Goal: Information Seeking & Learning: Learn about a topic

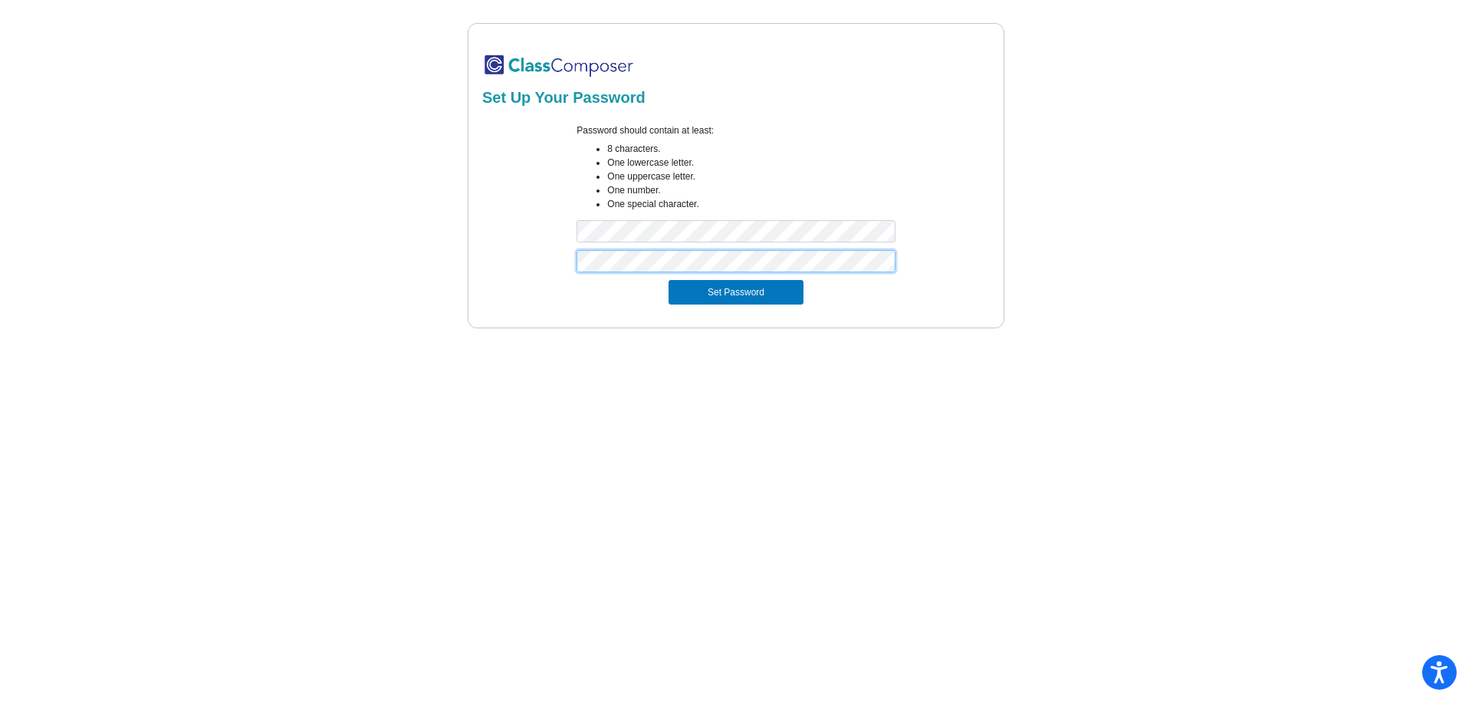
click at [669, 280] on button "Set Password" at bounding box center [736, 292] width 135 height 25
click at [539, 235] on div "Password should contain at least: 8 characters. One lowercase letter. One upper…" at bounding box center [736, 186] width 512 height 126
click at [669, 280] on button "Set Password" at bounding box center [736, 292] width 135 height 25
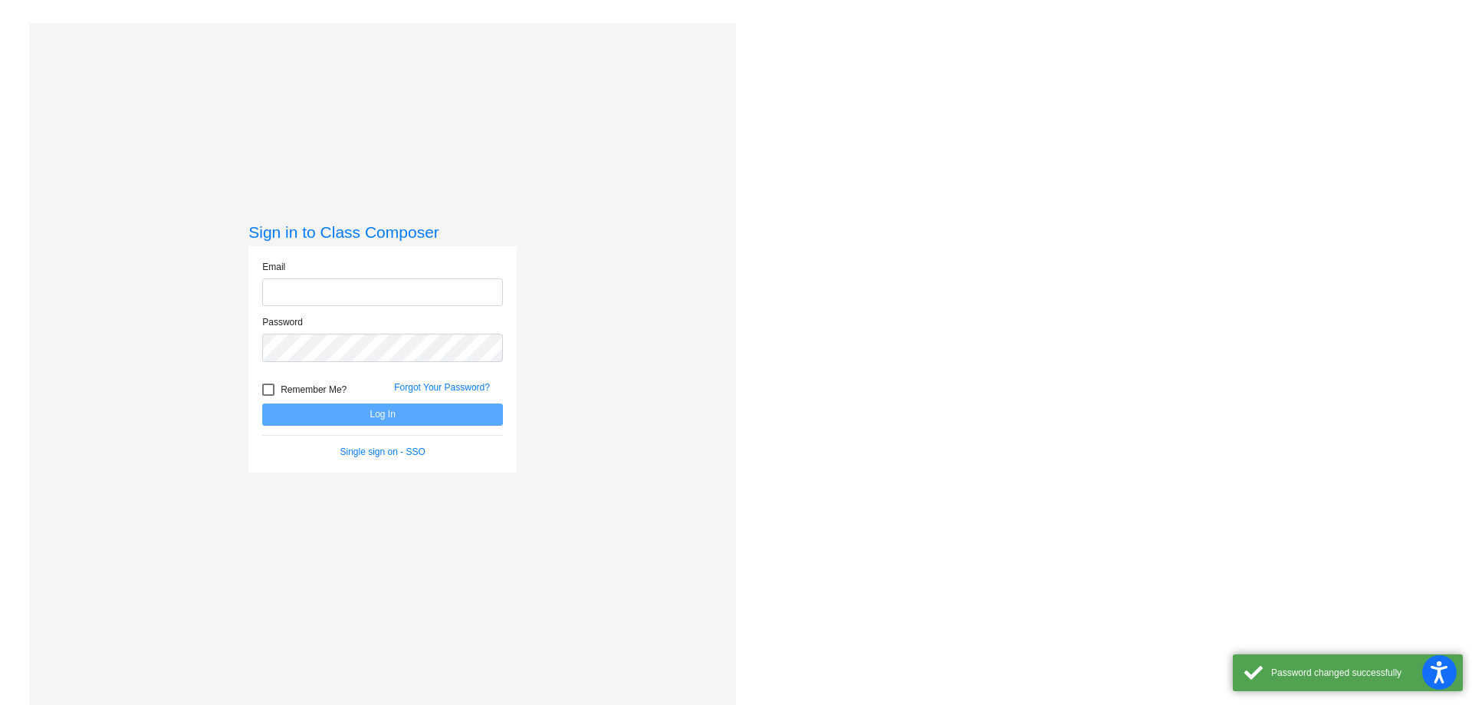
type input "[EMAIL_ADDRESS][PERSON_NAME][DOMAIN_NAME]"
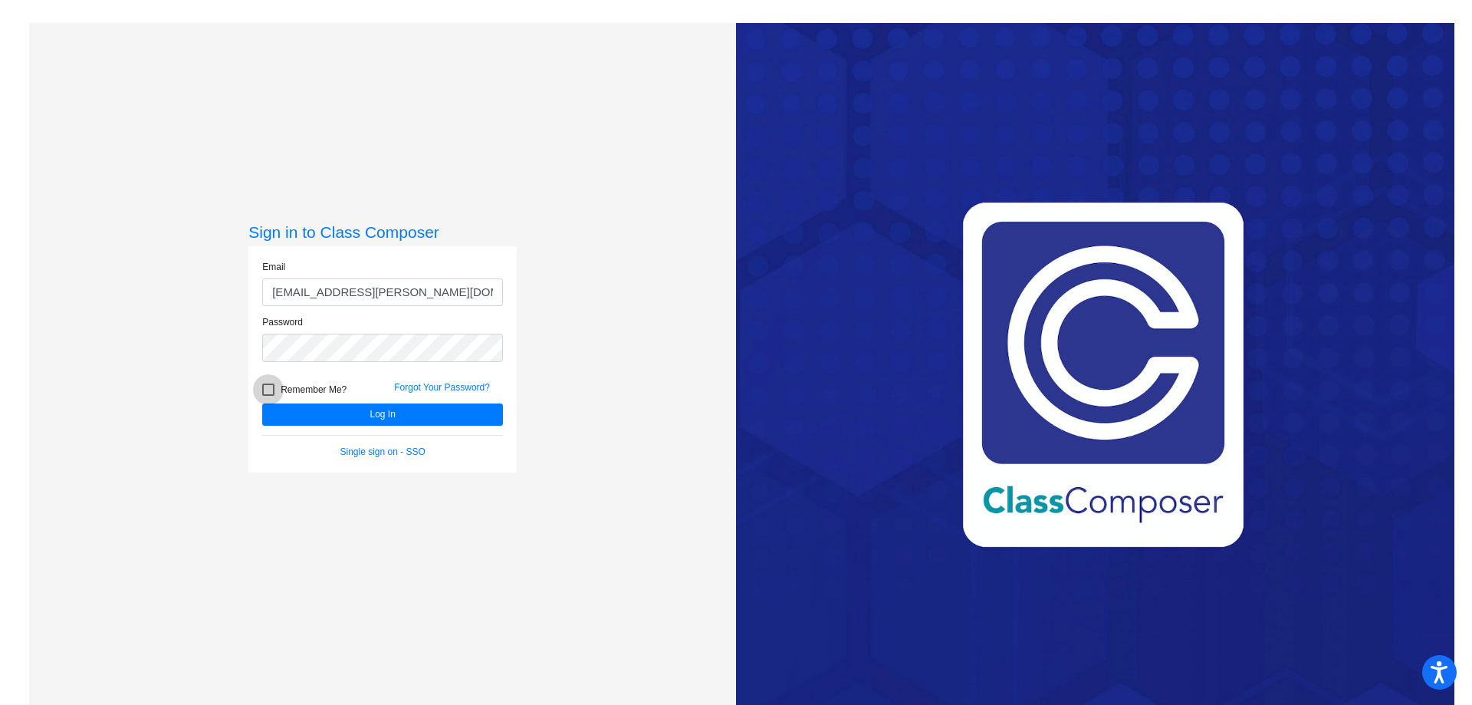
click at [291, 387] on span "Remember Me?" at bounding box center [314, 389] width 66 height 18
click at [268, 396] on input "Remember Me?" at bounding box center [268, 396] width 1 height 1
checkbox input "true"
click at [441, 413] on button "Log In" at bounding box center [382, 414] width 241 height 22
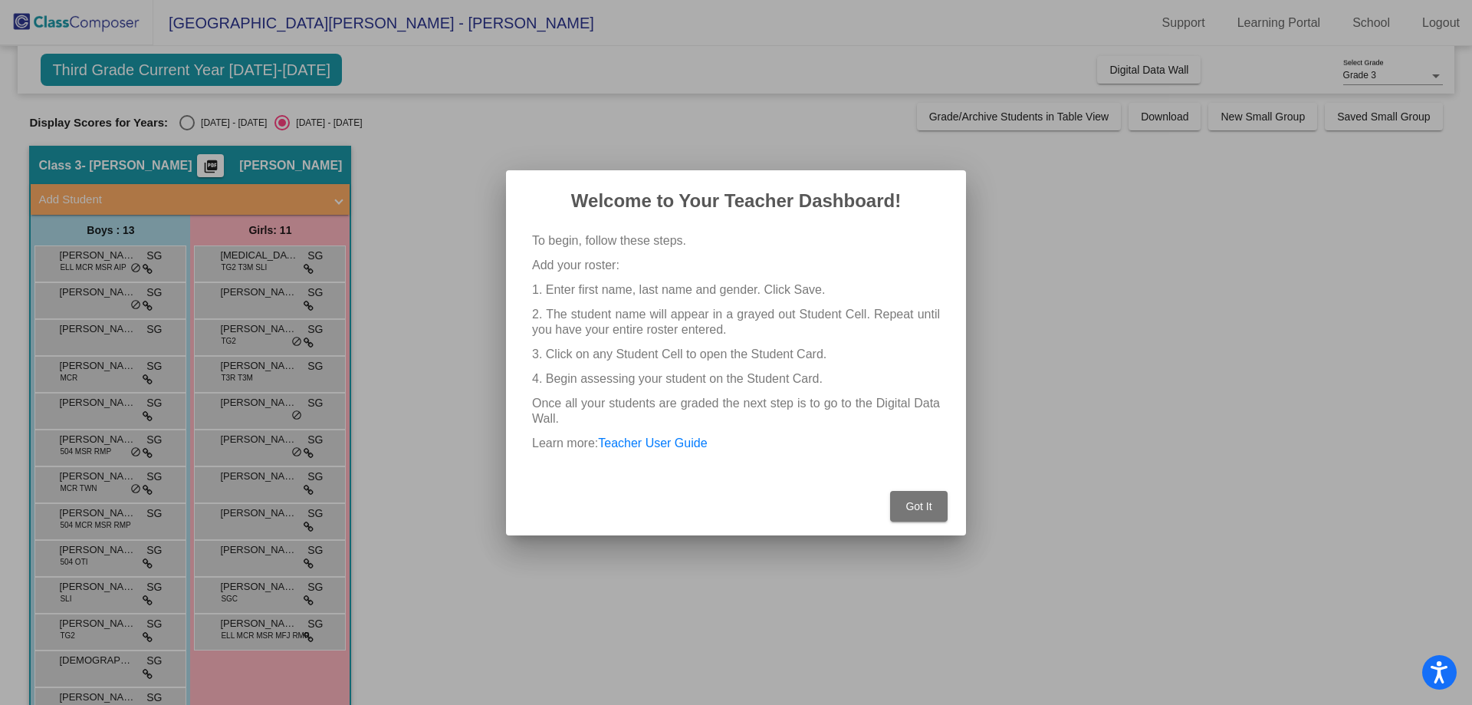
click at [932, 514] on button "Got It" at bounding box center [918, 506] width 57 height 31
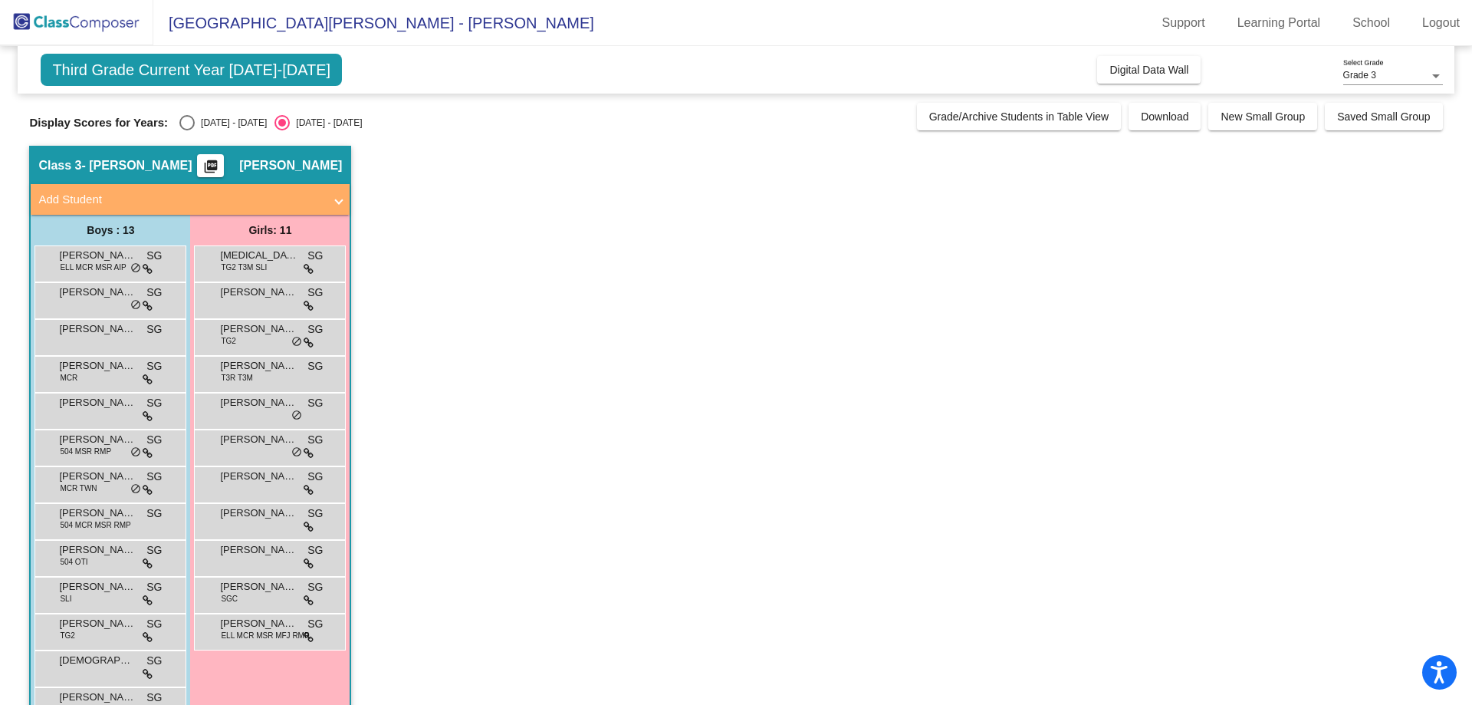
click at [191, 118] on div "Select an option" at bounding box center [186, 122] width 15 height 15
click at [187, 130] on input "[DATE] - [DATE]" at bounding box center [186, 130] width 1 height 1
radio input "true"
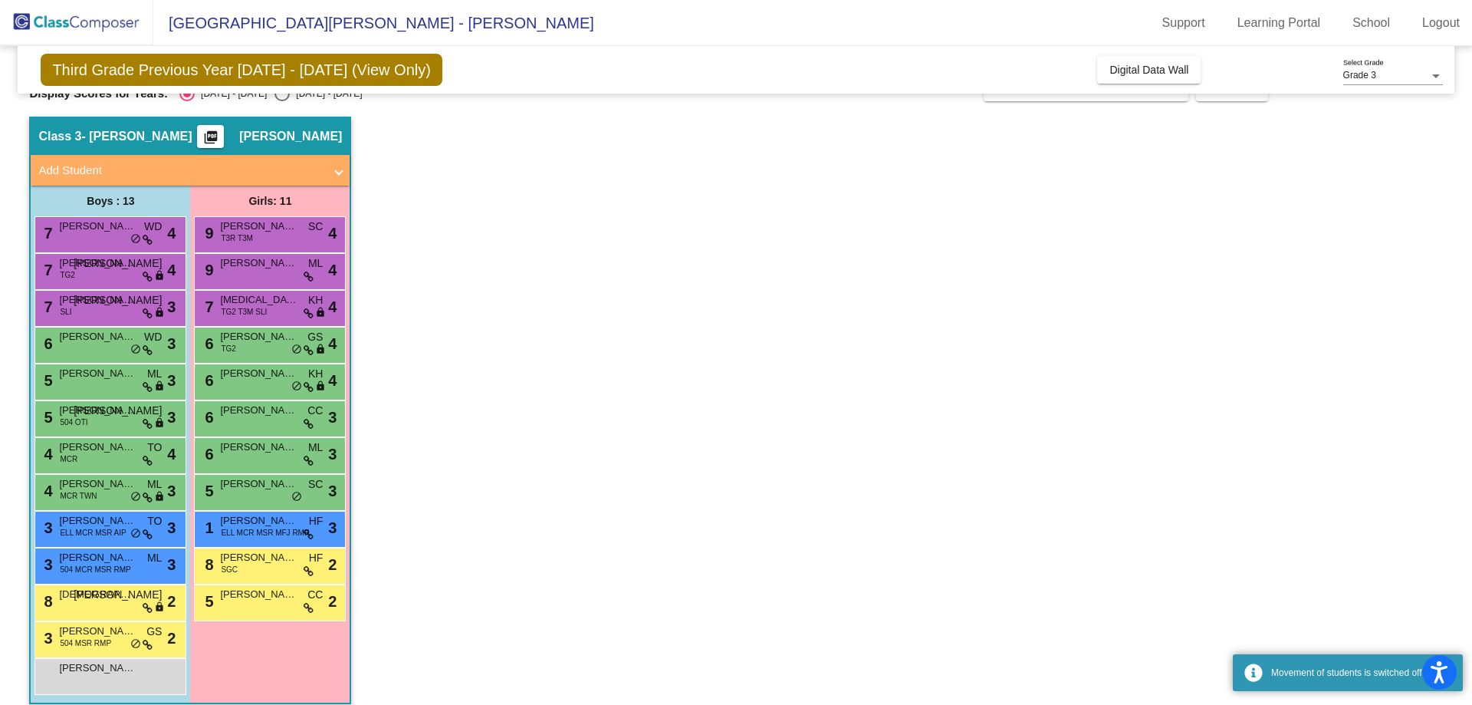
scroll to position [44, 0]
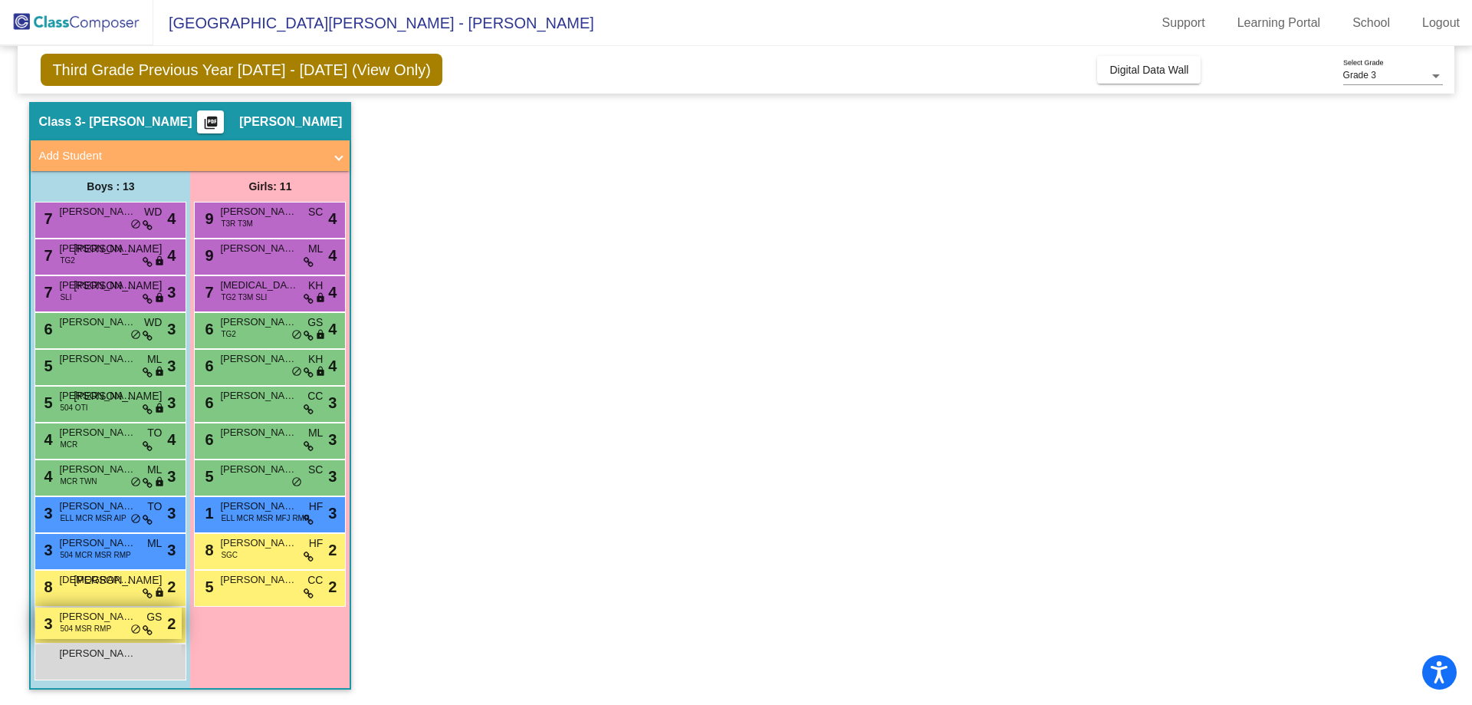
click at [111, 626] on div "3 [PERSON_NAME] 504 MSR RMP GS lock do_not_disturb_alt 2" at bounding box center [108, 622] width 146 height 31
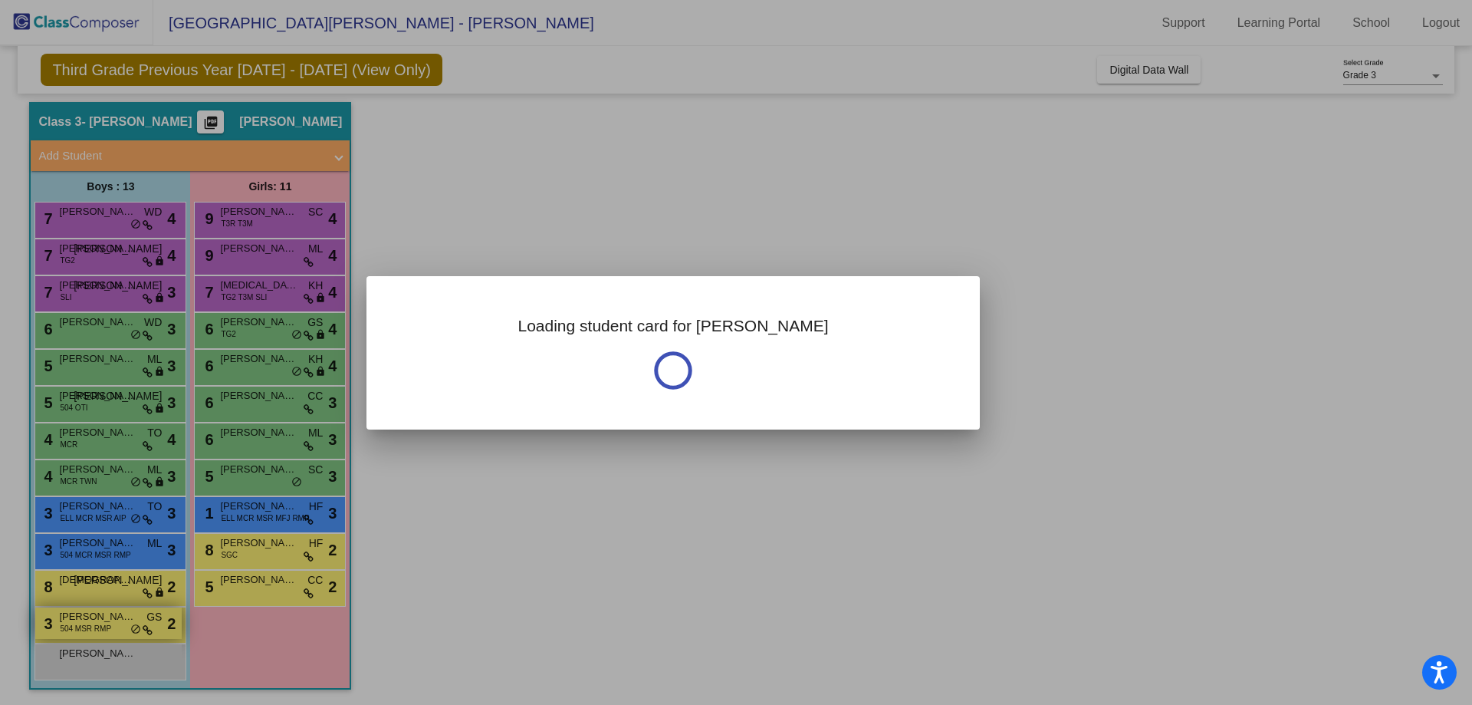
click at [111, 626] on div at bounding box center [736, 352] width 1472 height 705
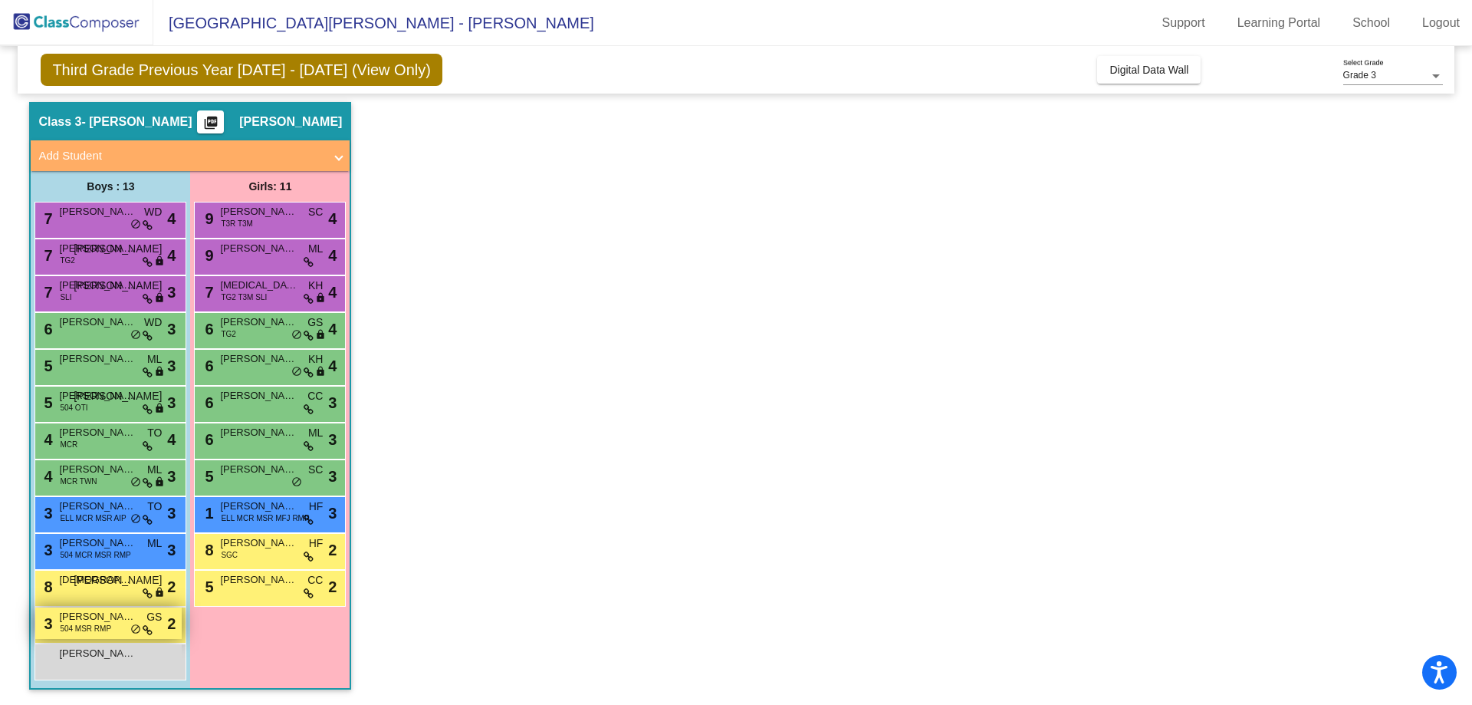
click at [64, 621] on span "[PERSON_NAME]" at bounding box center [97, 616] width 77 height 15
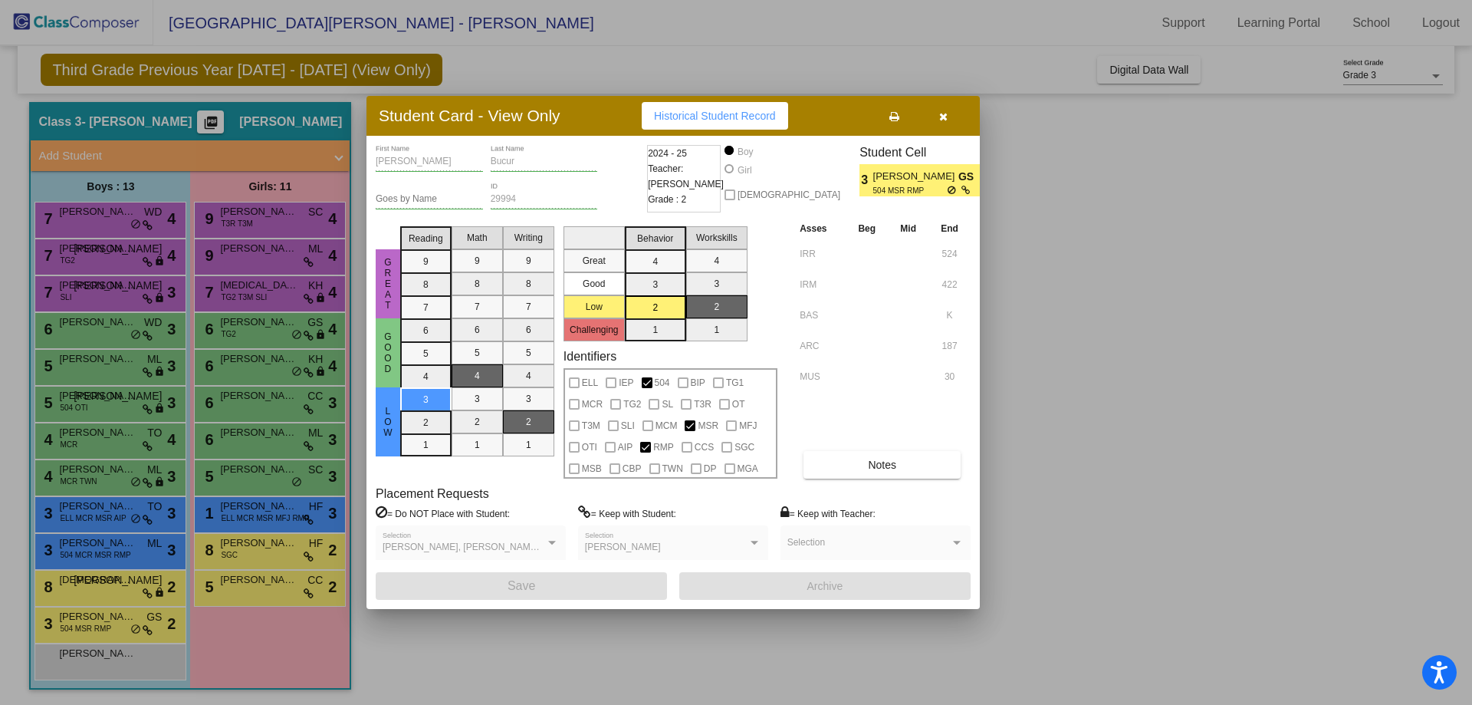
click at [869, 622] on div at bounding box center [736, 352] width 1472 height 705
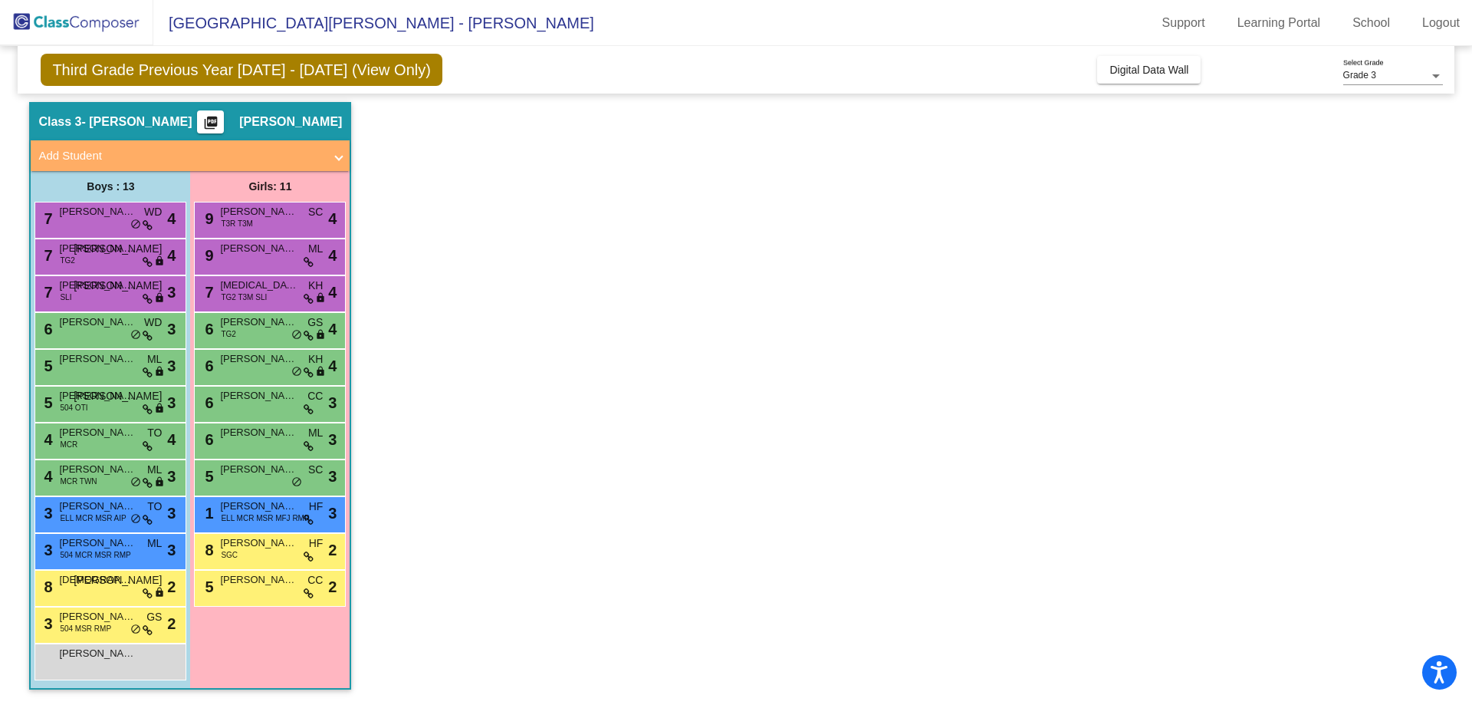
click at [224, 127] on button "picture_as_pdf" at bounding box center [210, 121] width 27 height 23
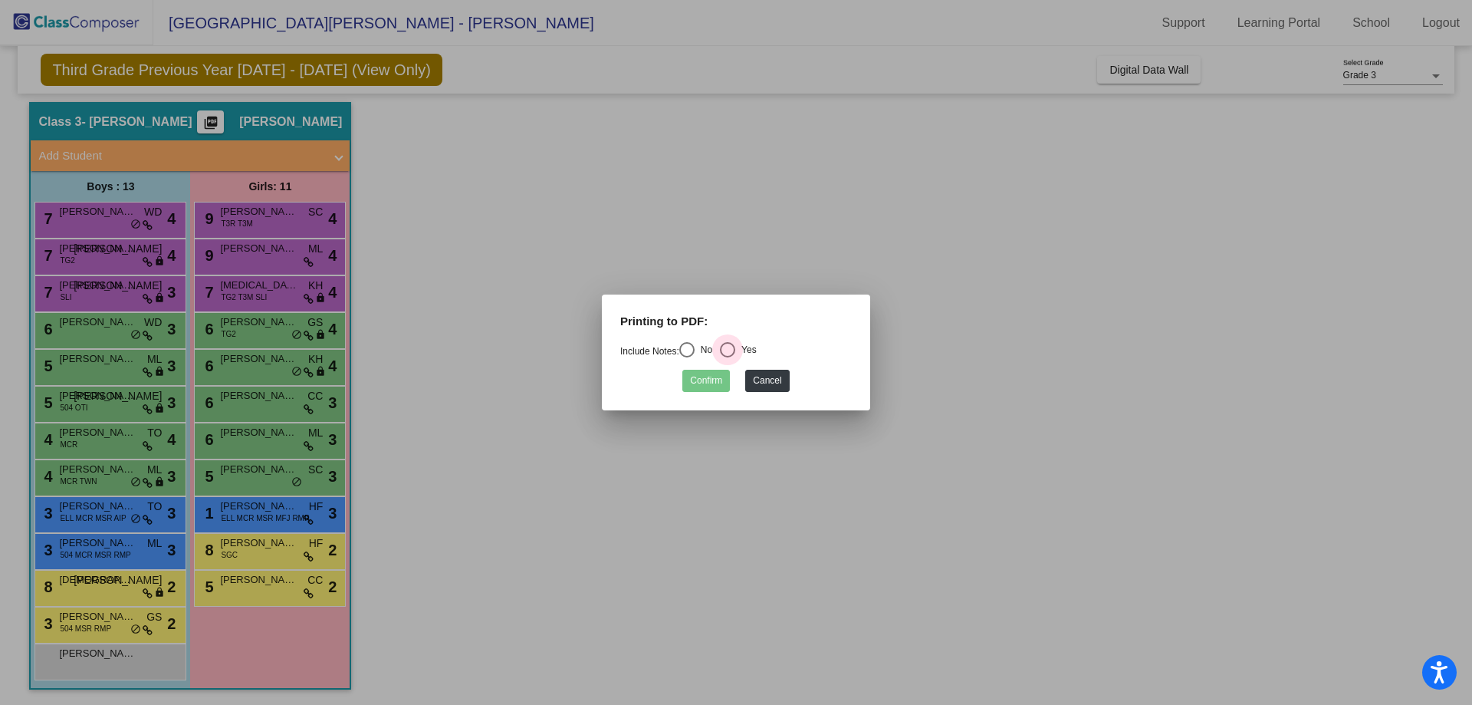
click at [728, 347] on div "Select an option" at bounding box center [727, 349] width 15 height 15
click at [728, 357] on input "Yes" at bounding box center [727, 357] width 1 height 1
radio input "true"
click at [718, 376] on button "Confirm" at bounding box center [706, 381] width 48 height 22
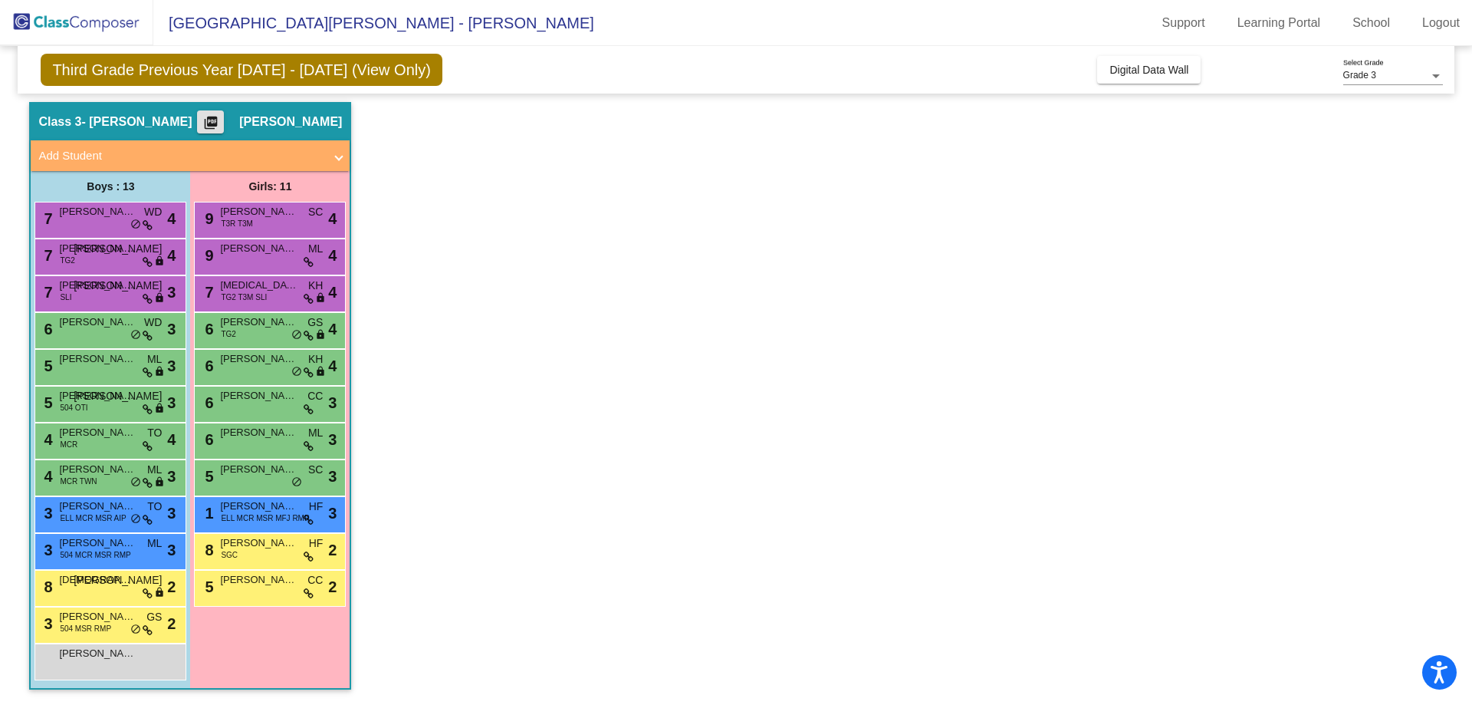
click at [220, 117] on mat-icon "picture_as_pdf" at bounding box center [211, 125] width 18 height 21
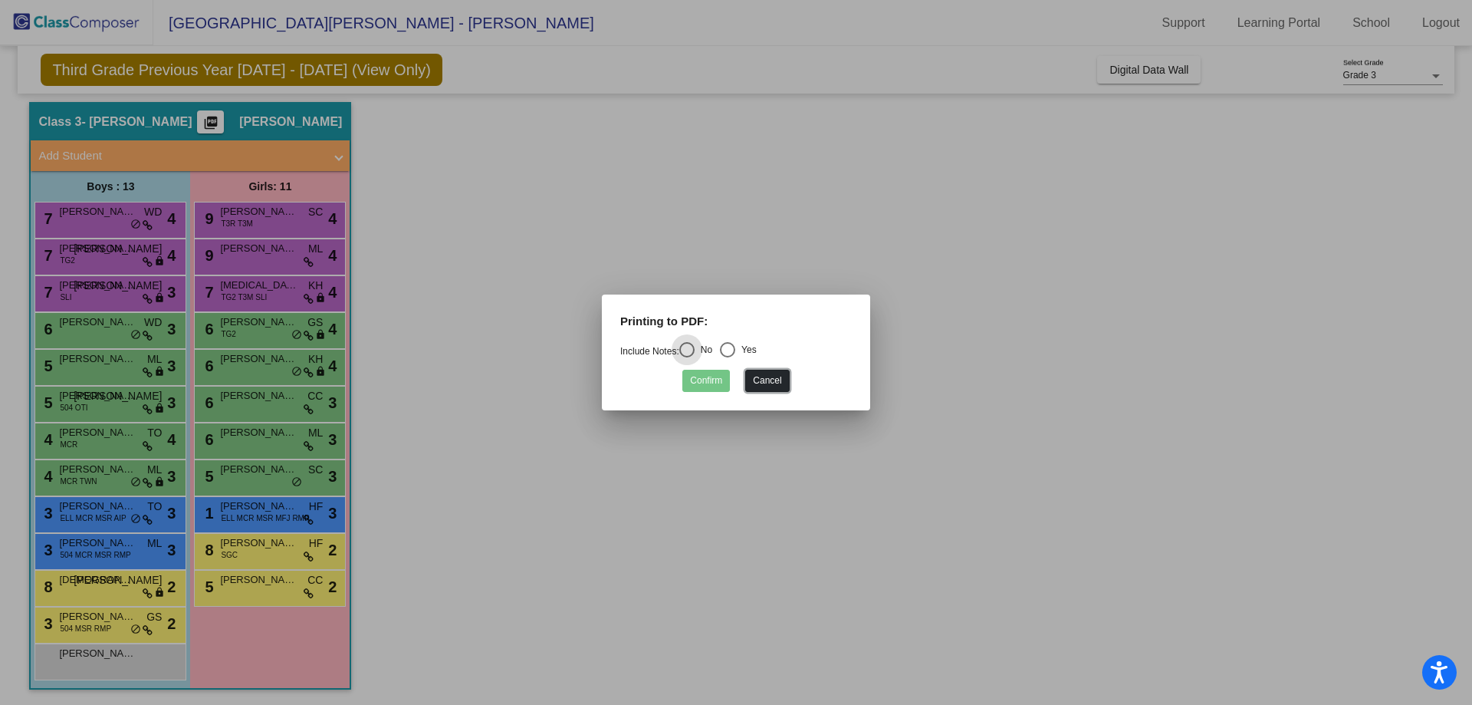
click at [772, 378] on button "Cancel" at bounding box center [767, 381] width 44 height 22
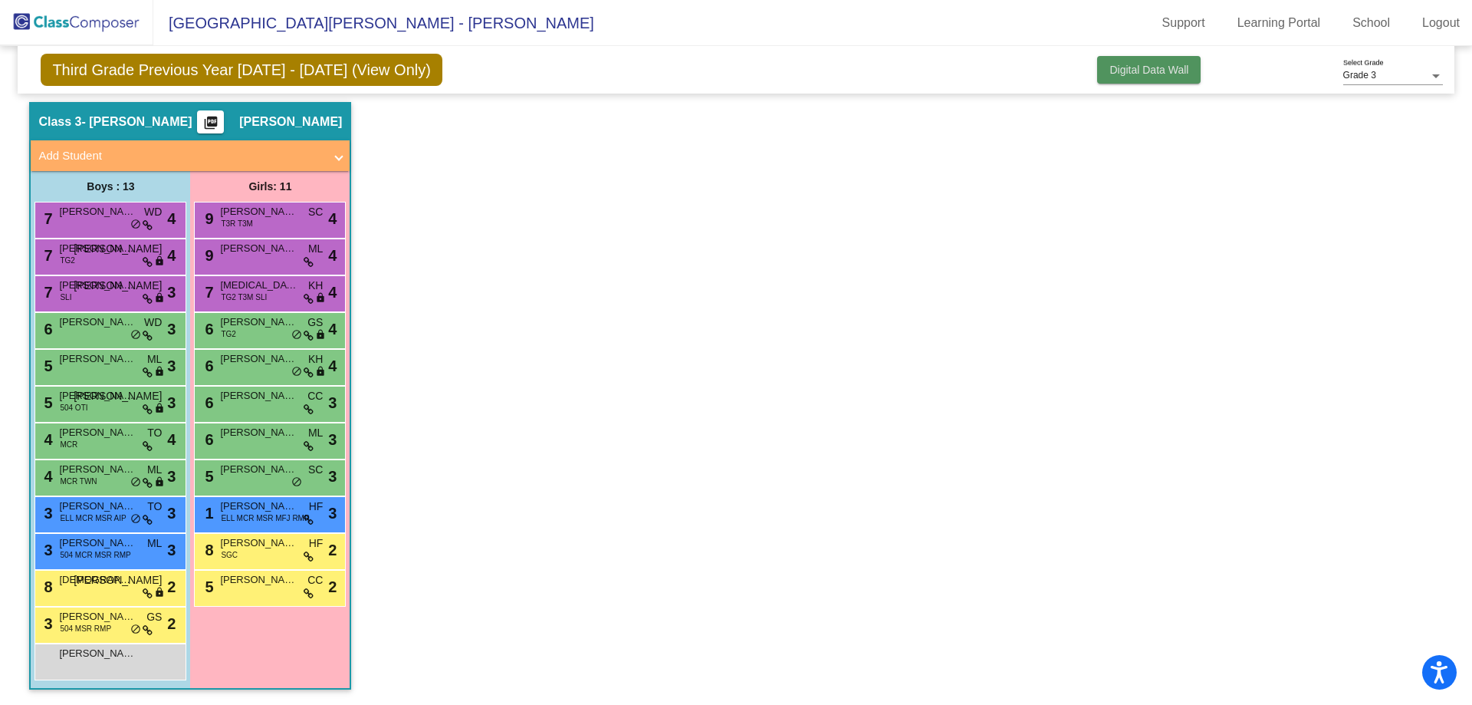
click at [1152, 75] on span "Digital Data Wall" at bounding box center [1148, 70] width 79 height 12
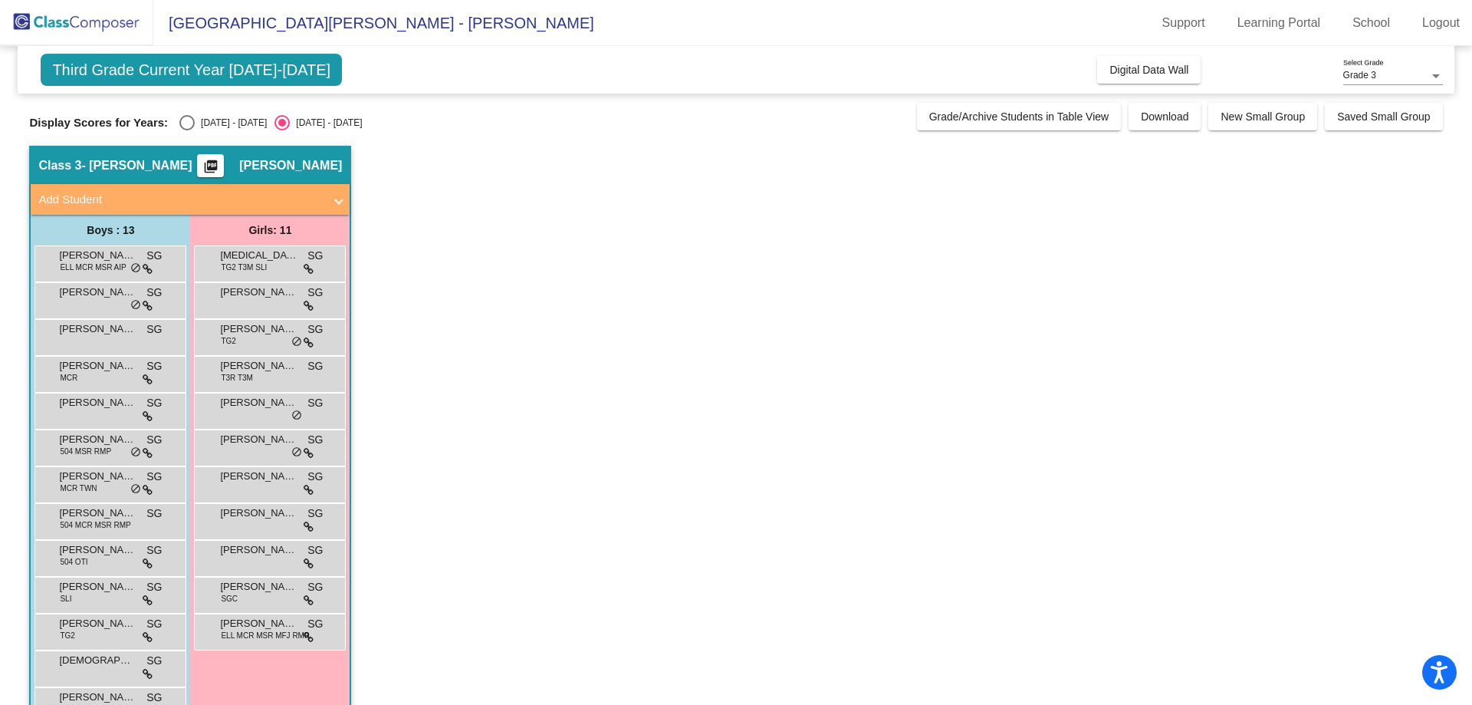
click at [175, 121] on div "Display Scores for Years: [DATE] - [DATE] [DATE] - [DATE]" at bounding box center [468, 122] width 879 height 15
click at [183, 121] on div "Select an option" at bounding box center [186, 122] width 15 height 15
click at [186, 130] on input "[DATE] - [DATE]" at bounding box center [186, 130] width 1 height 1
radio input "true"
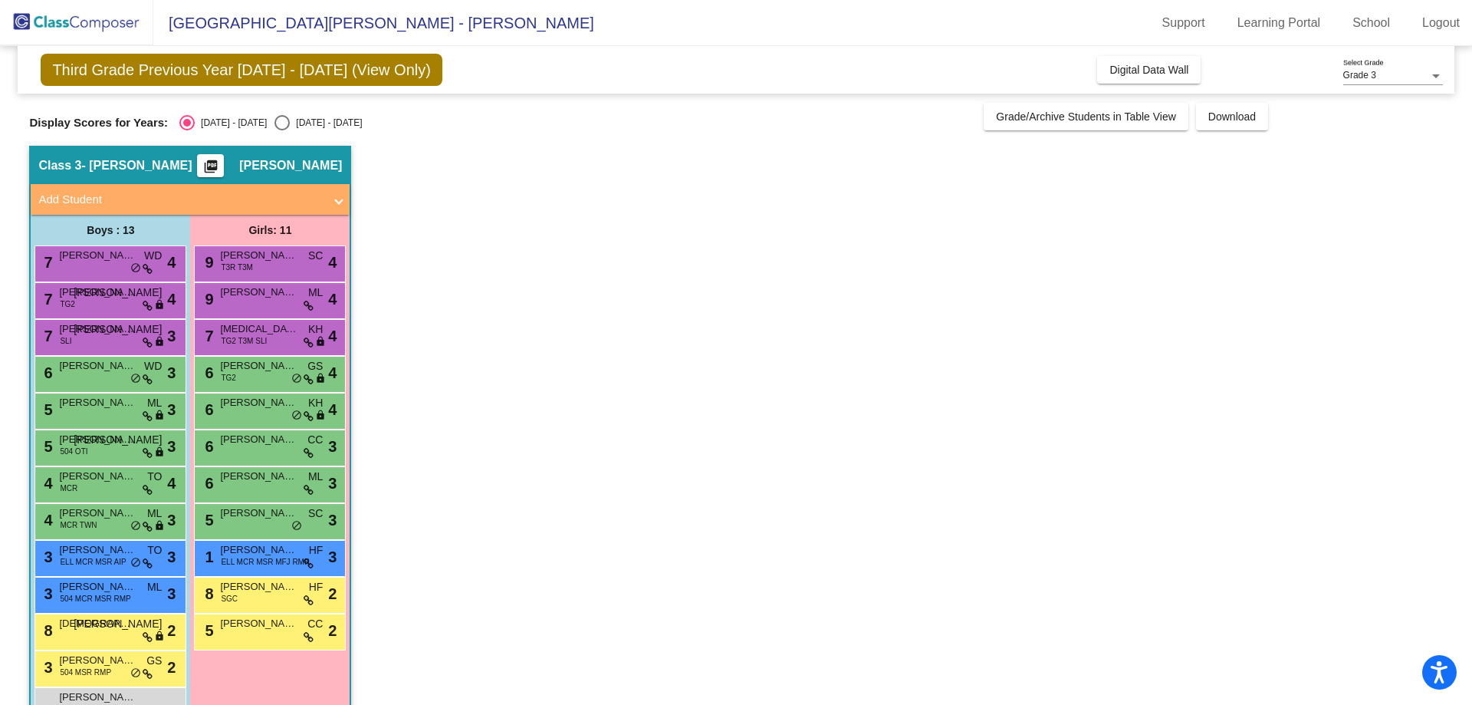
click at [336, 201] on span at bounding box center [339, 200] width 6 height 18
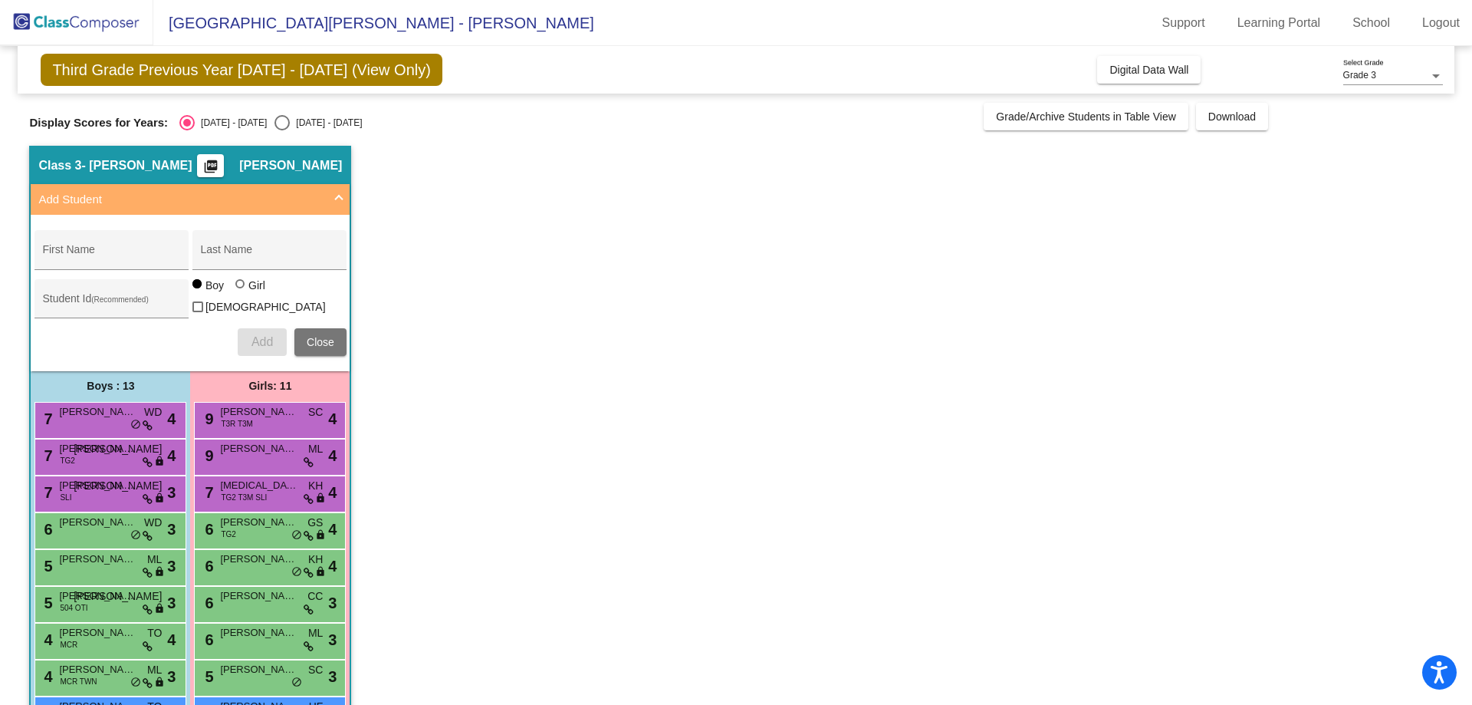
click at [335, 201] on span "Add Student" at bounding box center [186, 200] width 297 height 18
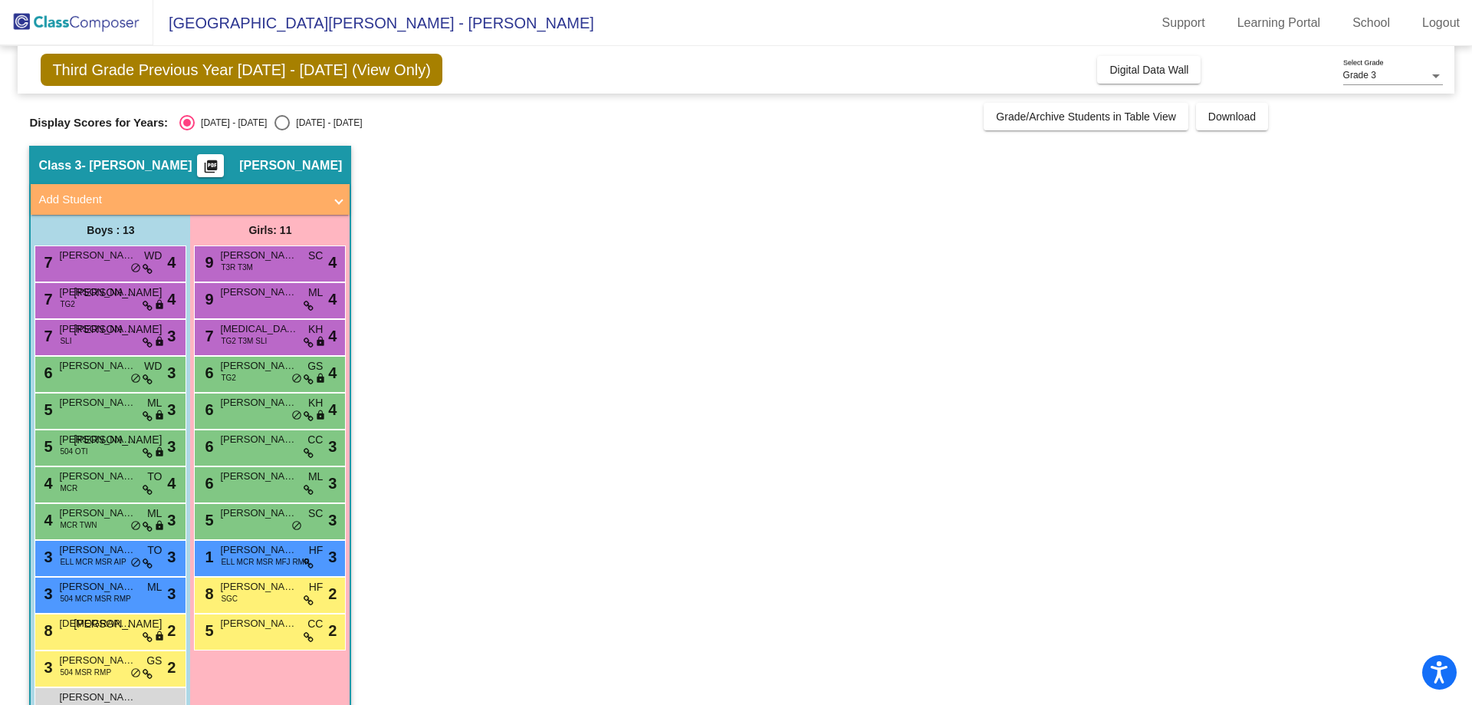
click at [224, 173] on button "picture_as_pdf" at bounding box center [210, 165] width 27 height 23
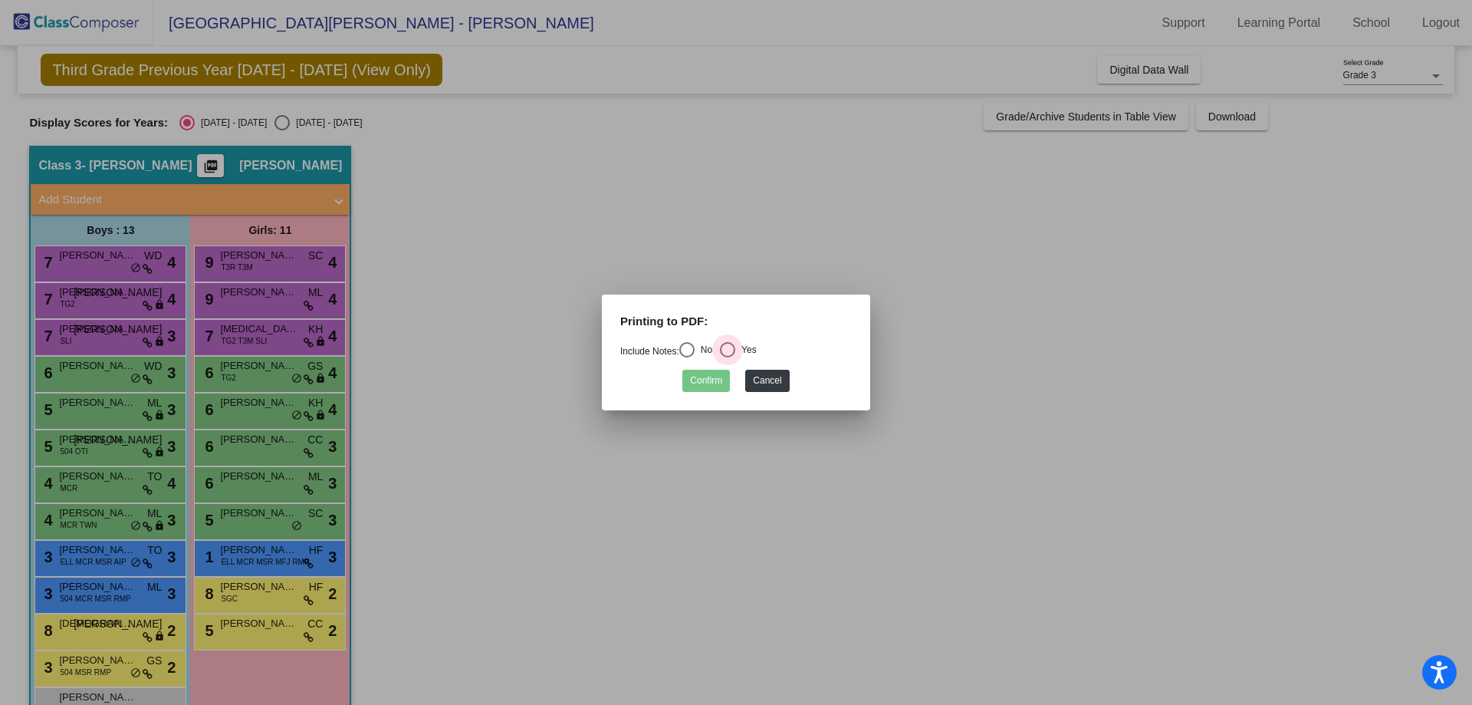
click at [731, 343] on div "Select an option" at bounding box center [727, 349] width 15 height 15
click at [728, 357] on input "Yes" at bounding box center [727, 357] width 1 height 1
radio input "true"
click at [704, 376] on button "Confirm" at bounding box center [706, 381] width 48 height 22
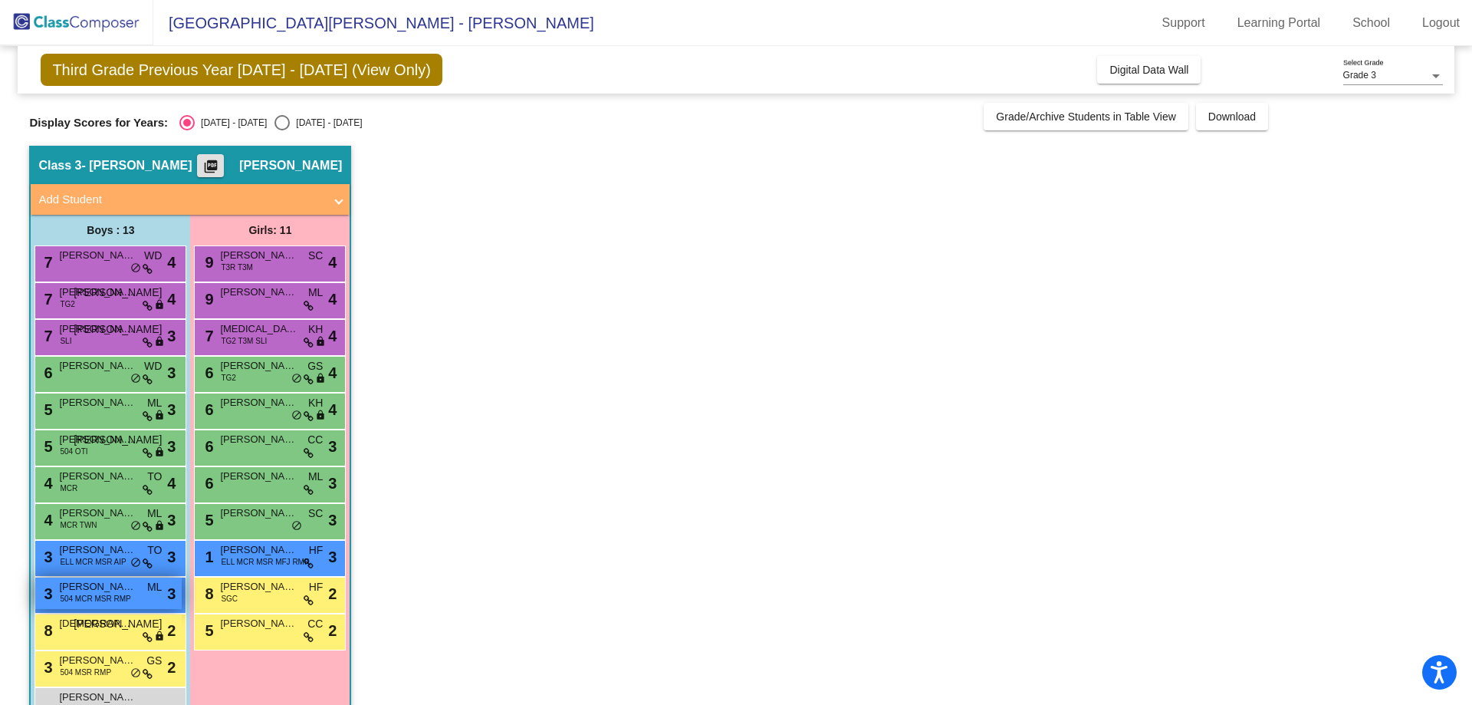
click at [101, 597] on span "504 MCR MSR RMP" at bounding box center [95, 598] width 71 height 11
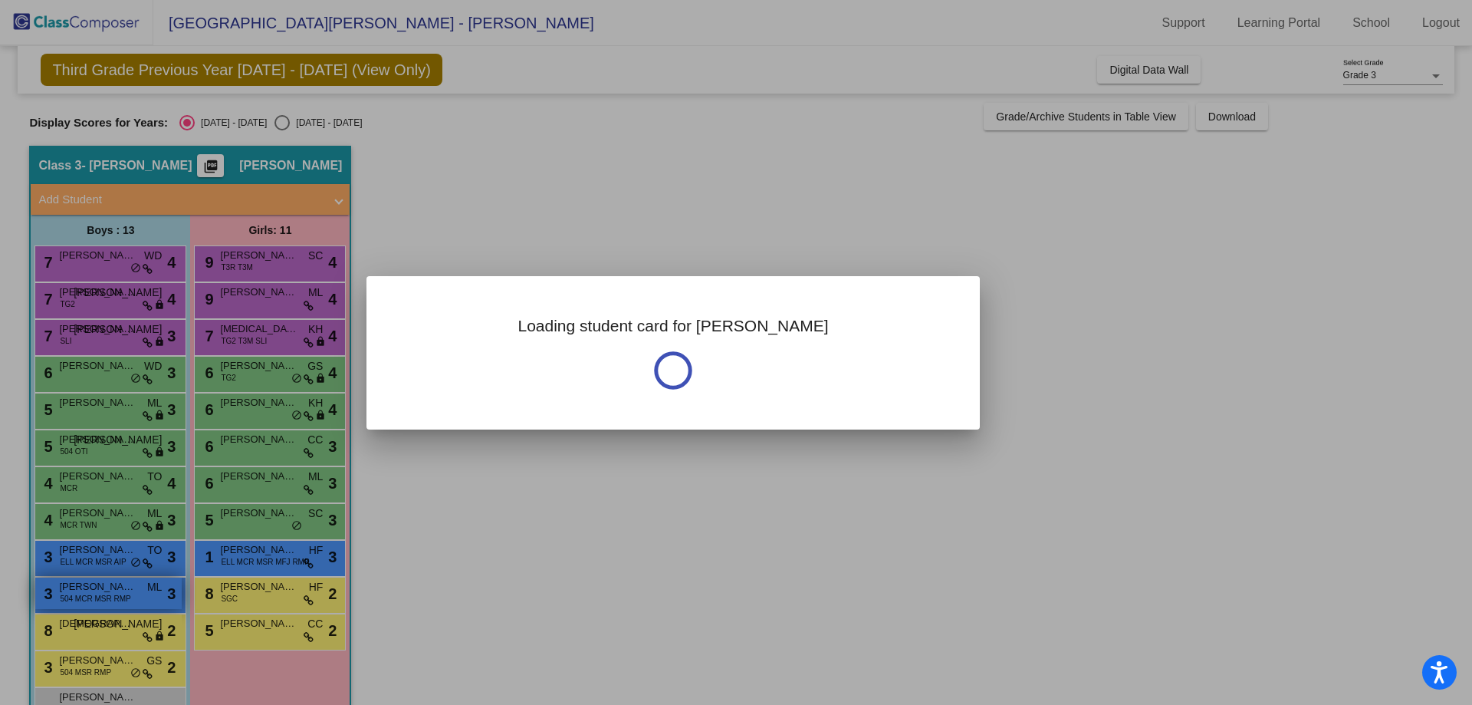
click at [101, 597] on div at bounding box center [736, 352] width 1472 height 705
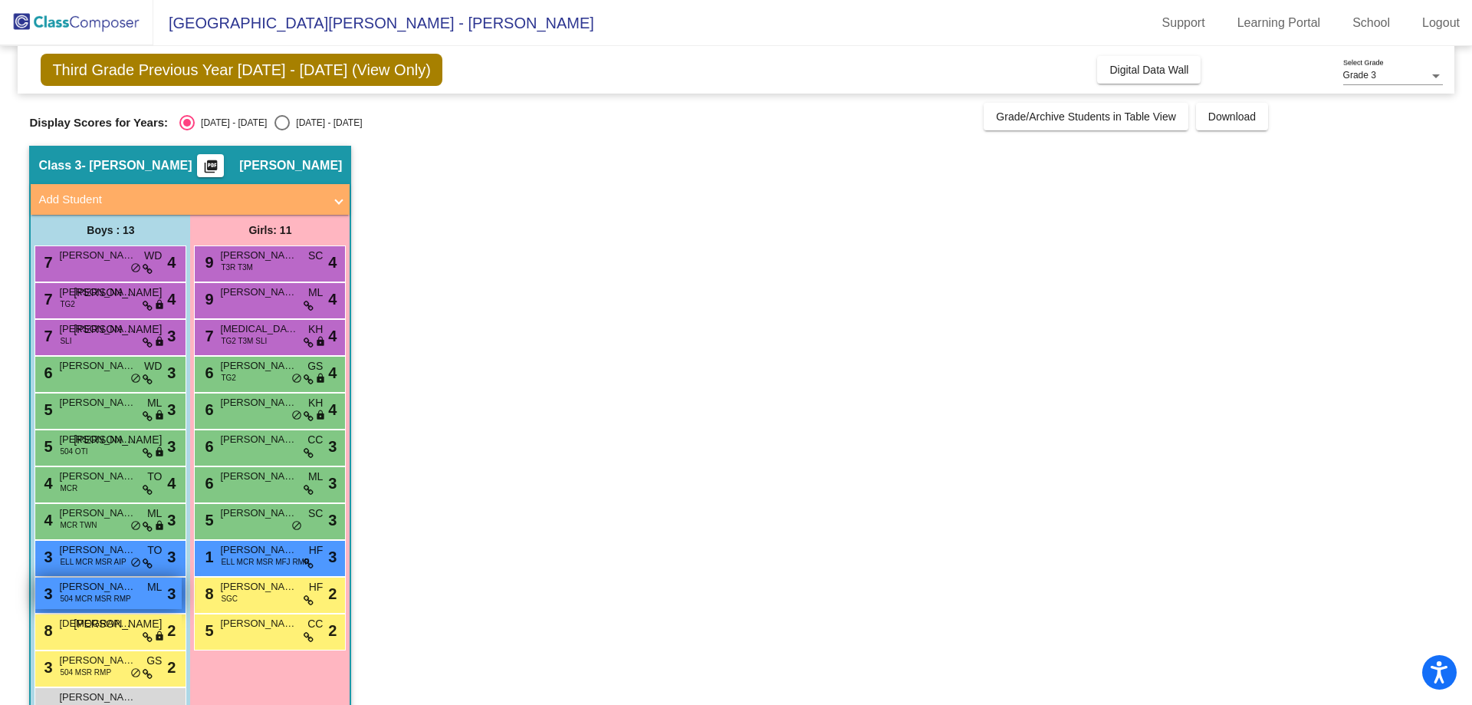
click at [103, 596] on span "504 MCR MSR RMP" at bounding box center [95, 598] width 71 height 11
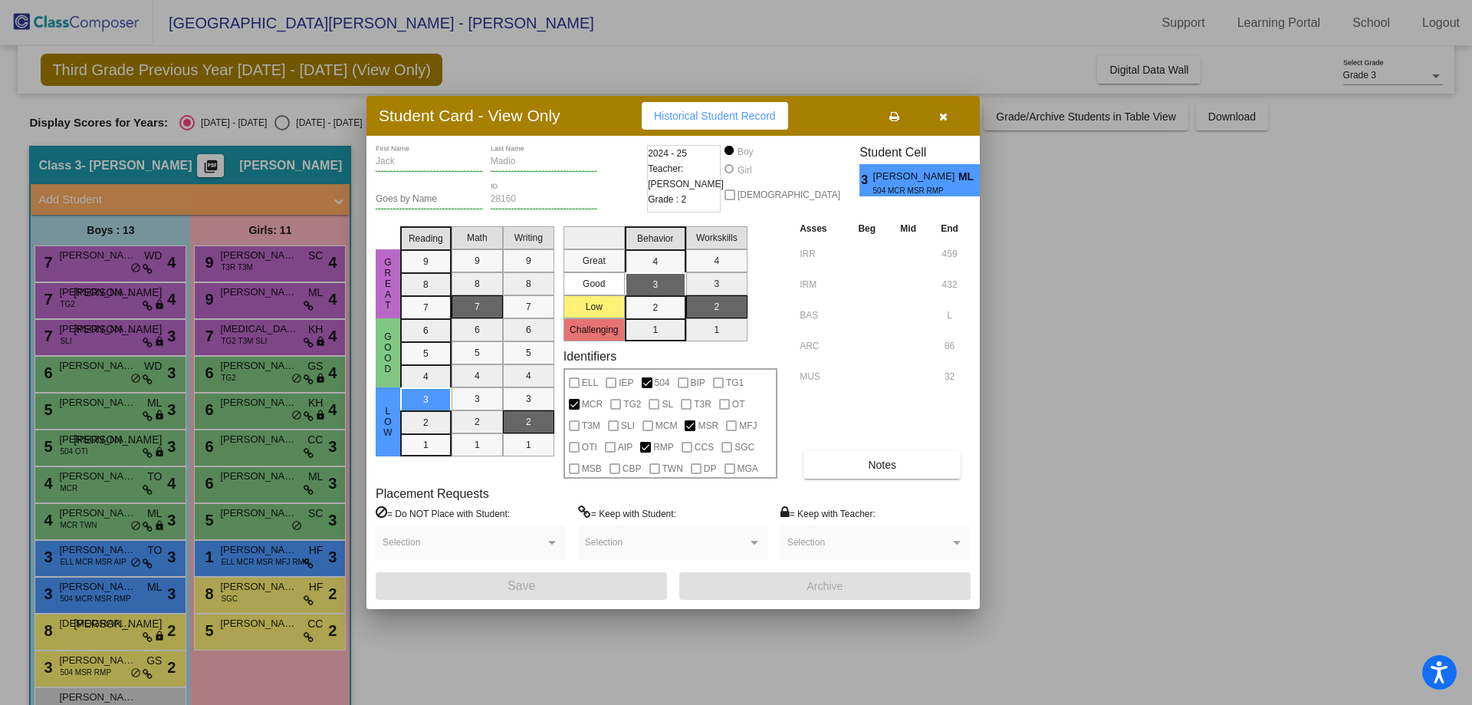
click at [148, 271] on div at bounding box center [736, 352] width 1472 height 705
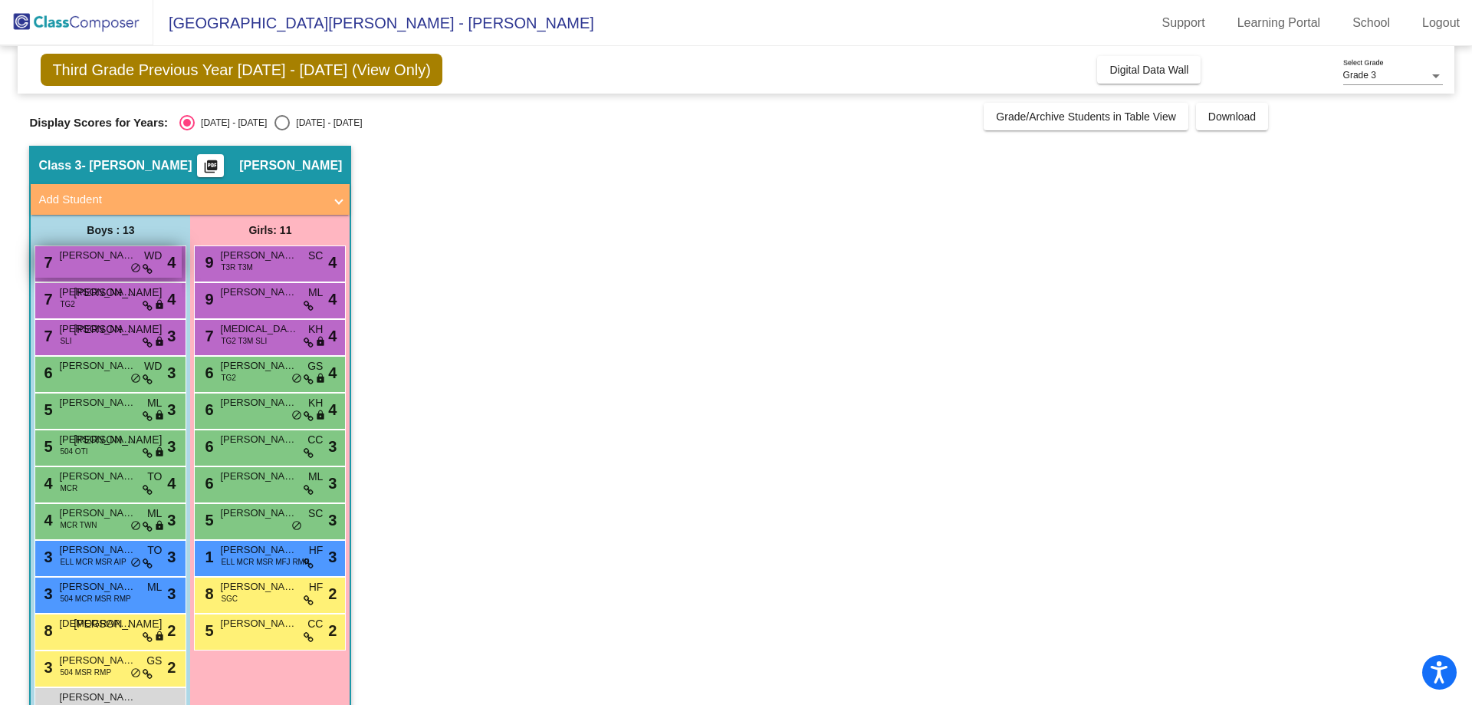
click at [148, 265] on icon at bounding box center [148, 269] width 10 height 11
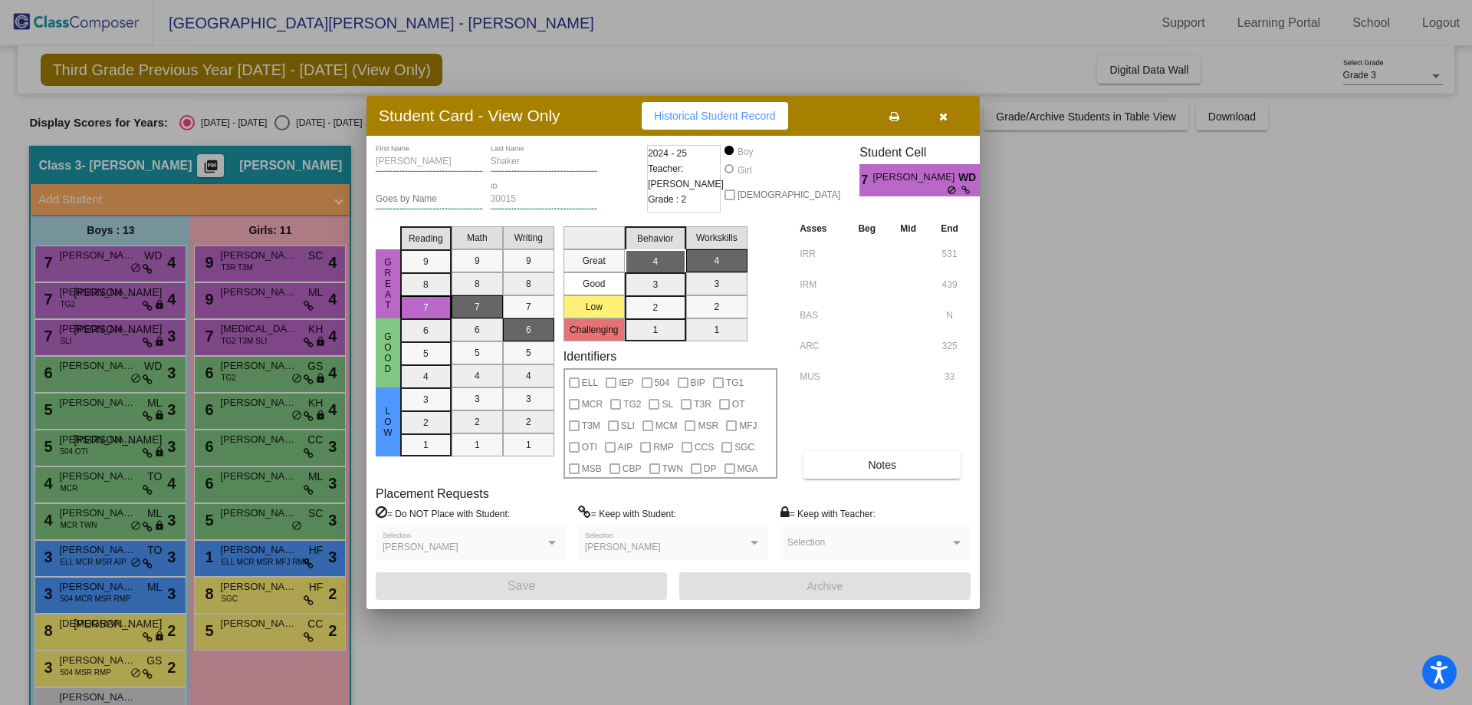
click at [895, 120] on icon at bounding box center [894, 116] width 10 height 11
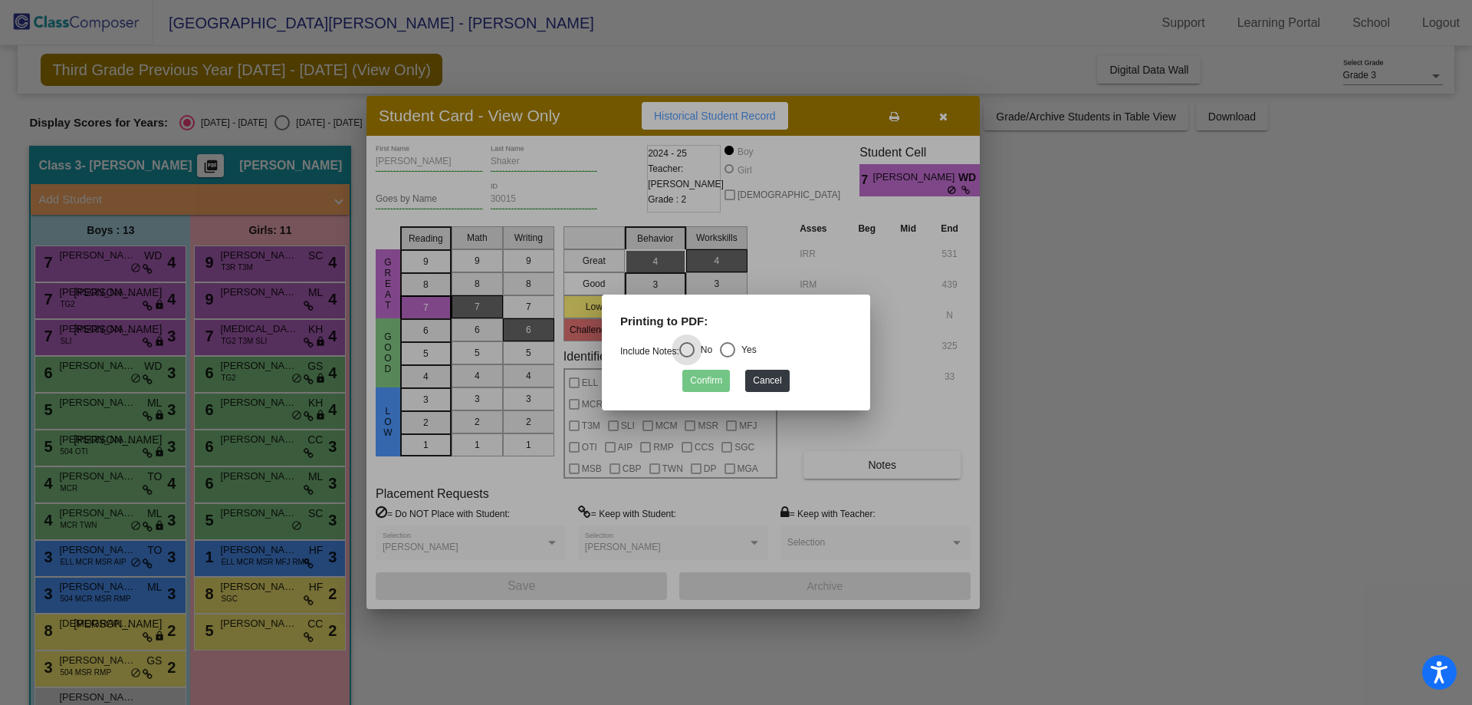
click at [735, 349] on div "Select an option" at bounding box center [727, 349] width 15 height 15
click at [728, 357] on input "Yes" at bounding box center [727, 357] width 1 height 1
radio input "true"
click at [705, 384] on button "Confirm" at bounding box center [706, 381] width 48 height 22
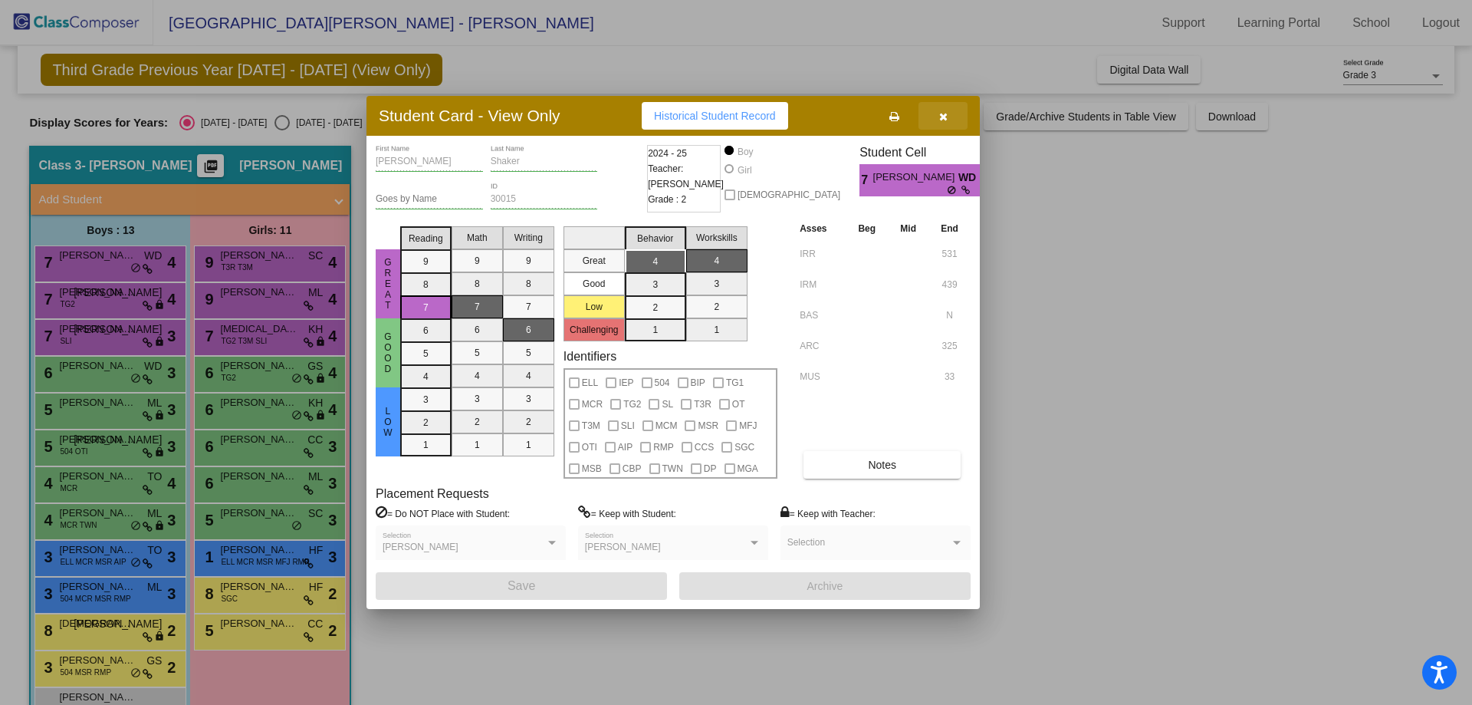
click at [945, 115] on icon "button" at bounding box center [943, 116] width 8 height 11
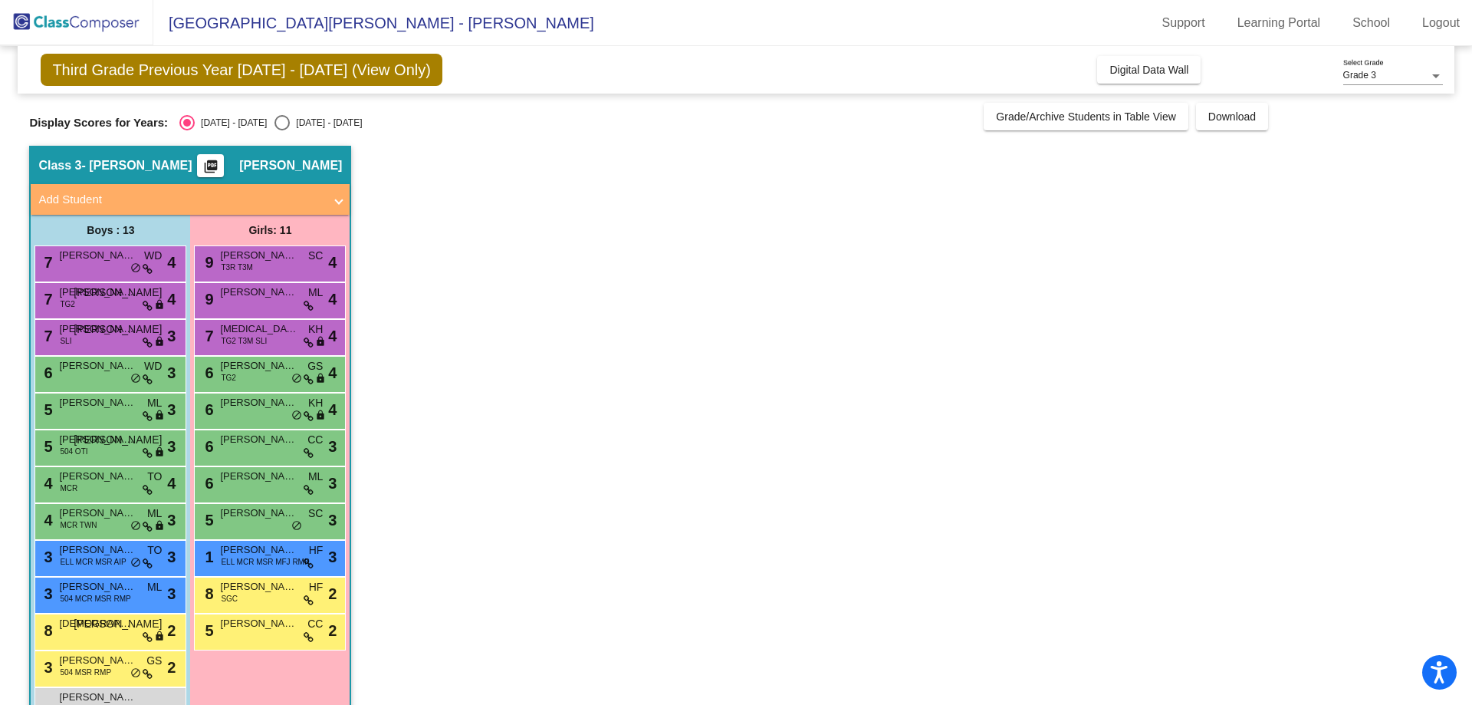
click at [224, 166] on button "picture_as_pdf" at bounding box center [210, 165] width 27 height 23
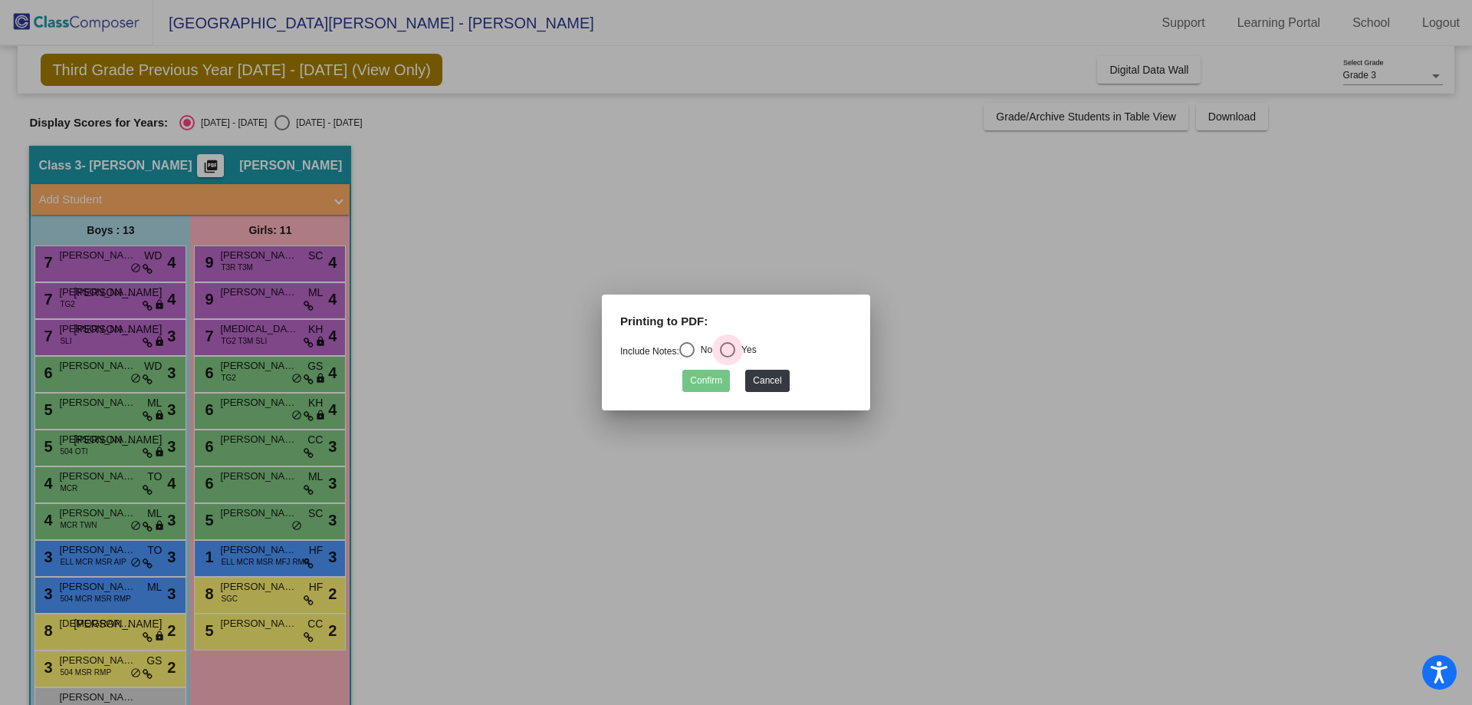
click at [730, 343] on div "Select an option" at bounding box center [727, 349] width 15 height 15
click at [728, 357] on input "Yes" at bounding box center [727, 357] width 1 height 1
radio input "true"
click at [773, 377] on button "Cancel" at bounding box center [767, 381] width 44 height 22
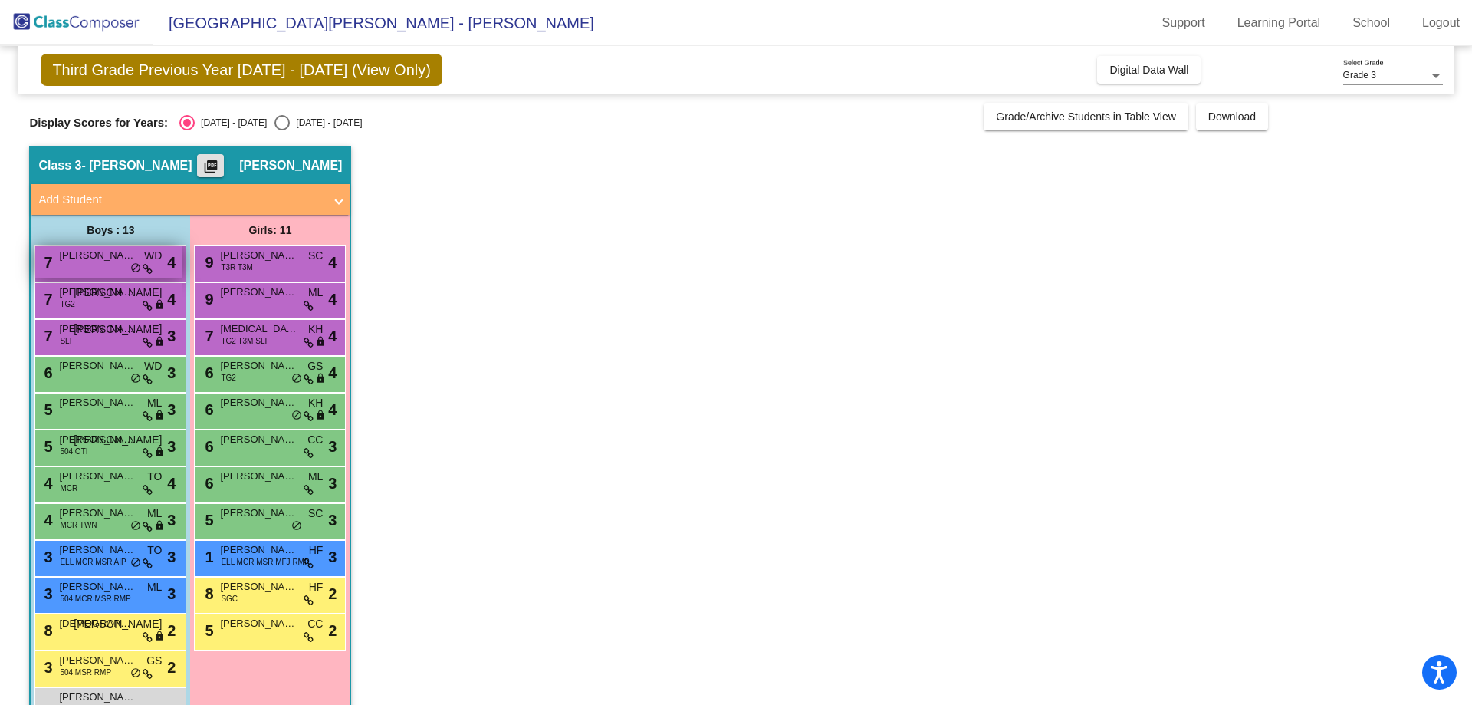
click at [111, 264] on div "7 [PERSON_NAME] WD lock do_not_disturb_alt 4" at bounding box center [108, 261] width 146 height 31
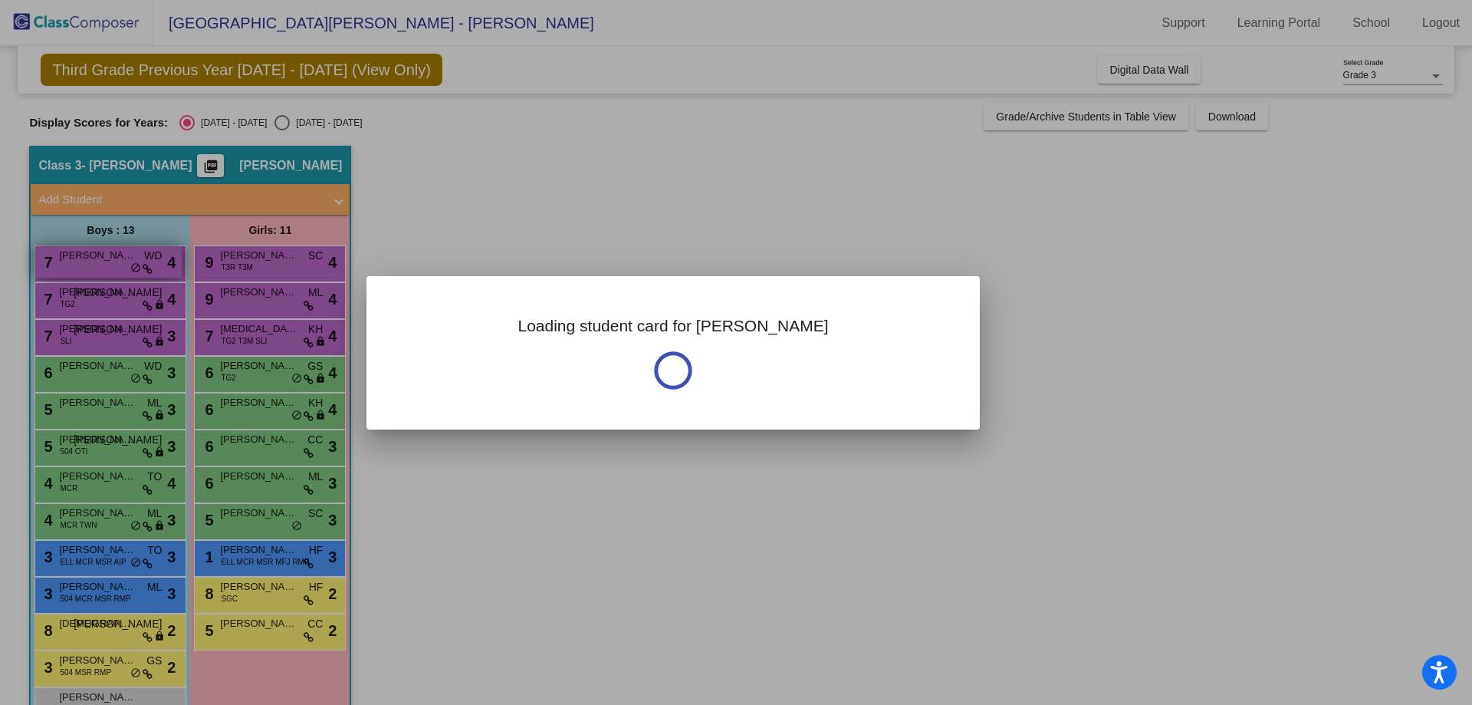
click at [111, 264] on div at bounding box center [736, 352] width 1472 height 705
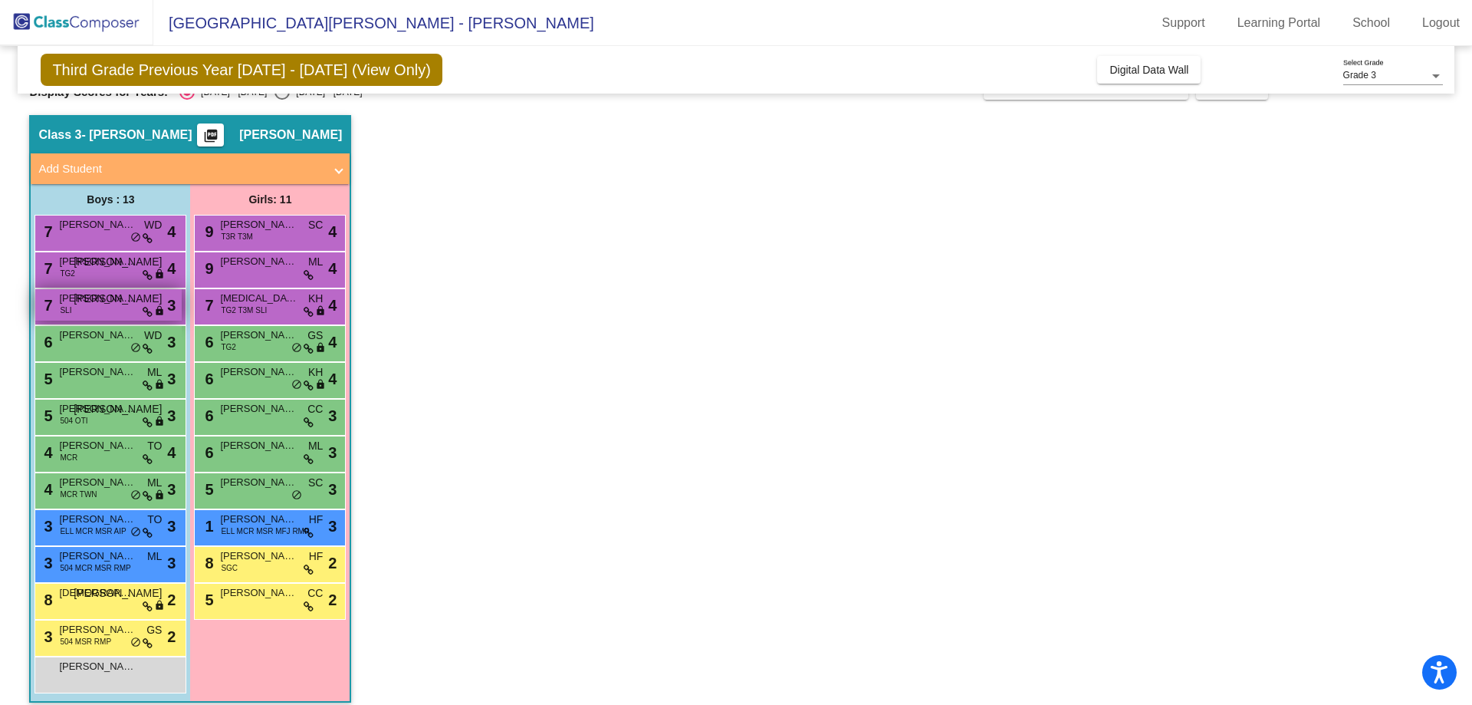
scroll to position [44, 0]
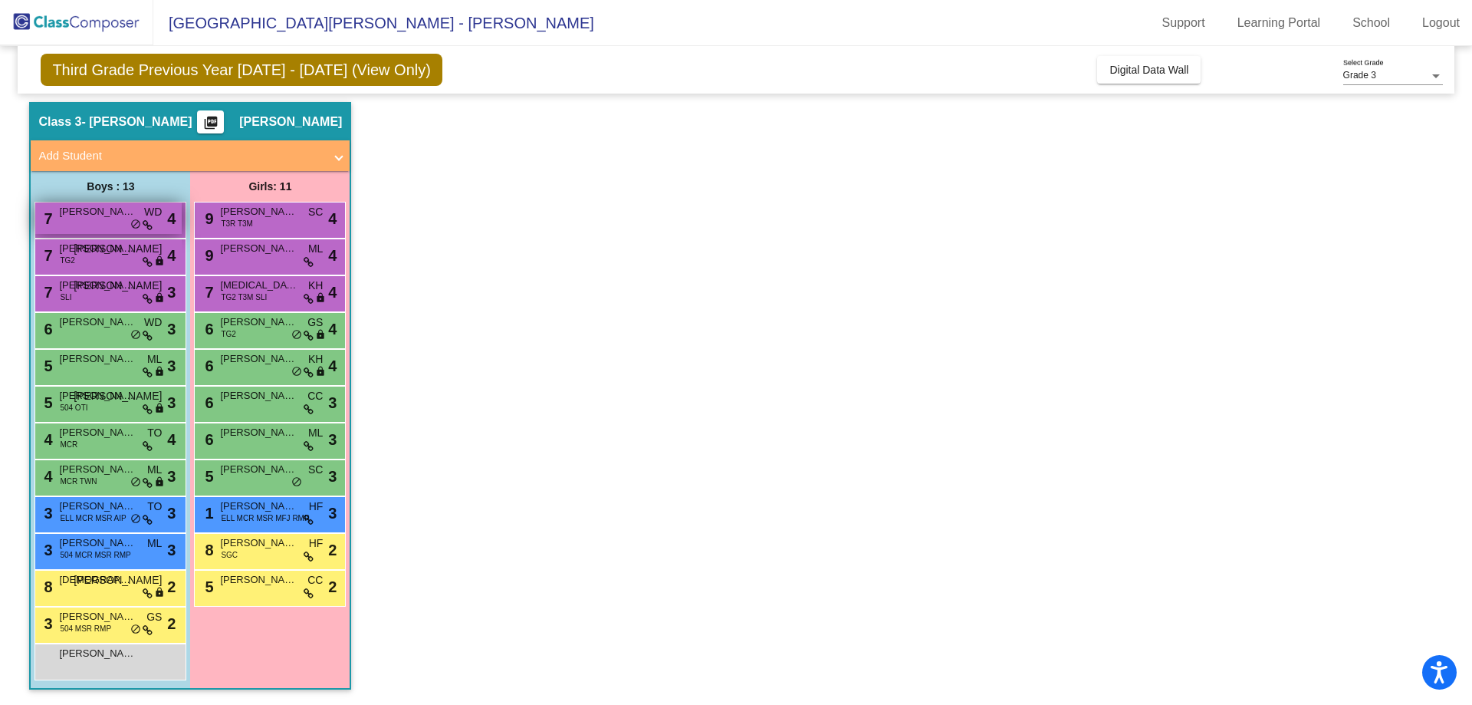
click at [166, 216] on div "7 [PERSON_NAME] WD lock do_not_disturb_alt 4" at bounding box center [108, 217] width 146 height 31
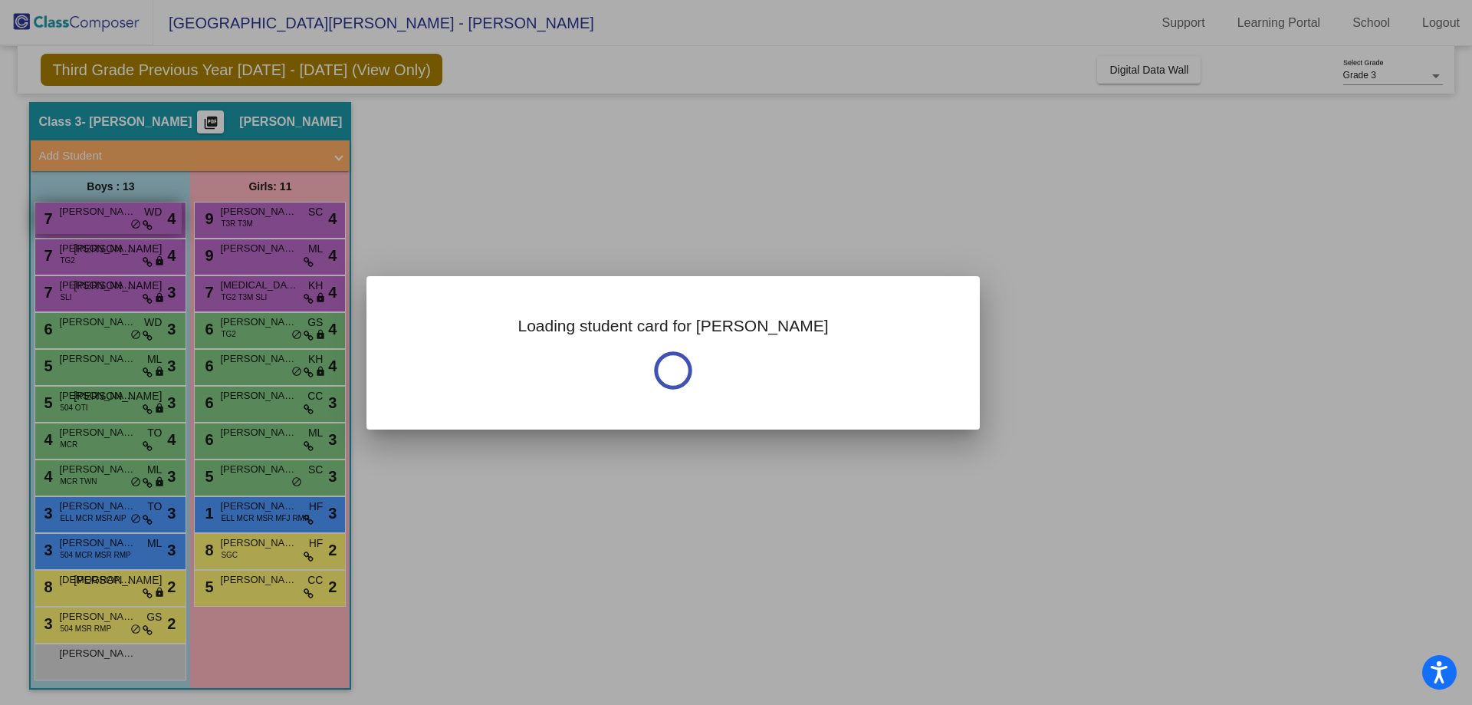
click at [166, 216] on div at bounding box center [736, 352] width 1472 height 705
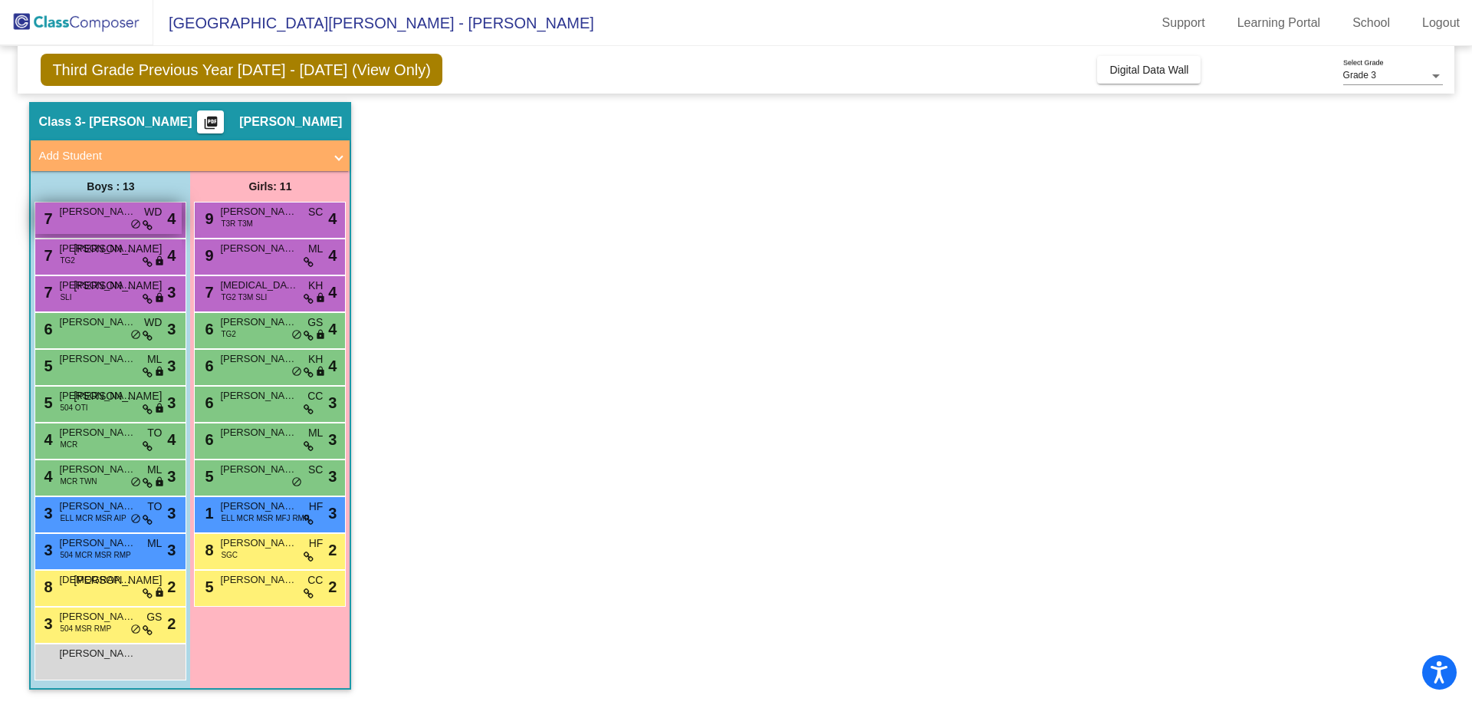
click at [170, 223] on span "4" at bounding box center [171, 218] width 8 height 23
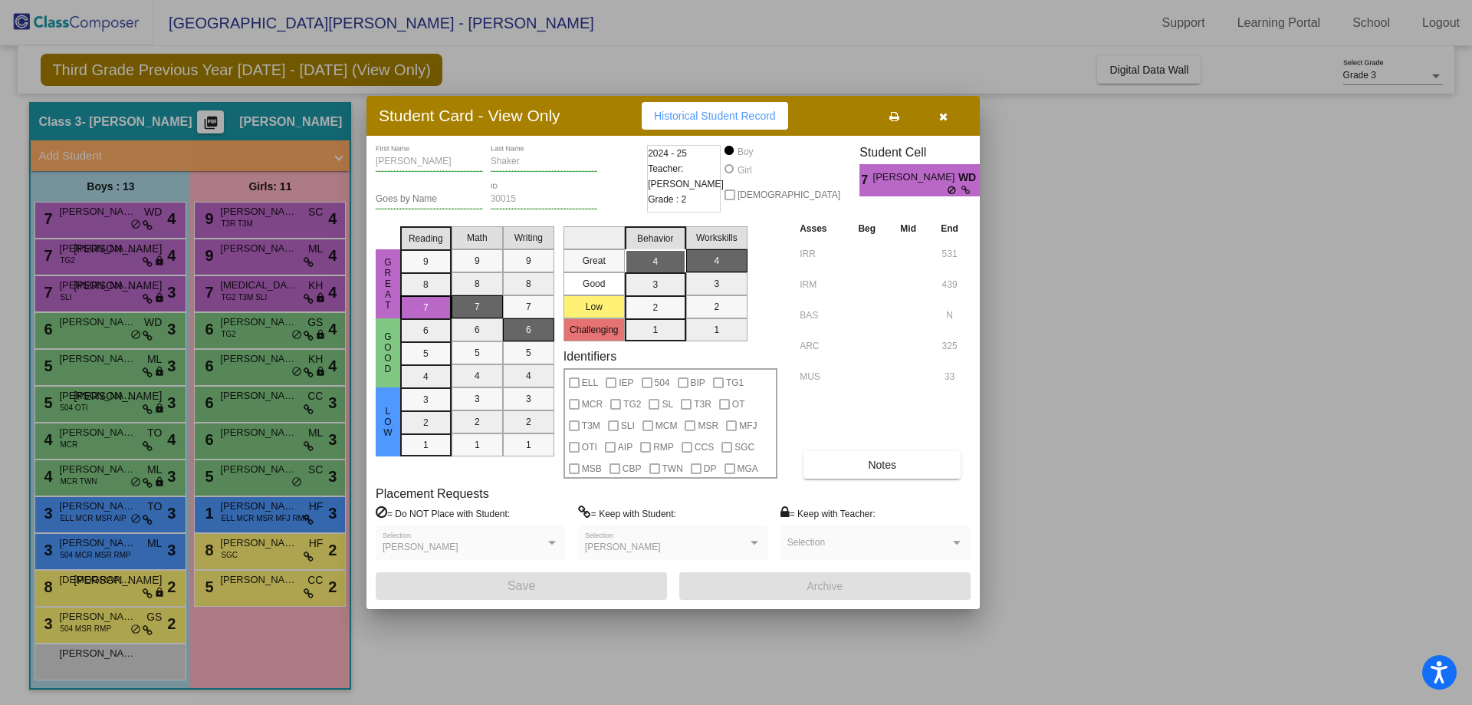
click at [887, 107] on button at bounding box center [893, 116] width 49 height 28
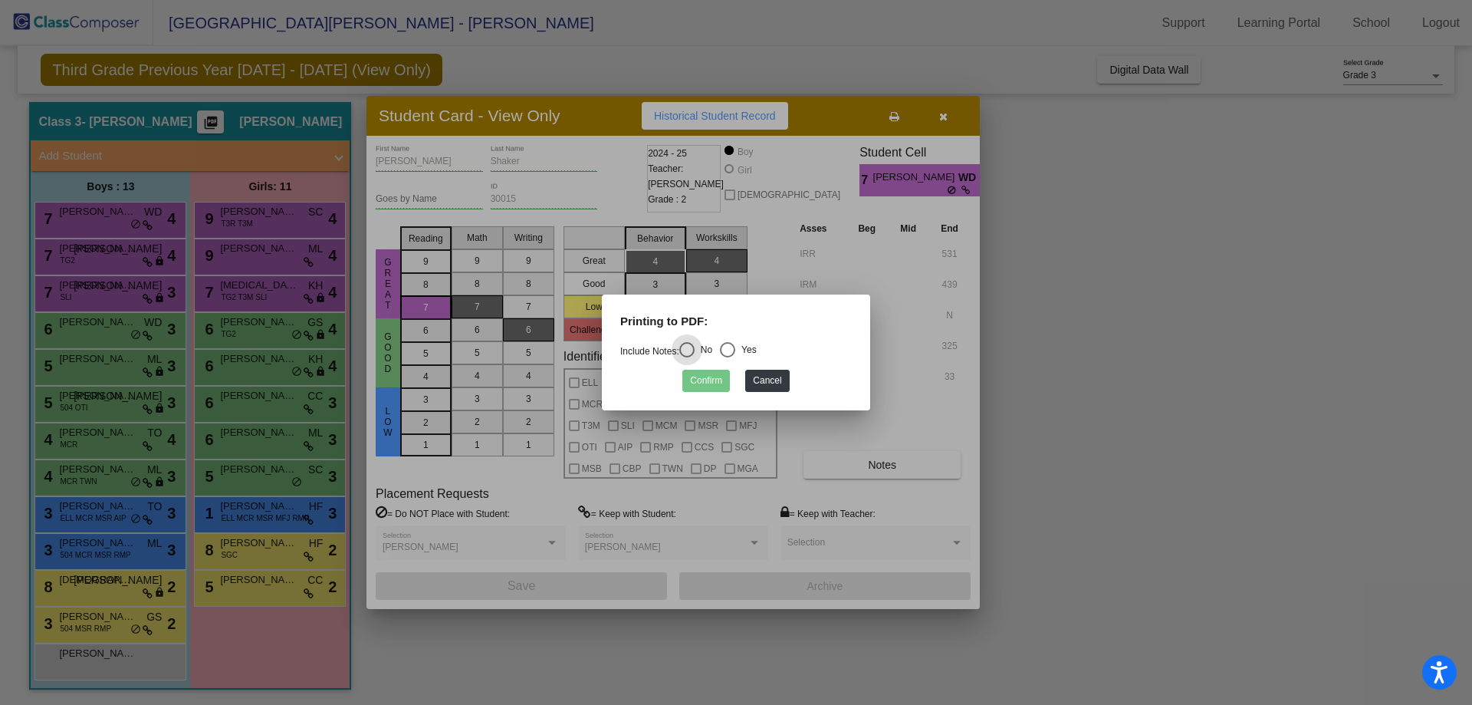
click at [735, 349] on div "Select an option" at bounding box center [727, 349] width 15 height 15
click at [728, 357] on input "Yes" at bounding box center [727, 357] width 1 height 1
radio input "true"
click at [713, 382] on button "Confirm" at bounding box center [706, 381] width 48 height 22
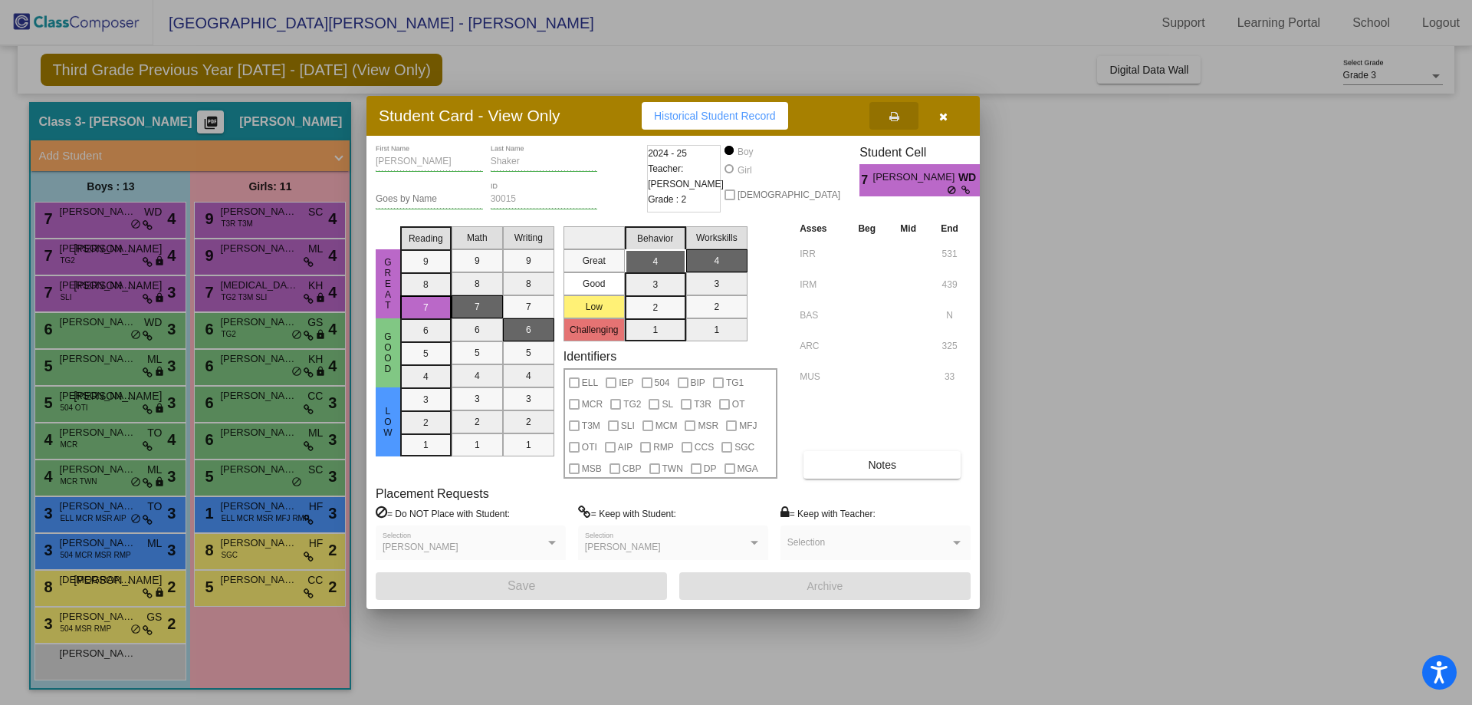
click at [936, 110] on button "button" at bounding box center [942, 116] width 49 height 28
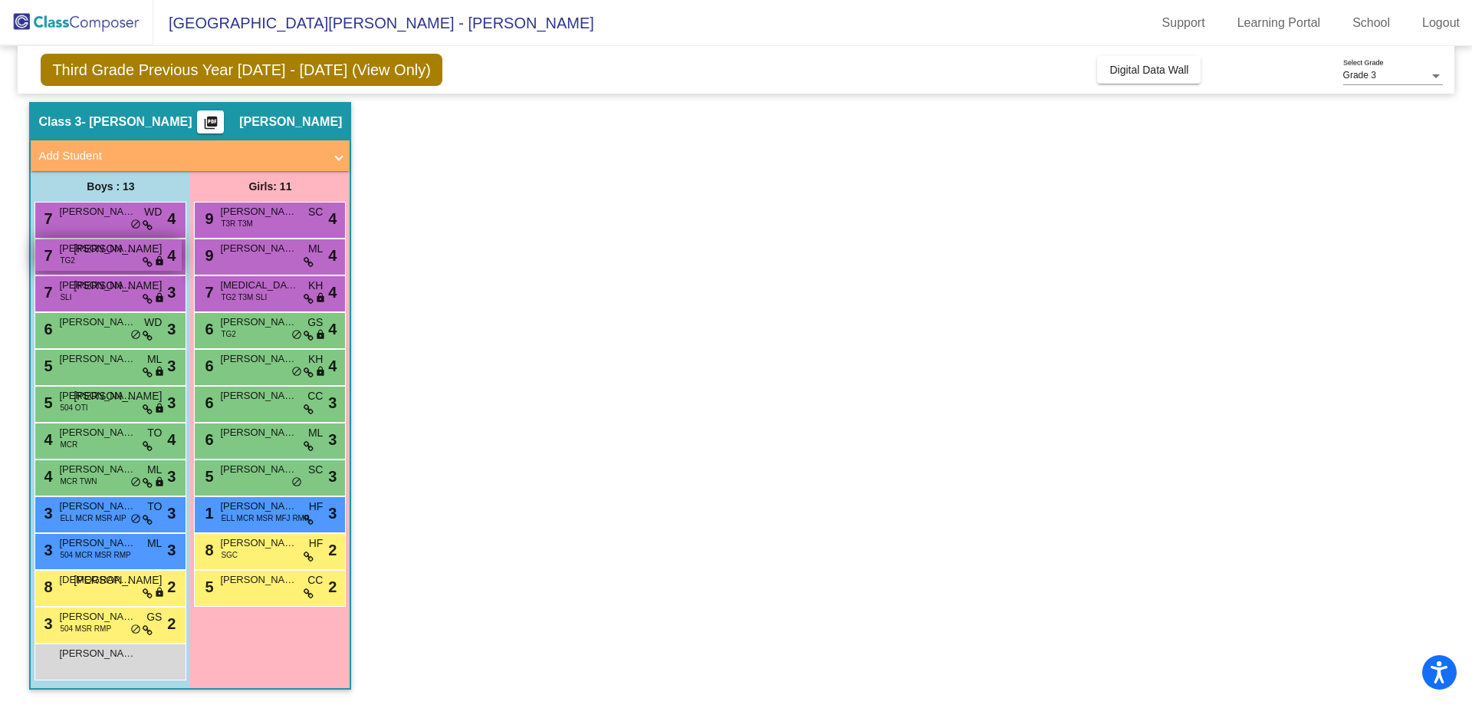
click at [135, 258] on div "7 [PERSON_NAME] TG2 JO lock do_not_disturb_alt 4" at bounding box center [108, 254] width 146 height 31
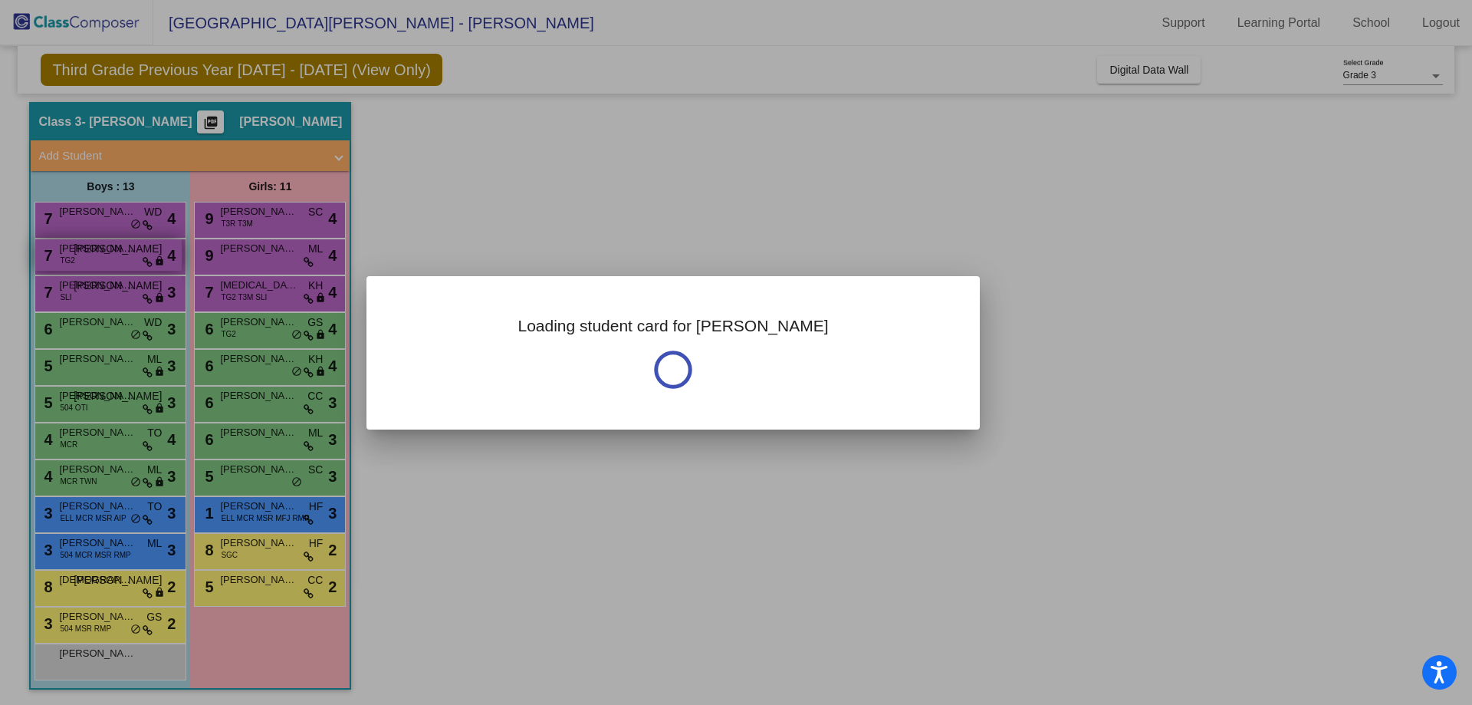
click at [135, 258] on div at bounding box center [736, 352] width 1472 height 705
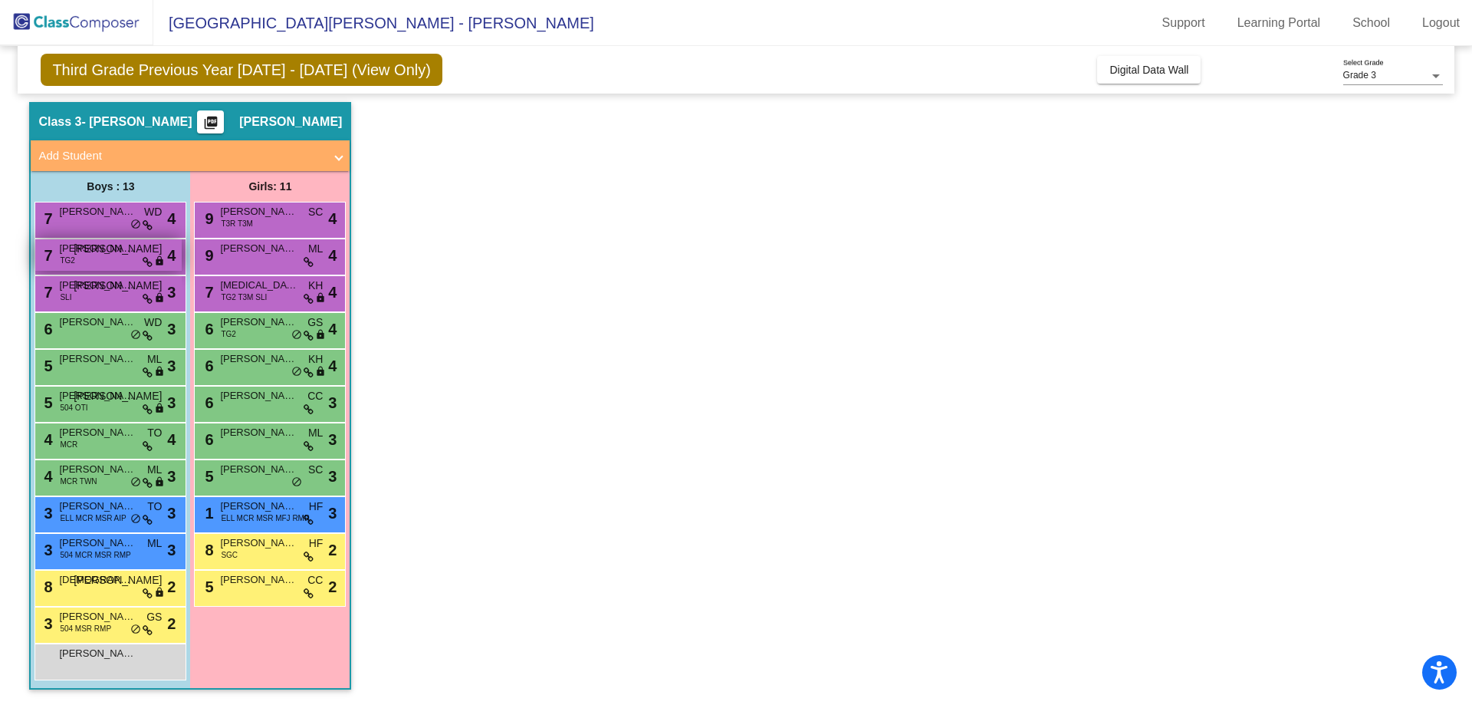
click at [144, 258] on icon at bounding box center [148, 262] width 10 height 11
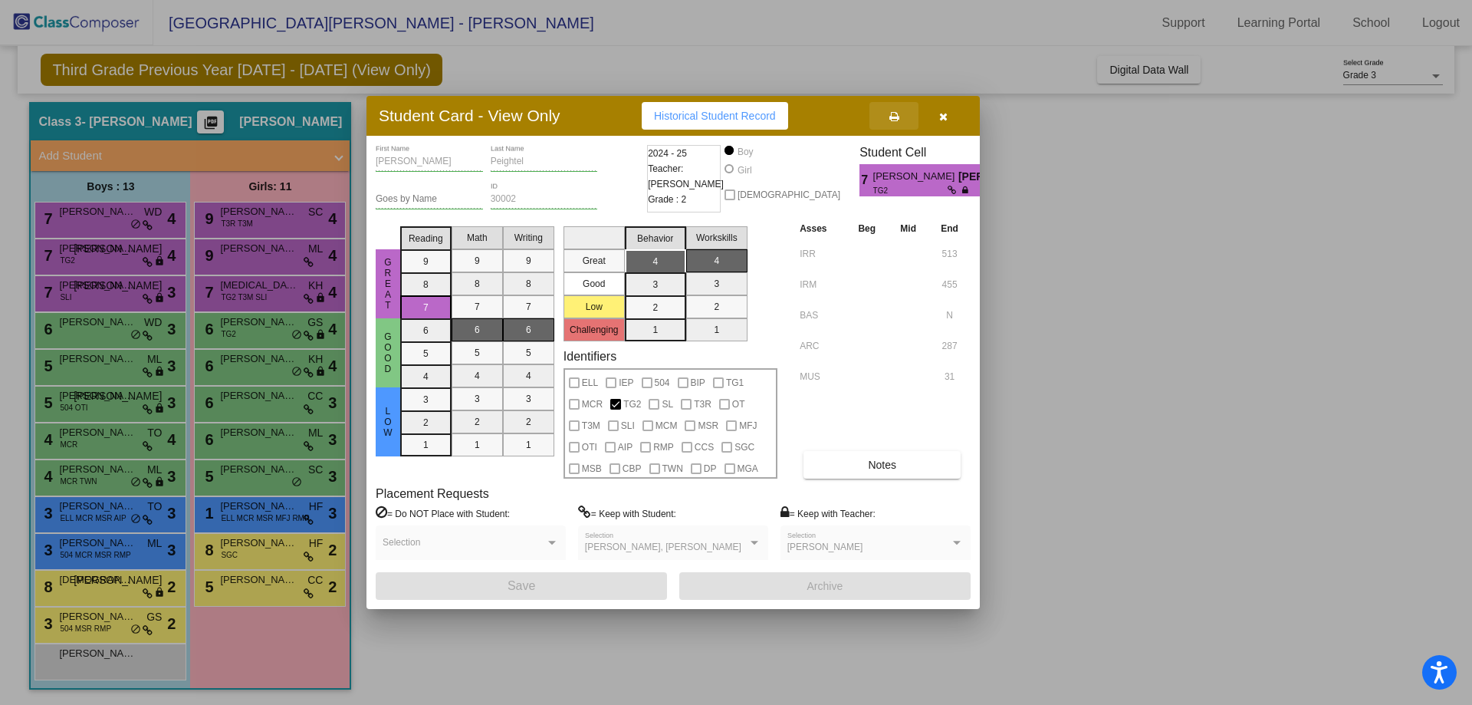
click at [896, 116] on icon at bounding box center [894, 116] width 10 height 11
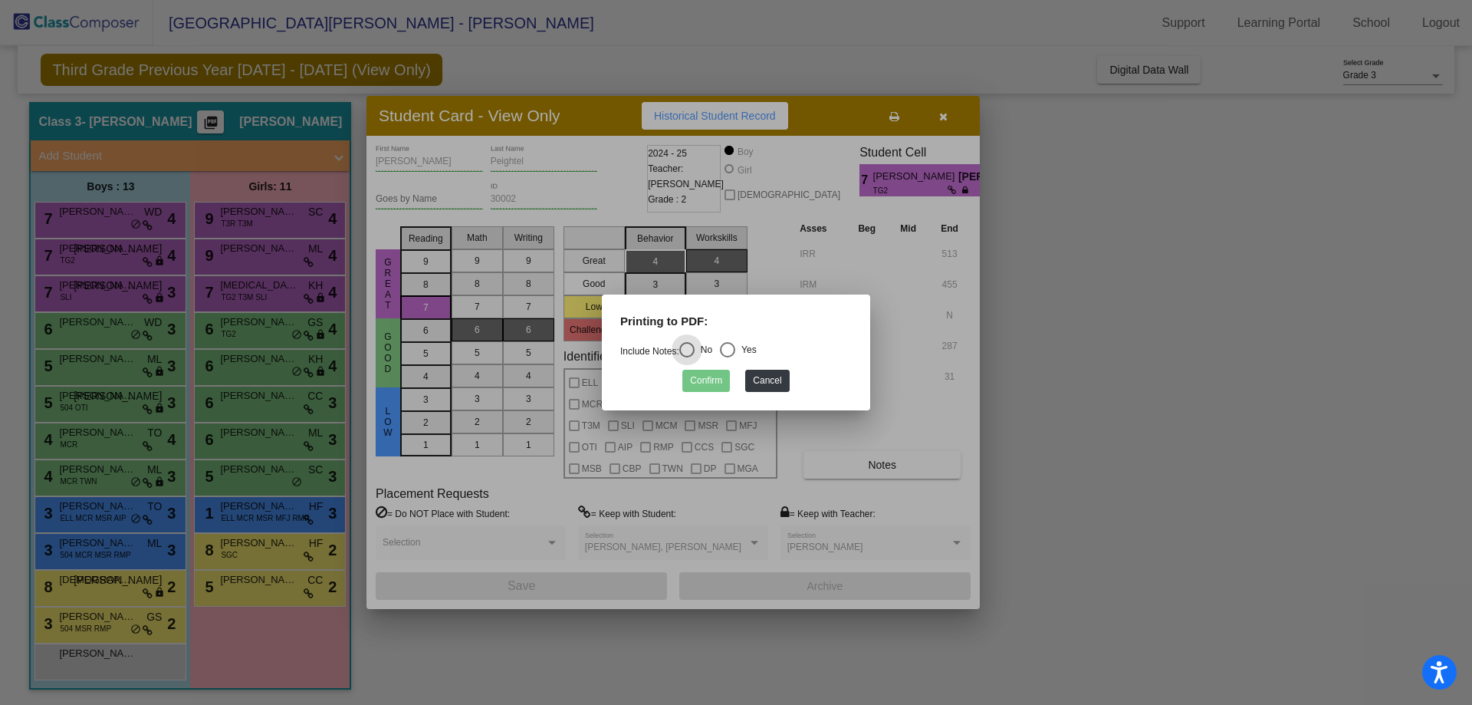
click at [747, 347] on div "Yes" at bounding box center [745, 350] width 21 height 14
click at [728, 357] on input "Yes" at bounding box center [727, 357] width 1 height 1
radio input "true"
click at [705, 383] on button "Confirm" at bounding box center [706, 381] width 48 height 22
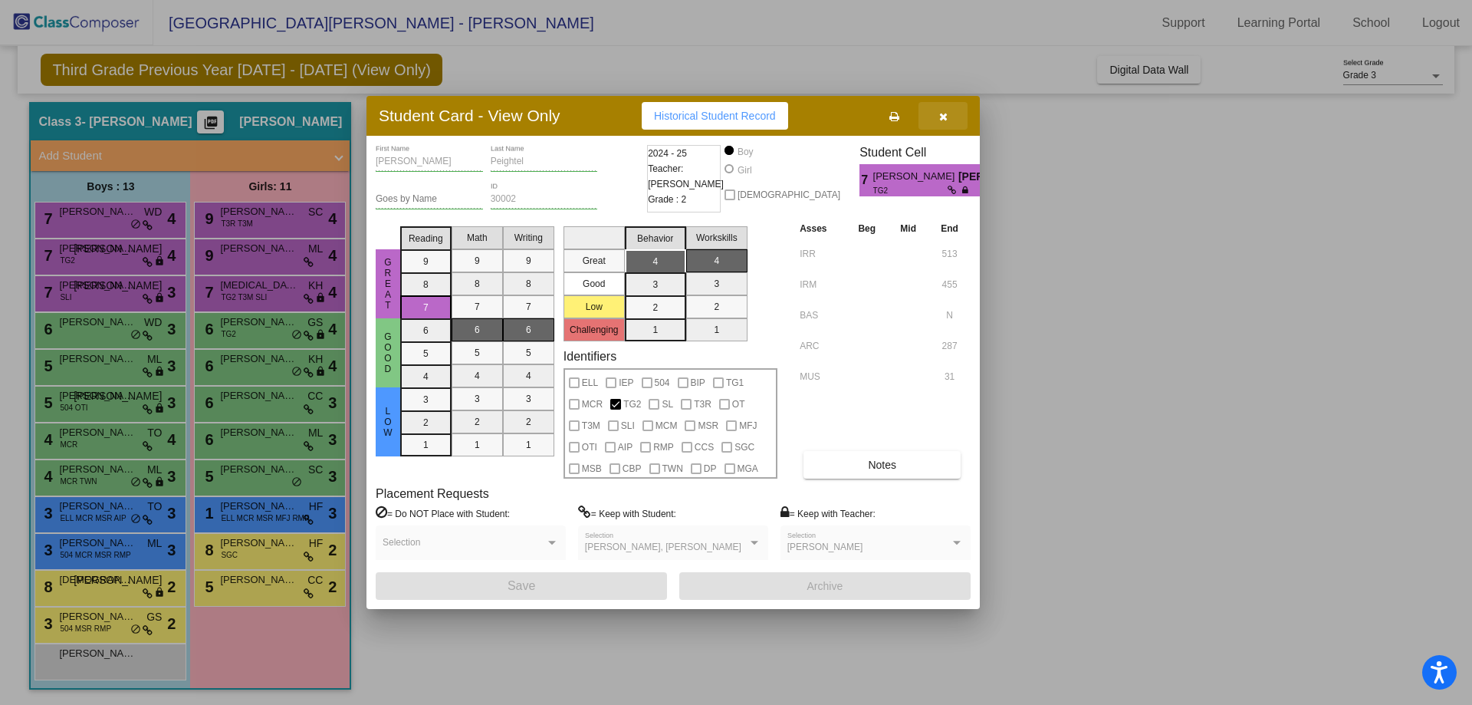
click at [943, 119] on icon "button" at bounding box center [943, 116] width 8 height 11
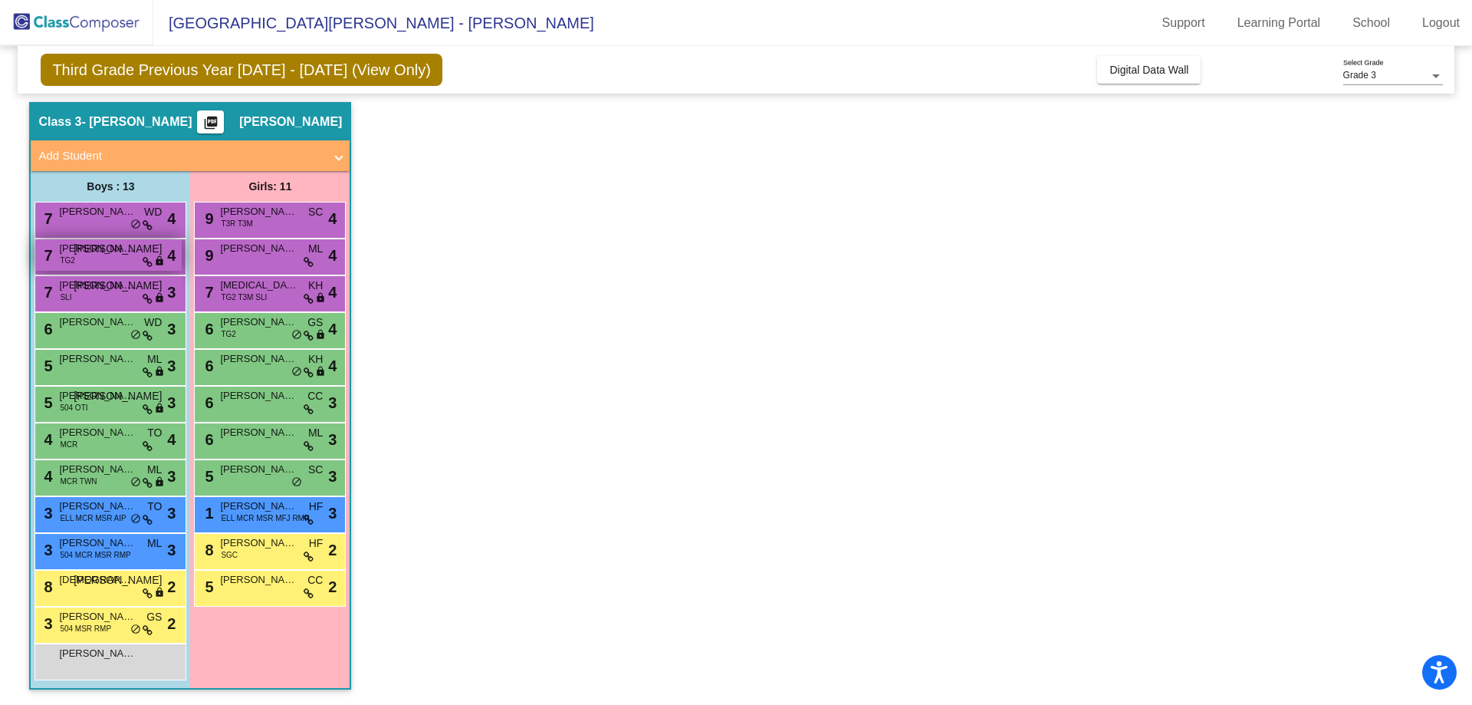
click at [110, 255] on span "[PERSON_NAME]" at bounding box center [97, 248] width 77 height 15
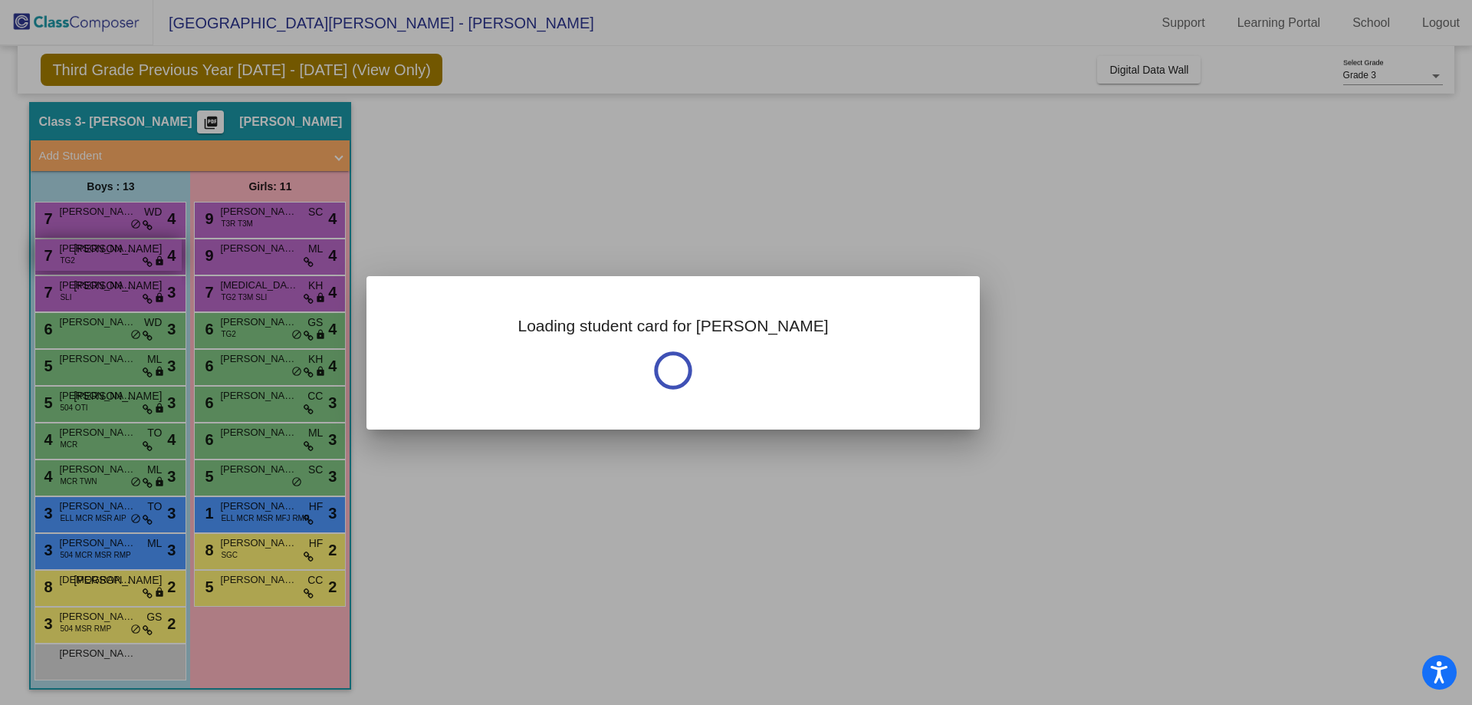
click at [110, 255] on div at bounding box center [736, 352] width 1472 height 705
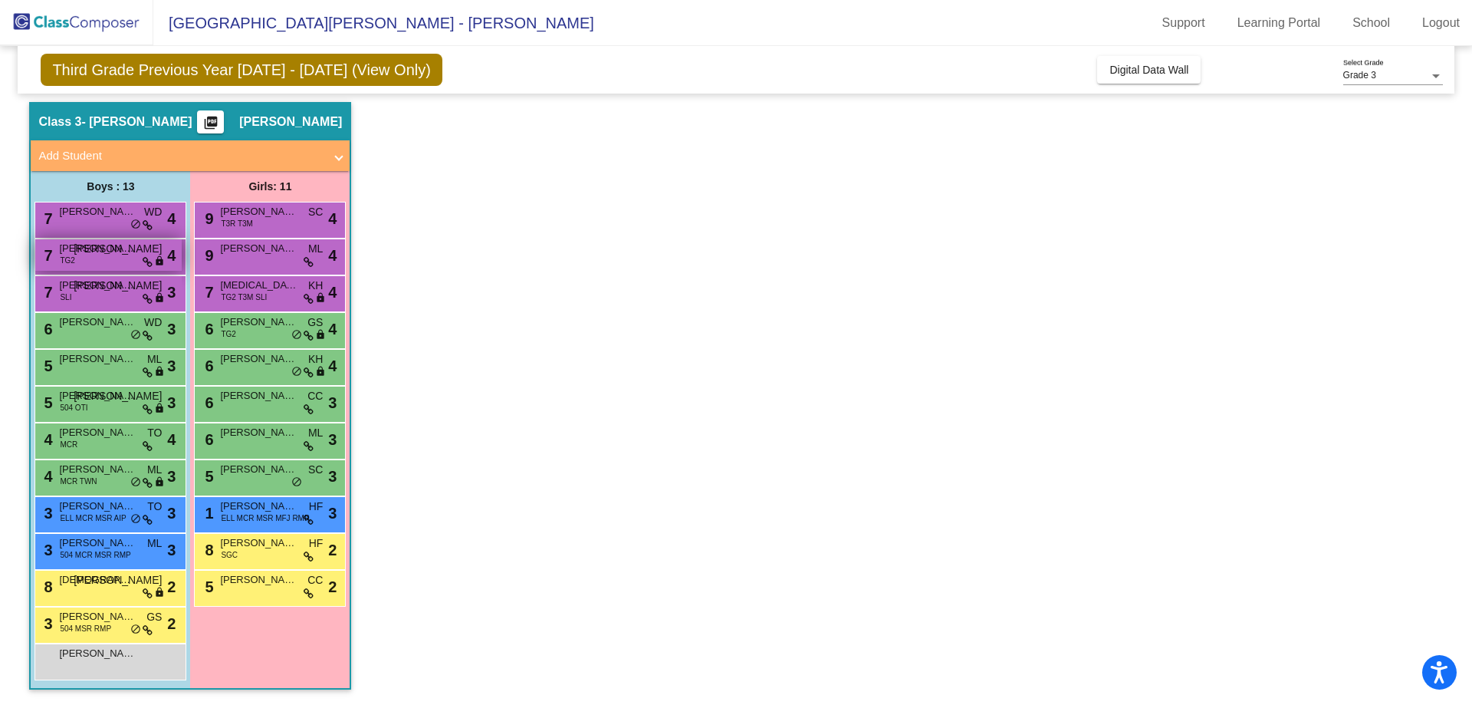
click at [110, 255] on span "[PERSON_NAME]" at bounding box center [97, 248] width 77 height 15
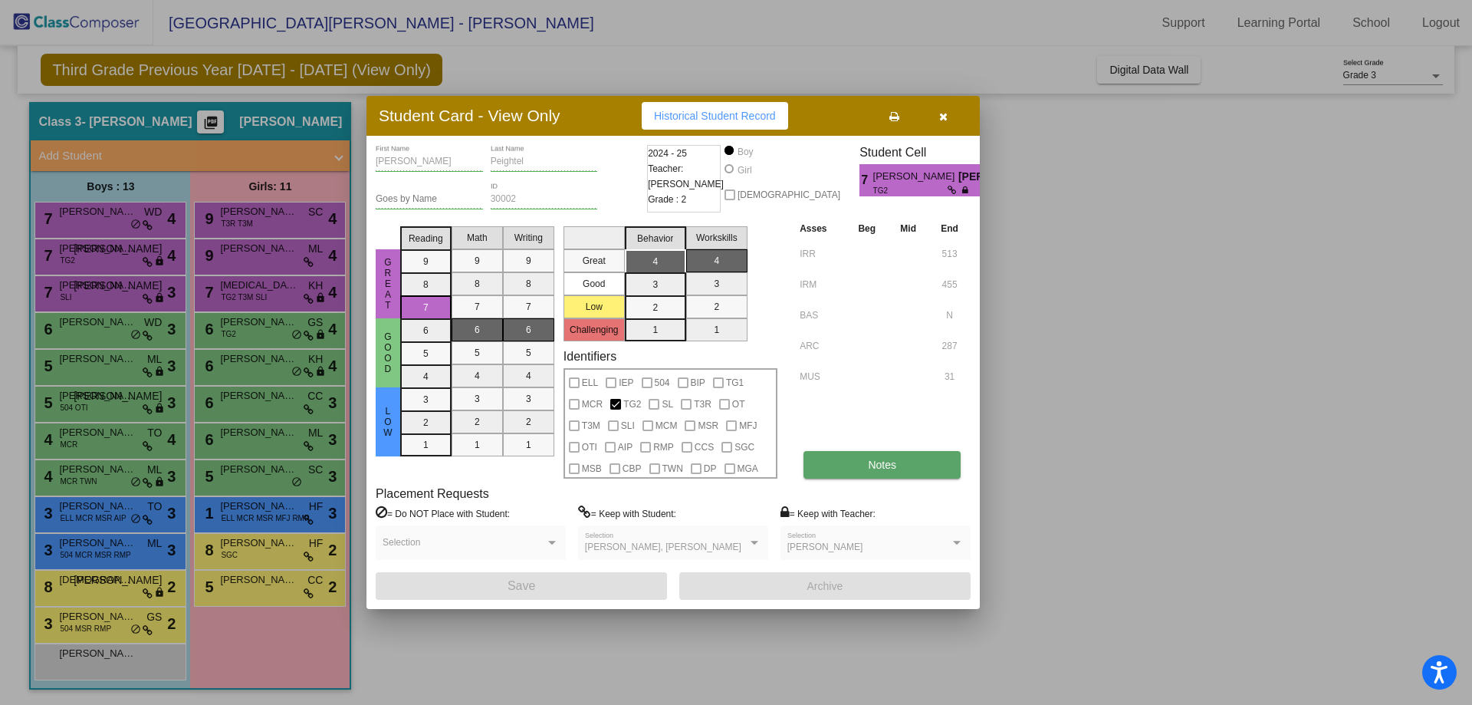
click at [848, 464] on button "Notes" at bounding box center [881, 465] width 157 height 28
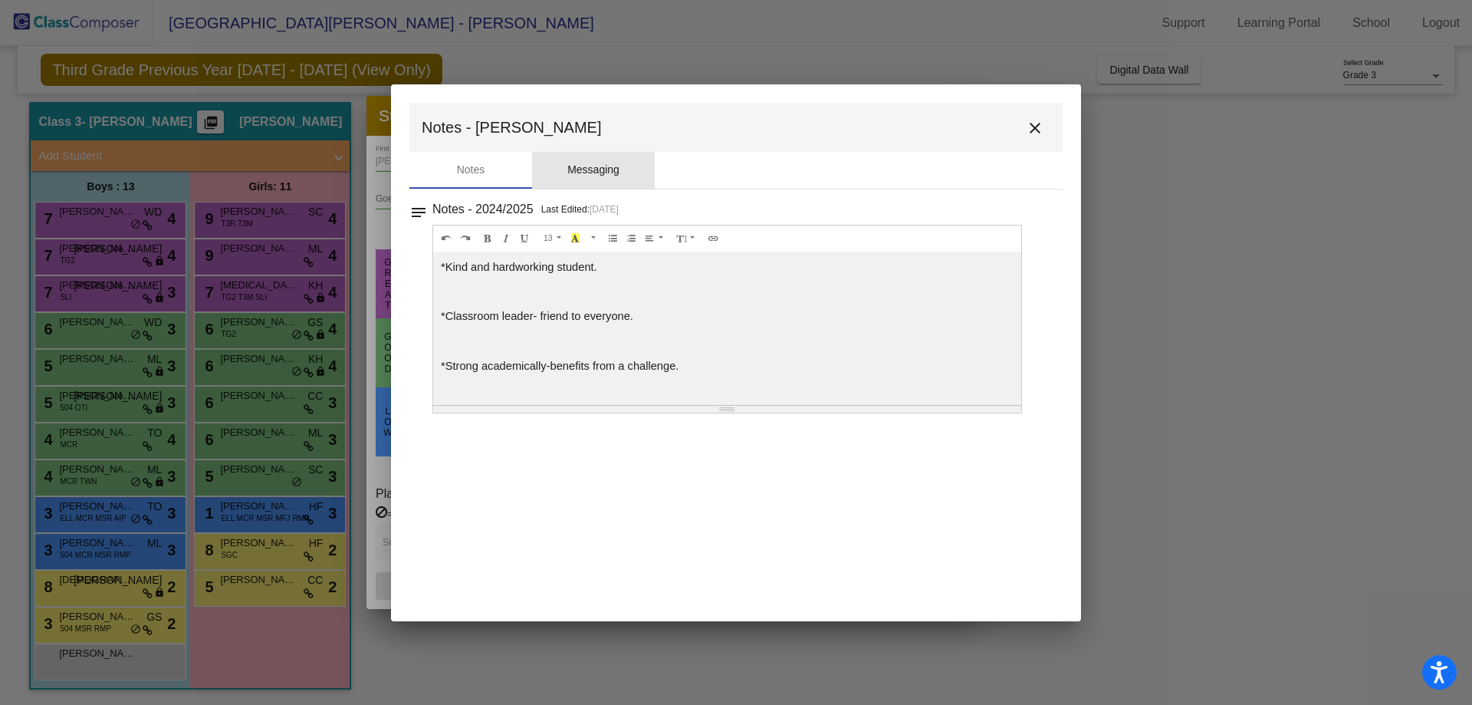
click at [607, 166] on div "Messaging" at bounding box center [593, 170] width 52 height 16
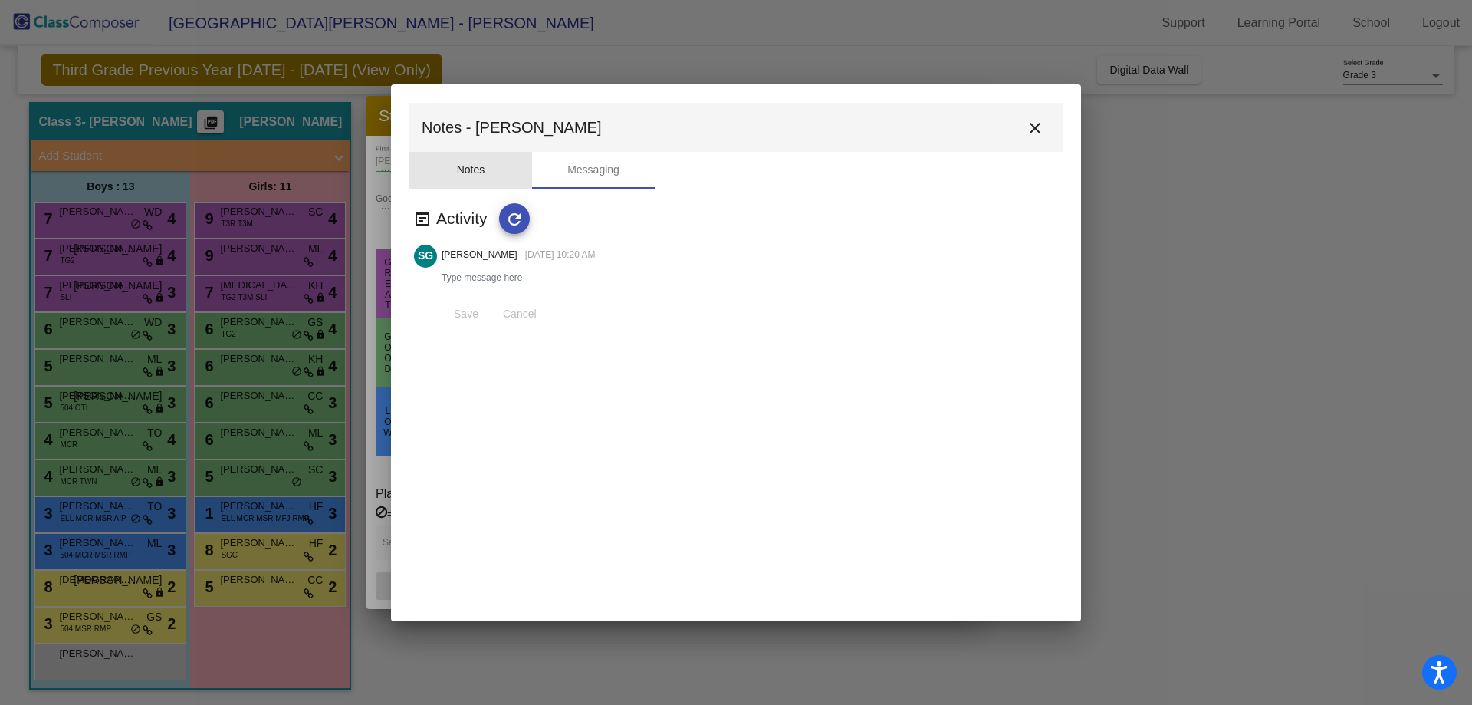
click at [489, 166] on div "Notes" at bounding box center [470, 170] width 123 height 37
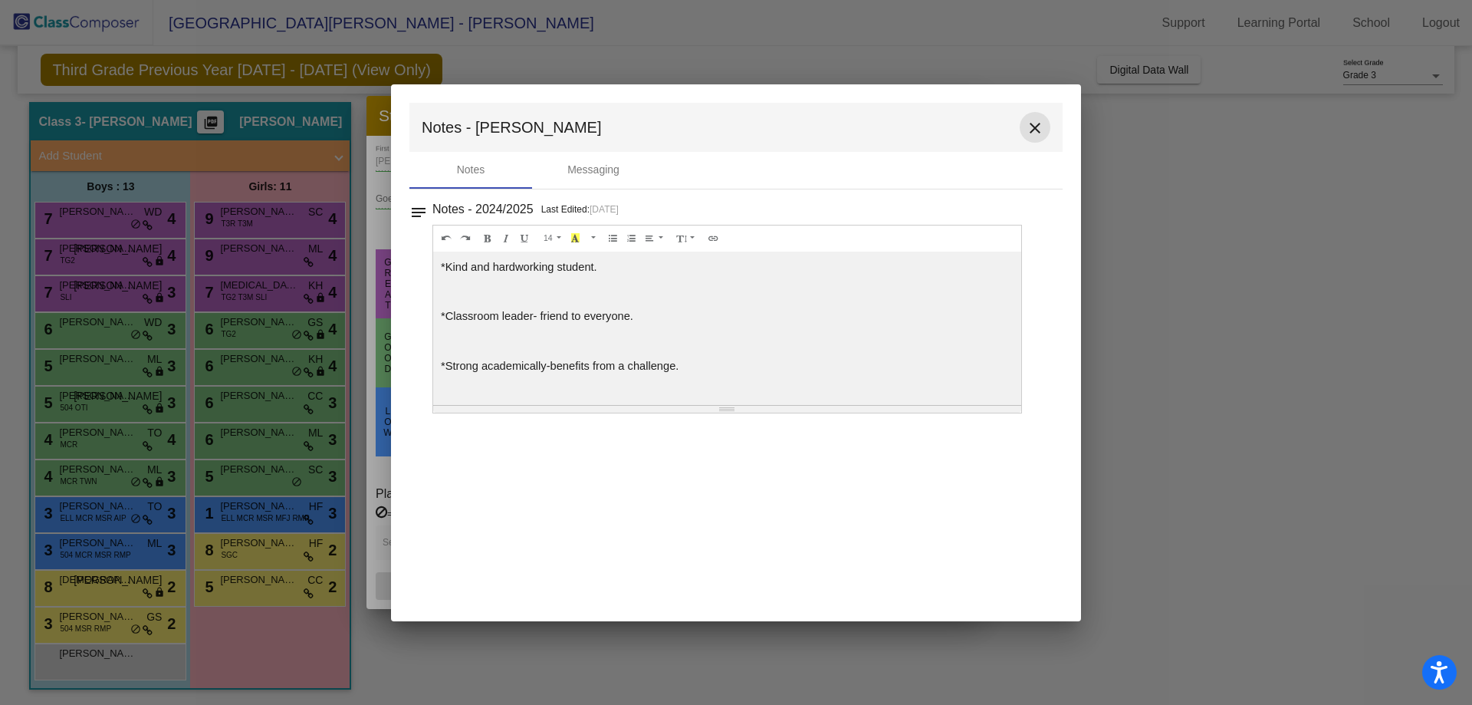
click at [1037, 127] on mat-icon "close" at bounding box center [1035, 128] width 18 height 18
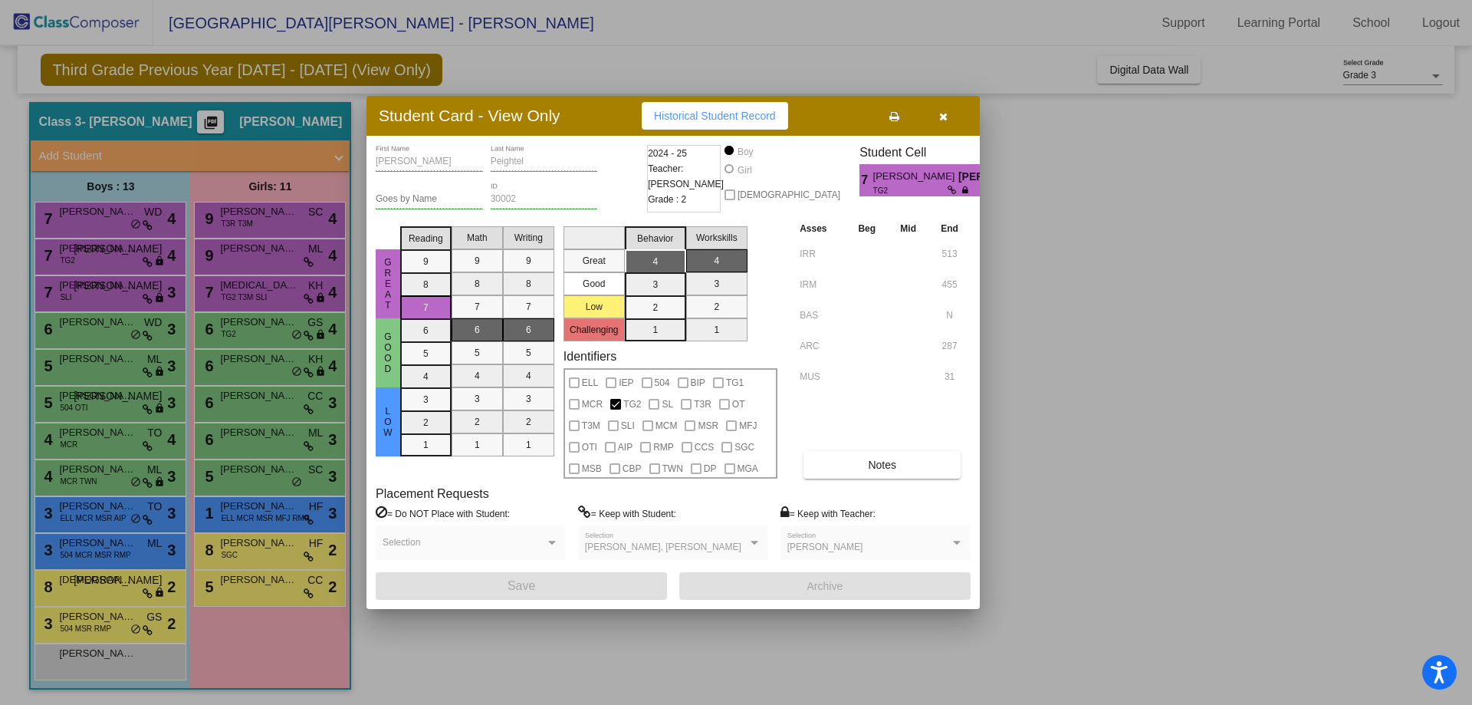
click at [932, 110] on button "button" at bounding box center [942, 116] width 49 height 28
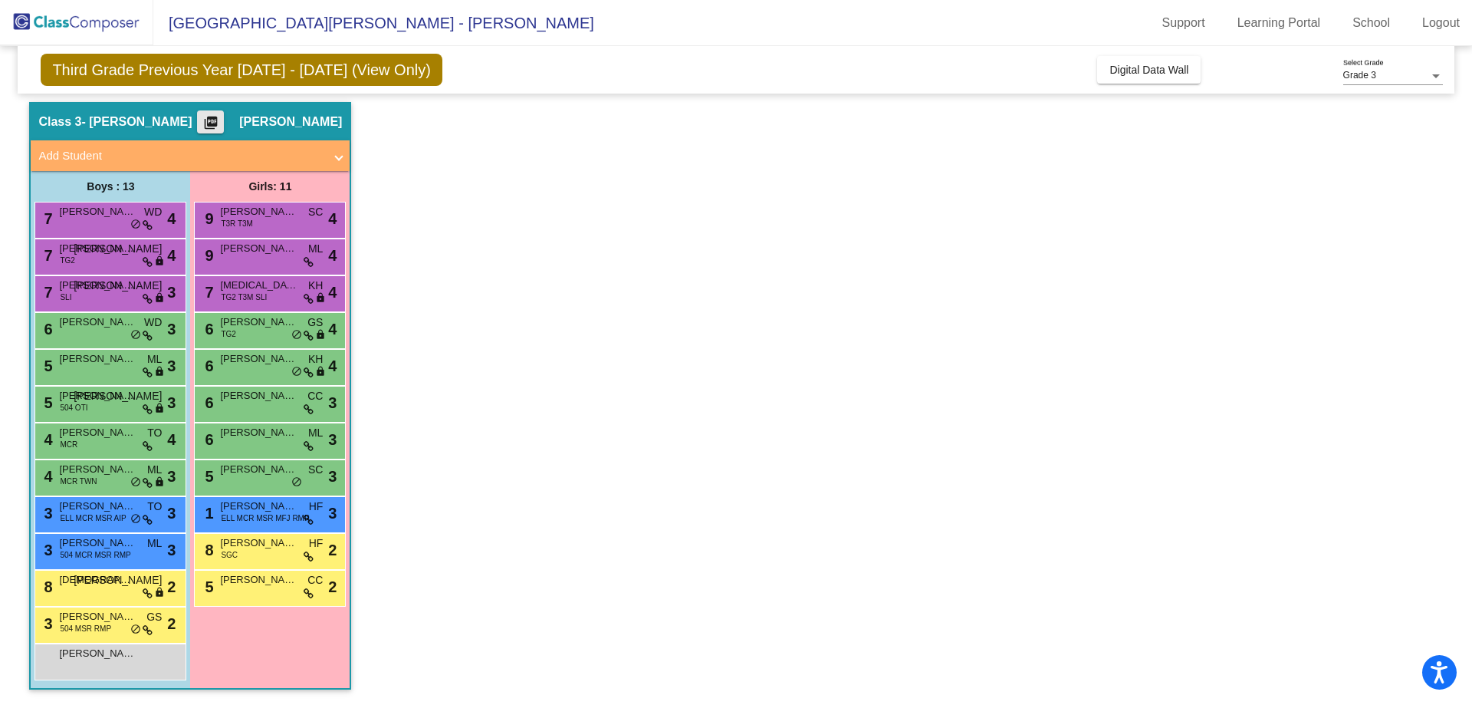
click at [220, 117] on mat-icon "picture_as_pdf" at bounding box center [211, 125] width 18 height 21
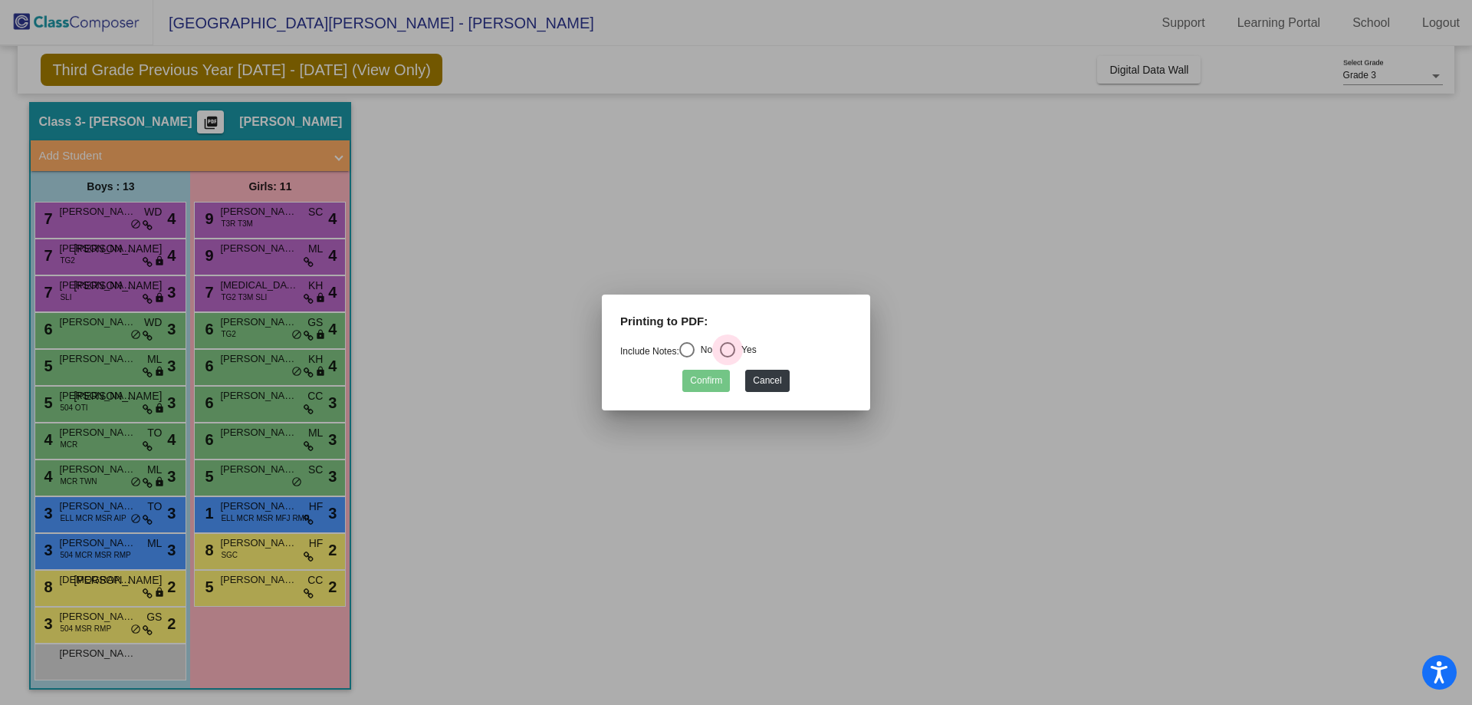
click at [749, 344] on div "Yes" at bounding box center [745, 350] width 21 height 14
click at [728, 357] on input "Yes" at bounding box center [727, 357] width 1 height 1
radio input "true"
click at [705, 379] on button "Confirm" at bounding box center [706, 381] width 48 height 22
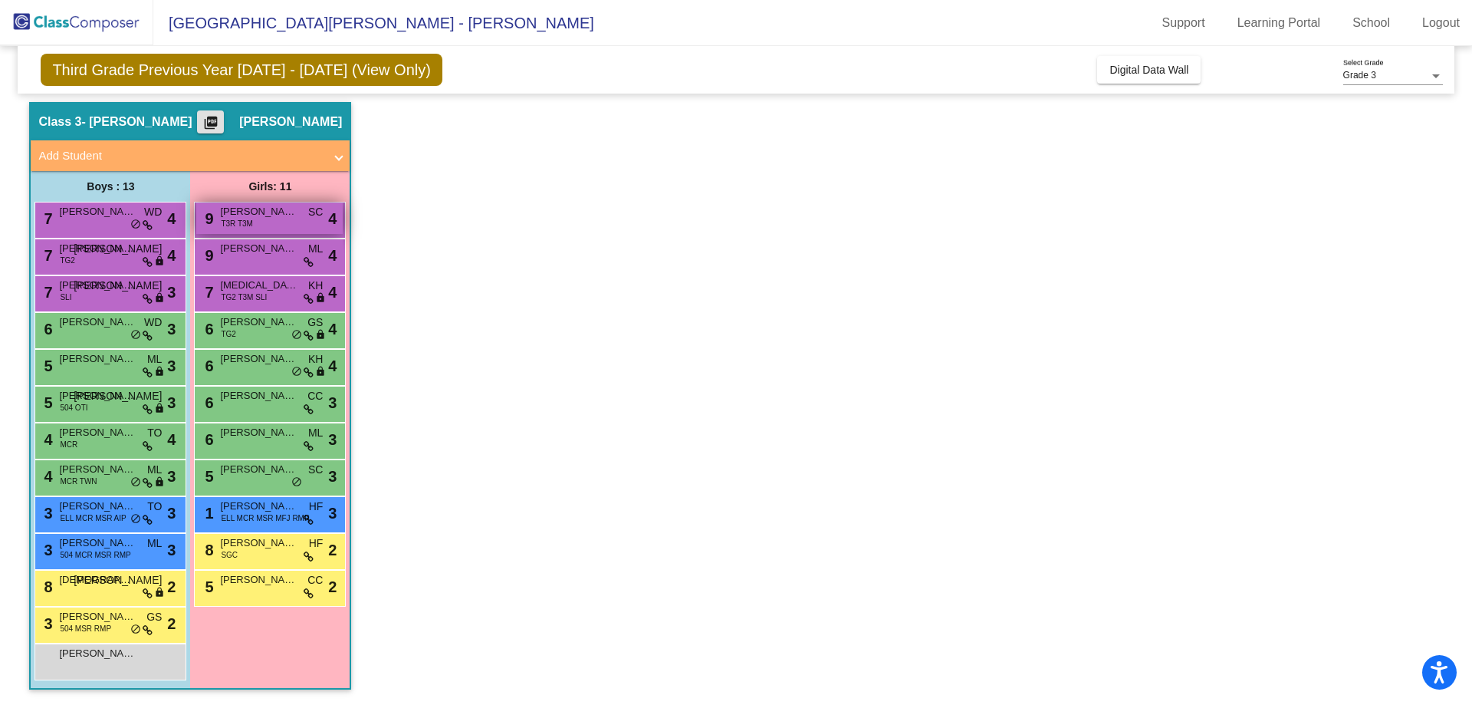
click at [259, 222] on div "9 [PERSON_NAME] T3R T3M SC lock do_not_disturb_alt 4" at bounding box center [269, 217] width 146 height 31
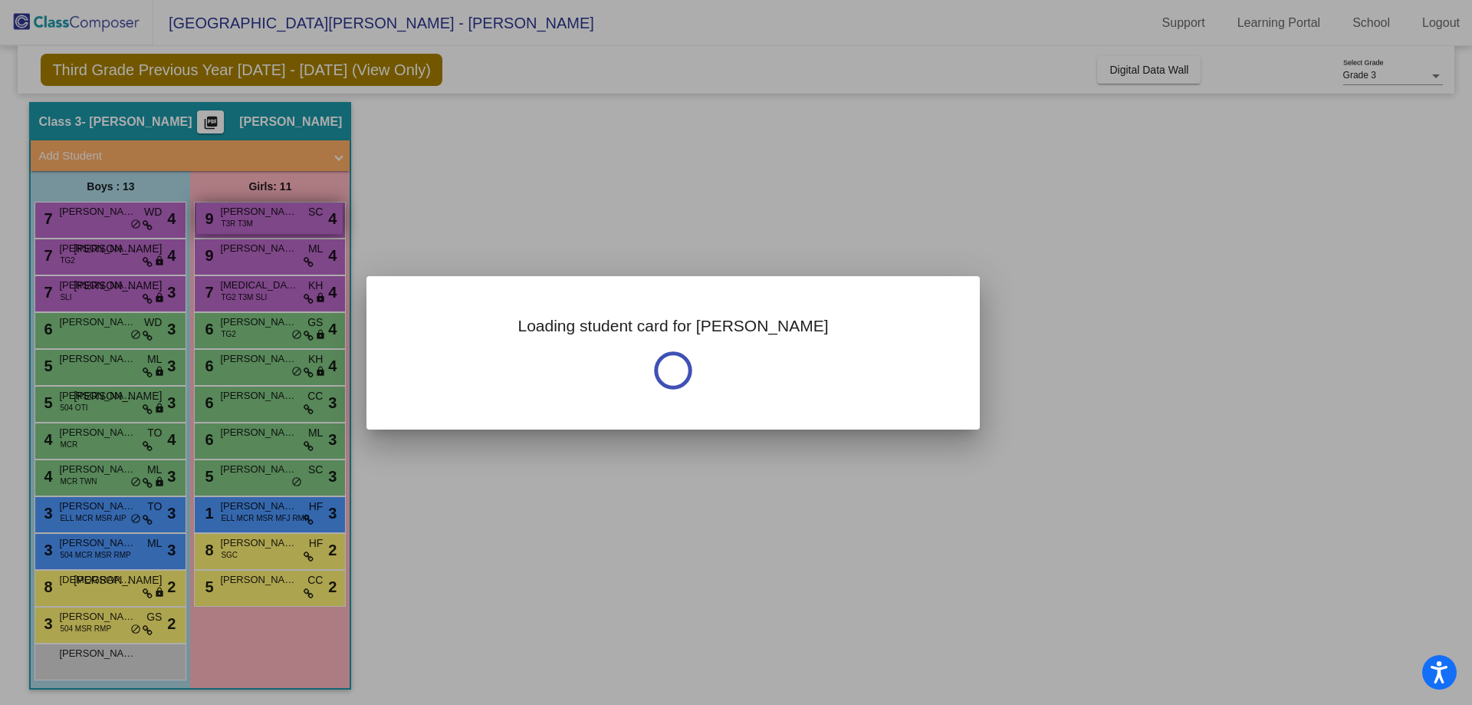
click at [259, 222] on div at bounding box center [736, 352] width 1472 height 705
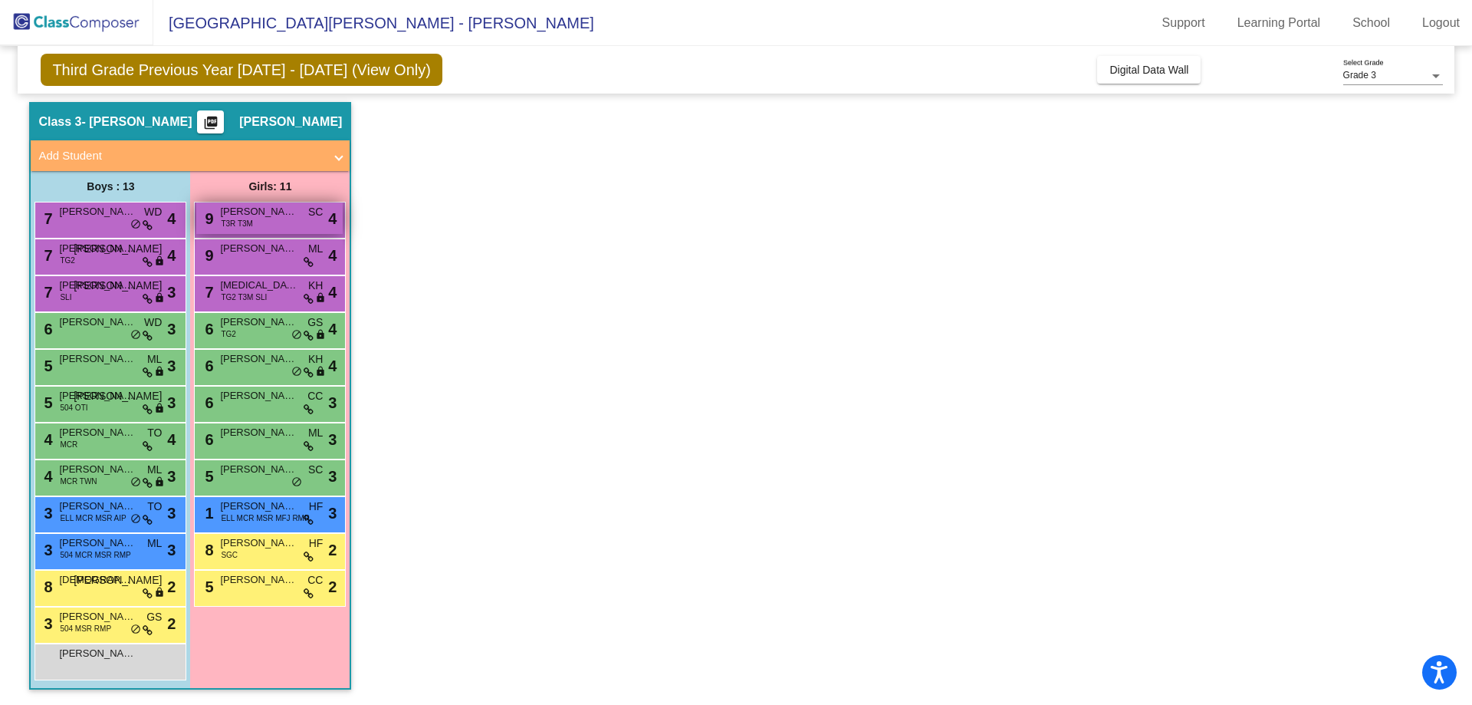
click at [291, 227] on div "9 [PERSON_NAME] T3R T3M SC lock do_not_disturb_alt 4" at bounding box center [269, 217] width 146 height 31
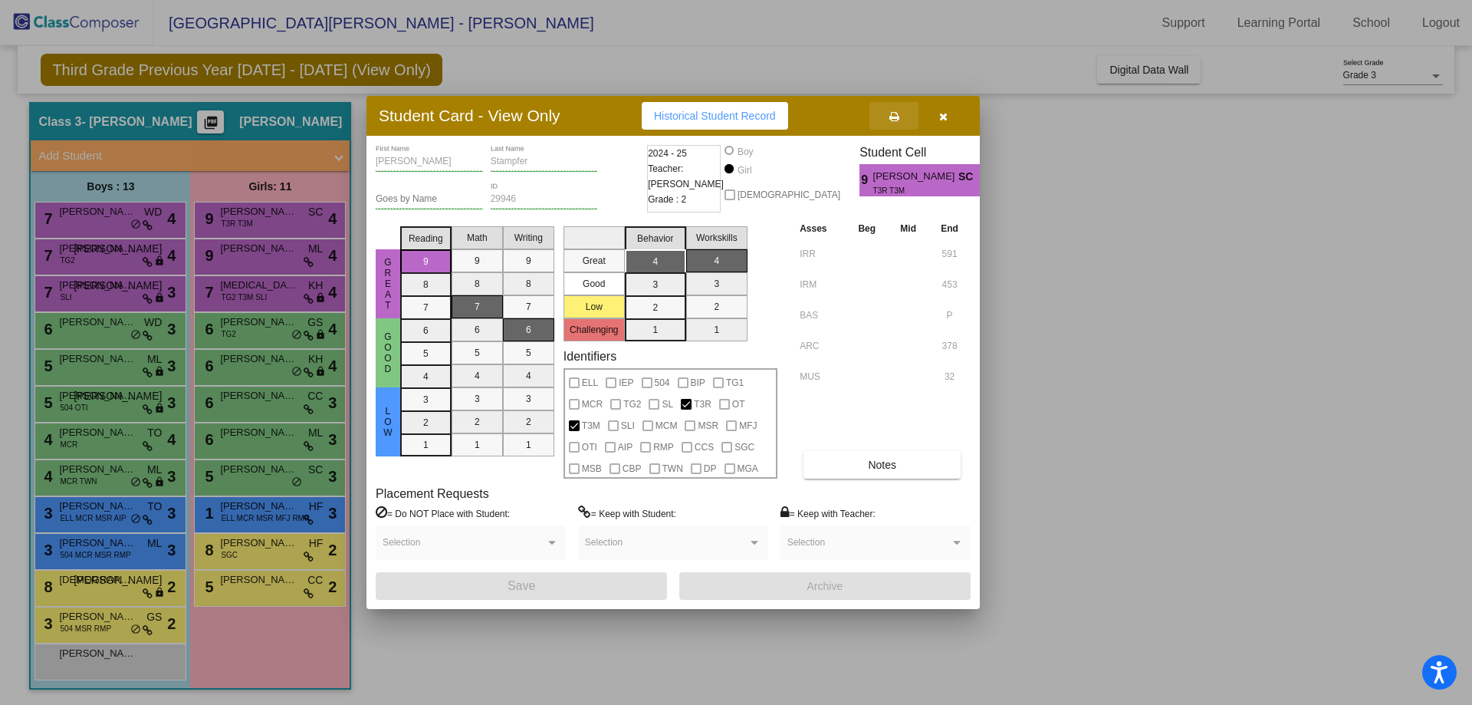
click at [902, 115] on button at bounding box center [893, 116] width 49 height 28
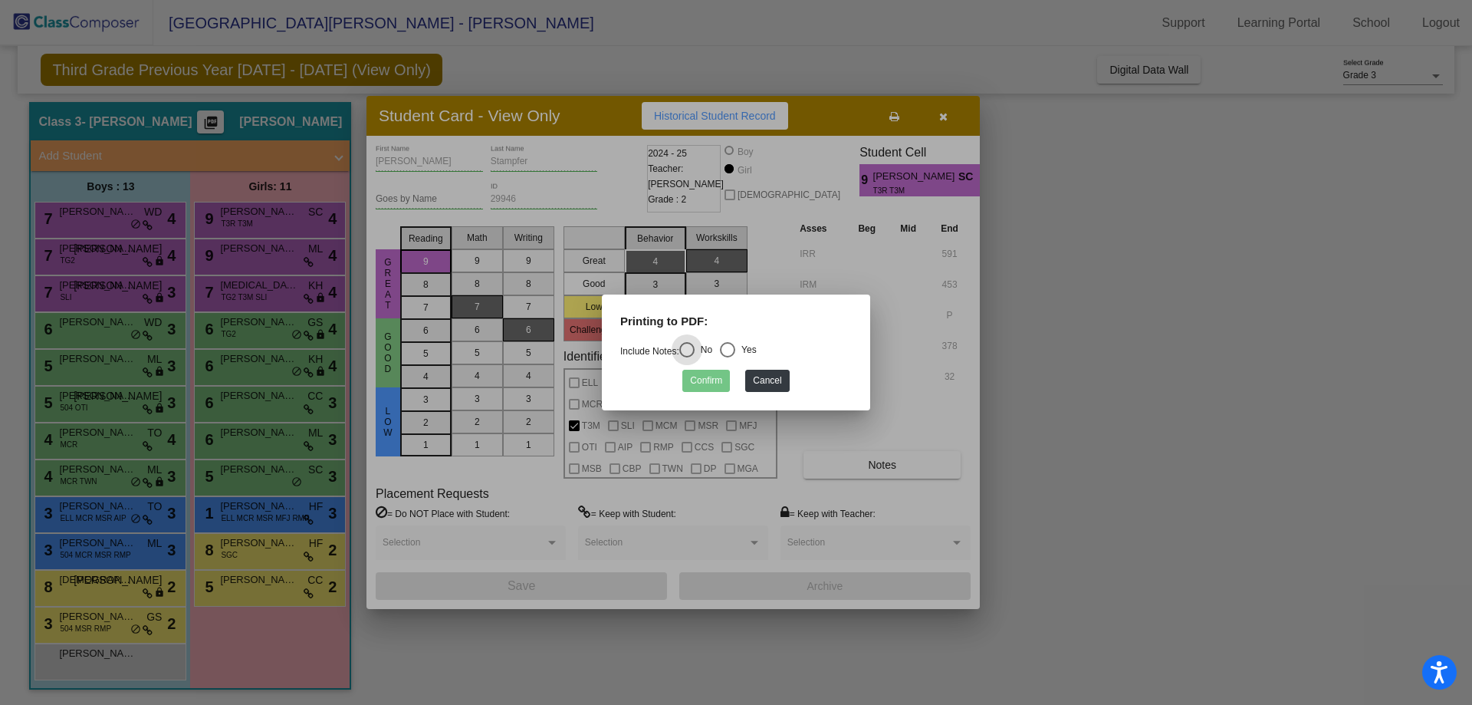
click at [733, 355] on div "Select an option" at bounding box center [727, 349] width 15 height 15
click at [728, 357] on input "Yes" at bounding box center [727, 357] width 1 height 1
radio input "true"
click at [703, 378] on button "Confirm" at bounding box center [706, 381] width 48 height 22
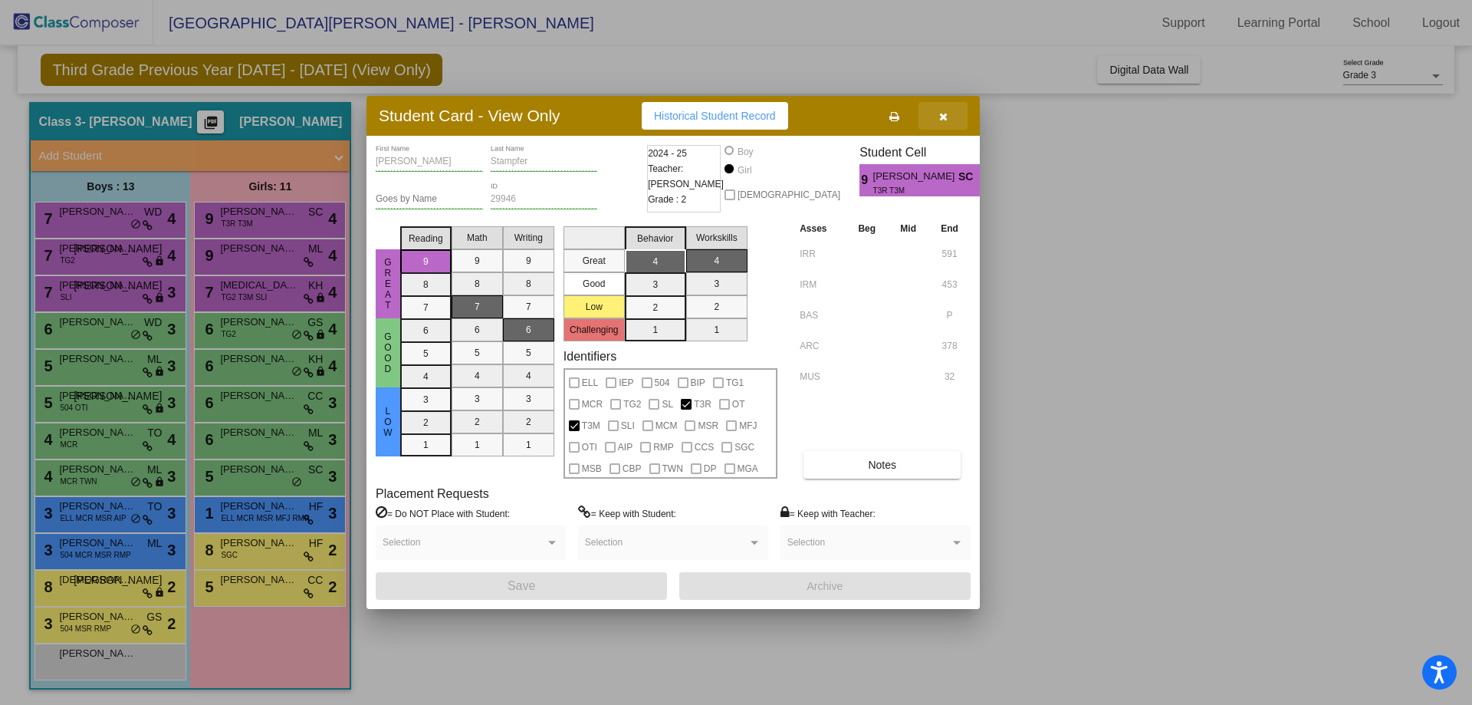
click at [947, 113] on icon "button" at bounding box center [943, 116] width 8 height 11
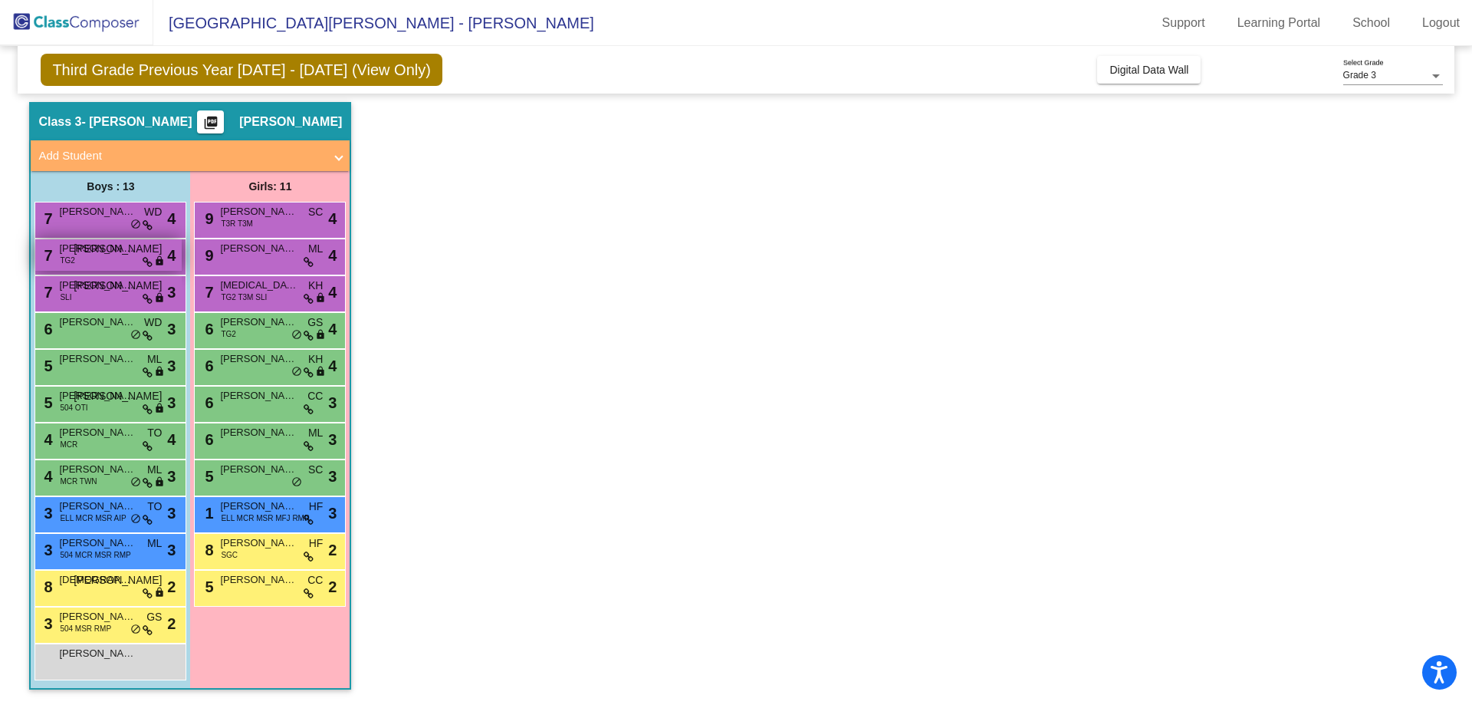
click at [159, 253] on span "[PERSON_NAME]" at bounding box center [118, 249] width 88 height 16
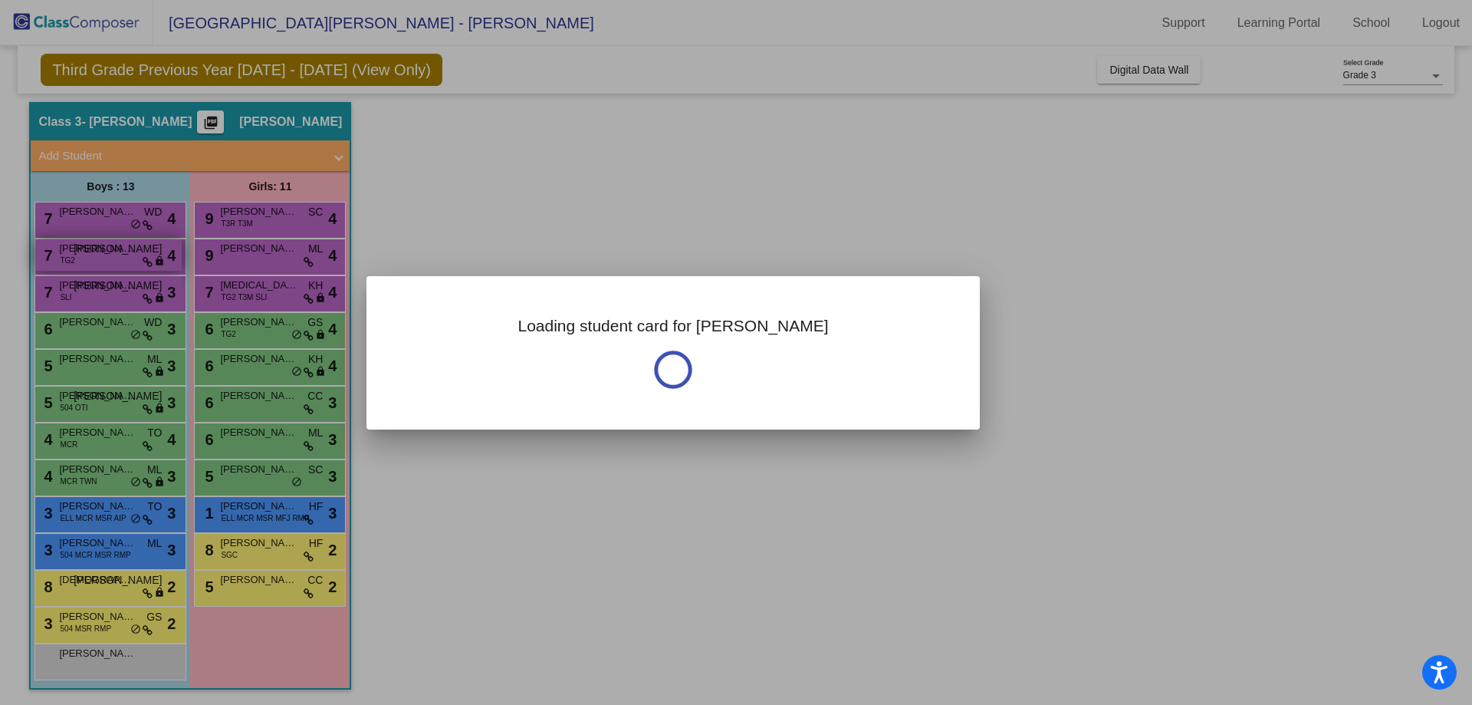
click at [159, 253] on div at bounding box center [736, 352] width 1472 height 705
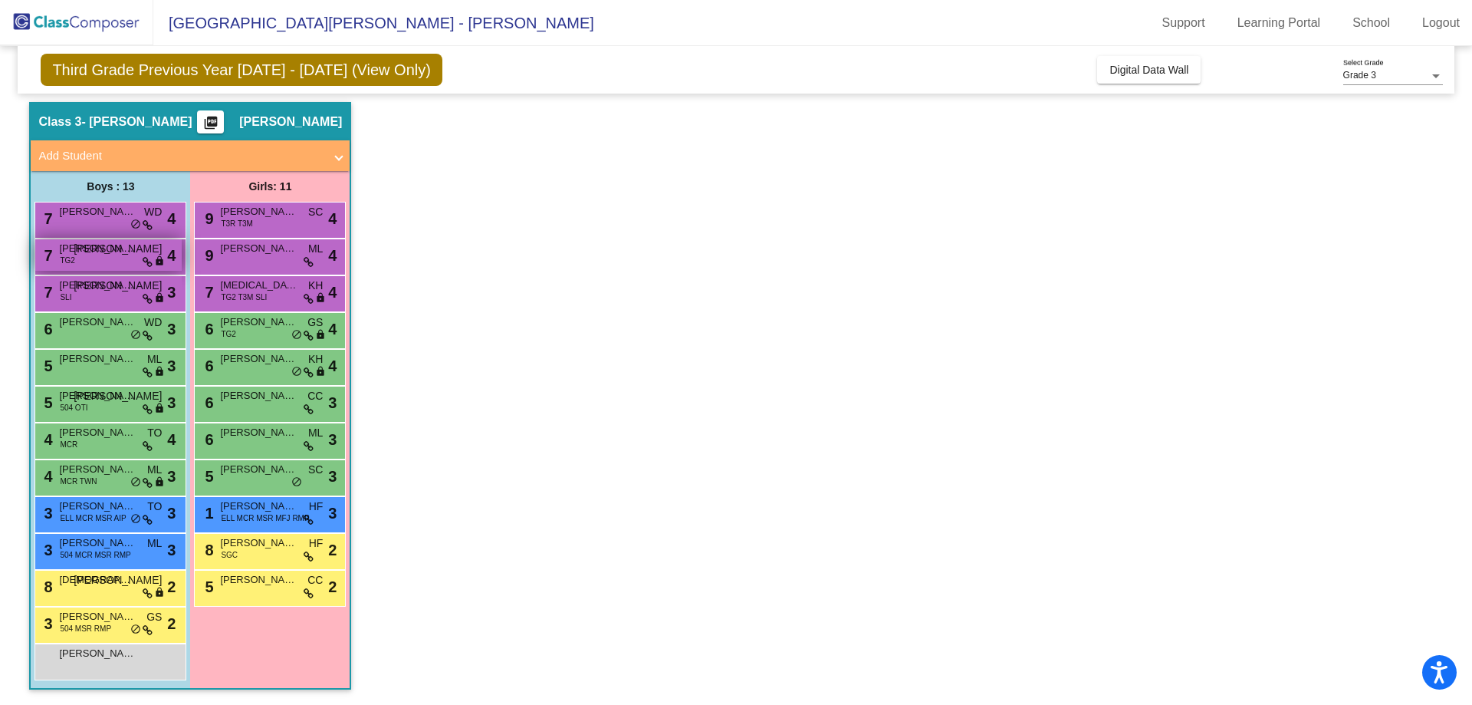
click at [129, 253] on span "[PERSON_NAME]" at bounding box center [97, 248] width 77 height 15
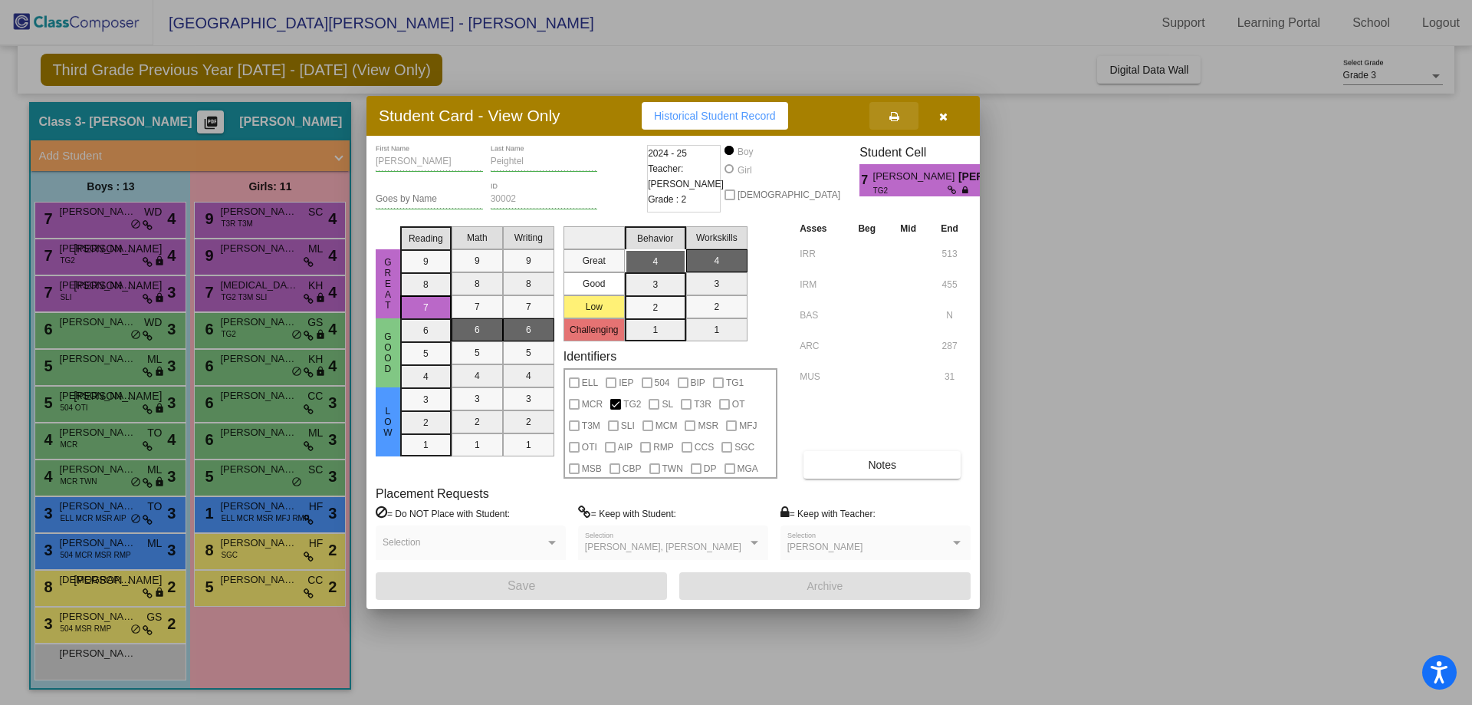
click at [897, 107] on button at bounding box center [893, 116] width 49 height 28
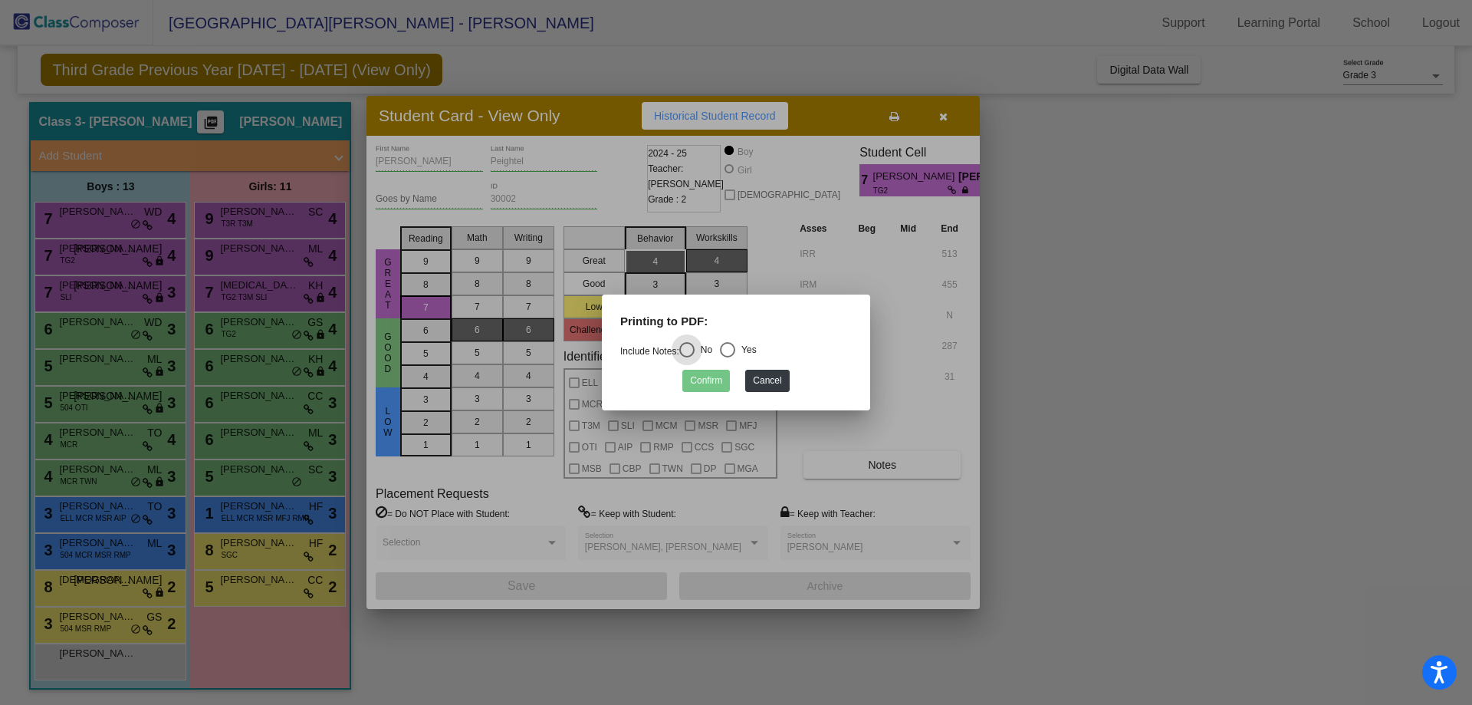
click at [752, 344] on div "Yes" at bounding box center [745, 350] width 21 height 14
click at [728, 357] on input "Yes" at bounding box center [727, 357] width 1 height 1
radio input "true"
click at [719, 376] on button "Confirm" at bounding box center [706, 381] width 48 height 22
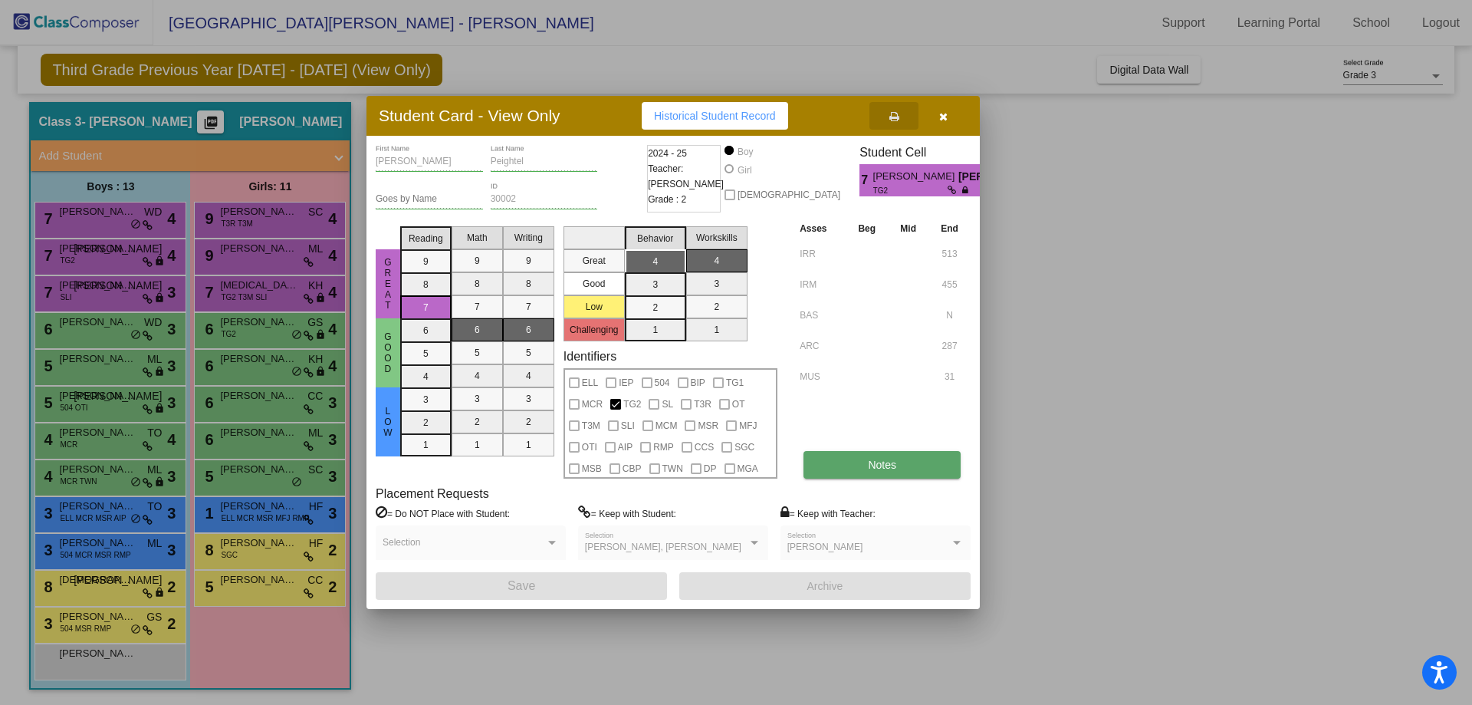
click at [895, 465] on span "Notes" at bounding box center [882, 464] width 28 height 12
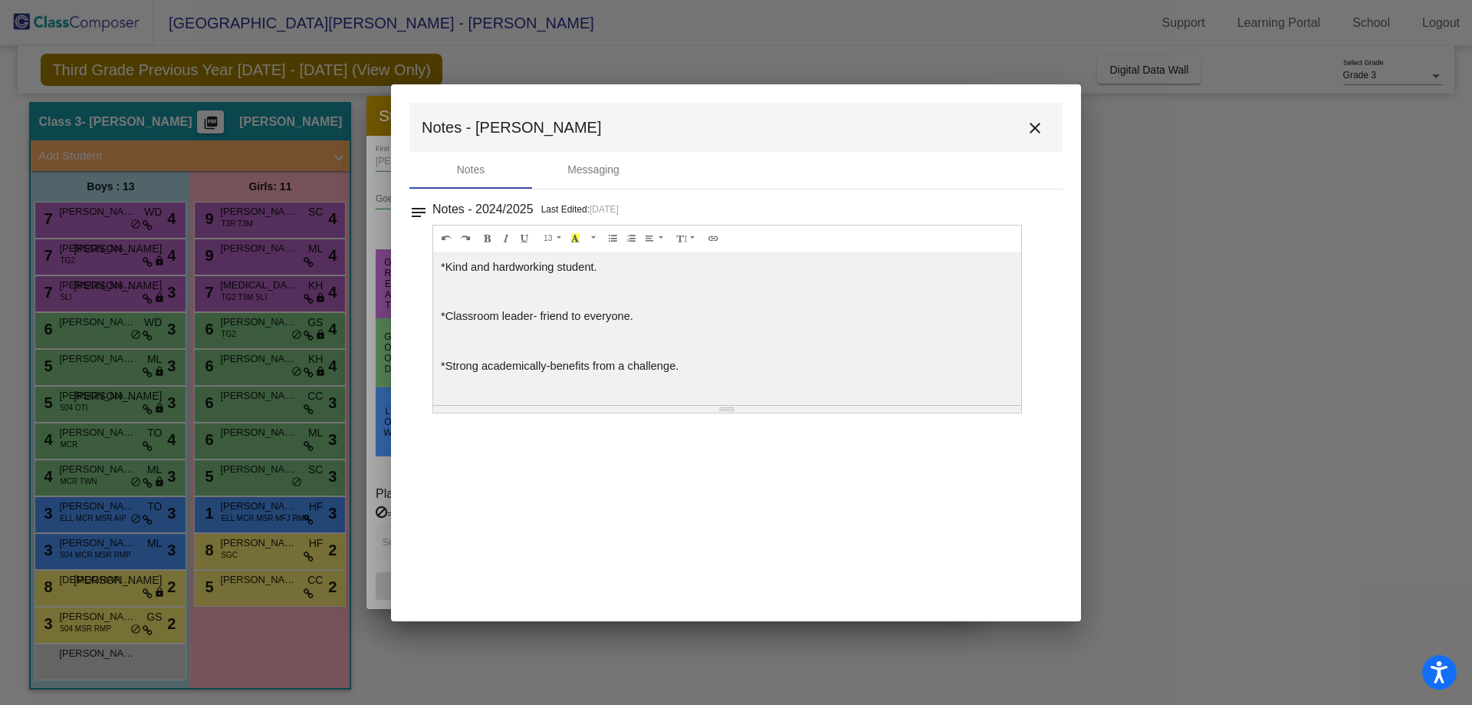
click at [1141, 510] on div at bounding box center [736, 352] width 1472 height 705
click at [1040, 123] on mat-icon "close" at bounding box center [1035, 128] width 18 height 18
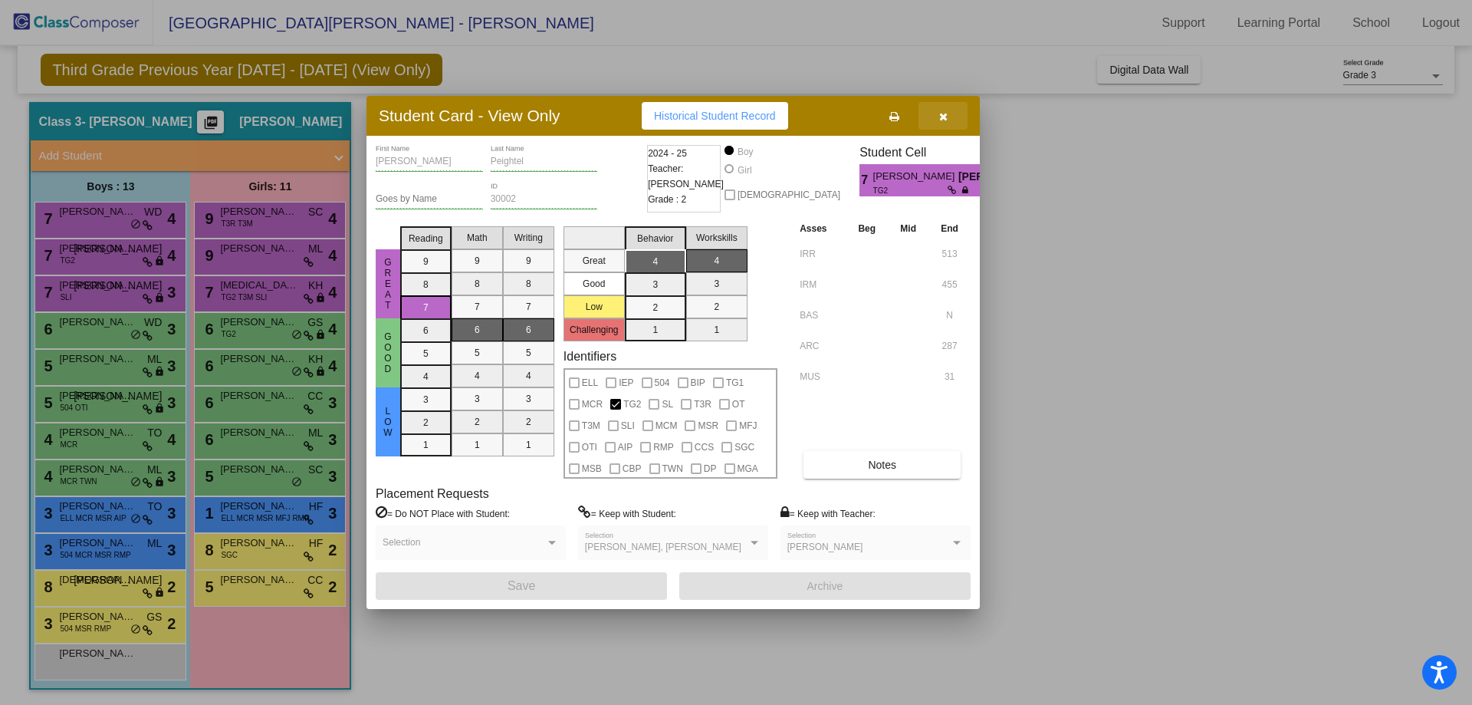
click at [939, 118] on icon "button" at bounding box center [943, 116] width 8 height 11
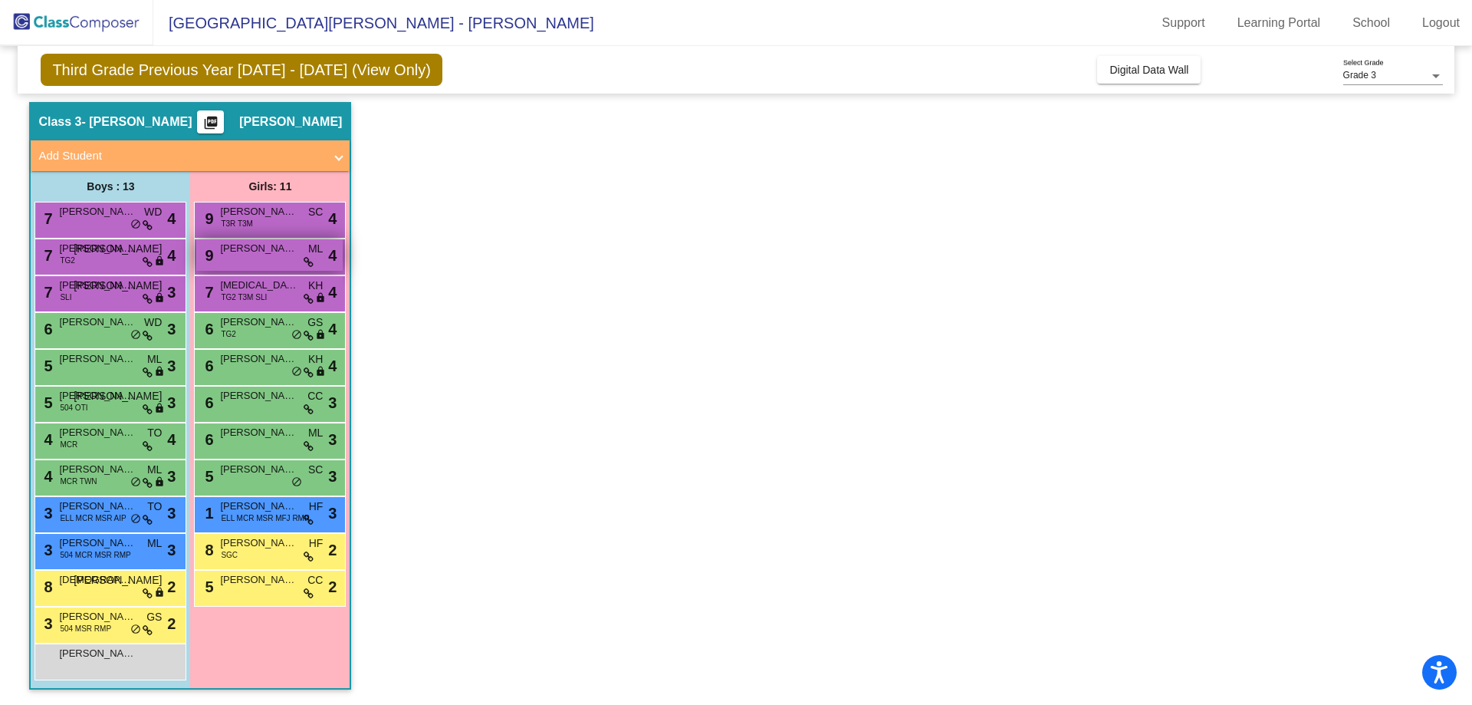
click at [269, 262] on div "9 [PERSON_NAME] [PERSON_NAME] lock do_not_disturb_alt 4" at bounding box center [269, 254] width 146 height 31
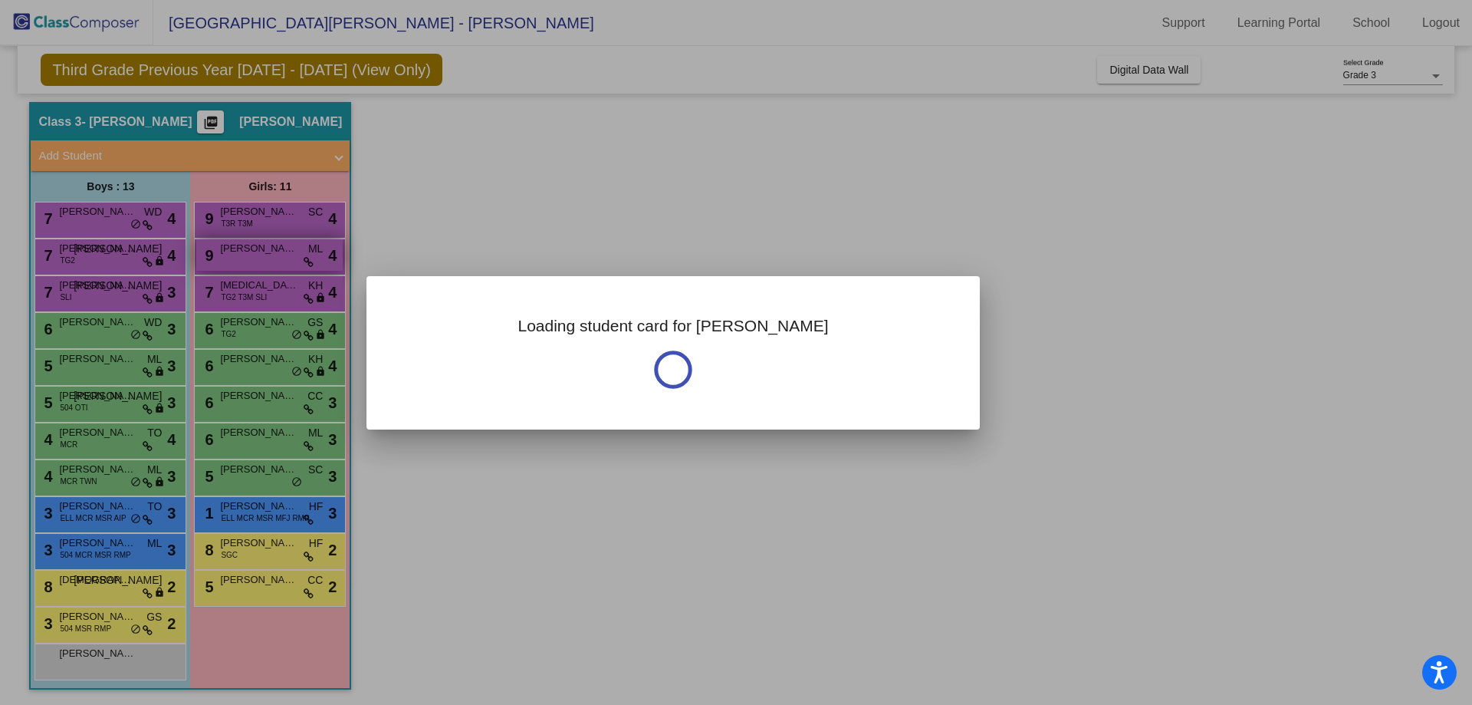
click at [269, 262] on div at bounding box center [736, 352] width 1472 height 705
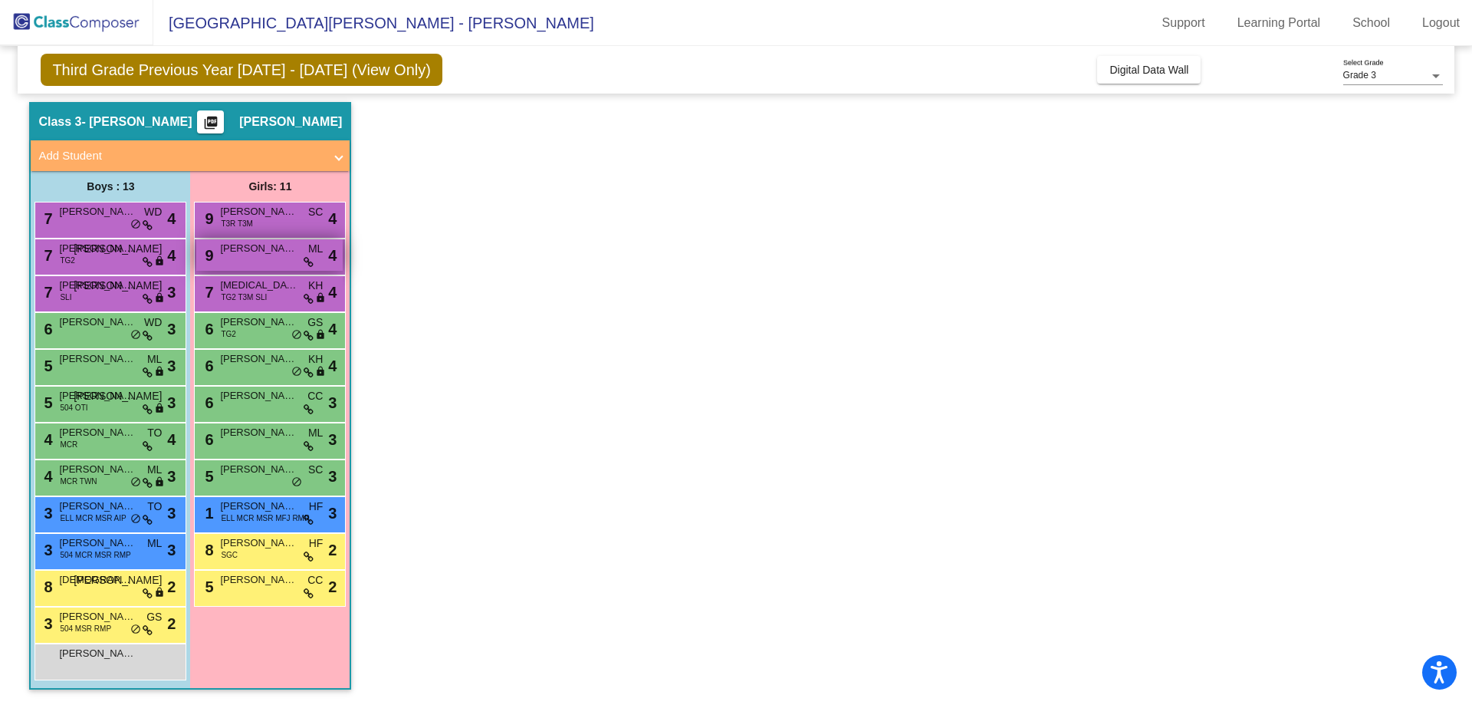
click at [271, 262] on div "9 [PERSON_NAME] [PERSON_NAME] lock do_not_disturb_alt 4" at bounding box center [269, 254] width 146 height 31
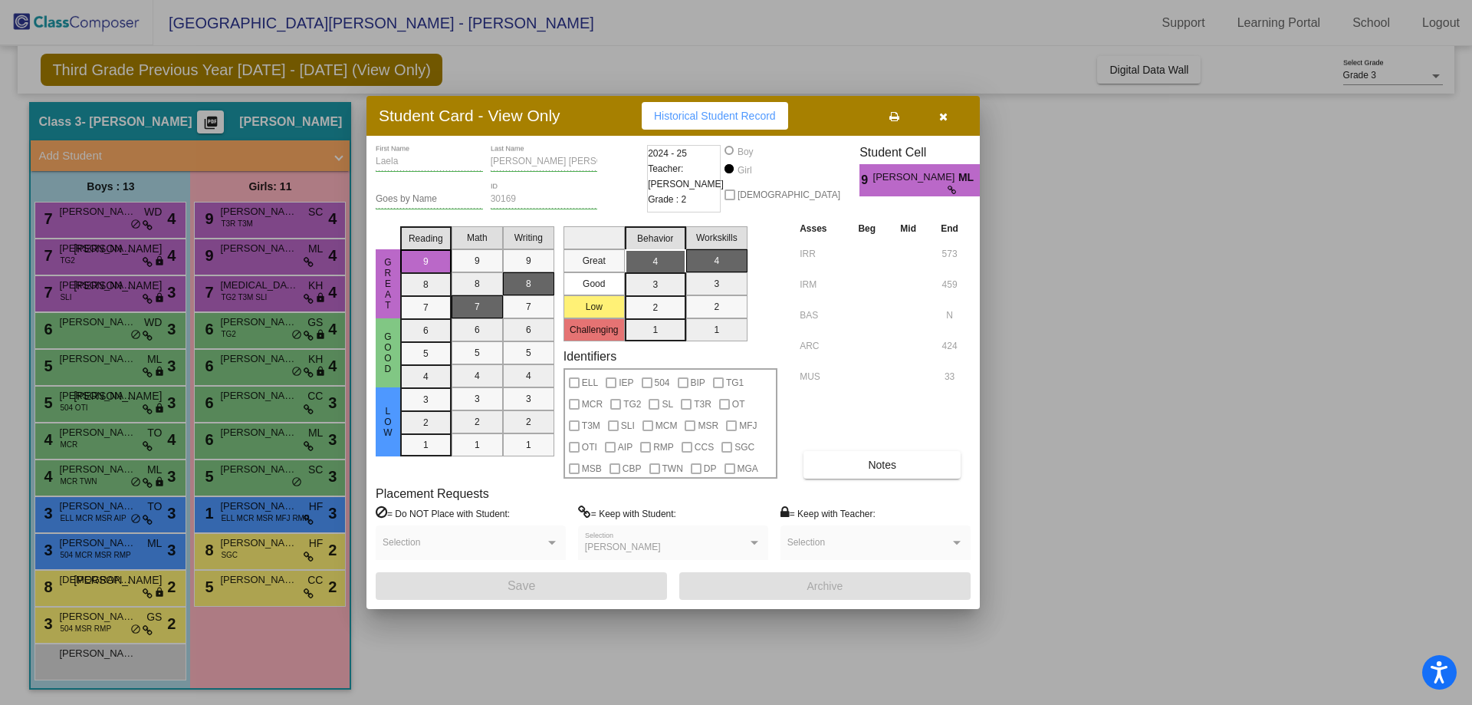
click at [899, 117] on button at bounding box center [893, 116] width 49 height 28
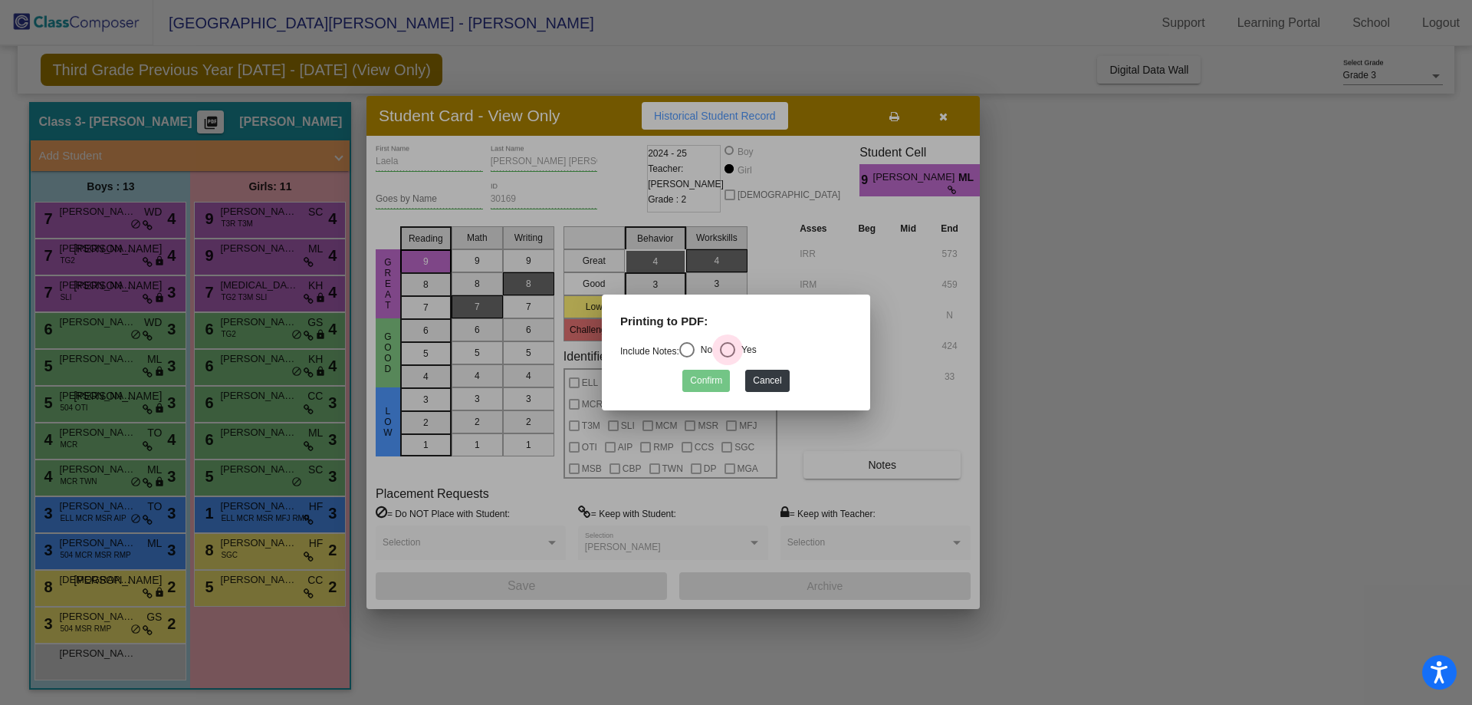
click at [733, 344] on div "Select an option" at bounding box center [727, 349] width 15 height 15
click at [728, 357] on input "Yes" at bounding box center [727, 357] width 1 height 1
radio input "true"
click at [721, 376] on button "Confirm" at bounding box center [706, 381] width 48 height 22
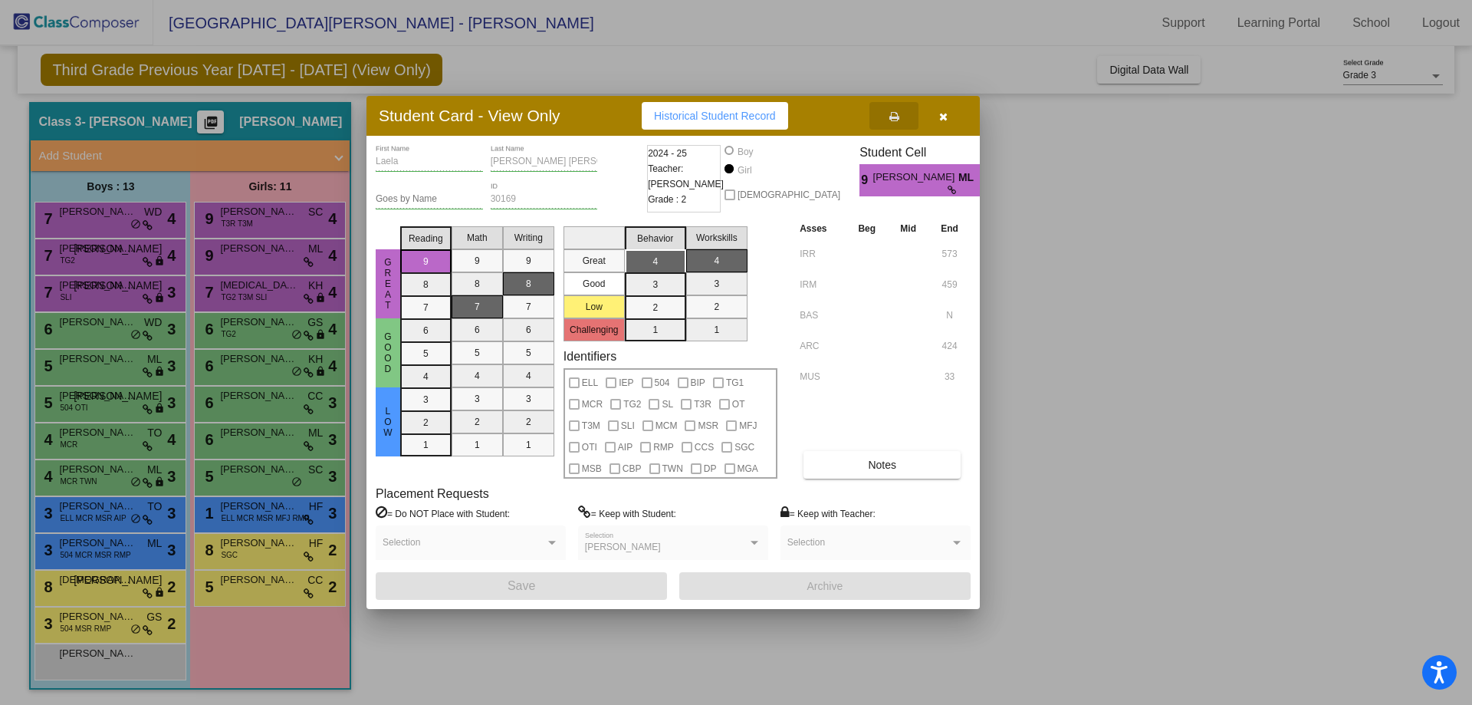
click at [1269, 302] on div at bounding box center [736, 352] width 1472 height 705
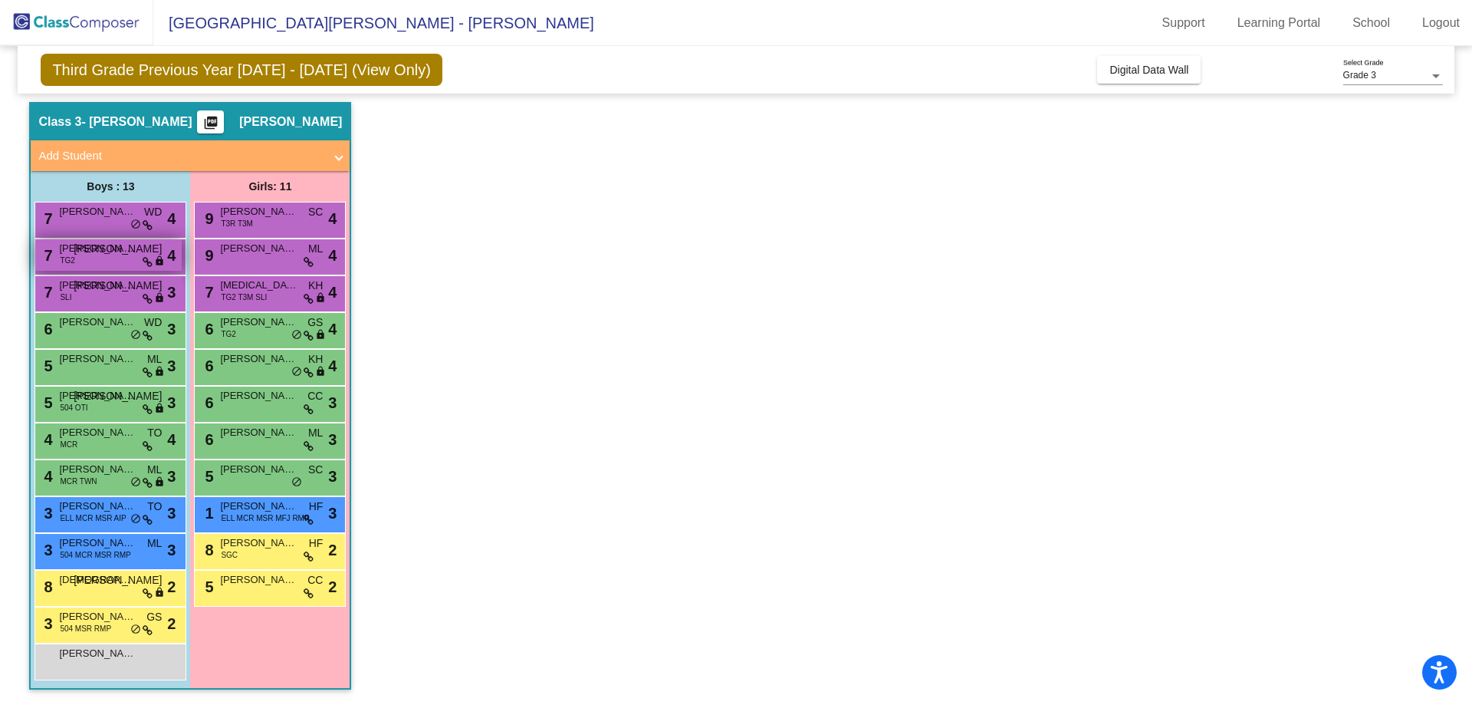
click at [157, 258] on span "lock" at bounding box center [159, 261] width 11 height 12
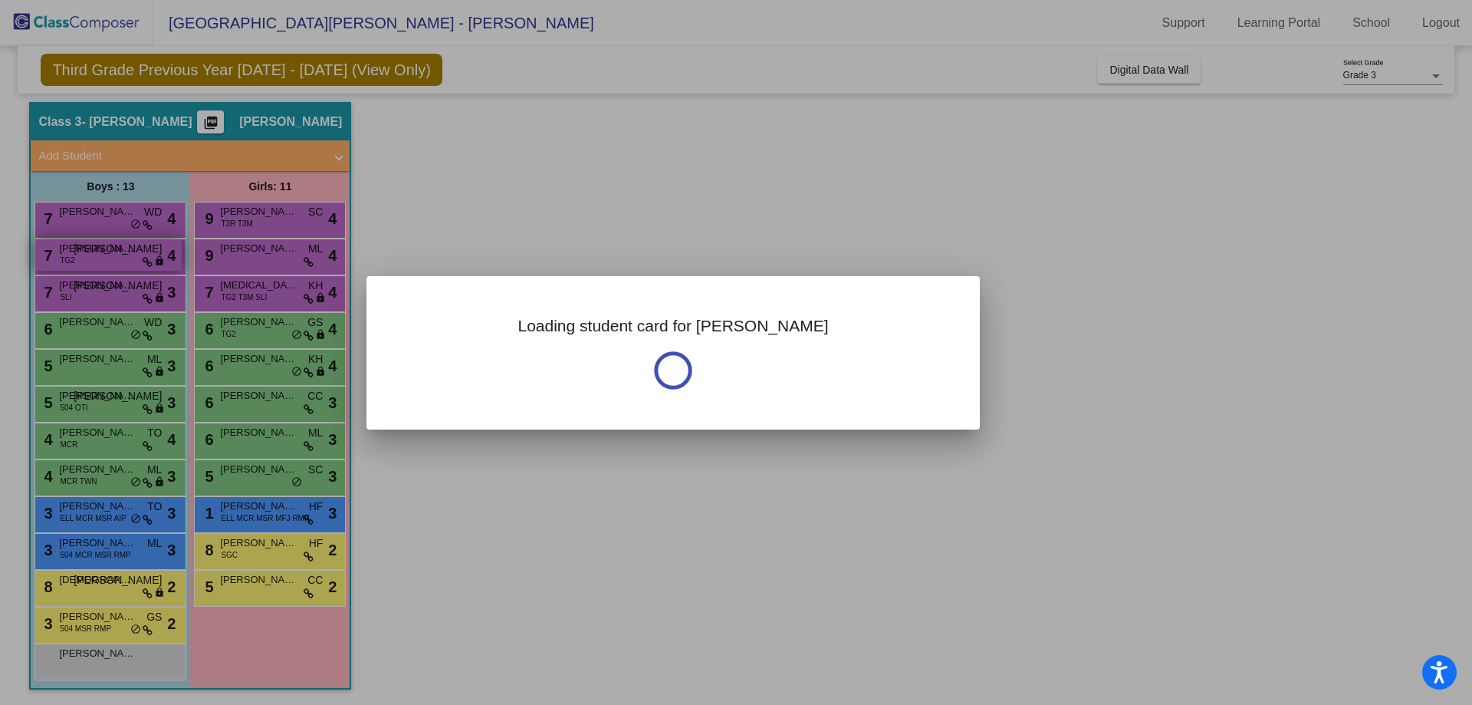
click at [157, 258] on div at bounding box center [736, 352] width 1472 height 705
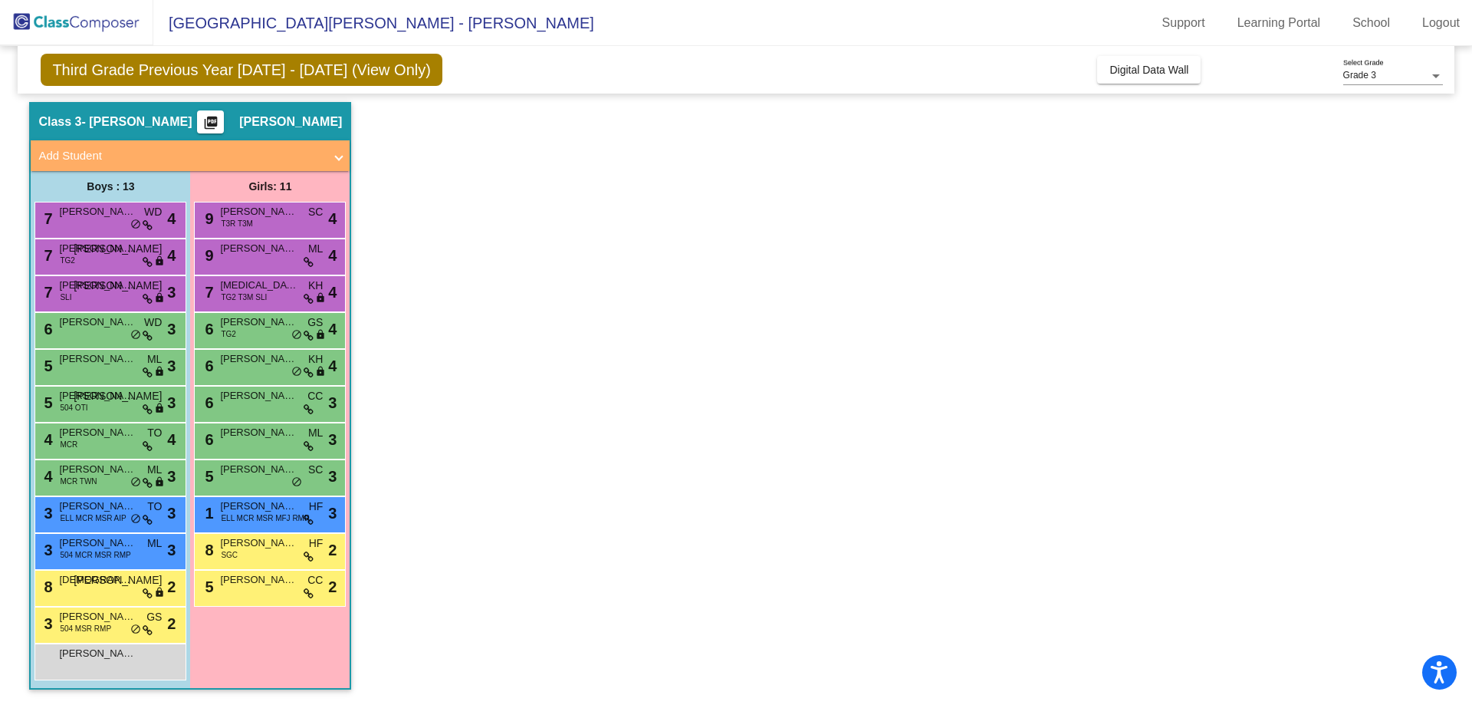
click at [891, 307] on app-classroom "Class 3 - [PERSON_NAME] picture_as_pdf [PERSON_NAME] Add Student First Name Las…" at bounding box center [735, 403] width 1413 height 603
click at [97, 218] on span "[PERSON_NAME]" at bounding box center [97, 211] width 77 height 15
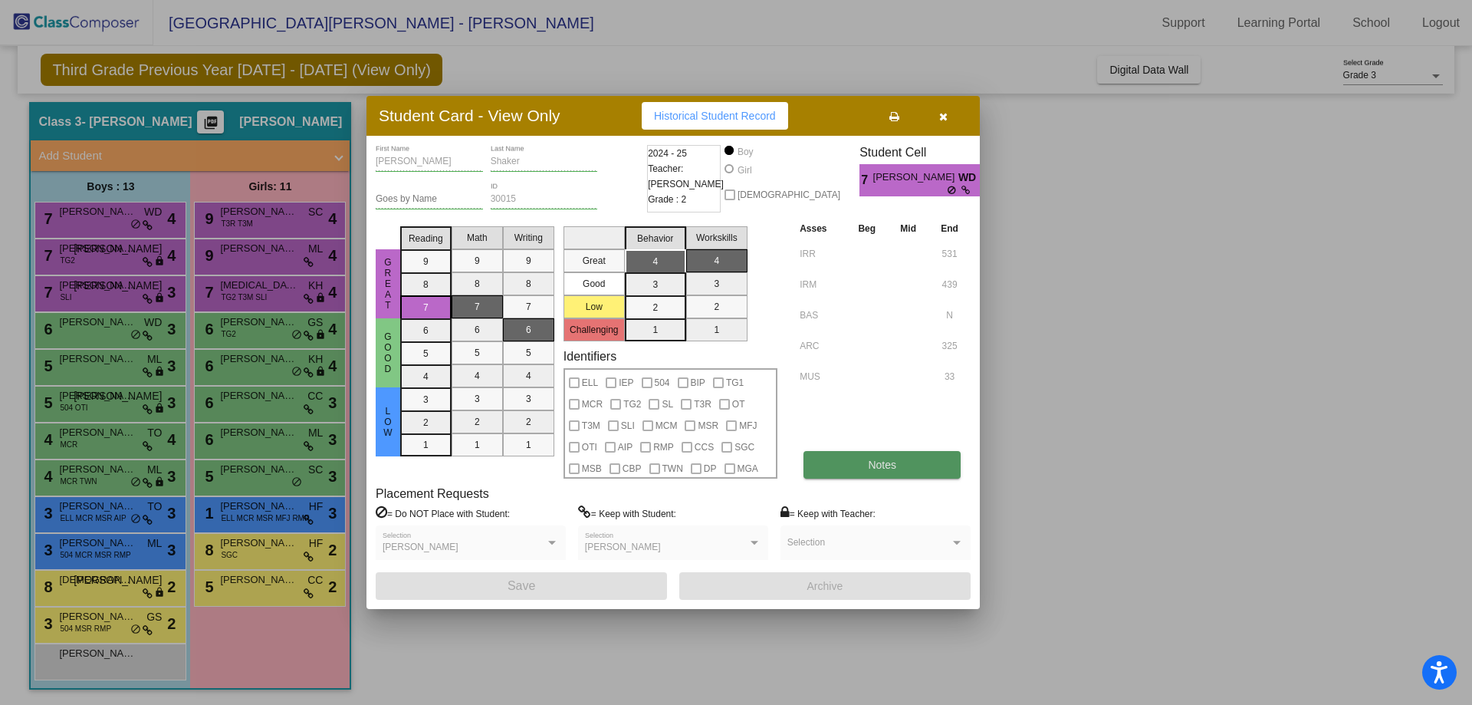
click at [895, 466] on span "Notes" at bounding box center [882, 464] width 28 height 12
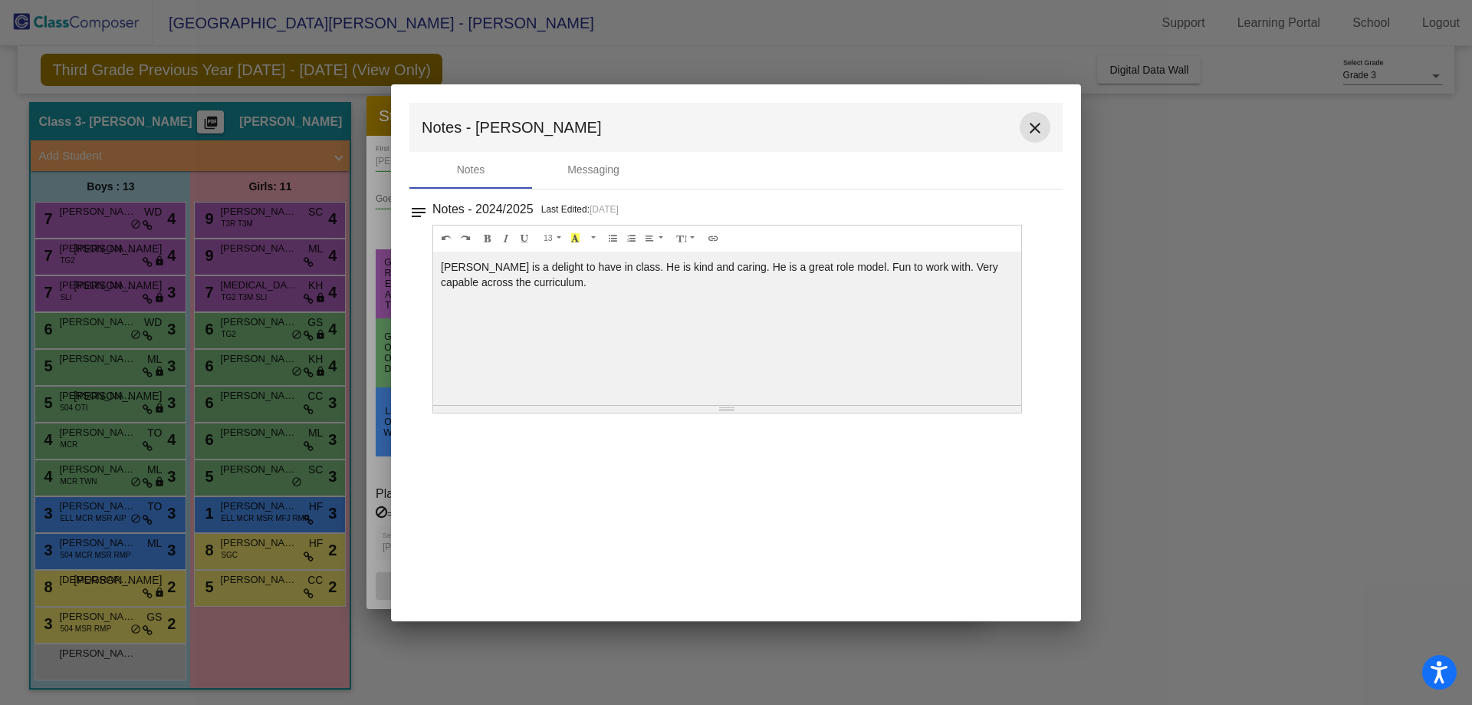
click at [1041, 130] on mat-icon "close" at bounding box center [1035, 128] width 18 height 18
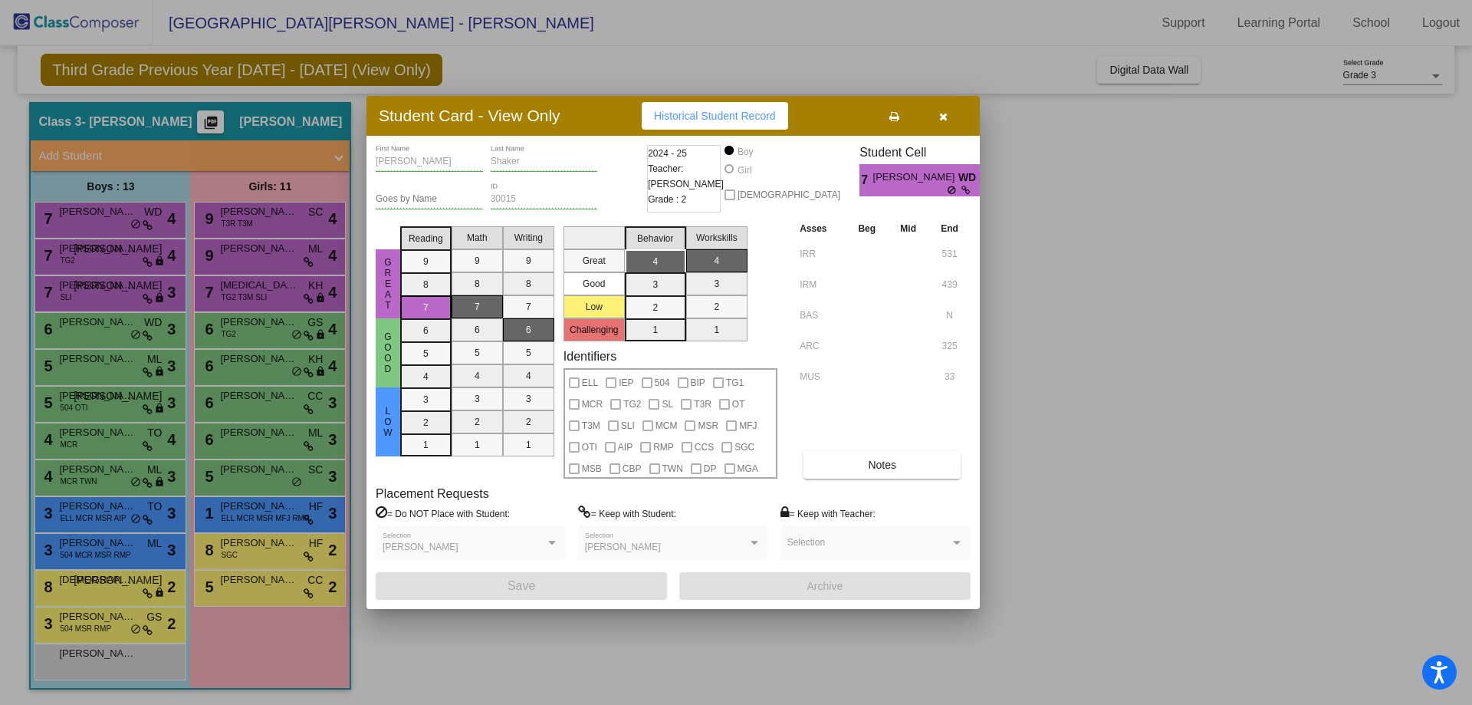
click at [945, 116] on icon "button" at bounding box center [943, 116] width 8 height 11
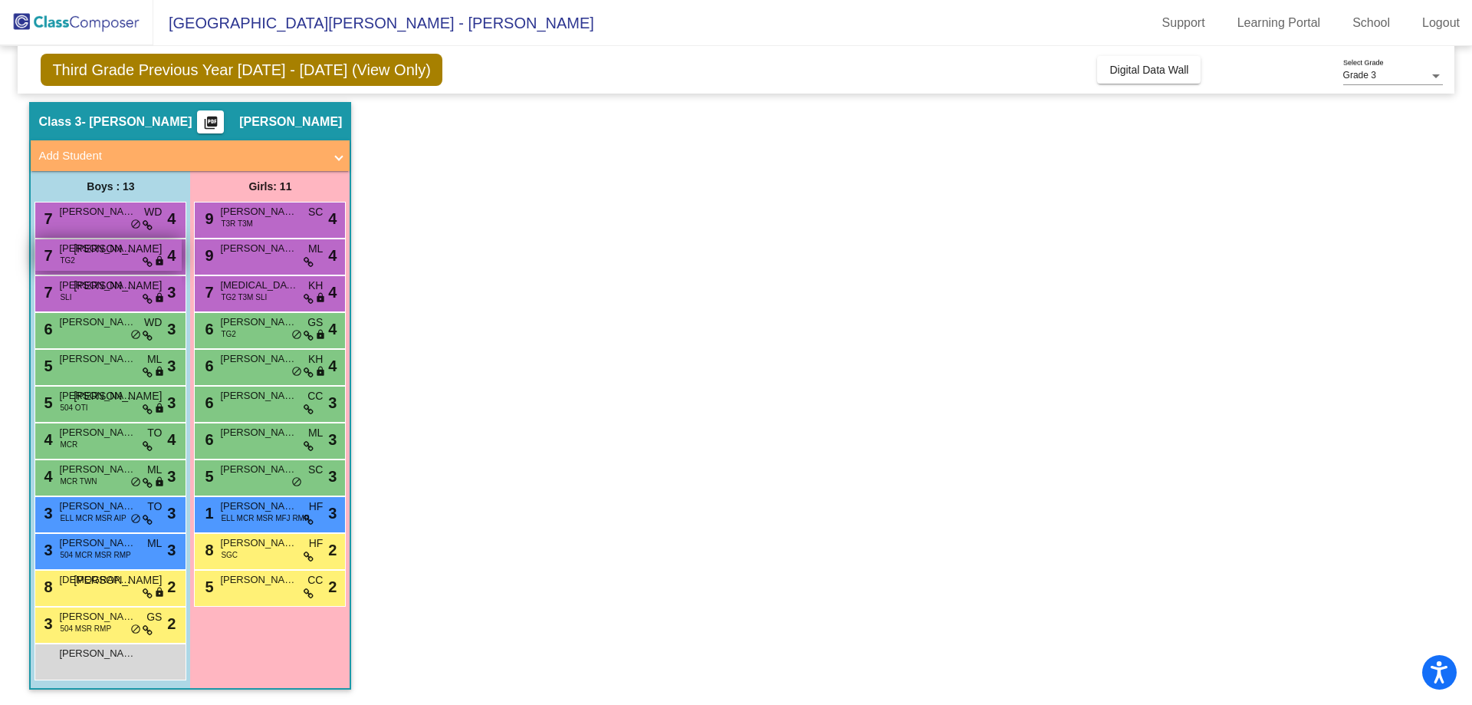
click at [129, 256] on div "7 [PERSON_NAME] TG2 JO lock do_not_disturb_alt 4" at bounding box center [108, 254] width 146 height 31
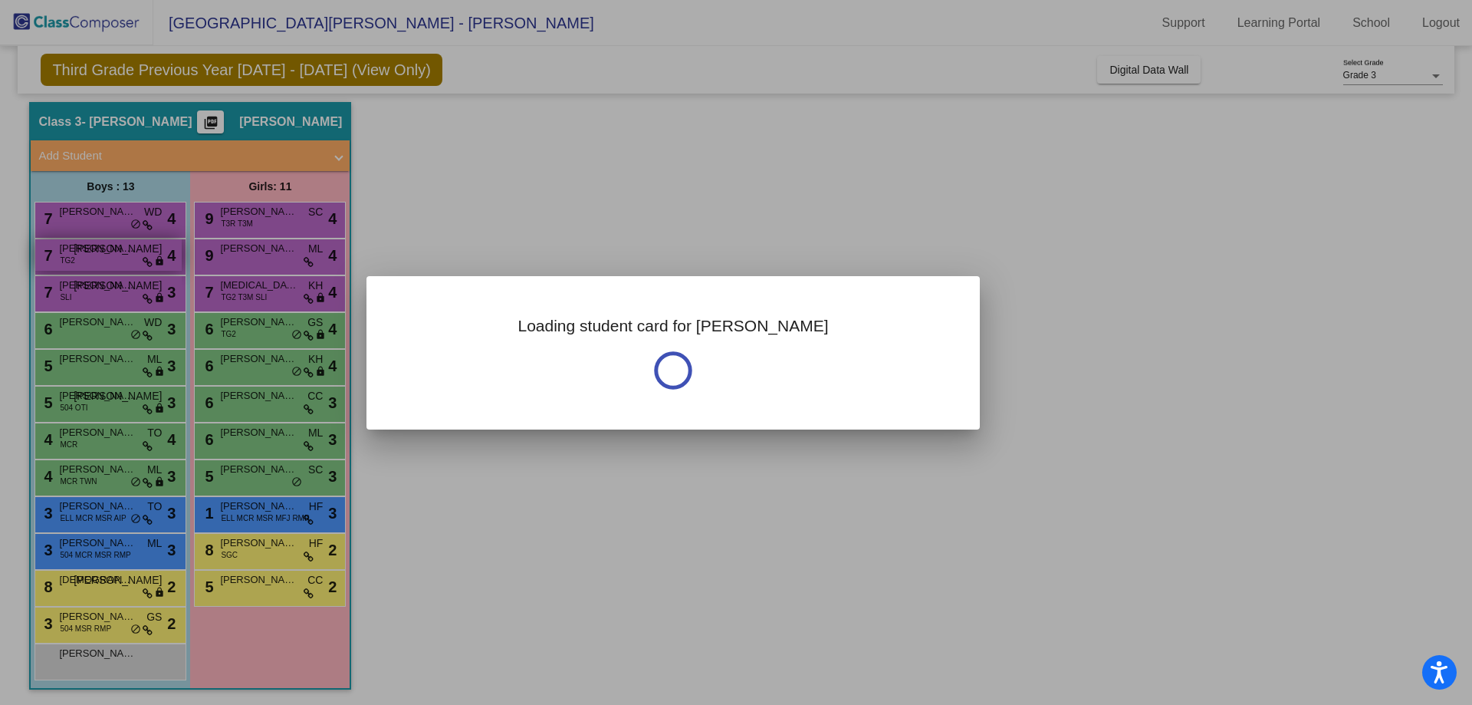
click at [129, 256] on div at bounding box center [736, 352] width 1472 height 705
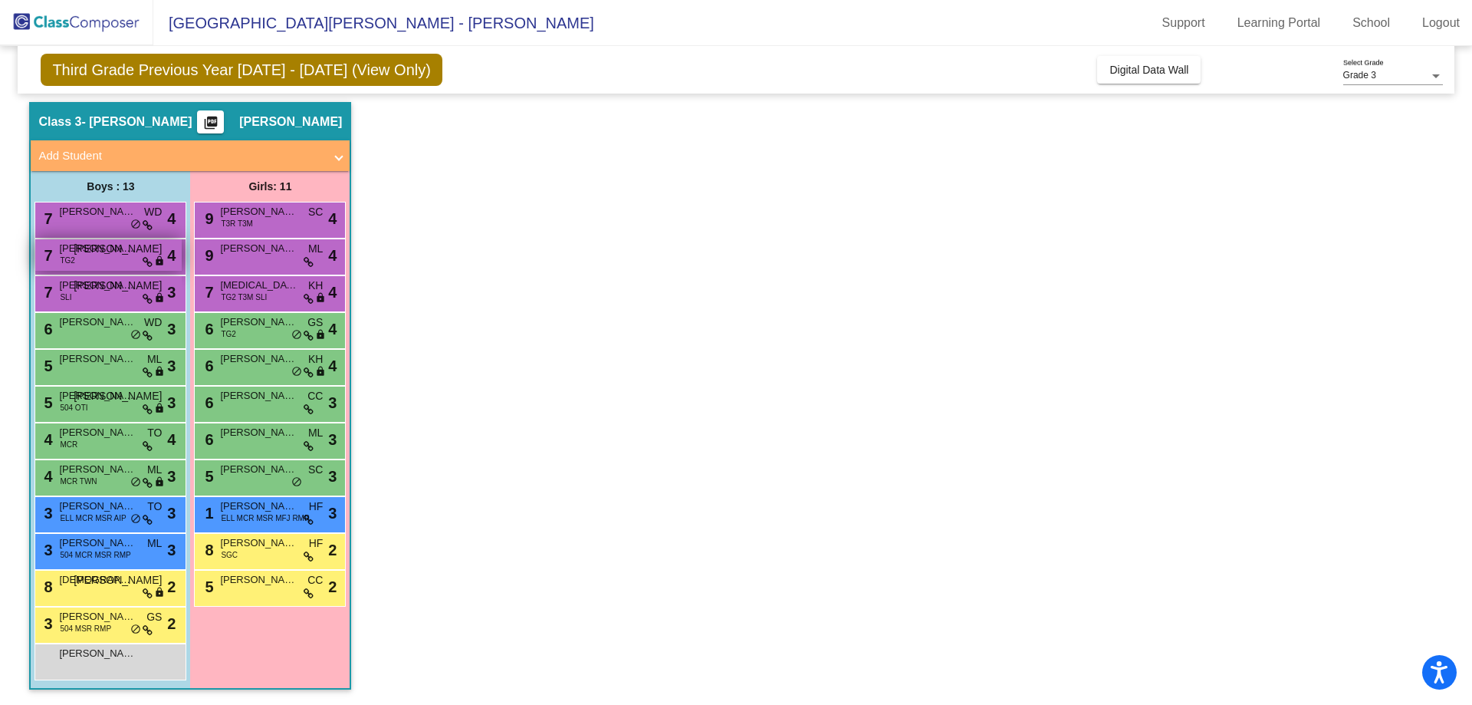
click at [113, 250] on span "[PERSON_NAME]" at bounding box center [97, 248] width 77 height 15
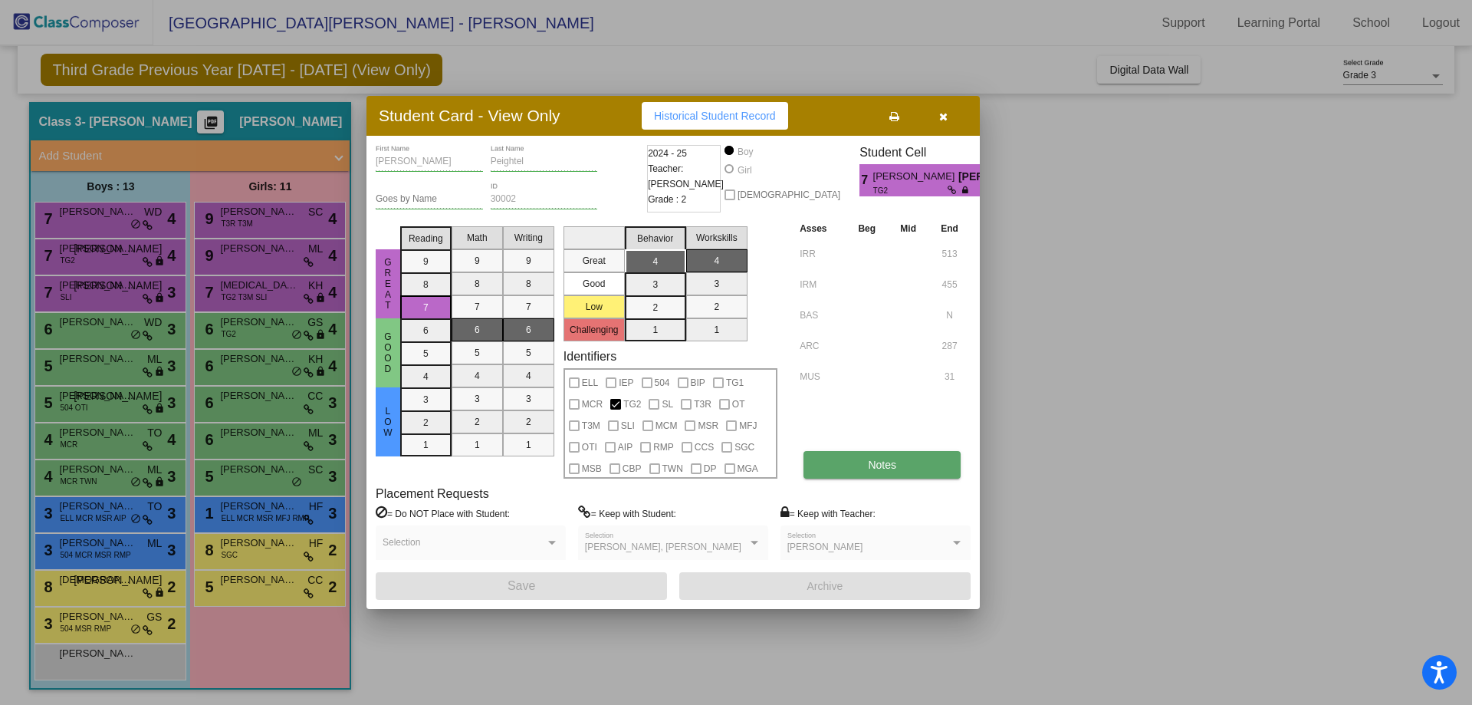
click at [890, 468] on span "Notes" at bounding box center [882, 464] width 28 height 12
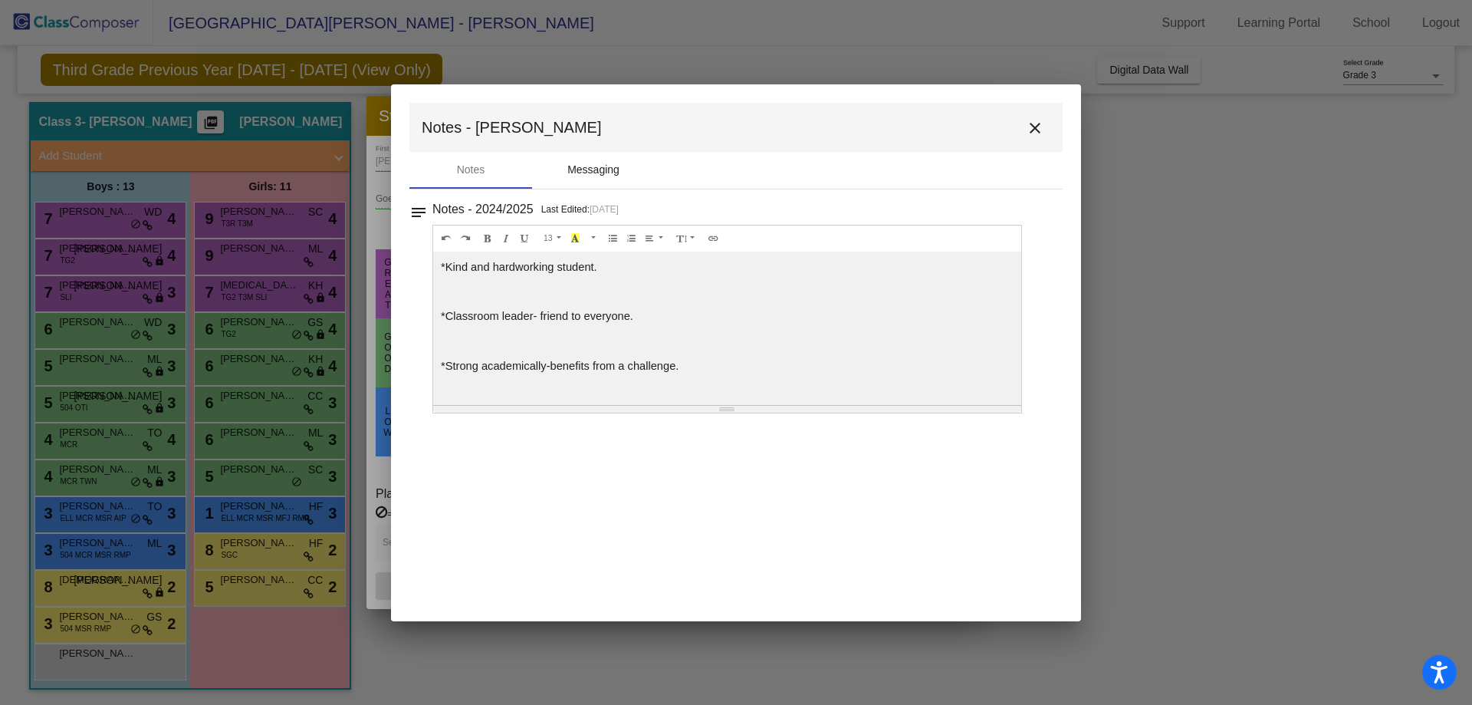
click at [585, 165] on div "Messaging" at bounding box center [593, 170] width 52 height 16
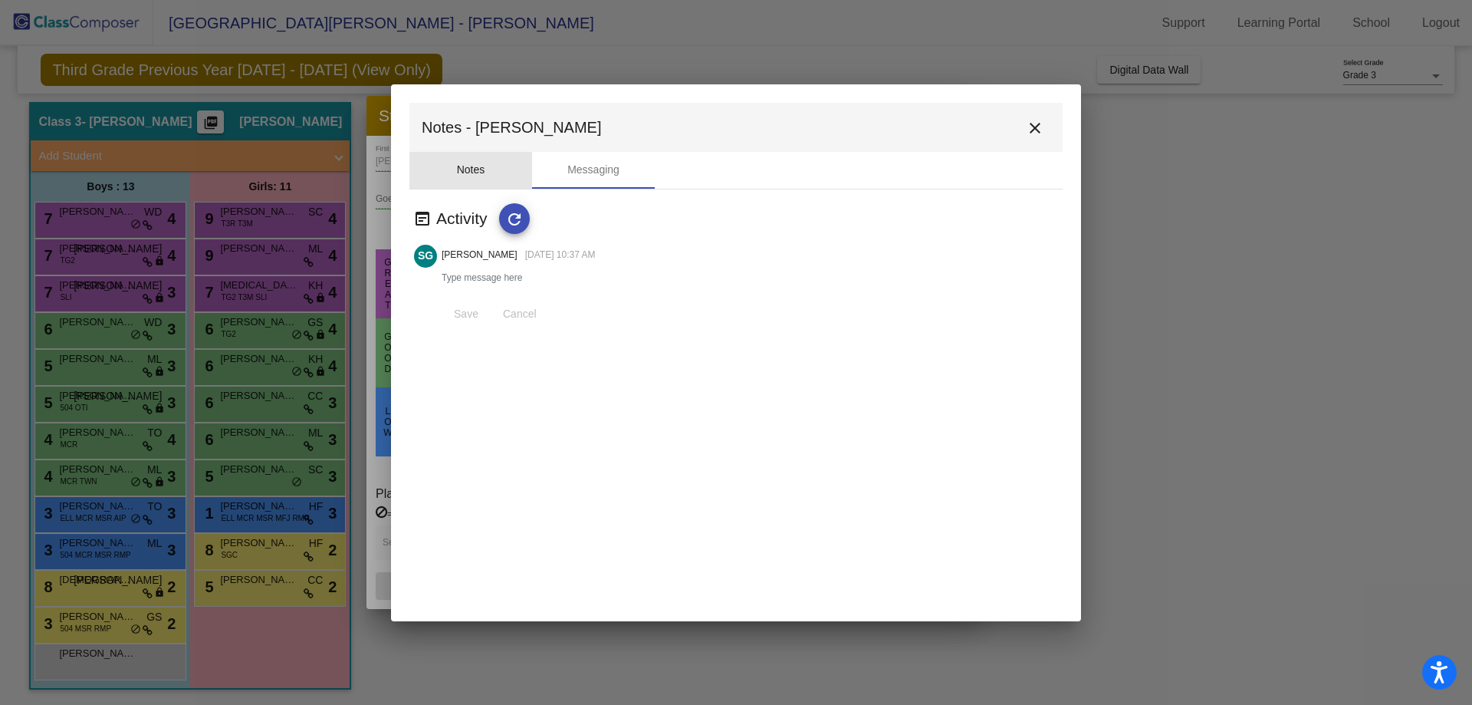
click at [496, 162] on div "Notes" at bounding box center [470, 170] width 123 height 37
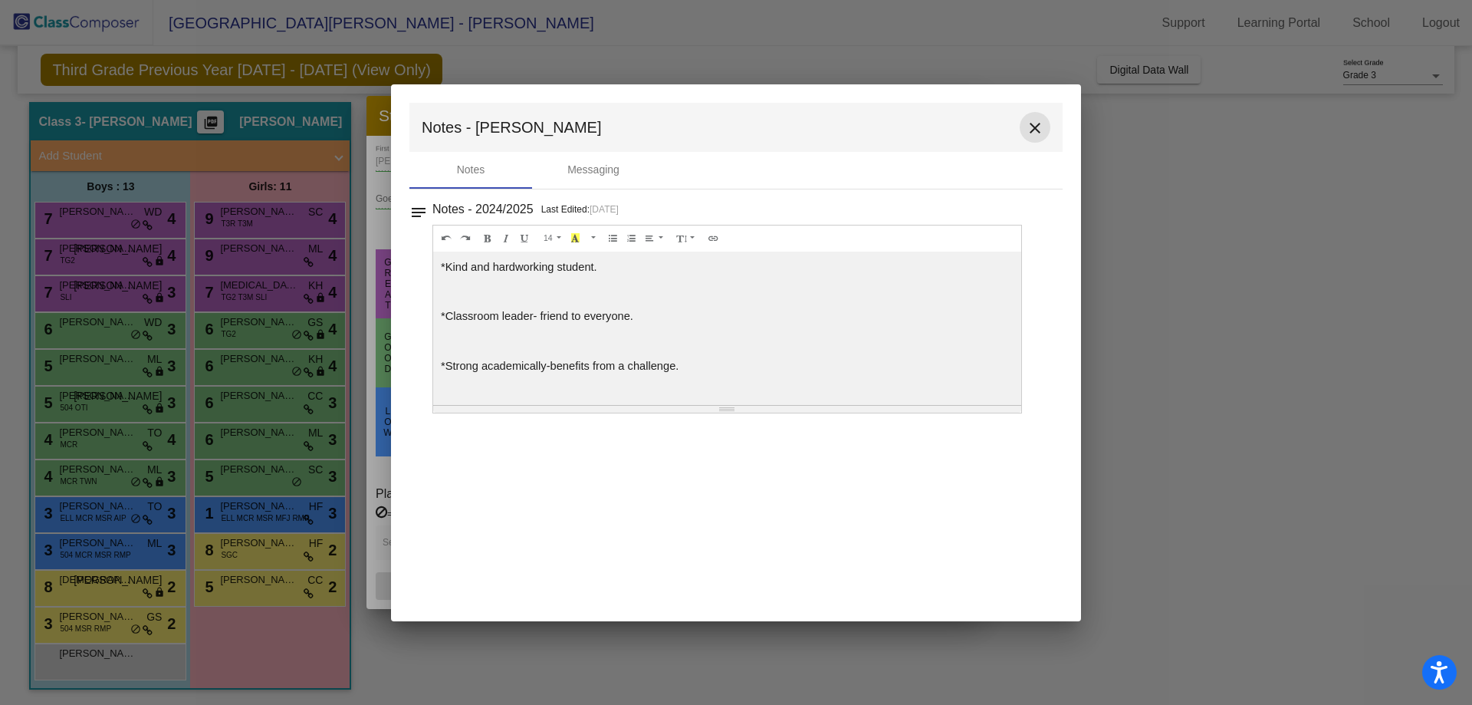
click at [1041, 129] on mat-icon "close" at bounding box center [1035, 128] width 18 height 18
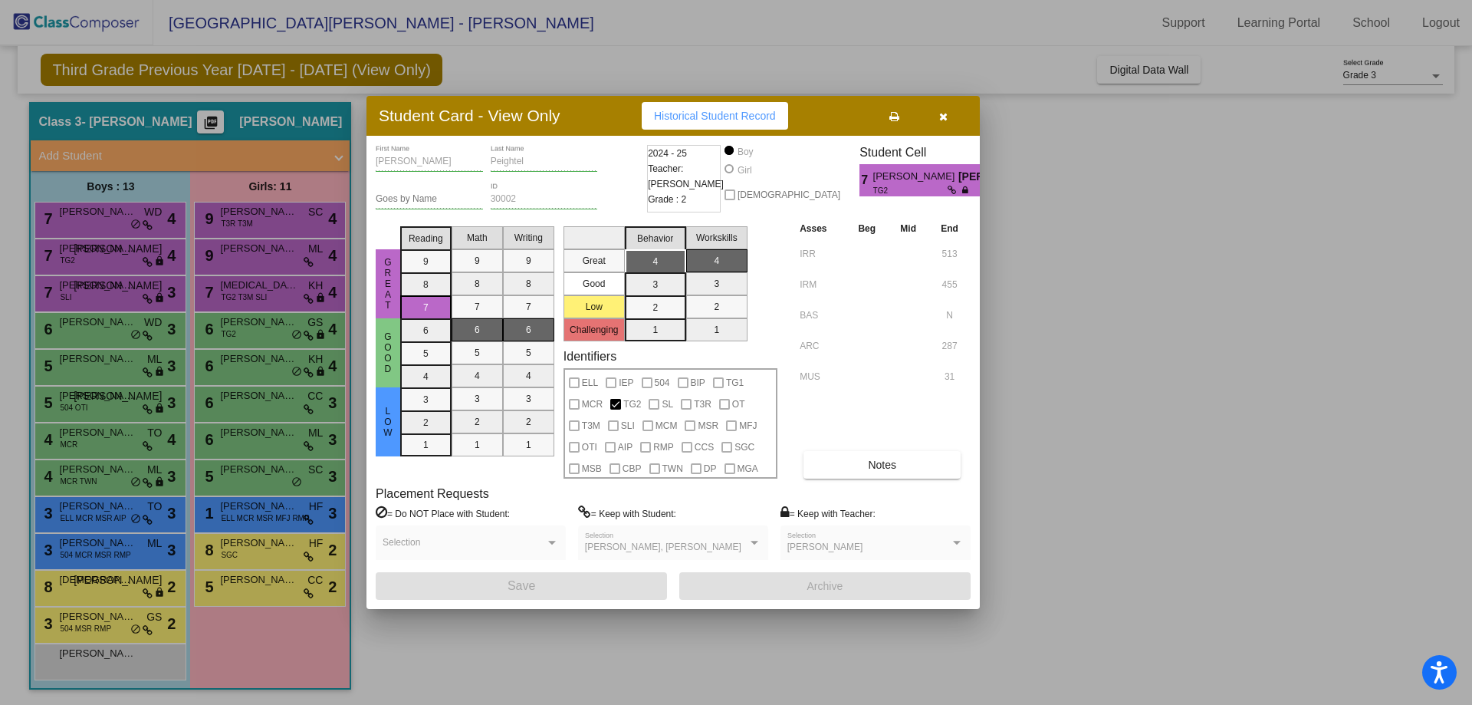
click at [935, 111] on button "button" at bounding box center [942, 116] width 49 height 28
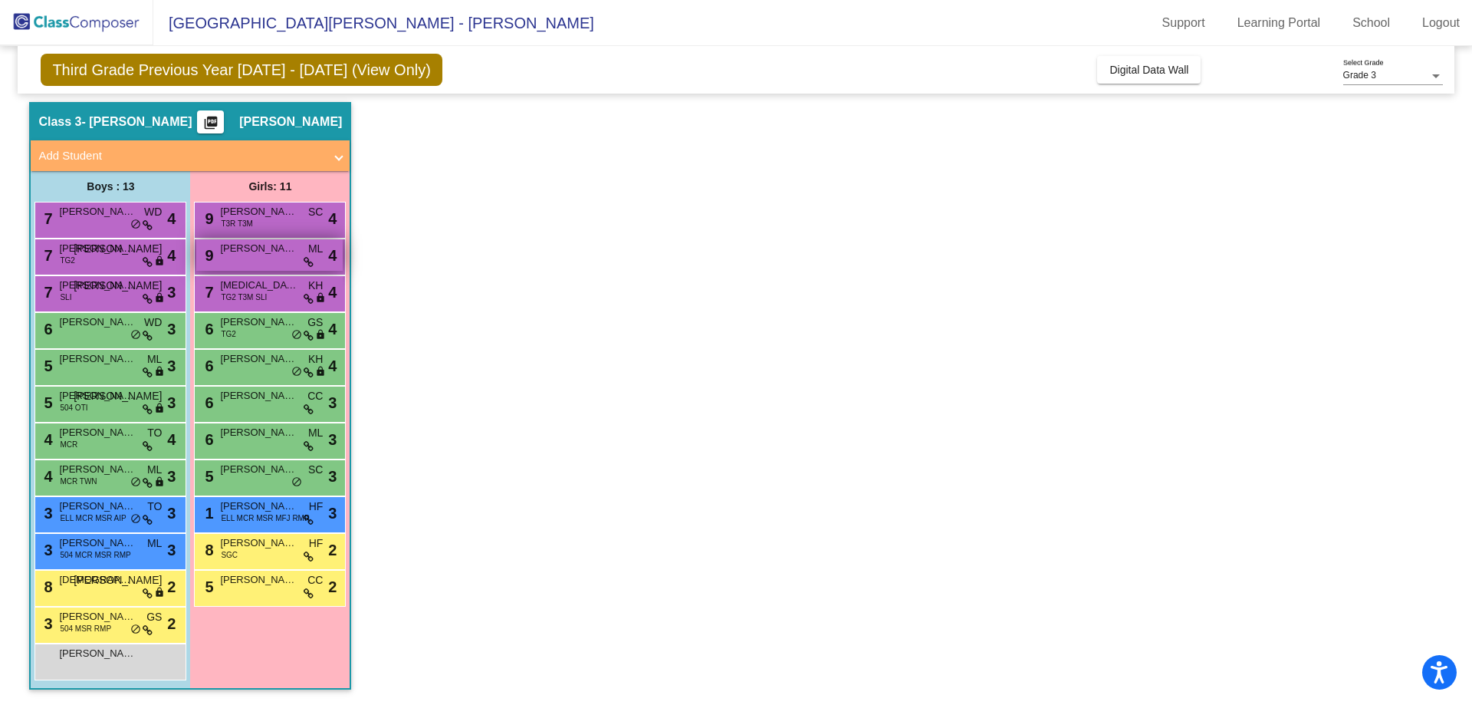
click at [300, 251] on div "9 [PERSON_NAME] [PERSON_NAME] lock do_not_disturb_alt 4" at bounding box center [269, 254] width 146 height 31
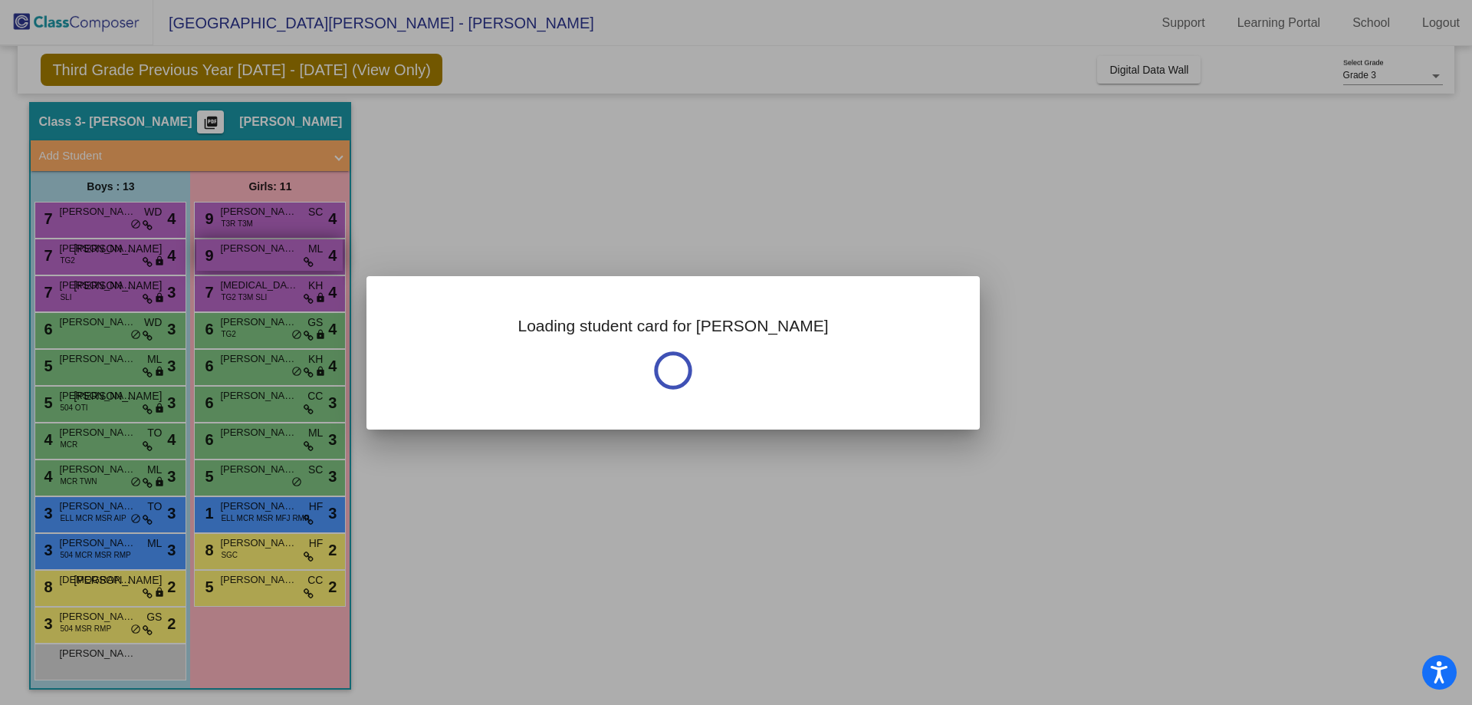
click at [300, 251] on div at bounding box center [736, 352] width 1472 height 705
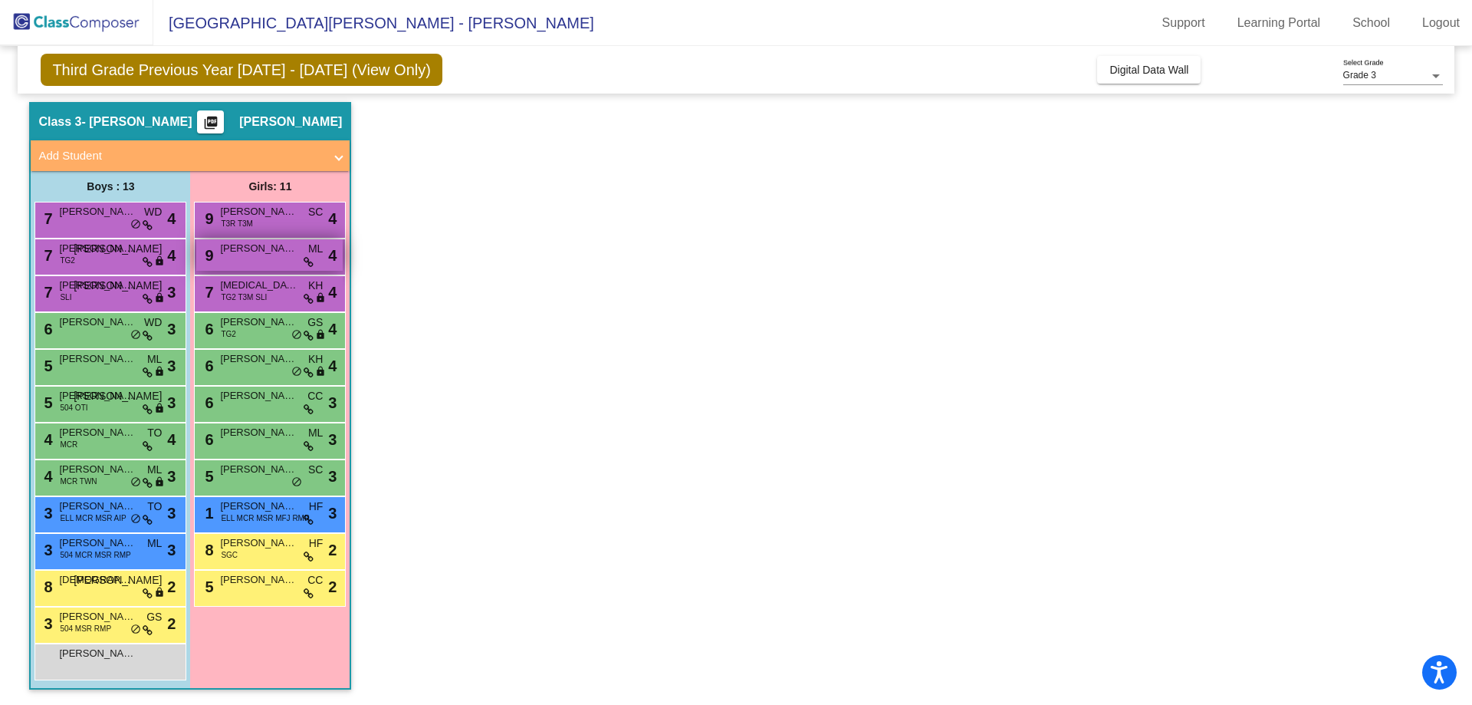
click at [264, 261] on div "9 [PERSON_NAME] [PERSON_NAME] lock do_not_disturb_alt 4" at bounding box center [269, 254] width 146 height 31
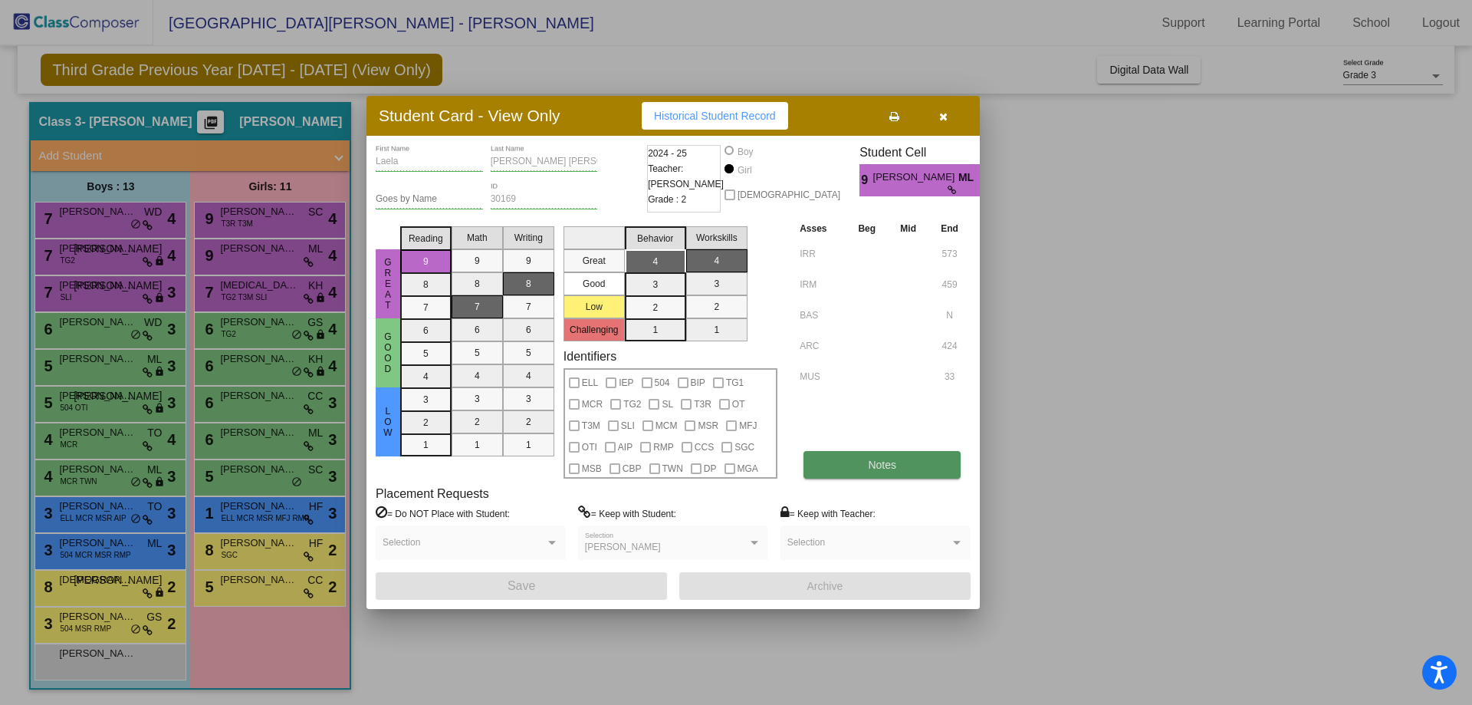
click at [851, 458] on button "Notes" at bounding box center [881, 465] width 157 height 28
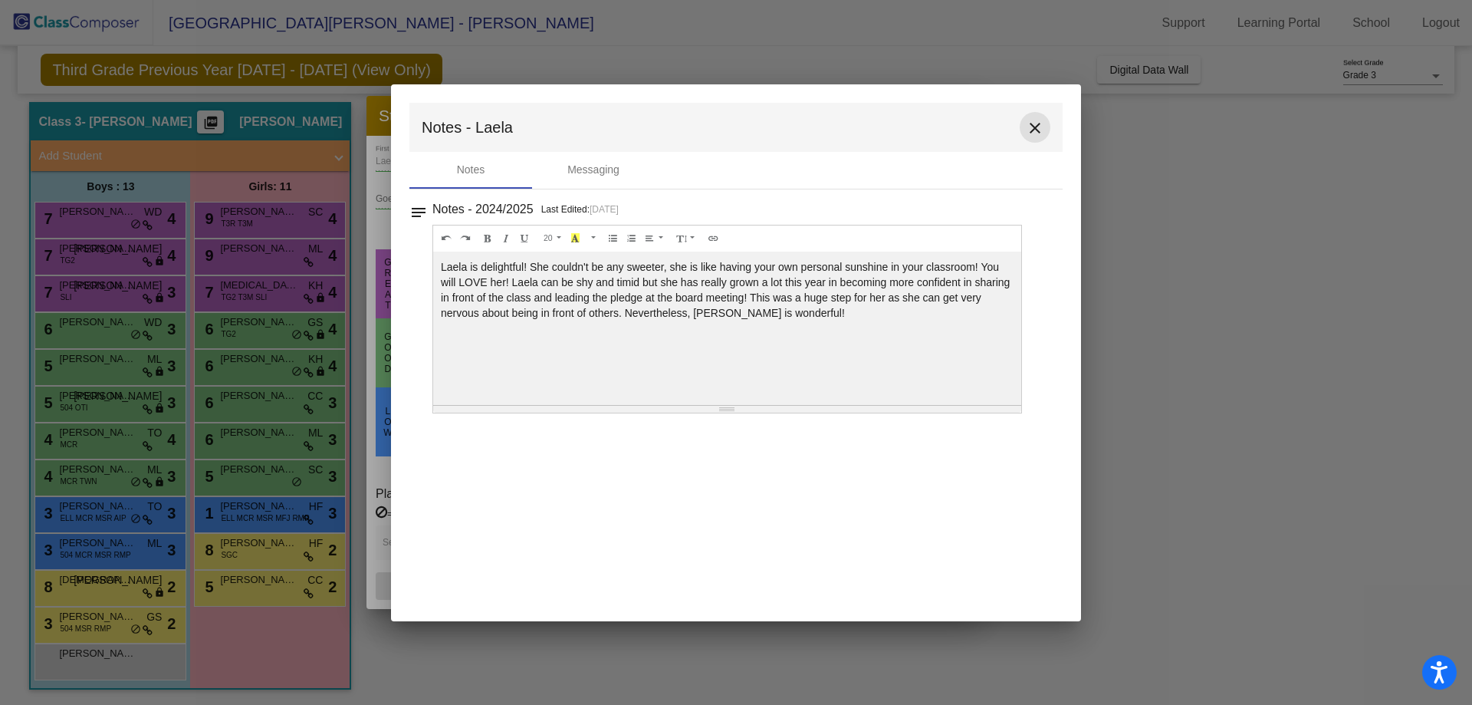
click at [1031, 126] on mat-icon "close" at bounding box center [1035, 128] width 18 height 18
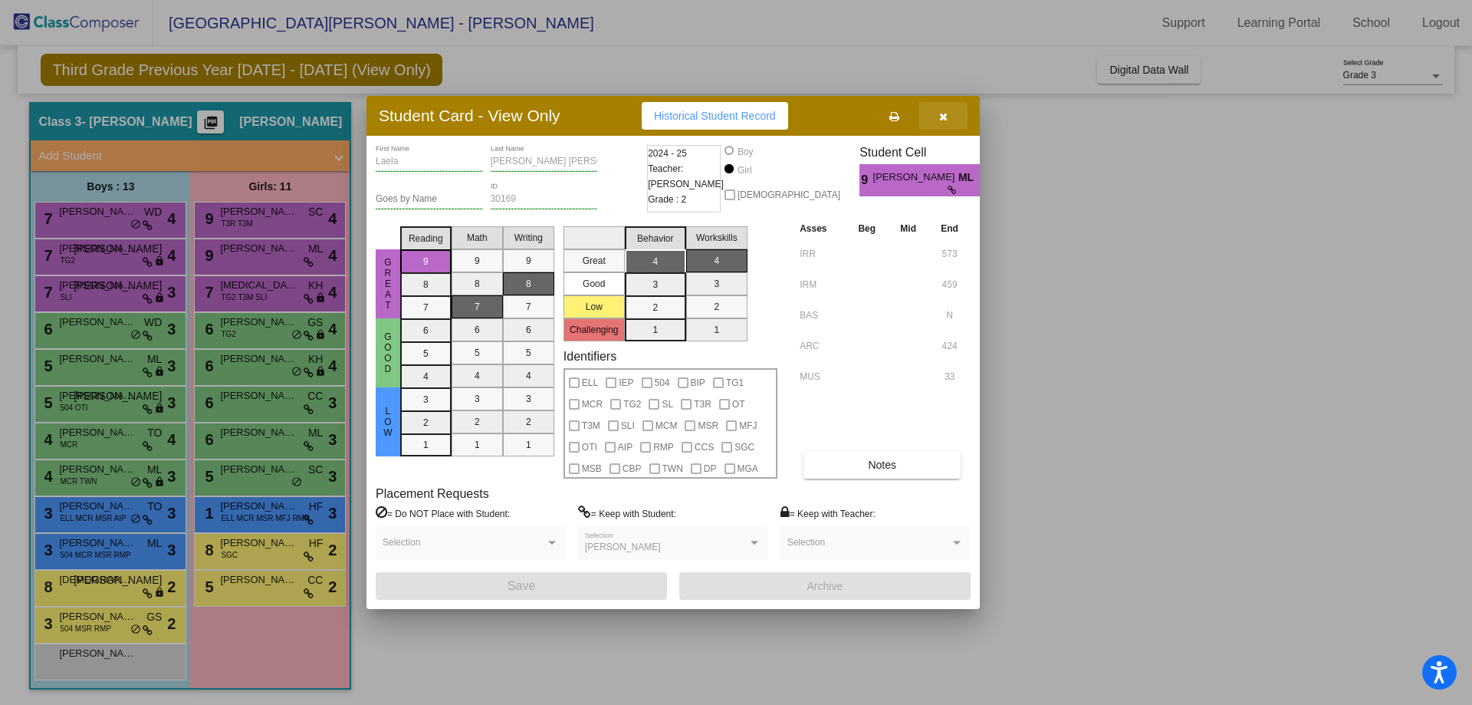
click at [947, 115] on icon "button" at bounding box center [943, 116] width 8 height 11
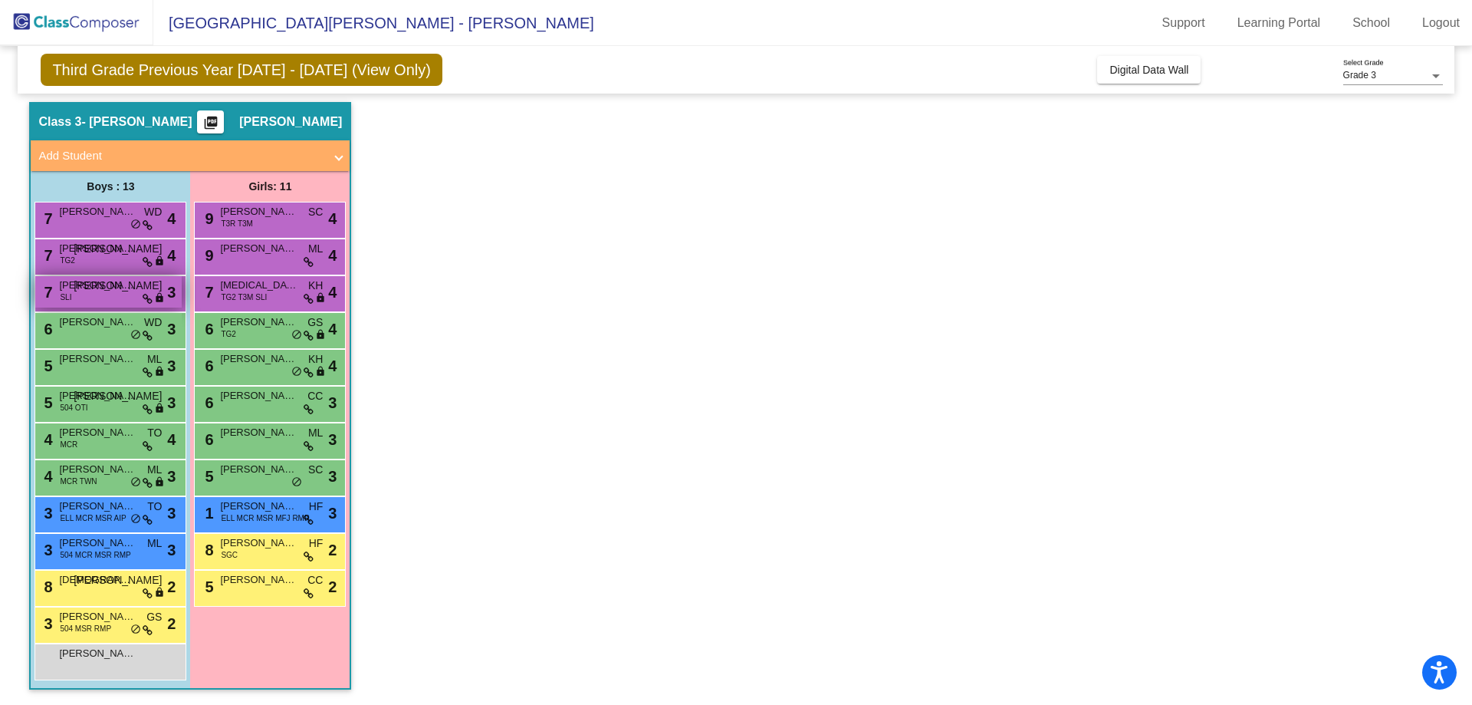
click at [118, 284] on span "[PERSON_NAME]" at bounding box center [97, 285] width 77 height 15
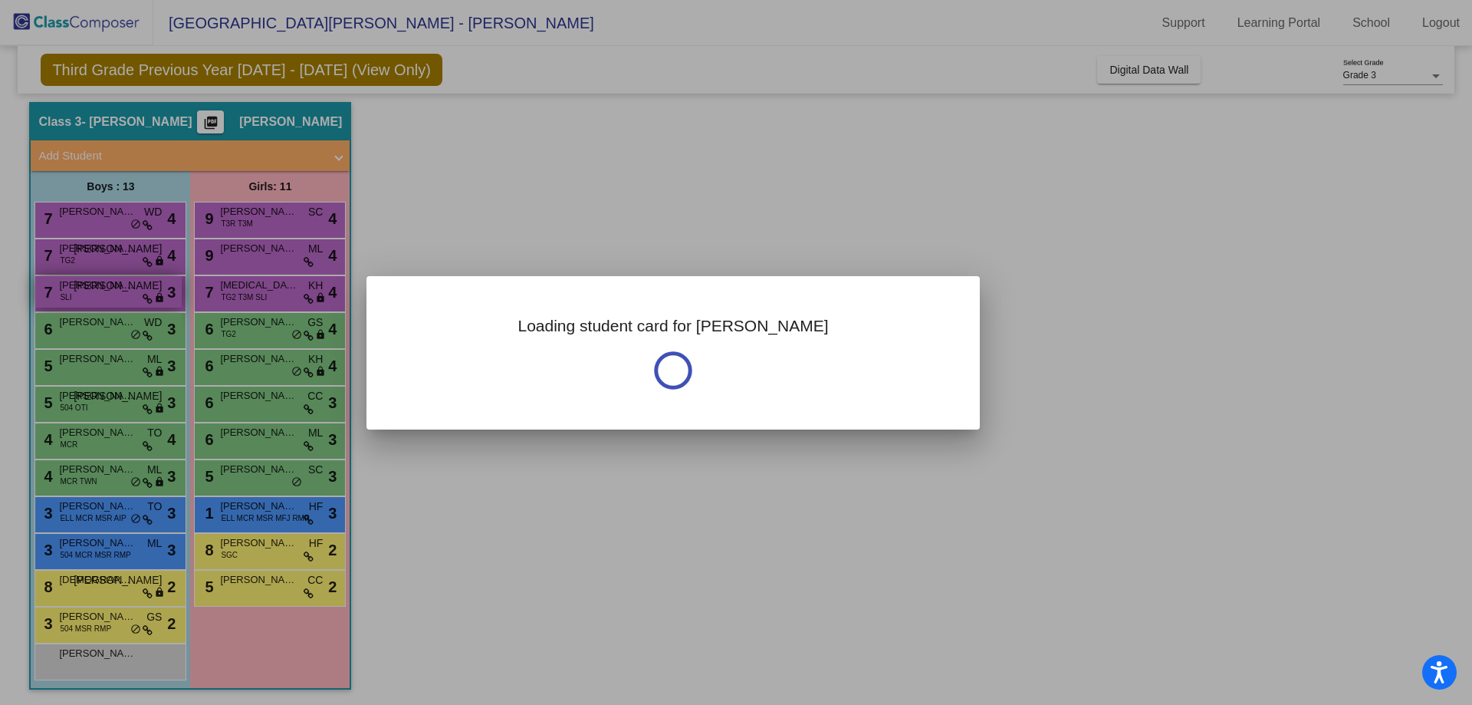
click at [118, 284] on div at bounding box center [736, 352] width 1472 height 705
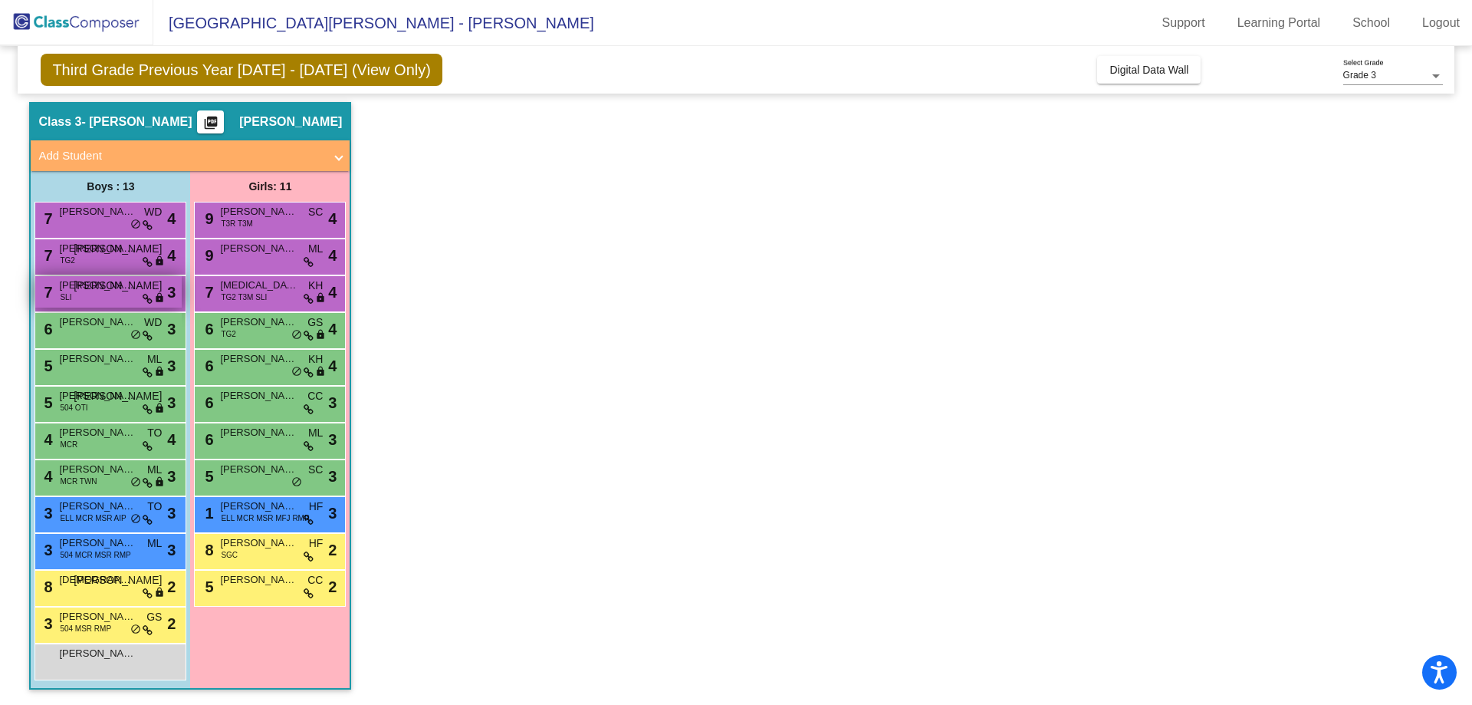
click at [118, 284] on span "[PERSON_NAME]" at bounding box center [97, 285] width 77 height 15
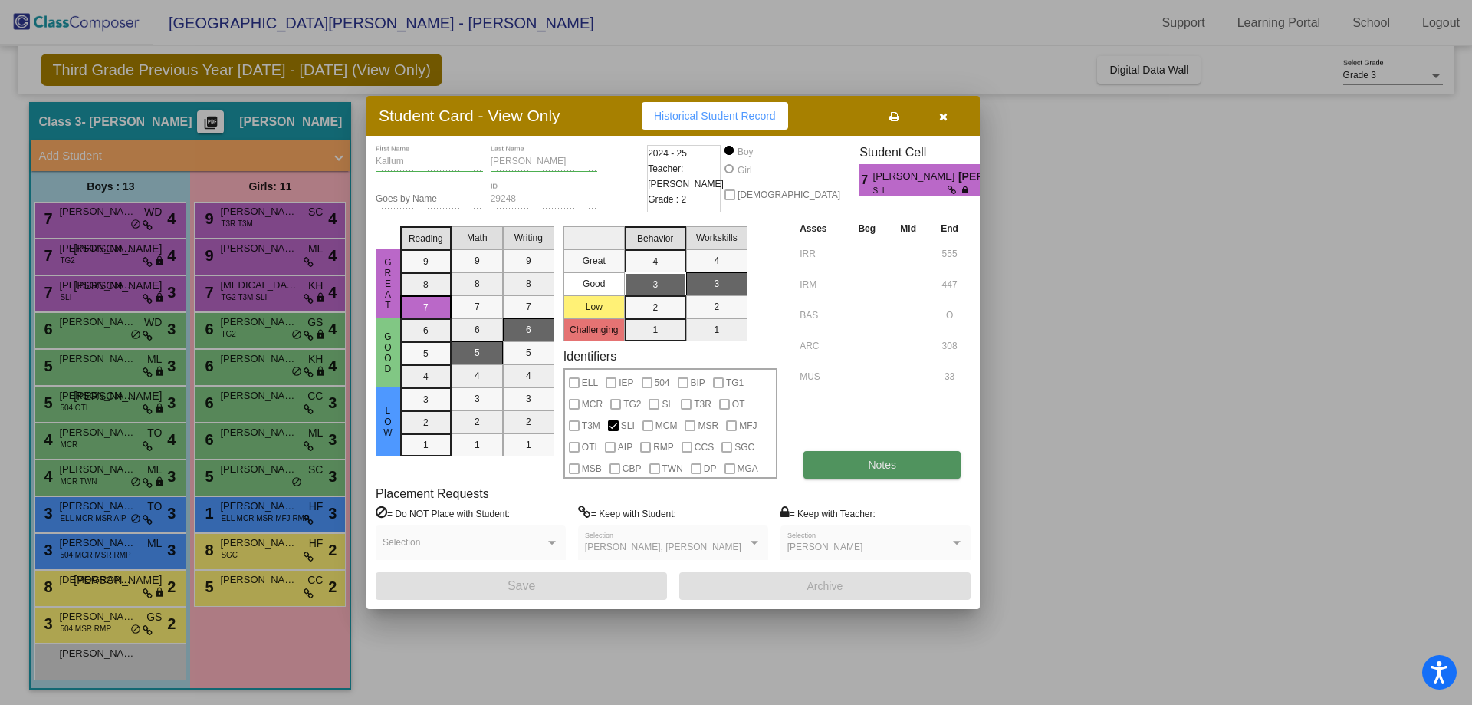
click at [895, 468] on span "Notes" at bounding box center [882, 464] width 28 height 12
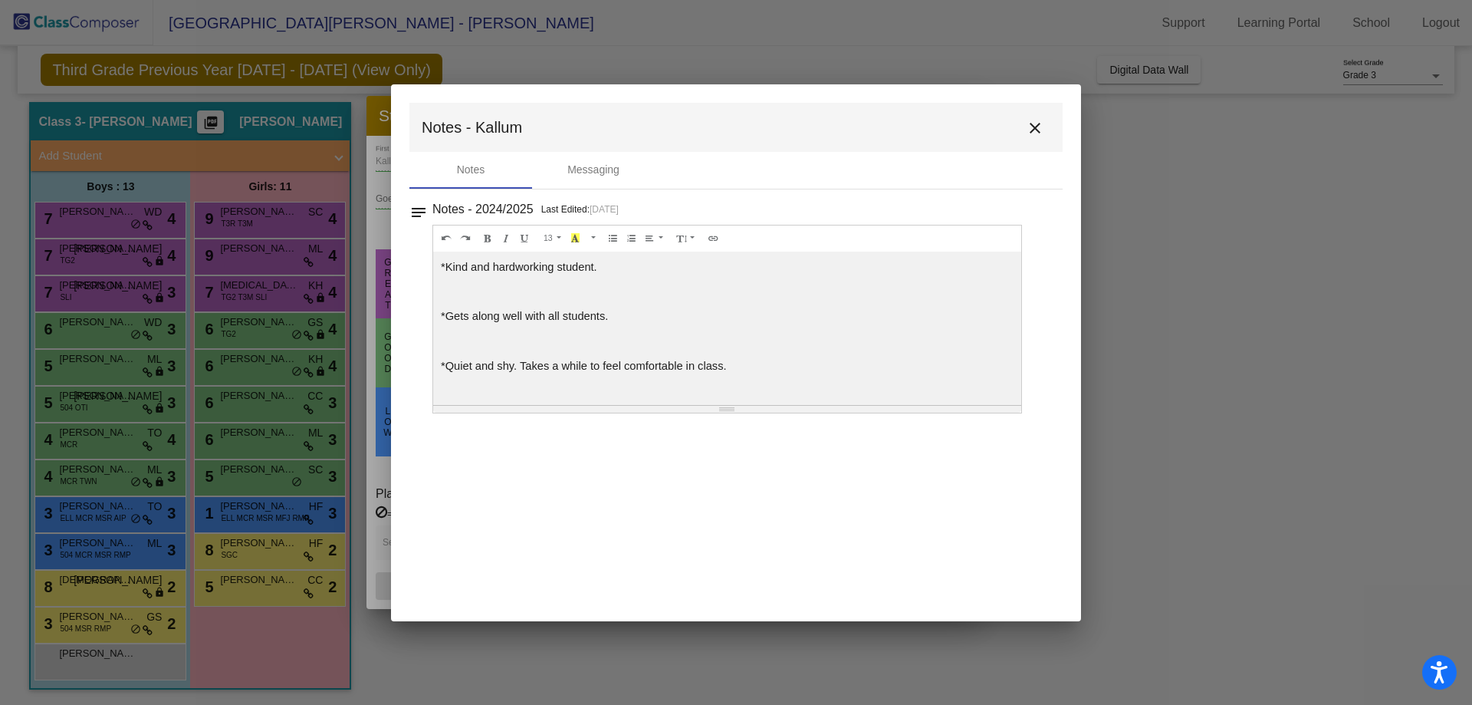
click at [1033, 127] on mat-icon "close" at bounding box center [1035, 128] width 18 height 18
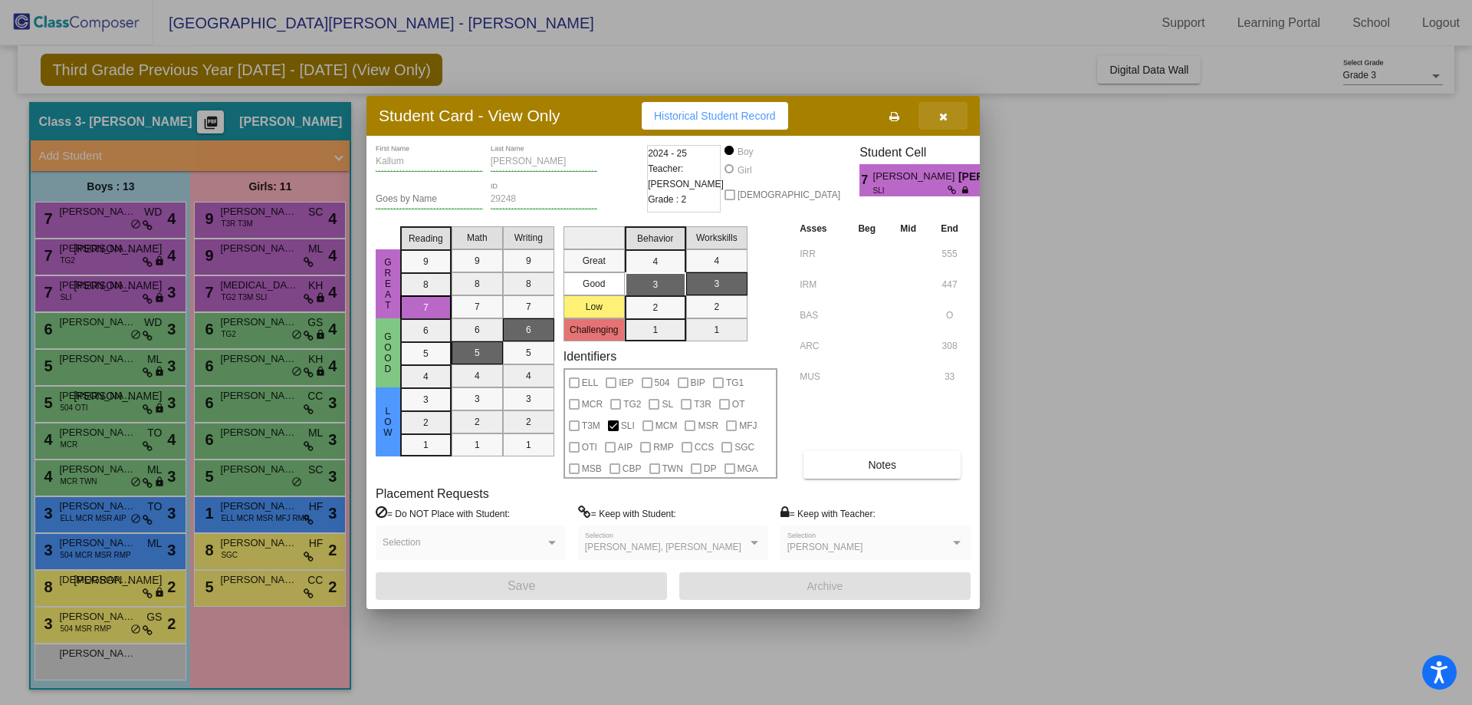
click at [939, 112] on icon "button" at bounding box center [943, 116] width 8 height 11
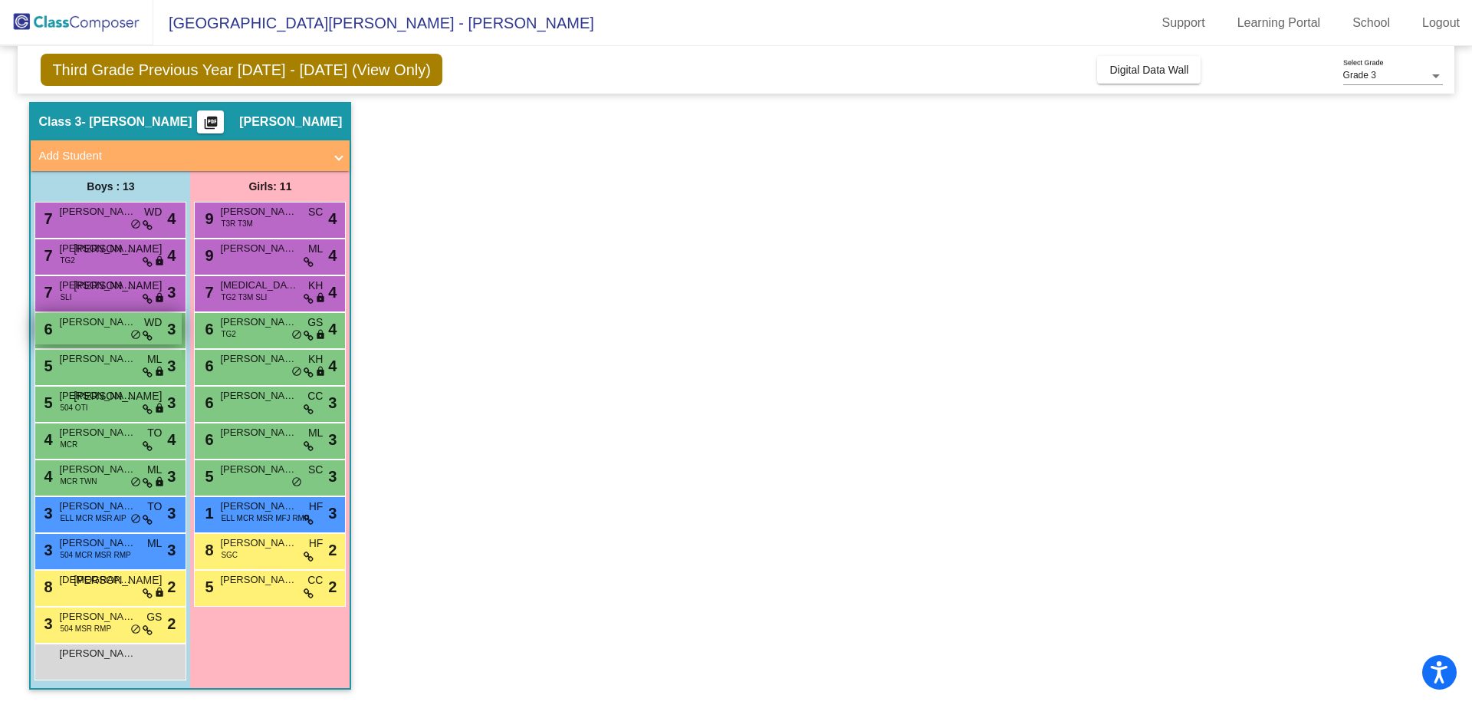
click at [114, 322] on span "[PERSON_NAME]" at bounding box center [97, 321] width 77 height 15
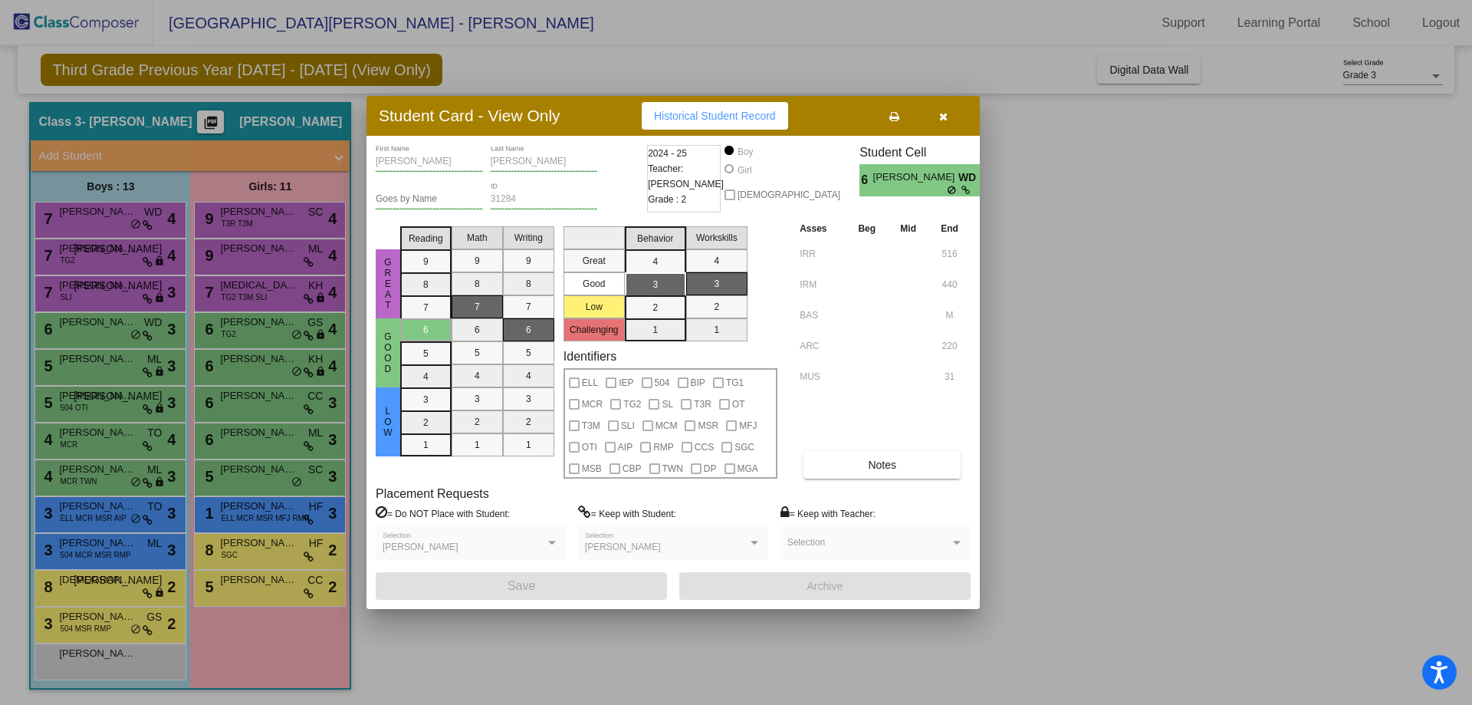
click at [897, 122] on icon at bounding box center [894, 116] width 10 height 11
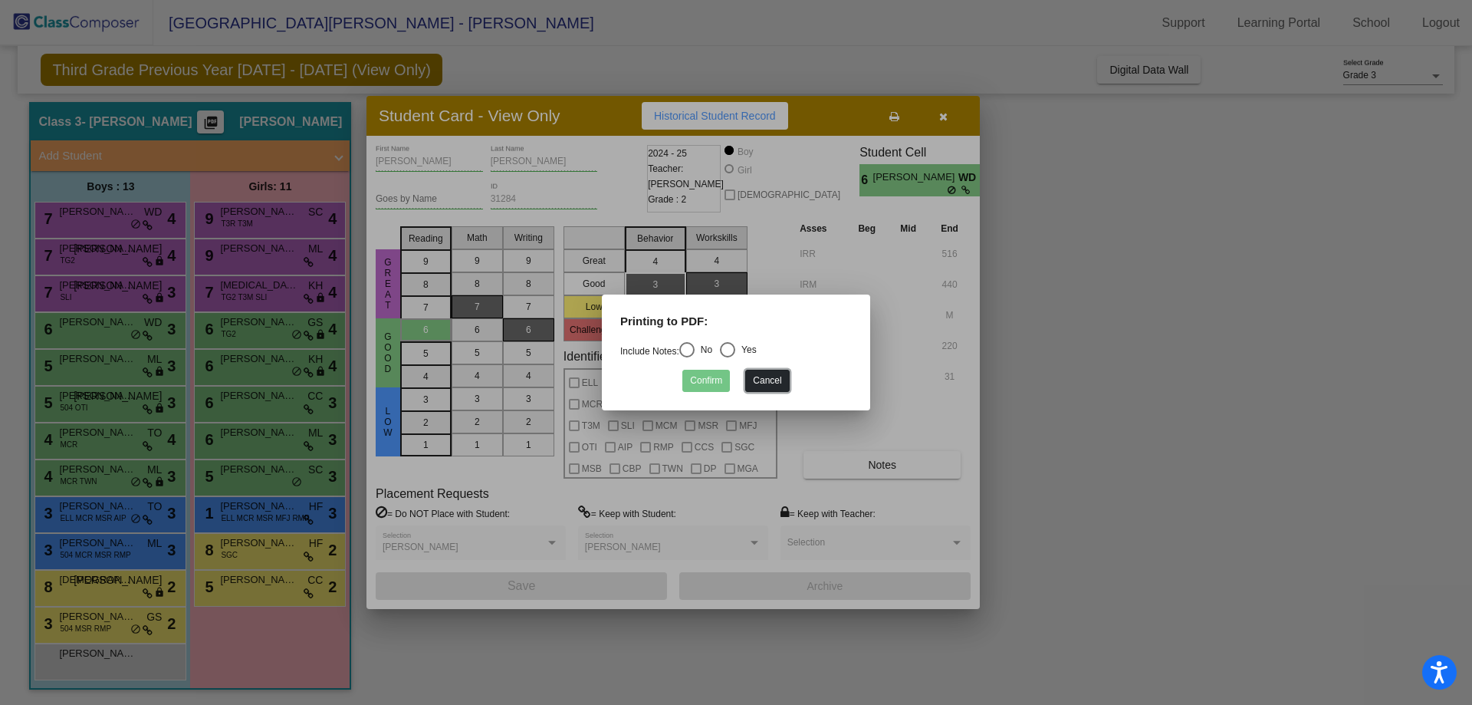
click at [763, 384] on button "Cancel" at bounding box center [767, 381] width 44 height 22
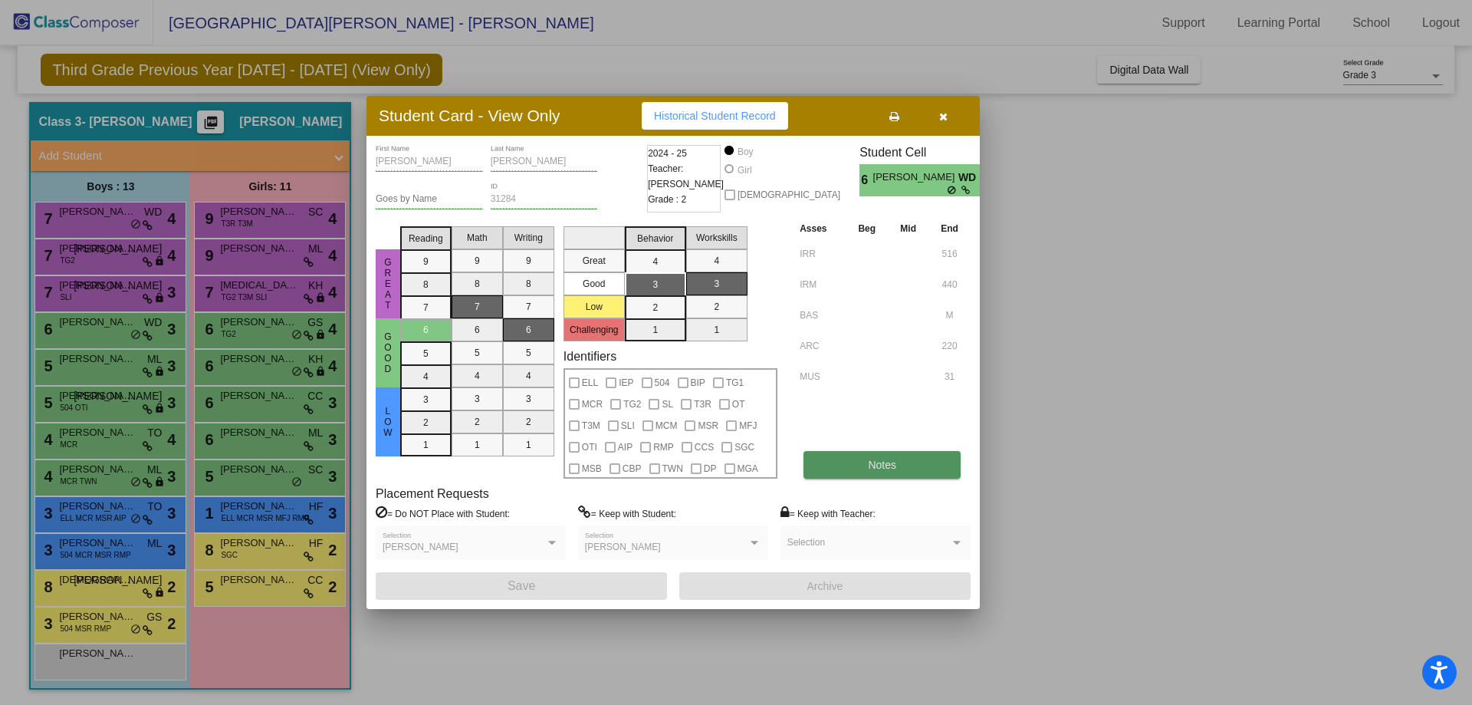
click at [879, 457] on button "Notes" at bounding box center [881, 465] width 157 height 28
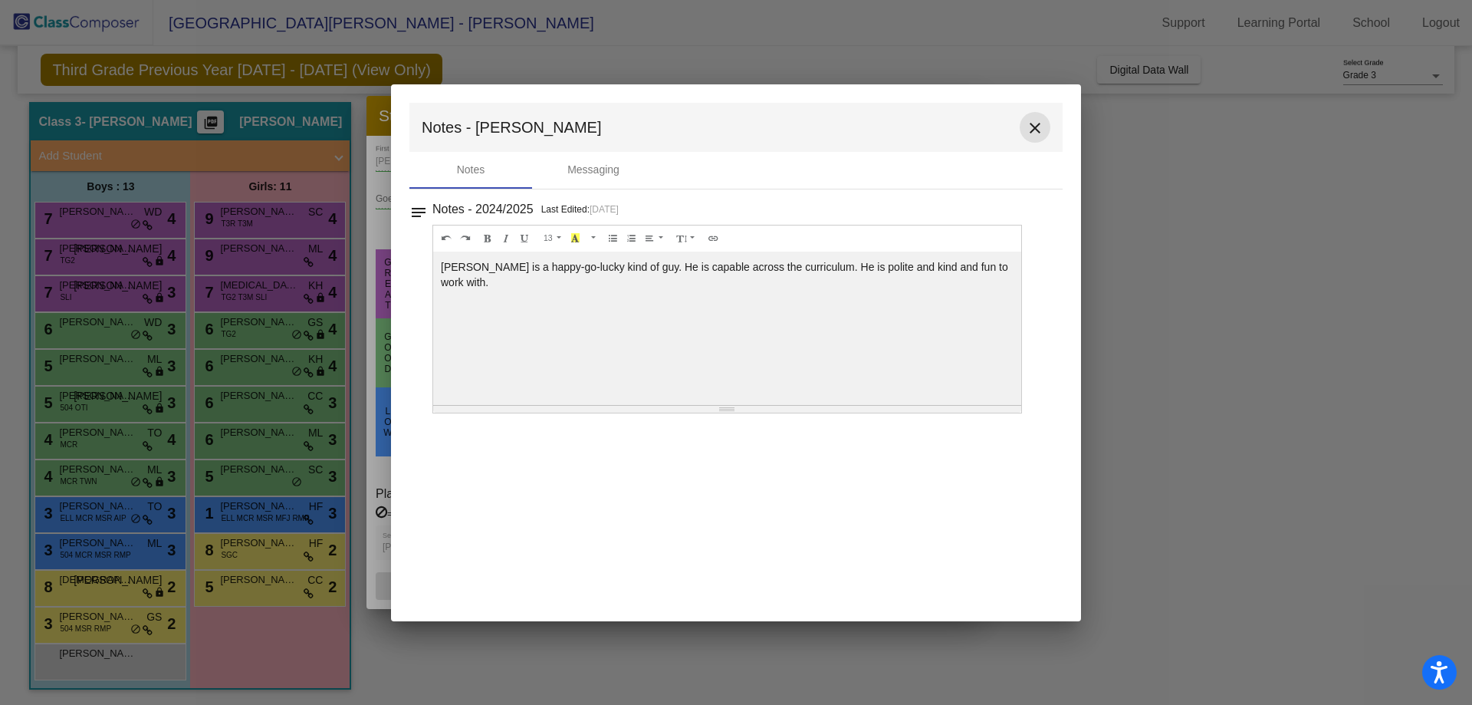
click at [1046, 130] on button "close" at bounding box center [1035, 127] width 31 height 31
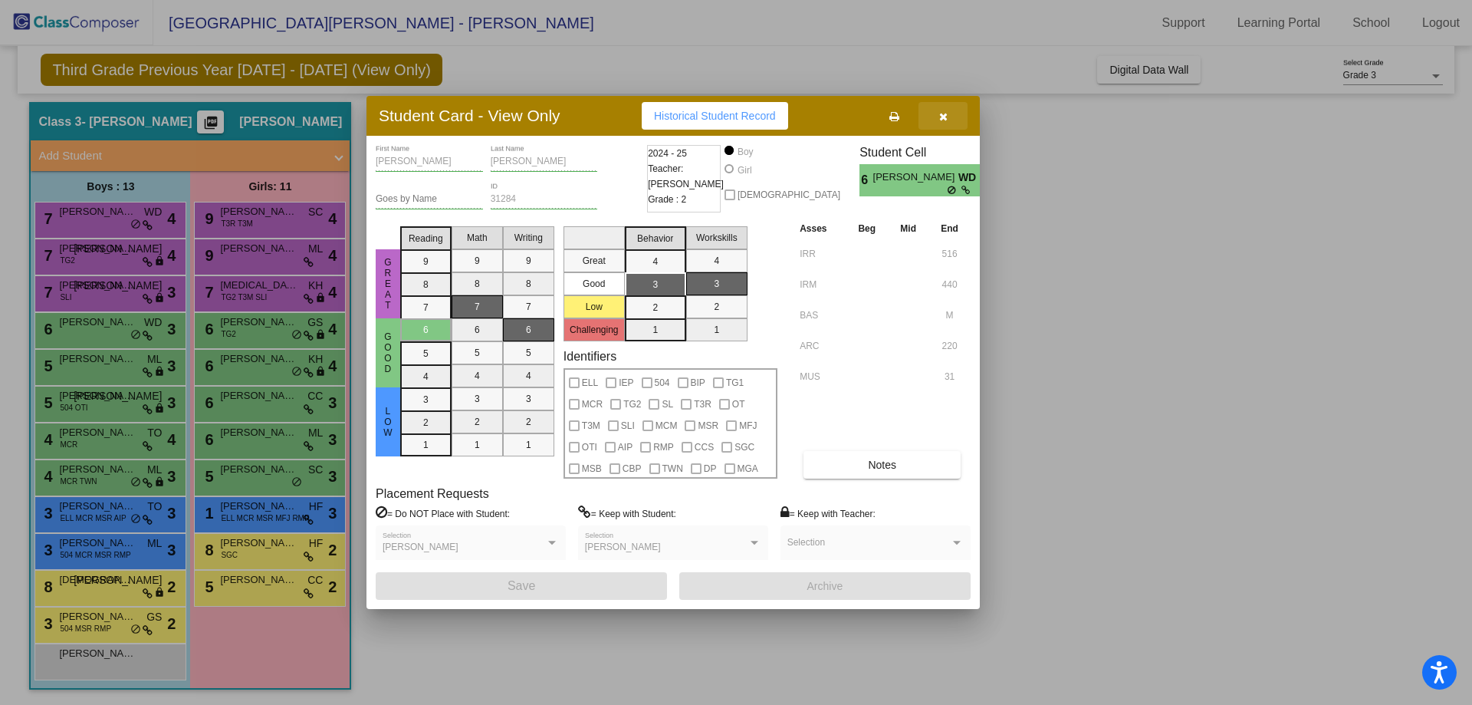
click at [945, 109] on button "button" at bounding box center [942, 116] width 49 height 28
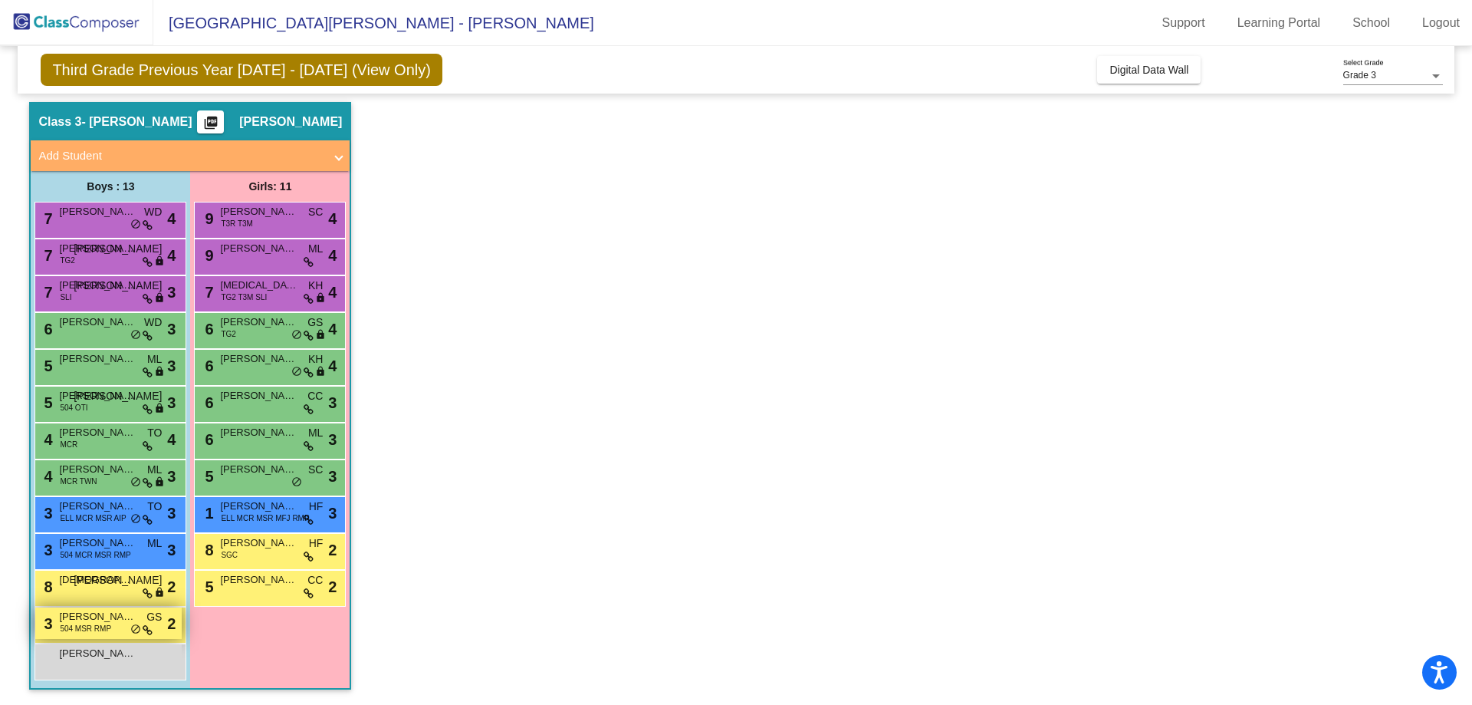
click at [85, 620] on span "[PERSON_NAME]" at bounding box center [97, 616] width 77 height 15
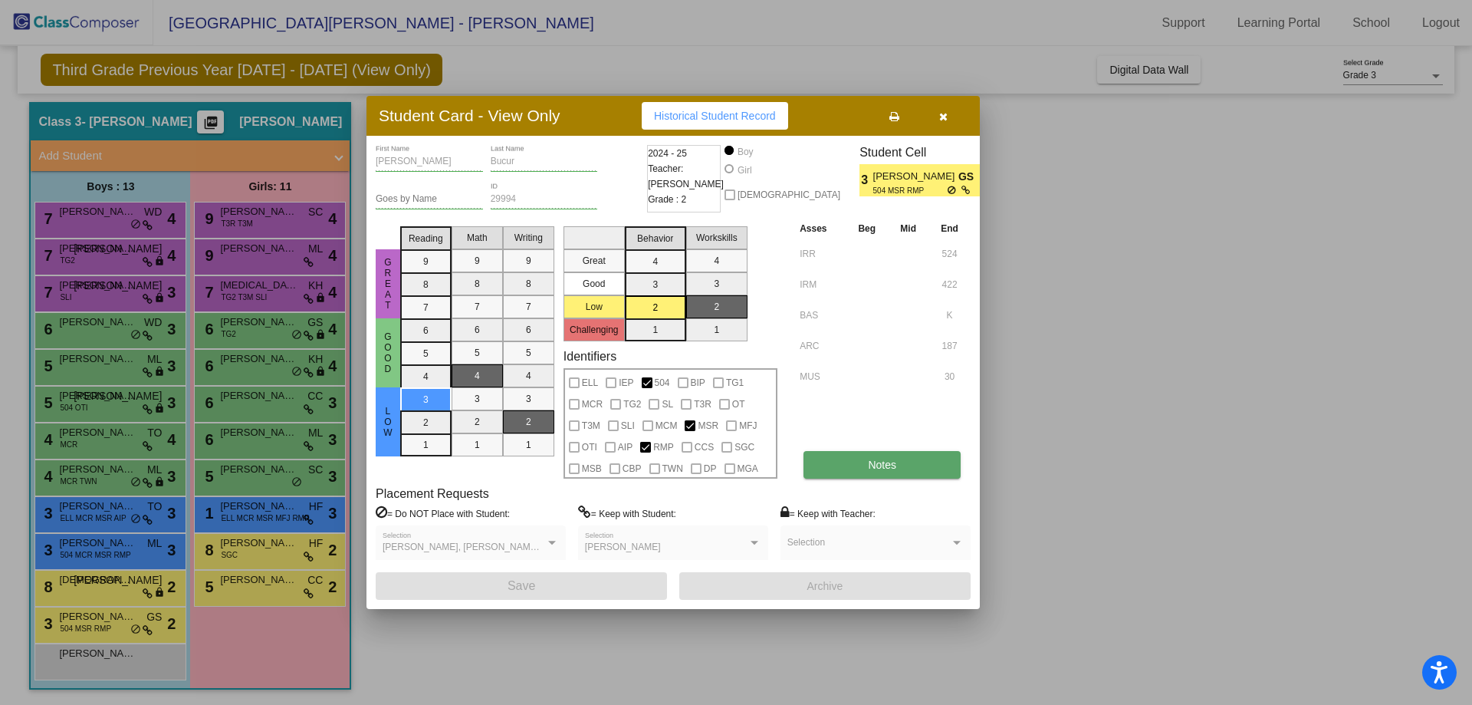
click at [878, 455] on button "Notes" at bounding box center [881, 465] width 157 height 28
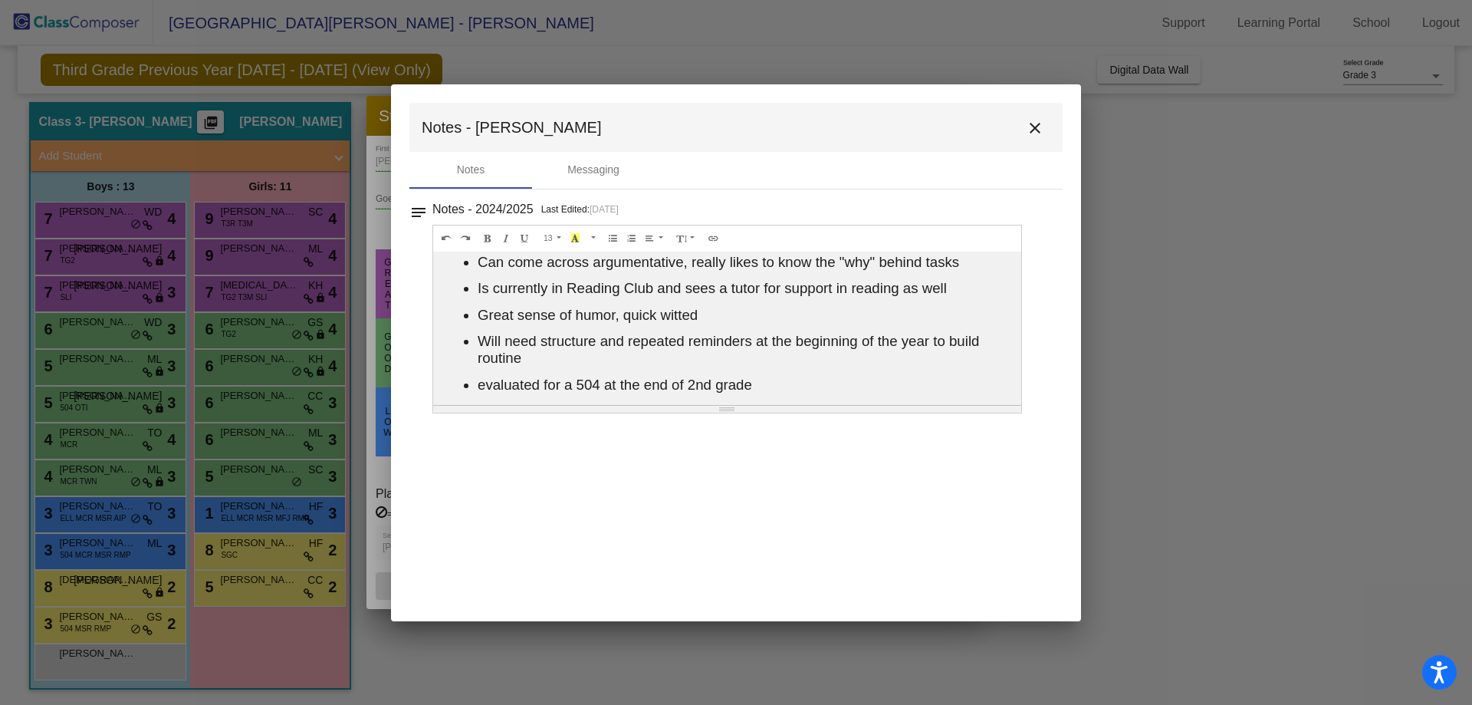
scroll to position [0, 0]
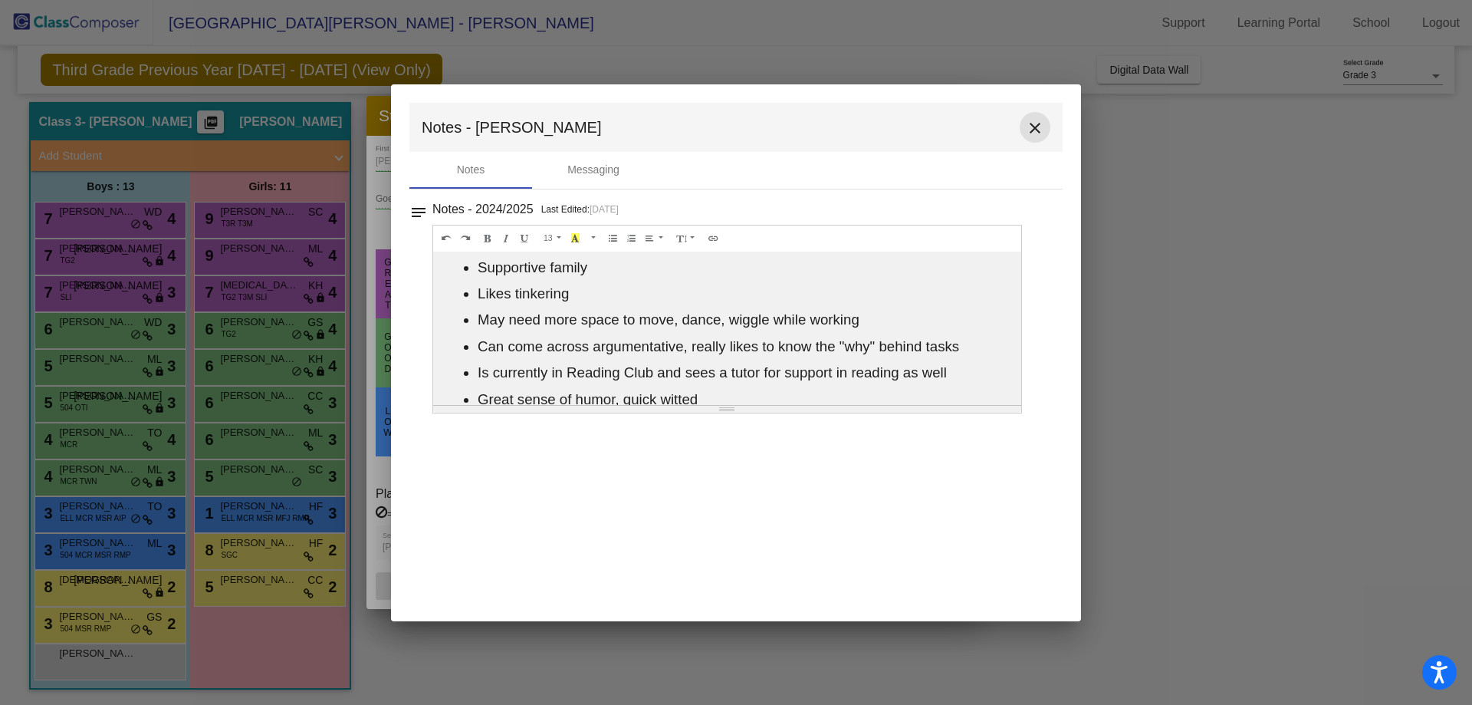
click at [1040, 127] on mat-icon "close" at bounding box center [1035, 128] width 18 height 18
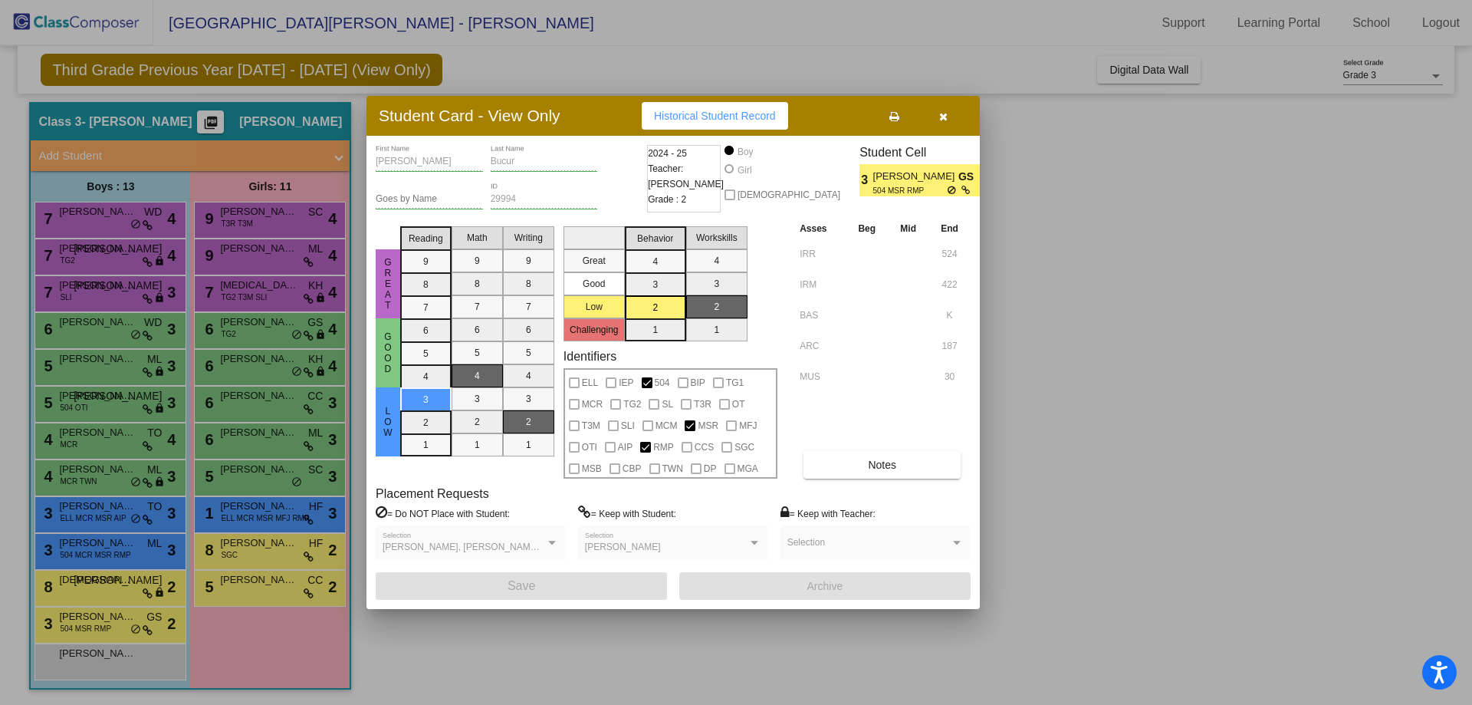
click at [948, 122] on button "button" at bounding box center [942, 116] width 49 height 28
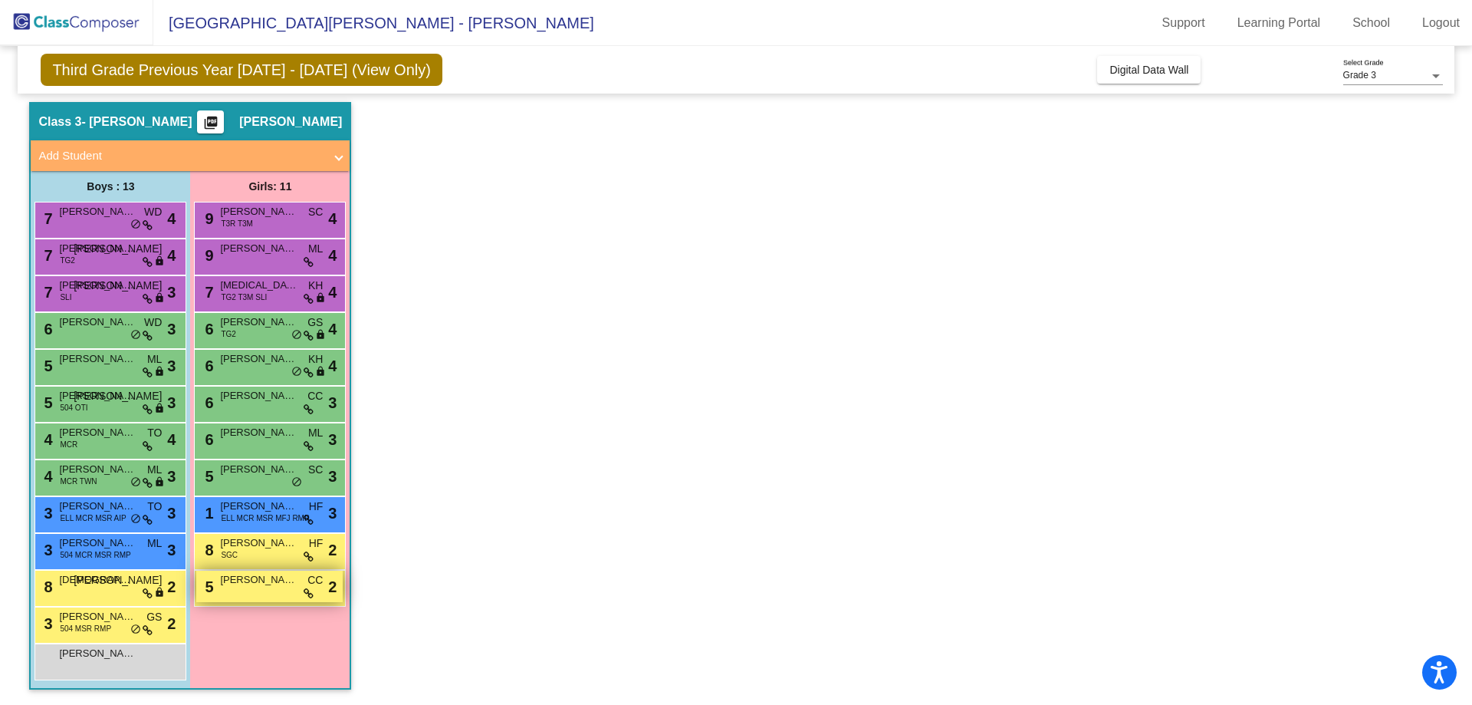
click at [246, 586] on span "[PERSON_NAME]" at bounding box center [258, 579] width 77 height 15
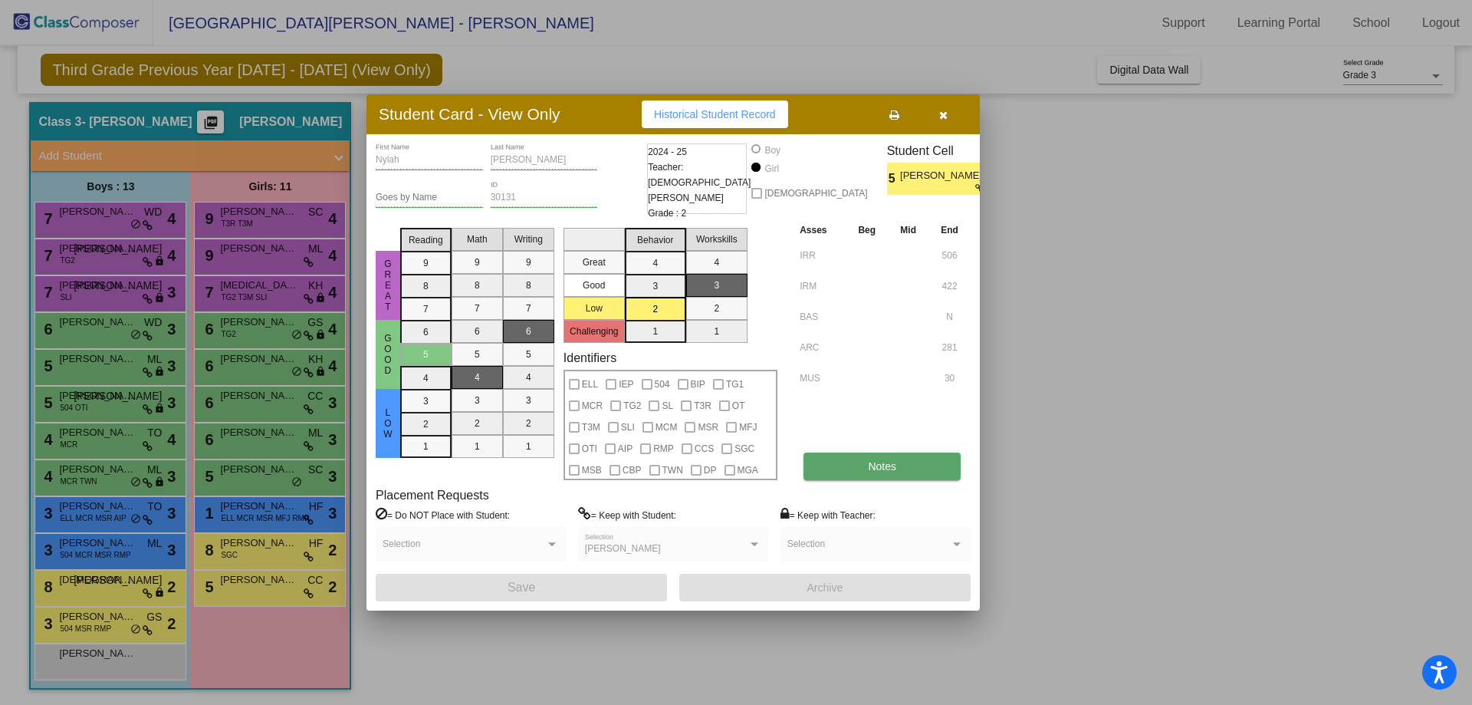
click at [872, 466] on span "Notes" at bounding box center [882, 466] width 28 height 12
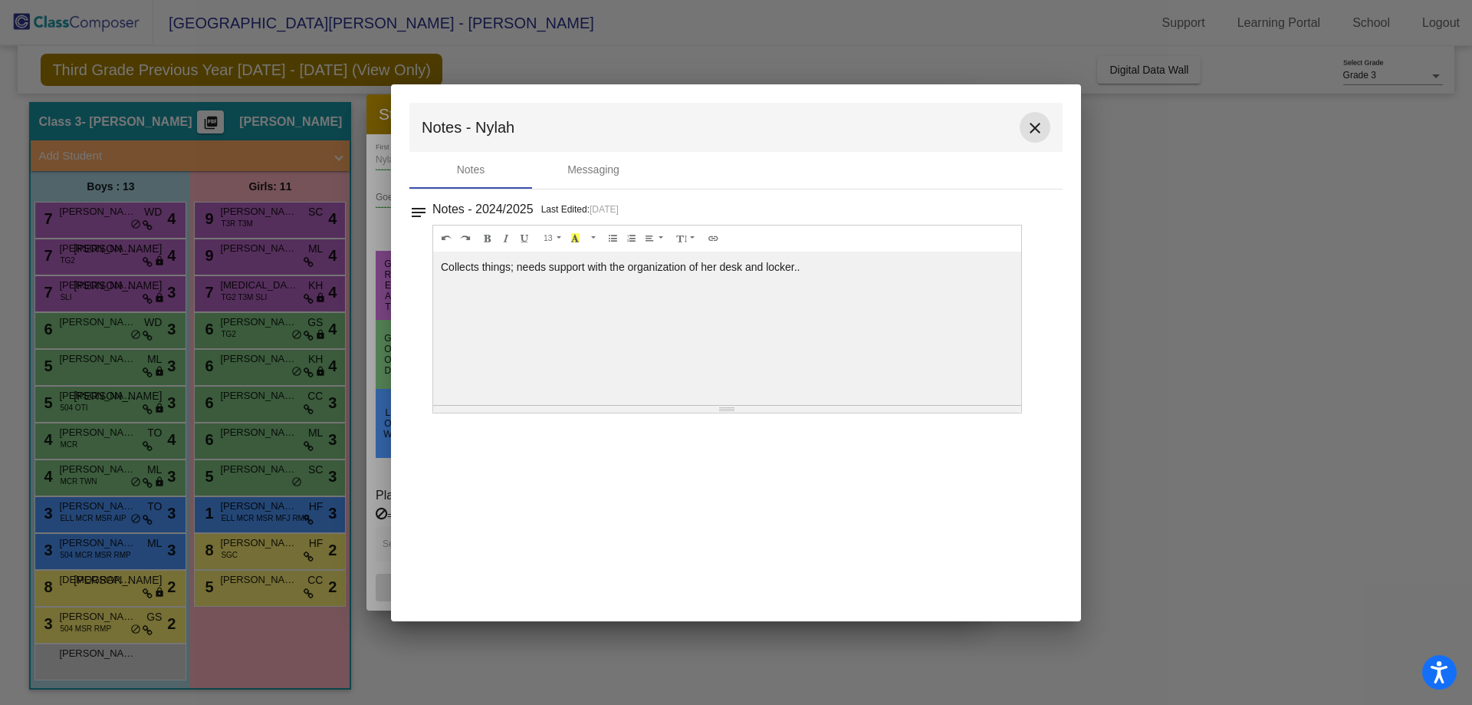
click at [1038, 129] on mat-icon "close" at bounding box center [1035, 128] width 18 height 18
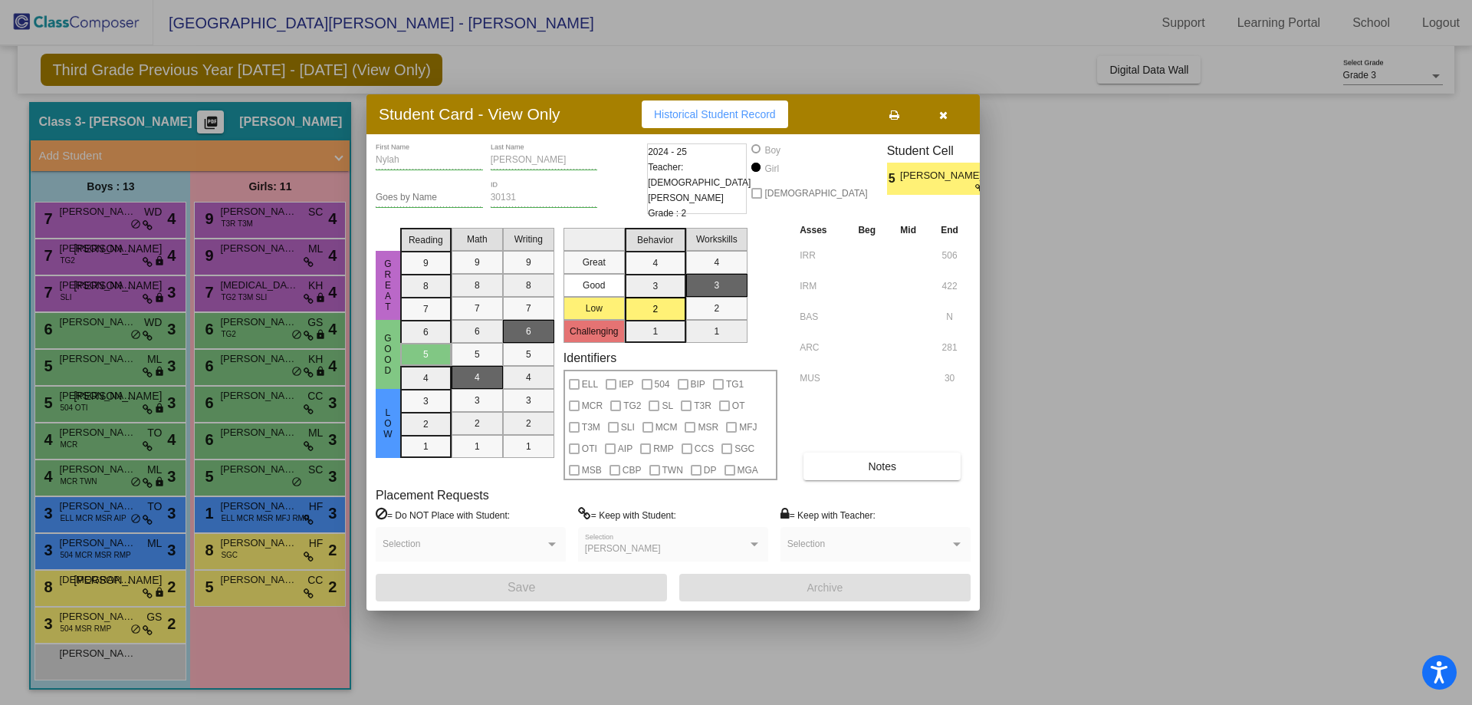
click at [951, 115] on button "button" at bounding box center [942, 114] width 49 height 28
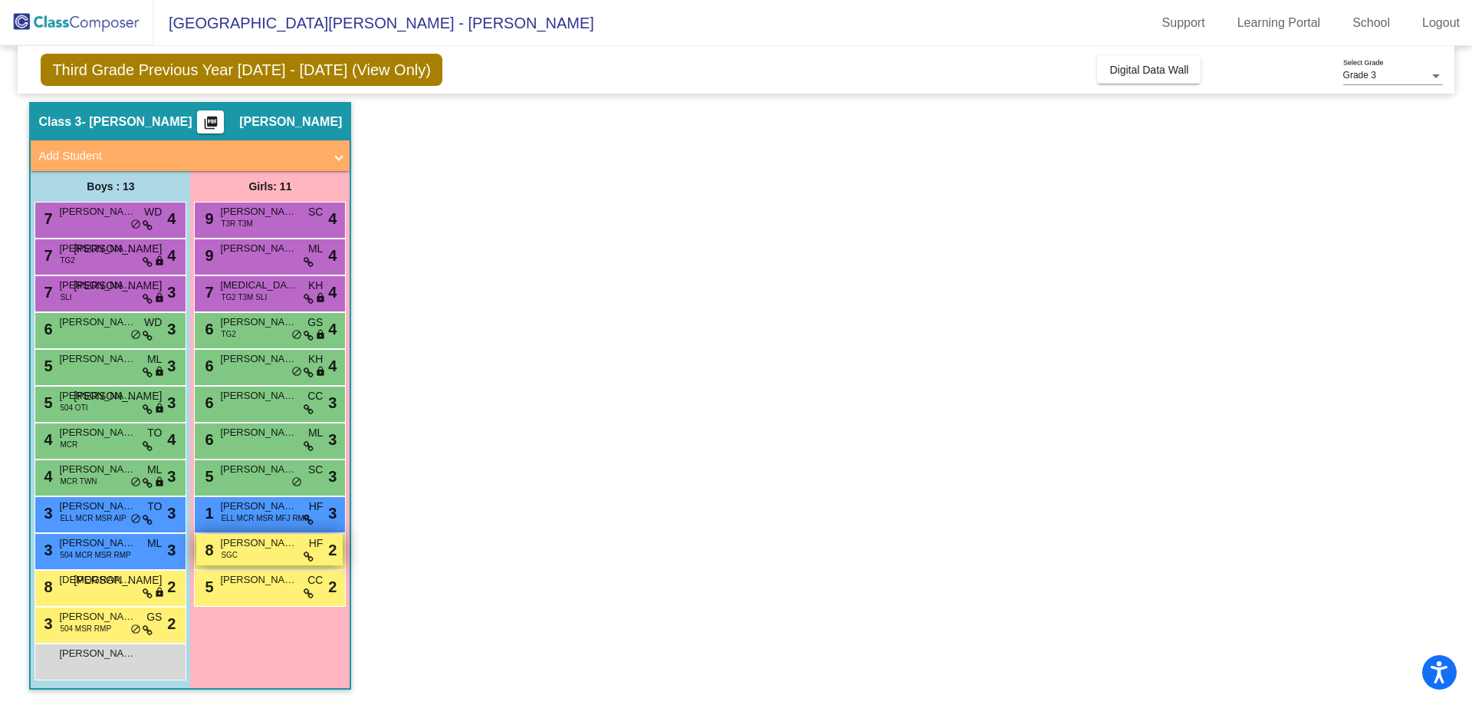
click at [262, 540] on span "[PERSON_NAME]" at bounding box center [258, 542] width 77 height 15
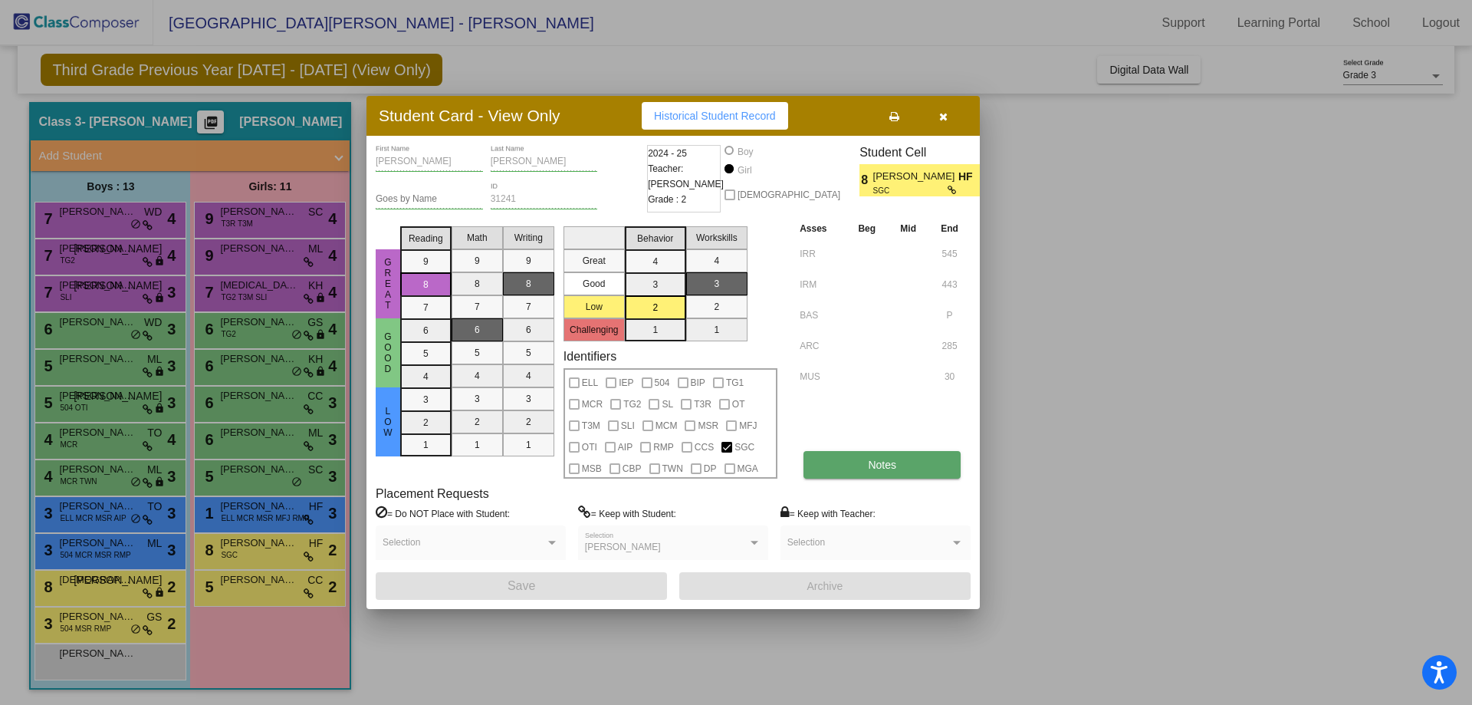
click at [916, 465] on button "Notes" at bounding box center [881, 465] width 157 height 28
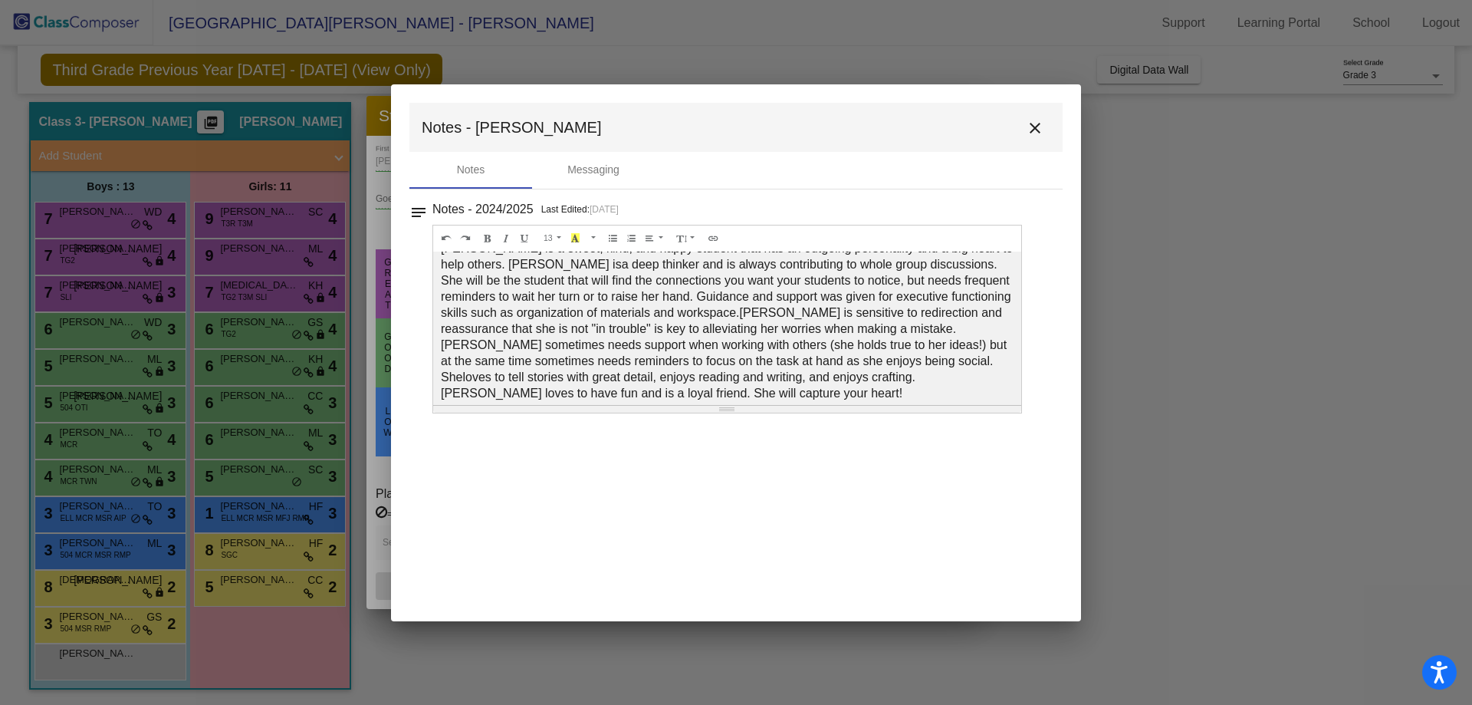
scroll to position [23, 0]
click at [1033, 126] on mat-icon "close" at bounding box center [1035, 128] width 18 height 18
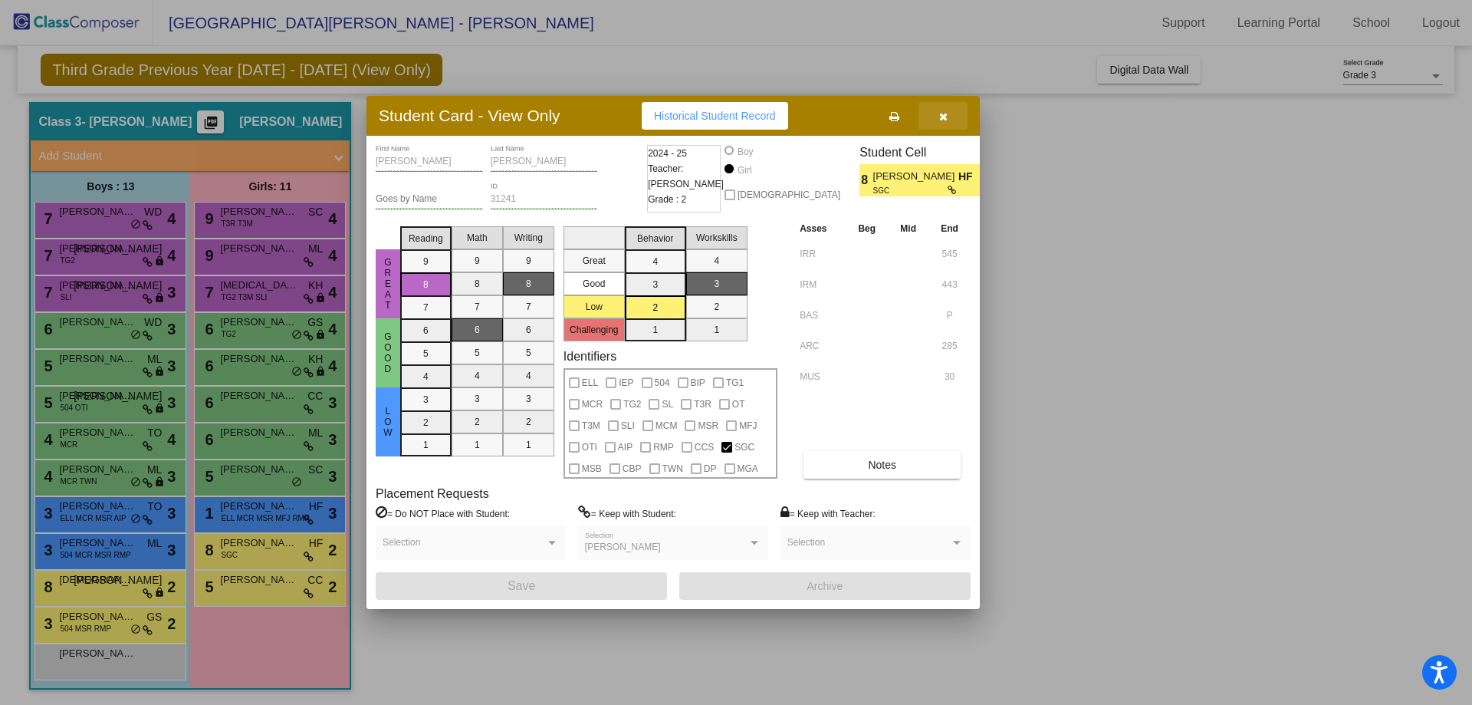
click at [940, 114] on icon "button" at bounding box center [943, 116] width 8 height 11
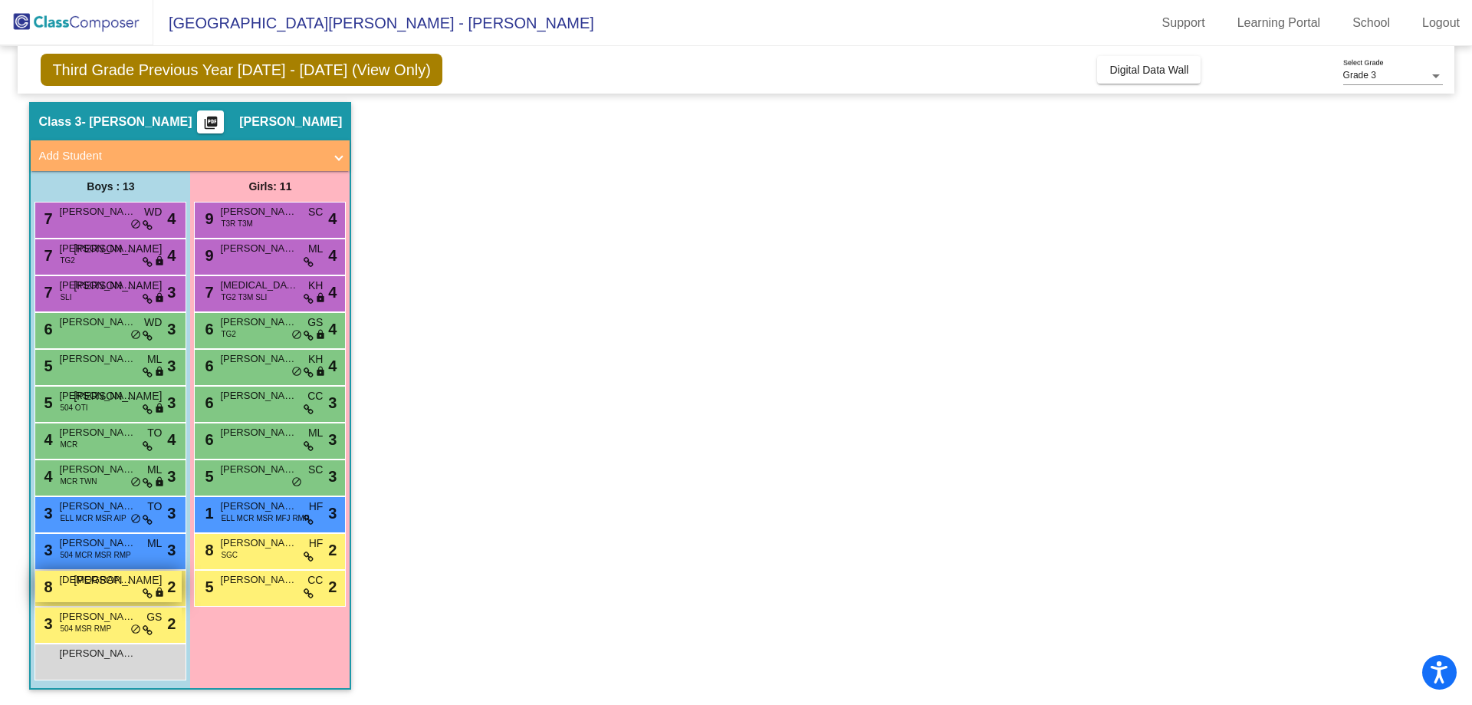
click at [134, 577] on span "[DEMOGRAPHIC_DATA][PERSON_NAME]" at bounding box center [97, 579] width 77 height 15
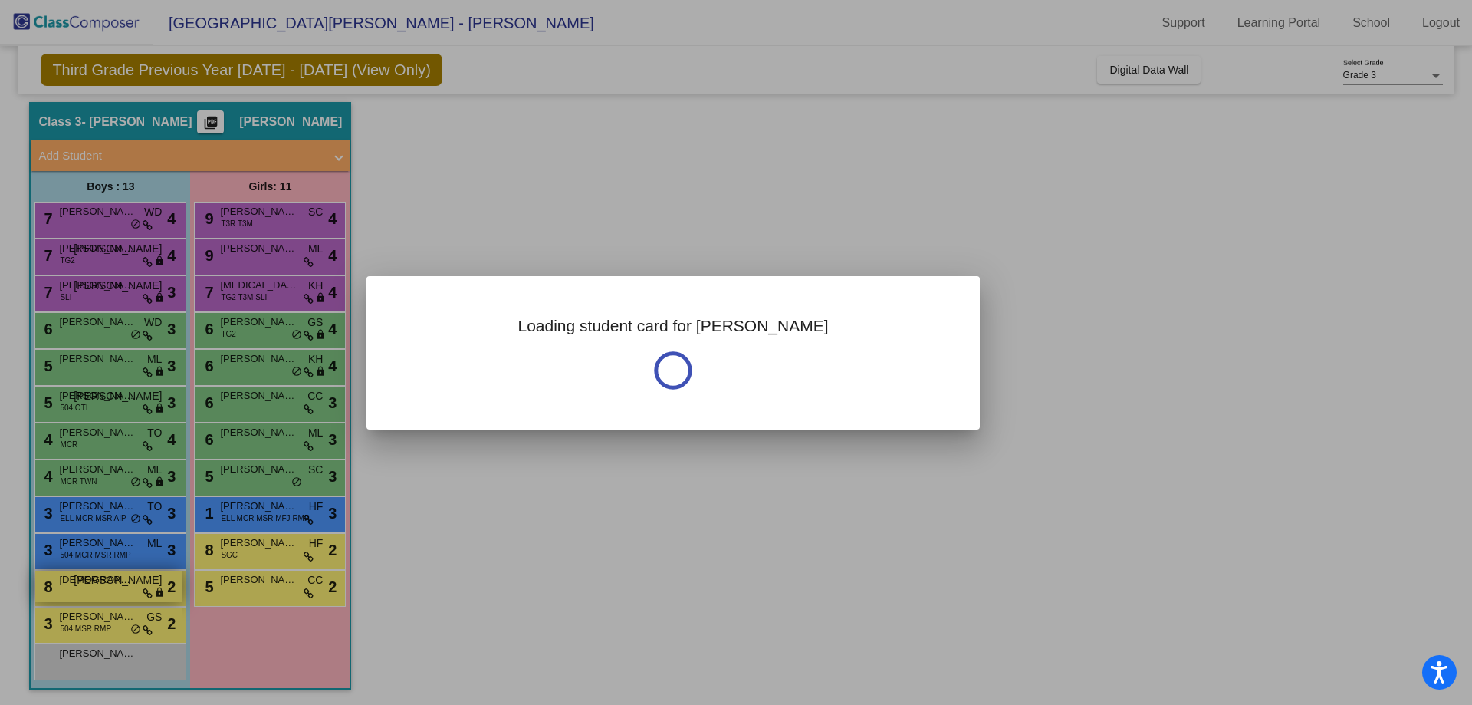
click at [134, 577] on div at bounding box center [736, 352] width 1472 height 705
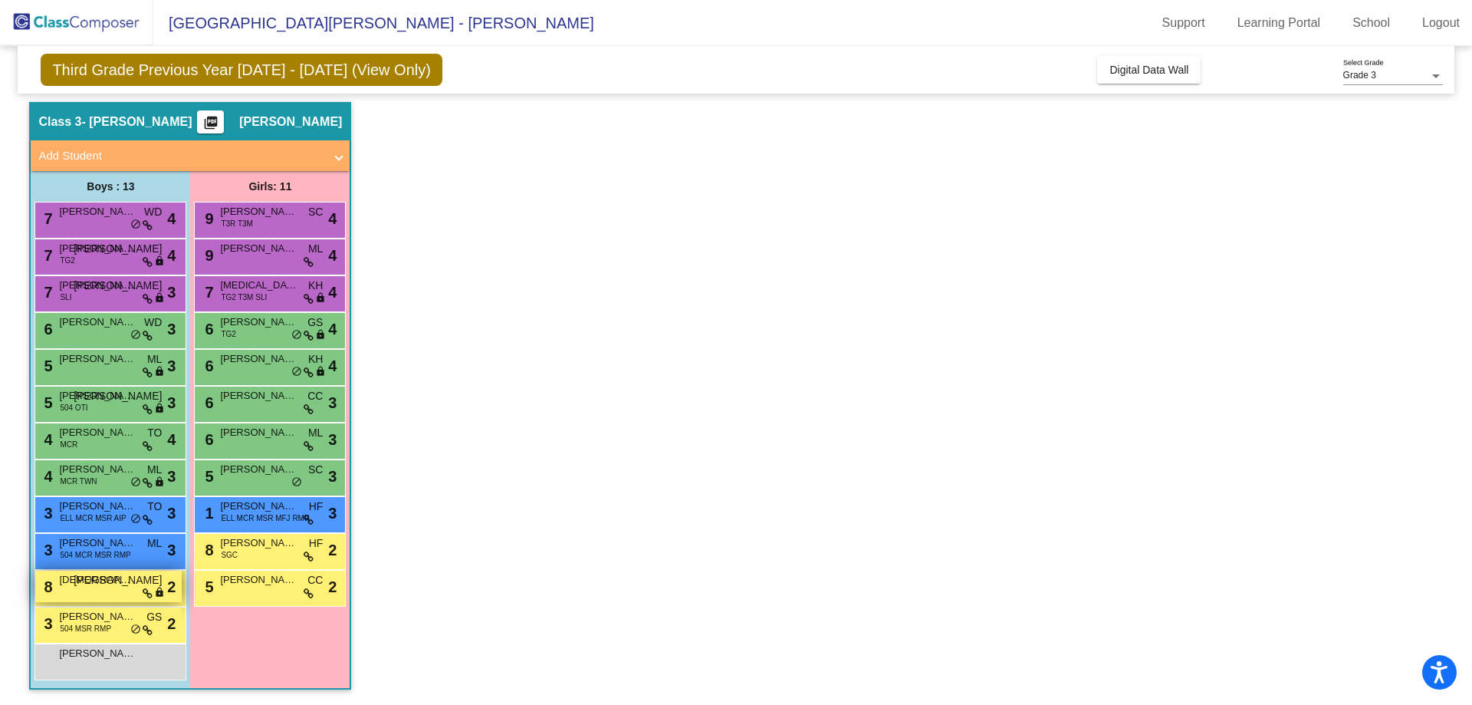
click at [117, 577] on span "[DEMOGRAPHIC_DATA][PERSON_NAME]" at bounding box center [97, 579] width 77 height 15
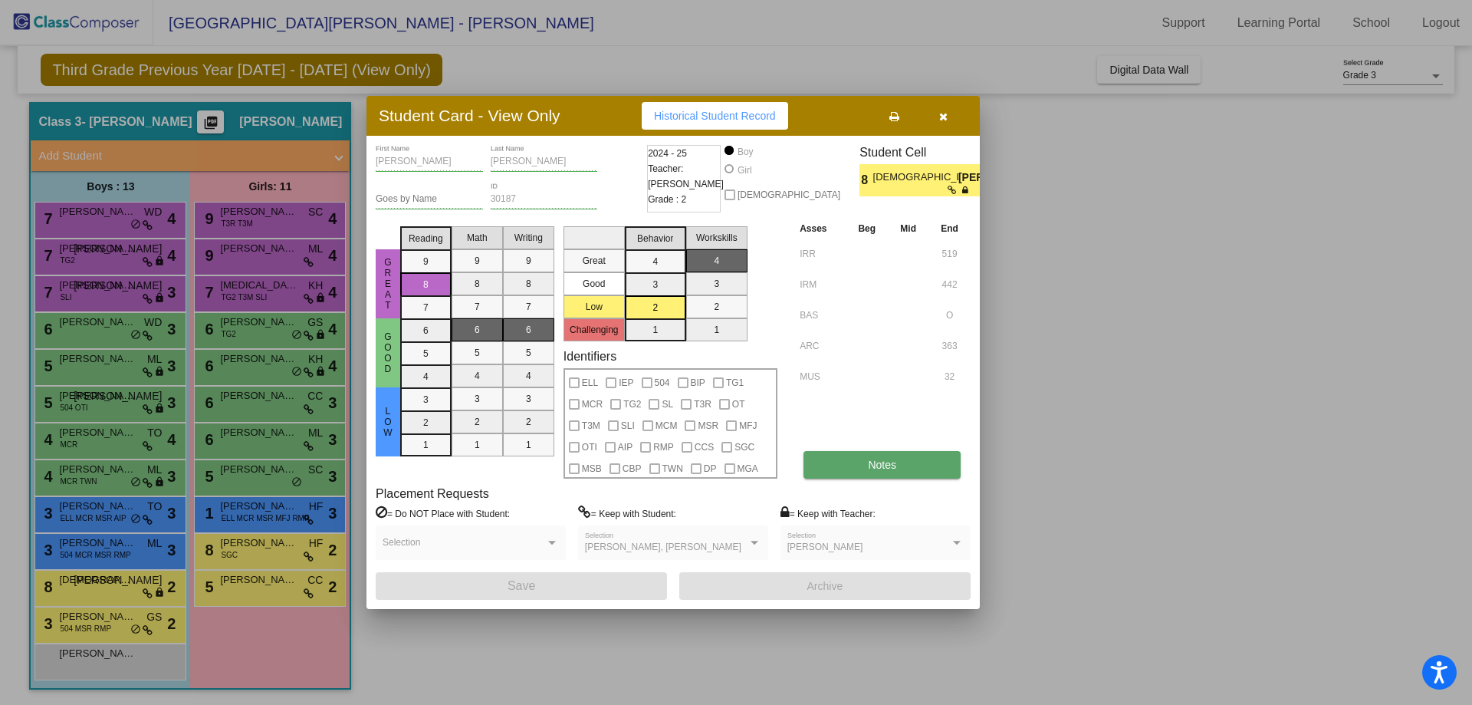
click at [885, 458] on span "Notes" at bounding box center [882, 464] width 28 height 12
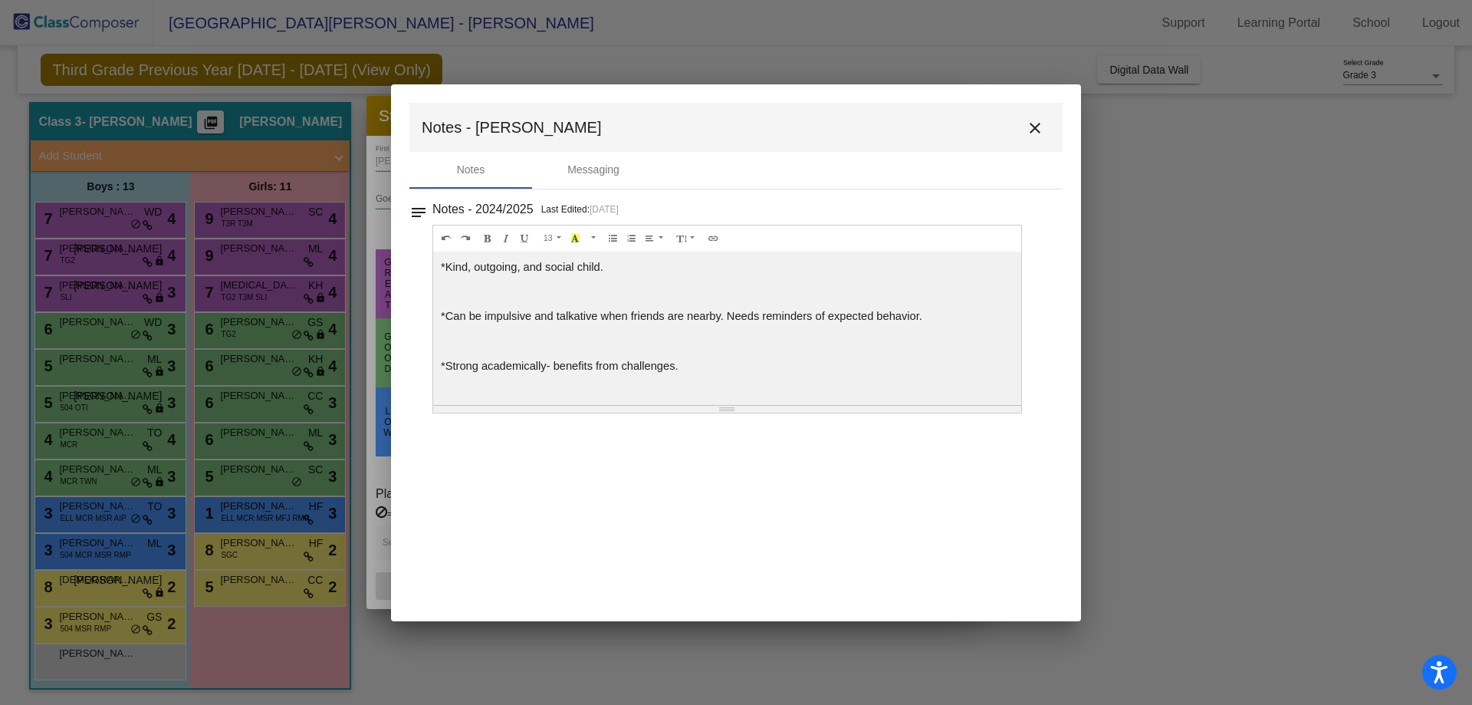
click at [1030, 123] on mat-icon "close" at bounding box center [1035, 128] width 18 height 18
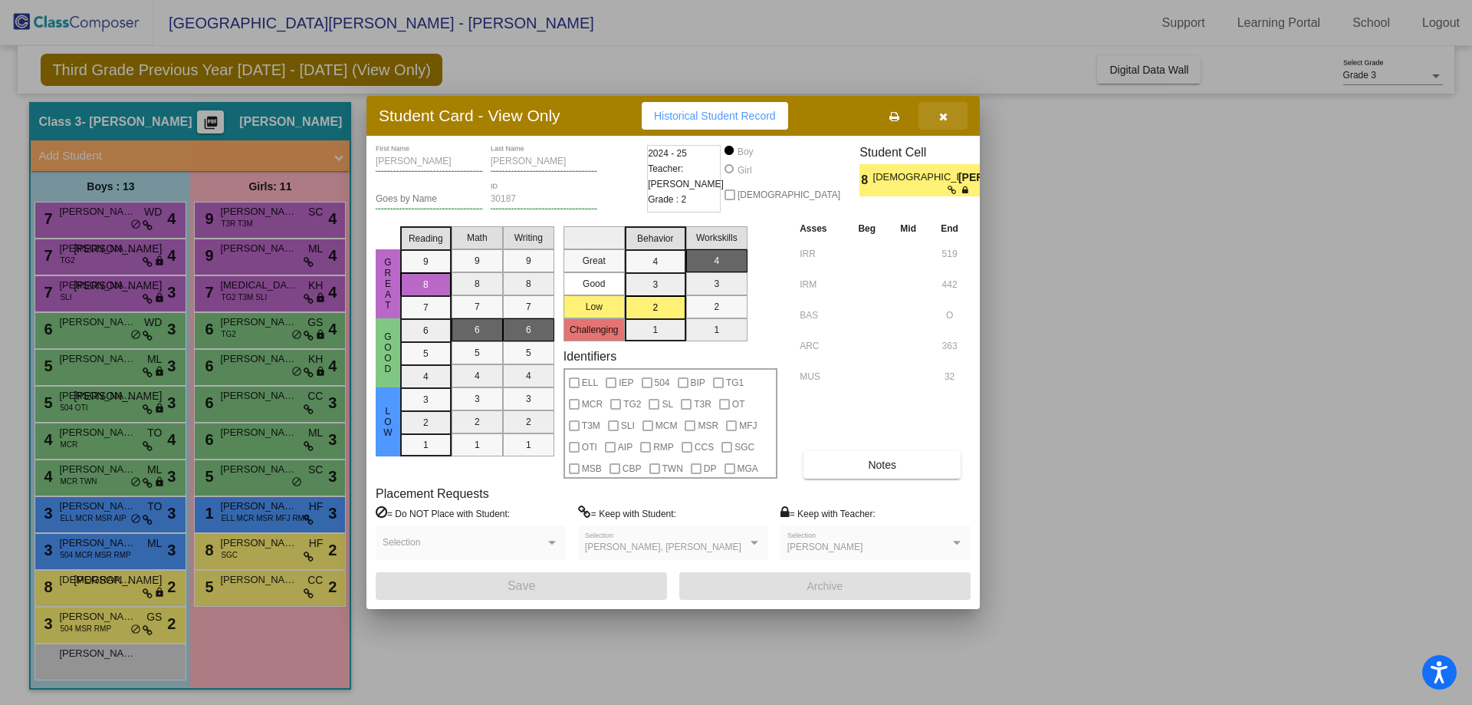
click at [943, 113] on icon "button" at bounding box center [943, 116] width 8 height 11
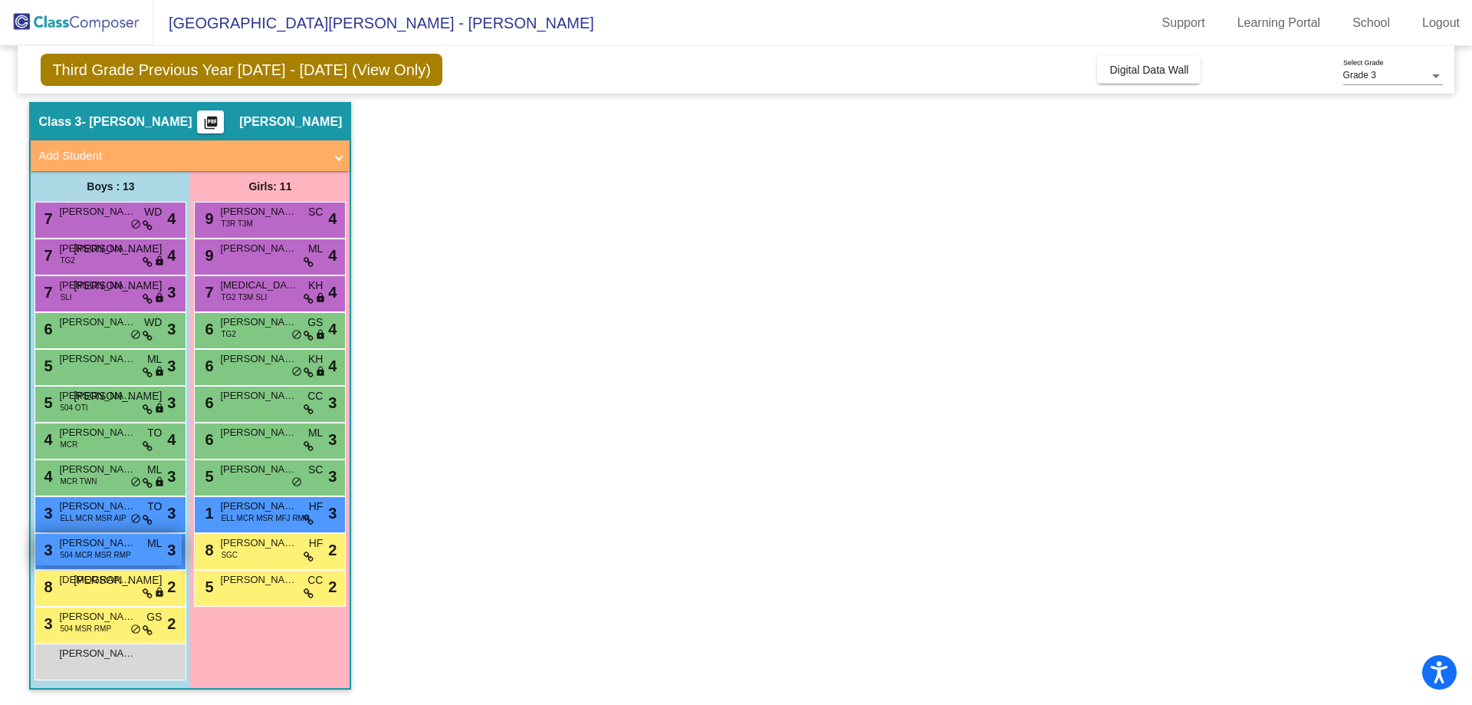
click at [140, 547] on div "3 [PERSON_NAME] 504 MCR MSR RMP ML lock do_not_disturb_alt 3" at bounding box center [108, 549] width 146 height 31
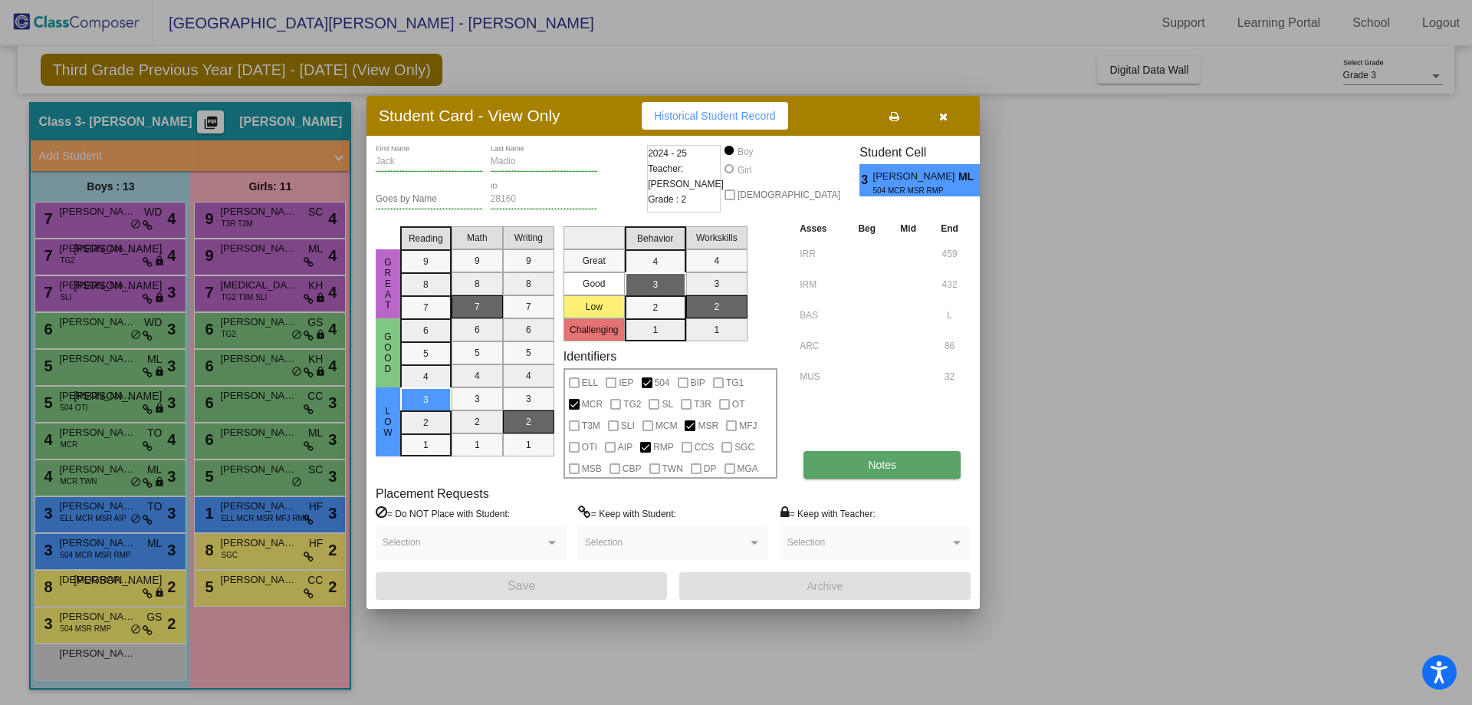
click at [857, 472] on button "Notes" at bounding box center [881, 465] width 157 height 28
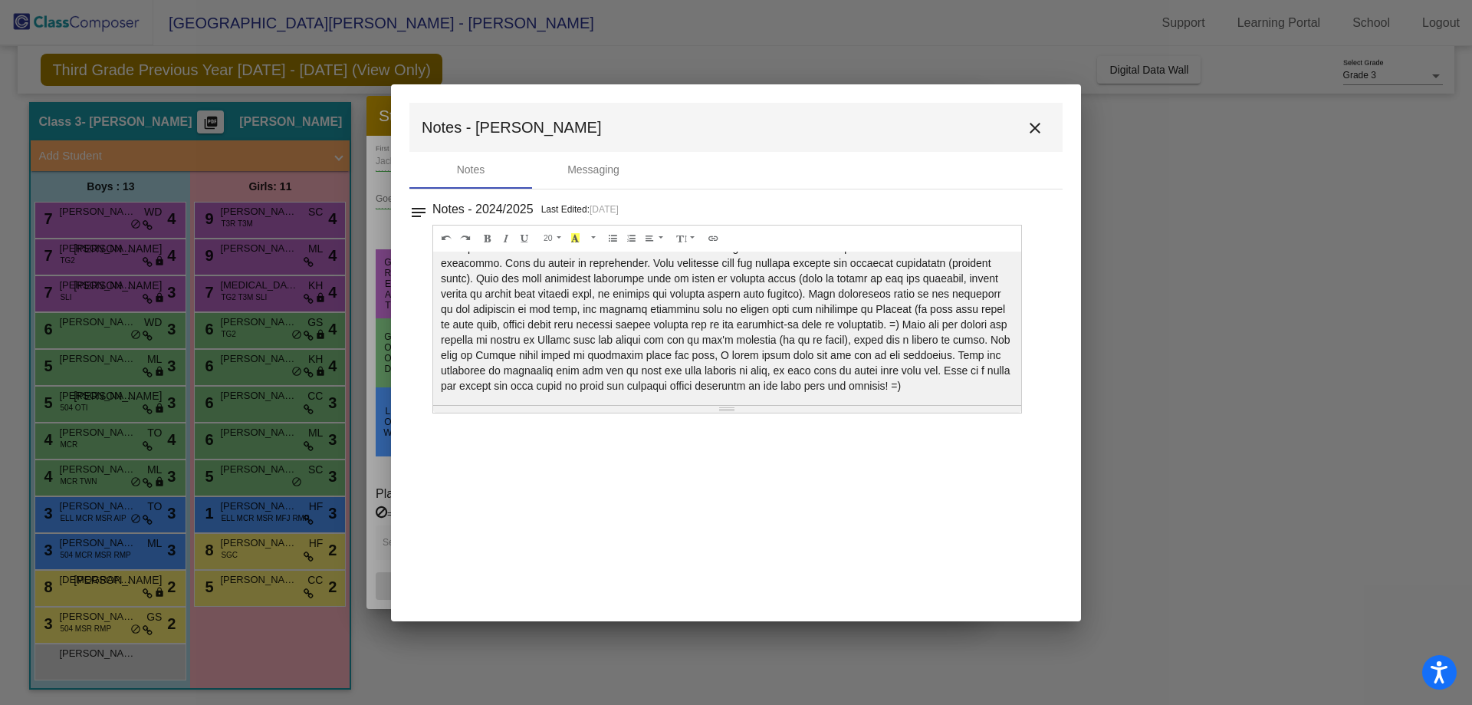
scroll to position [25, 0]
click at [1030, 130] on mat-icon "close" at bounding box center [1035, 128] width 18 height 18
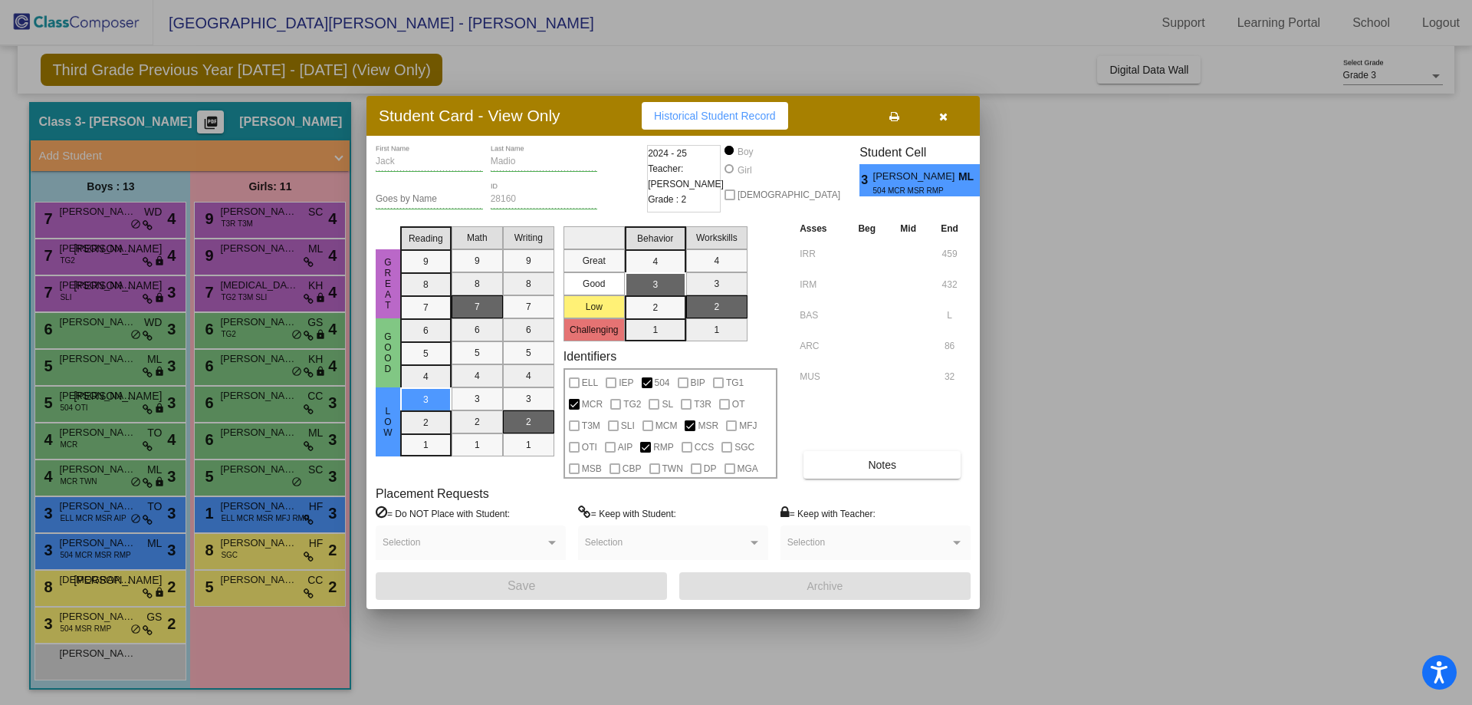
click at [941, 120] on icon "button" at bounding box center [943, 116] width 8 height 11
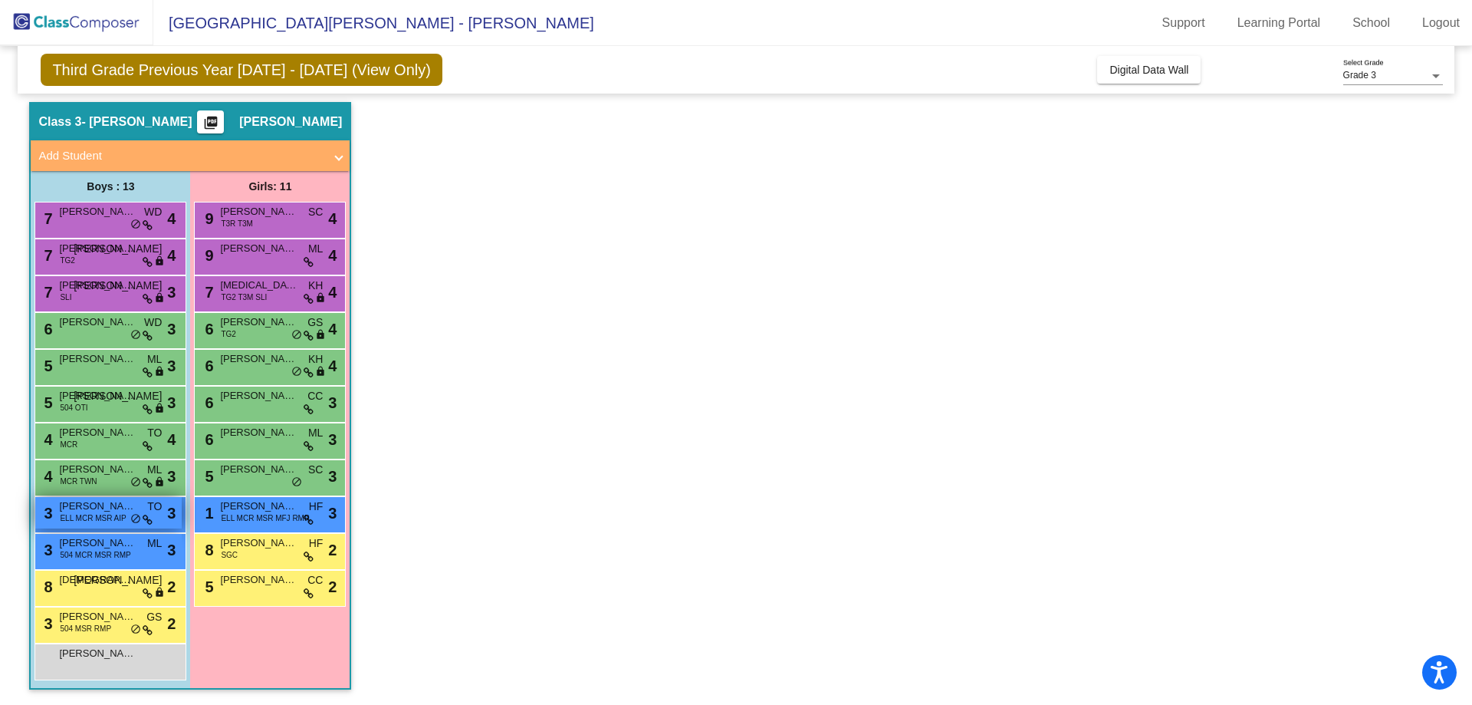
click at [104, 508] on span "[PERSON_NAME]" at bounding box center [97, 505] width 77 height 15
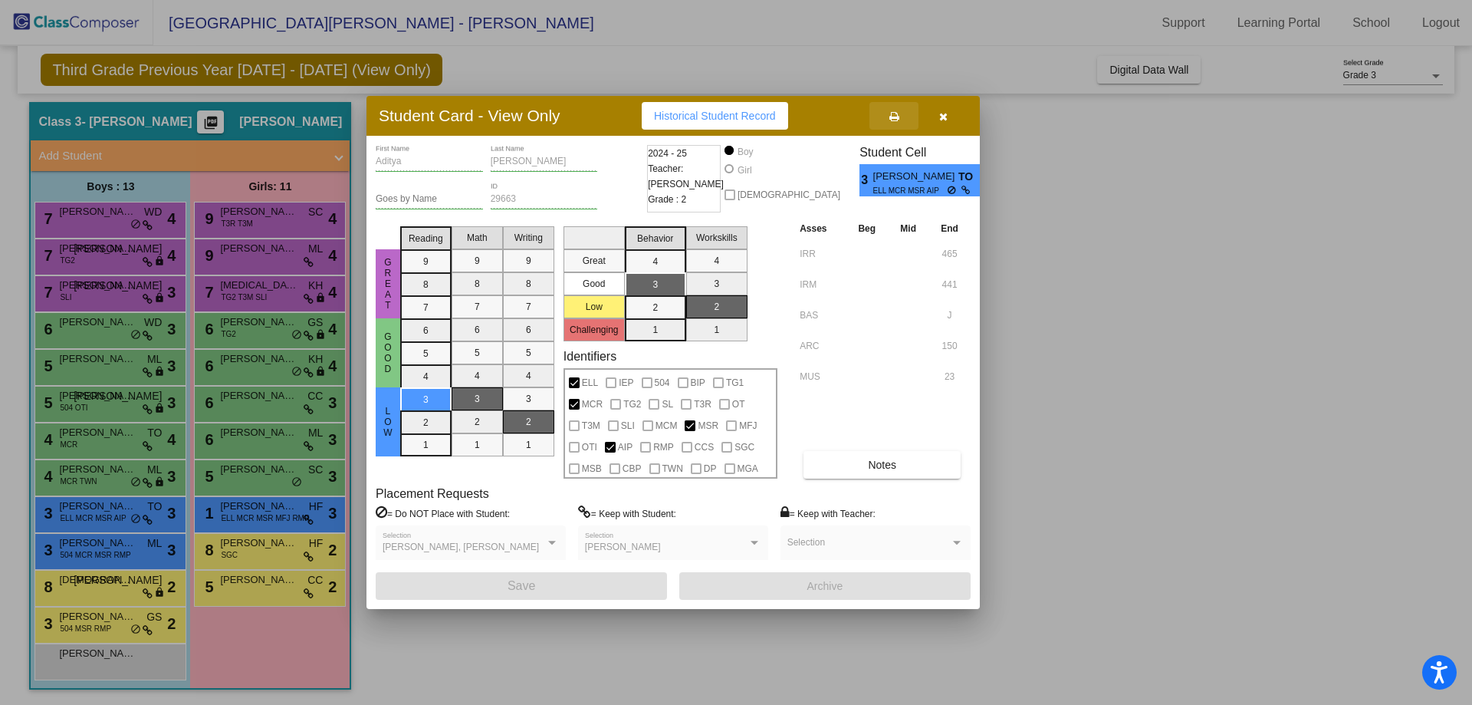
click at [890, 110] on span at bounding box center [894, 116] width 10 height 12
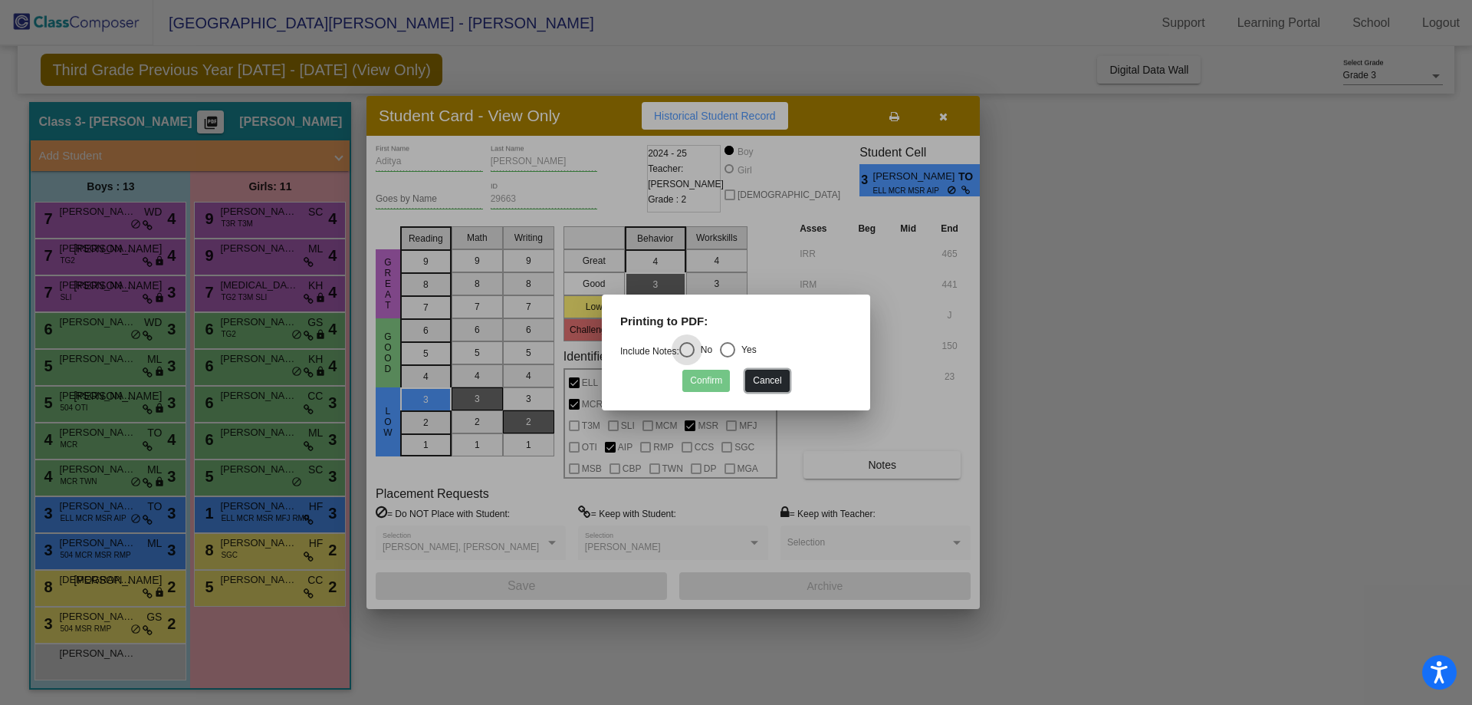
click at [779, 382] on button "Cancel" at bounding box center [767, 381] width 44 height 22
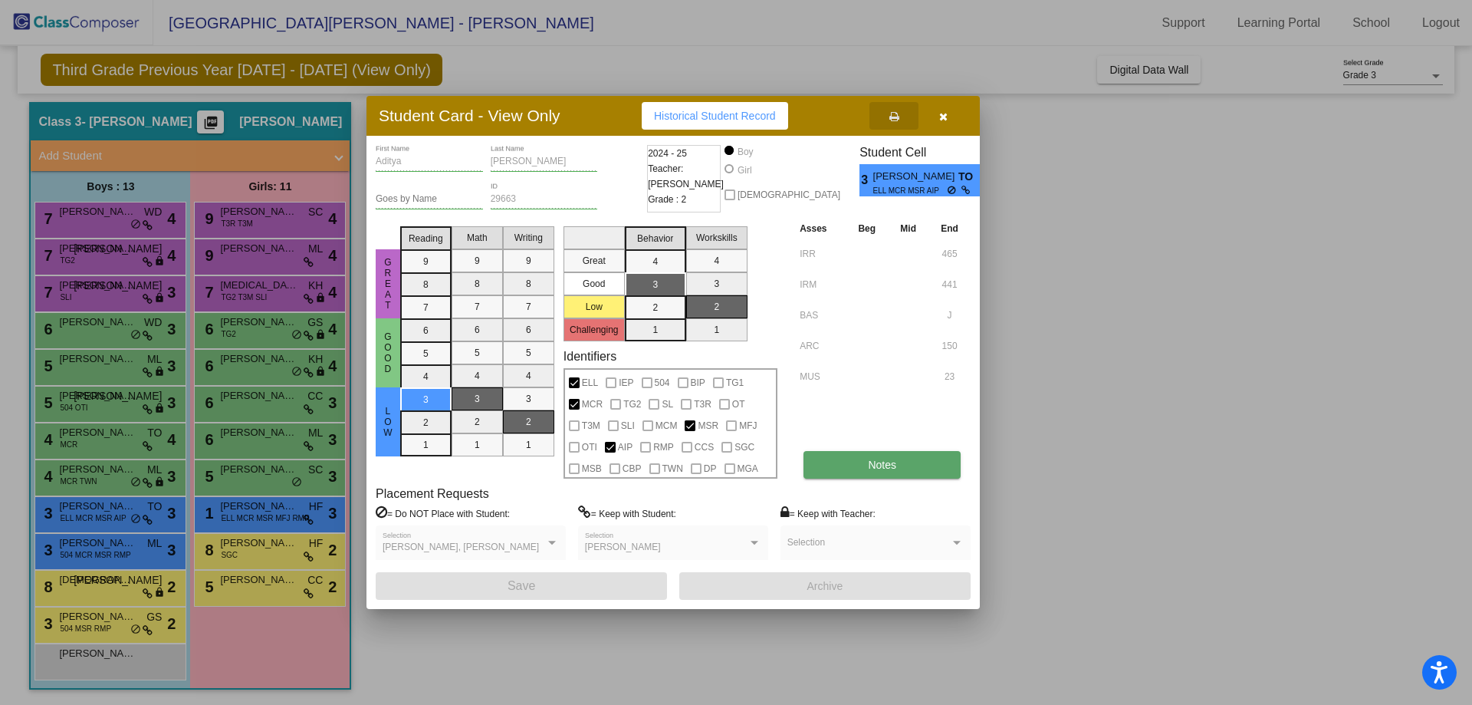
click at [839, 452] on button "Notes" at bounding box center [881, 465] width 157 height 28
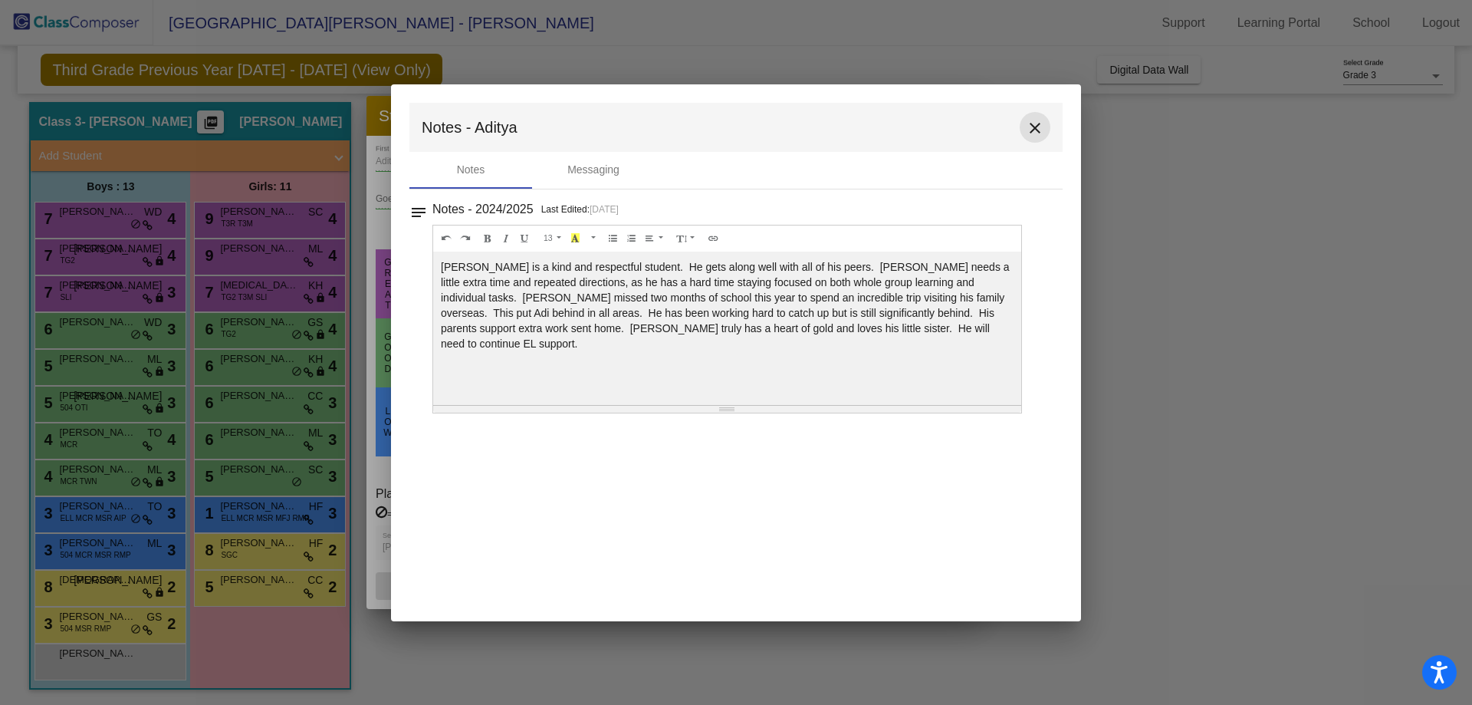
click at [1045, 126] on button "close" at bounding box center [1035, 127] width 31 height 31
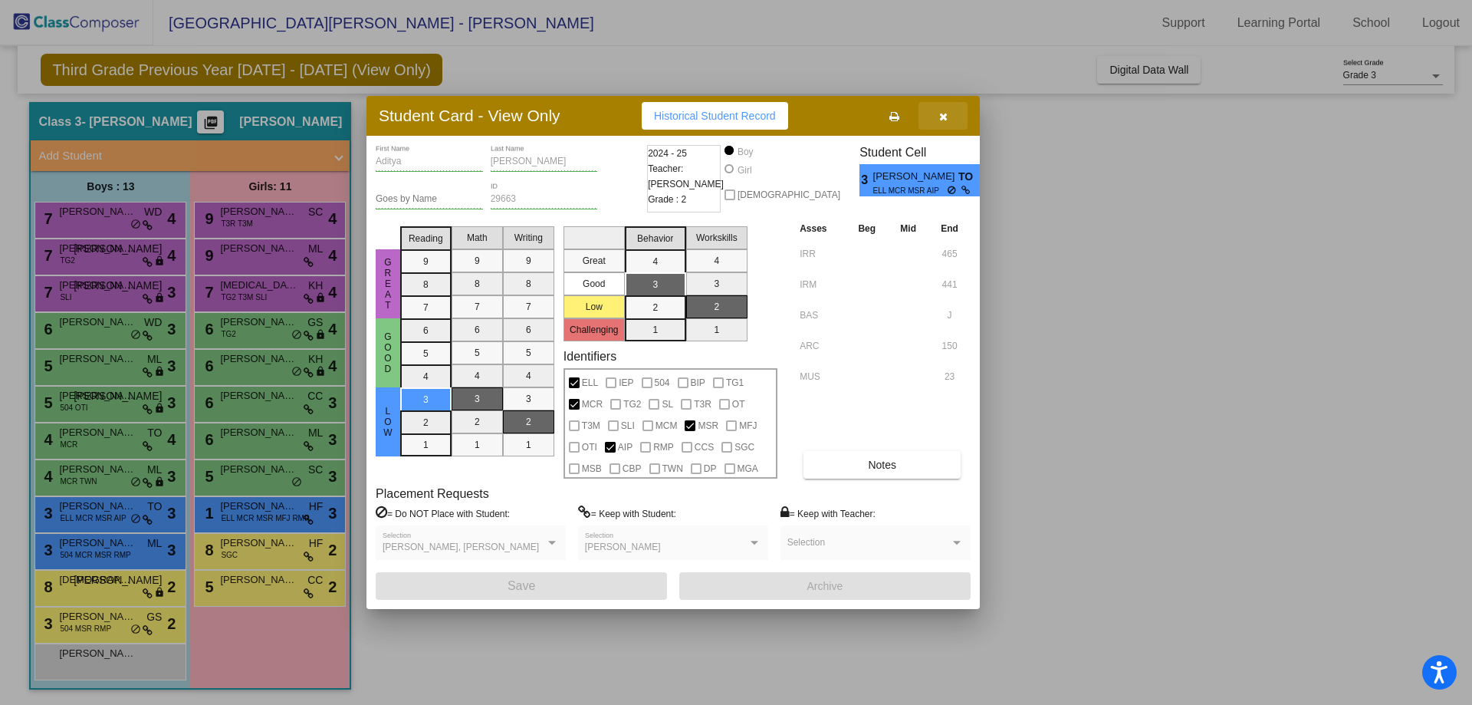
click at [950, 116] on button "button" at bounding box center [942, 116] width 49 height 28
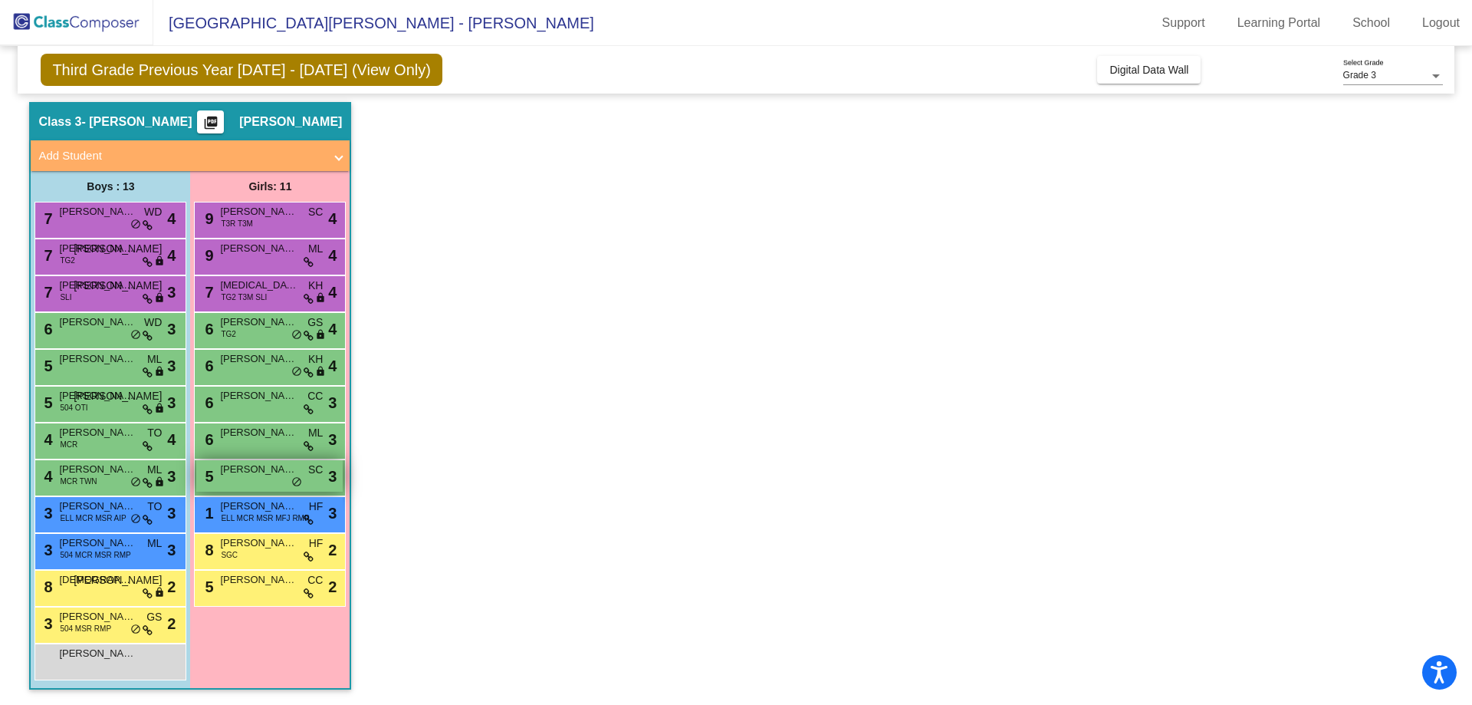
click at [264, 477] on div "5 [PERSON_NAME] SC lock do_not_disturb_alt 3" at bounding box center [269, 475] width 146 height 31
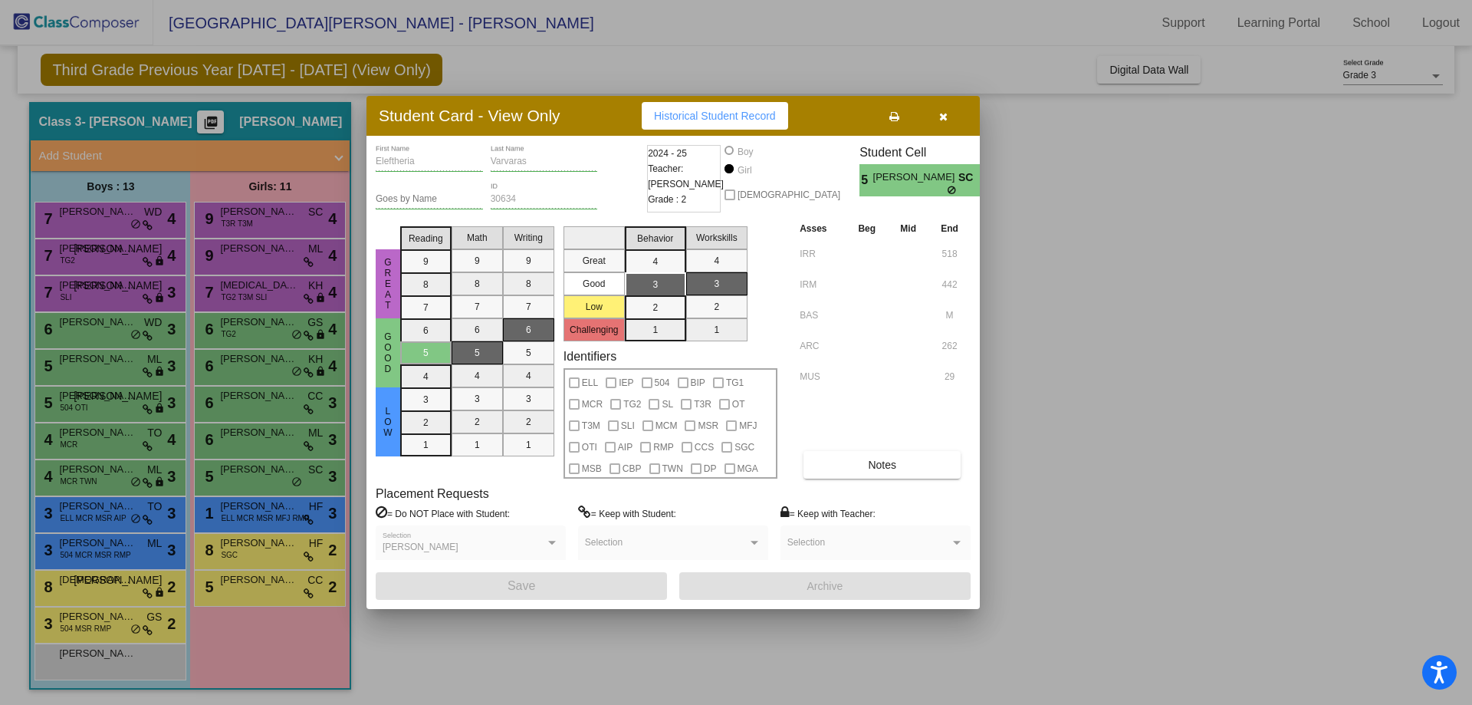
click at [900, 113] on button at bounding box center [893, 116] width 49 height 28
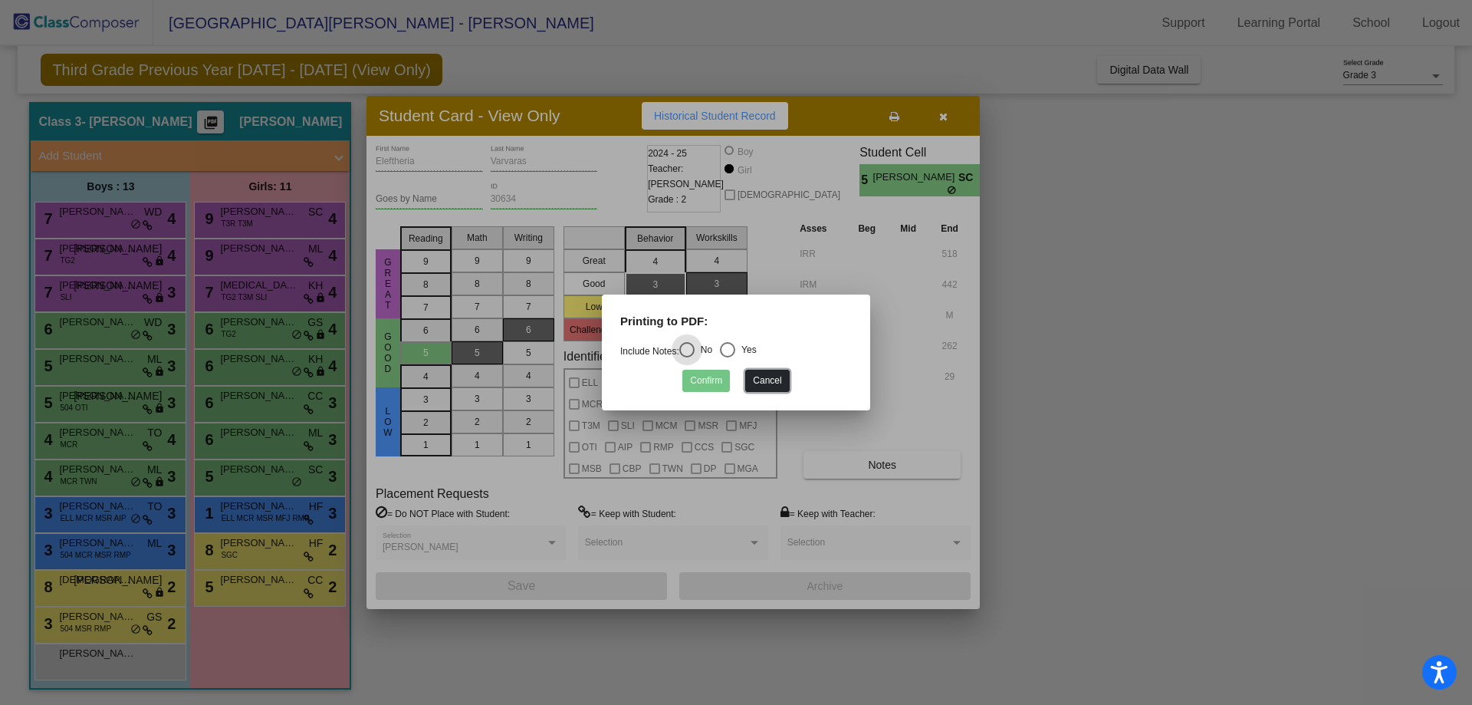
click at [753, 373] on button "Cancel" at bounding box center [767, 381] width 44 height 22
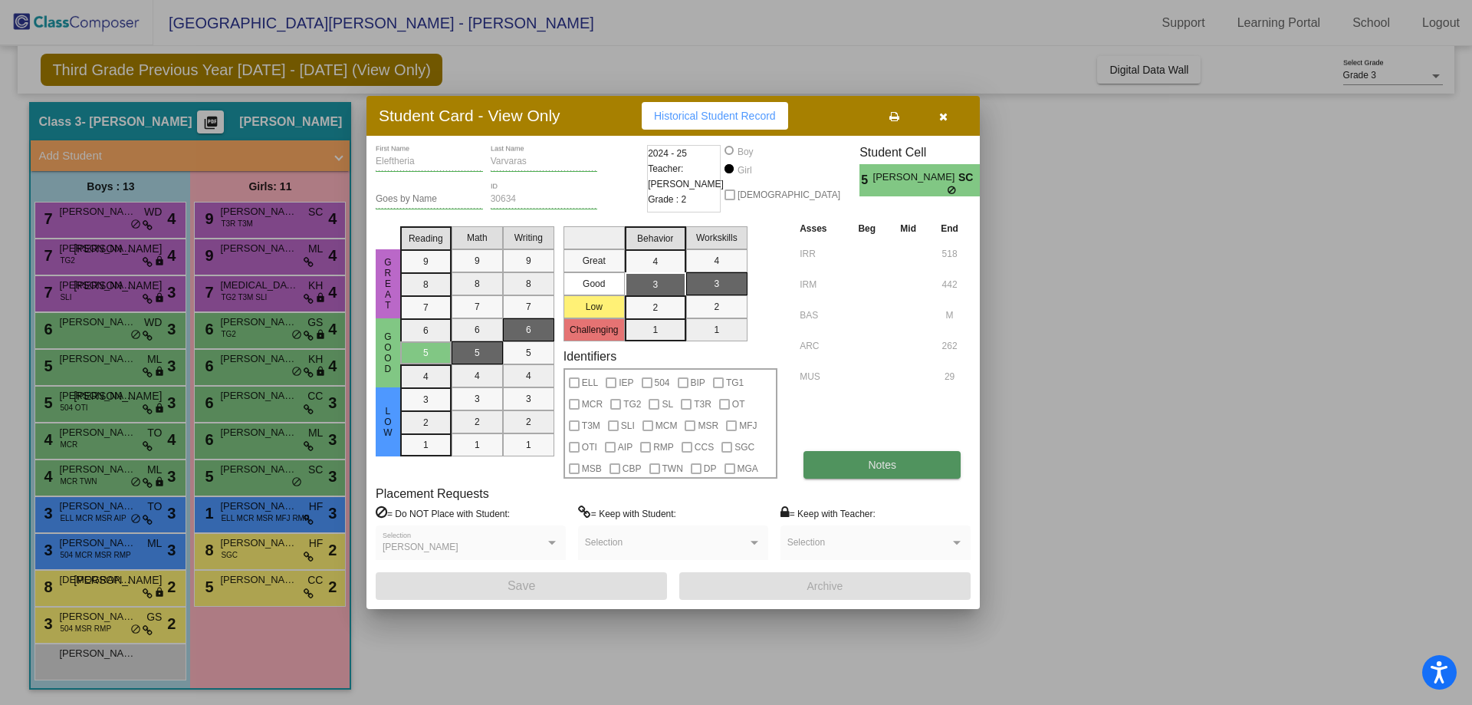
click at [852, 471] on button "Notes" at bounding box center [881, 465] width 157 height 28
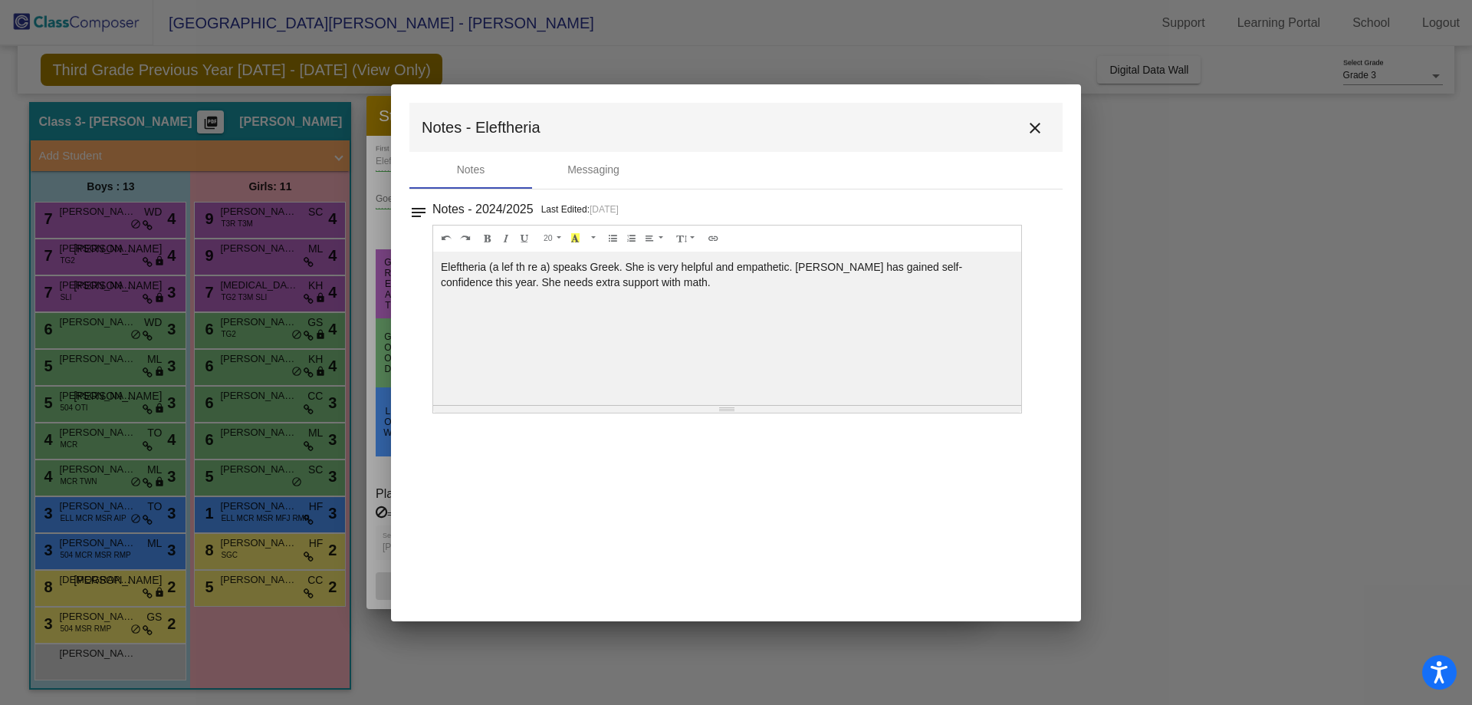
click at [1037, 126] on mat-icon "close" at bounding box center [1035, 128] width 18 height 18
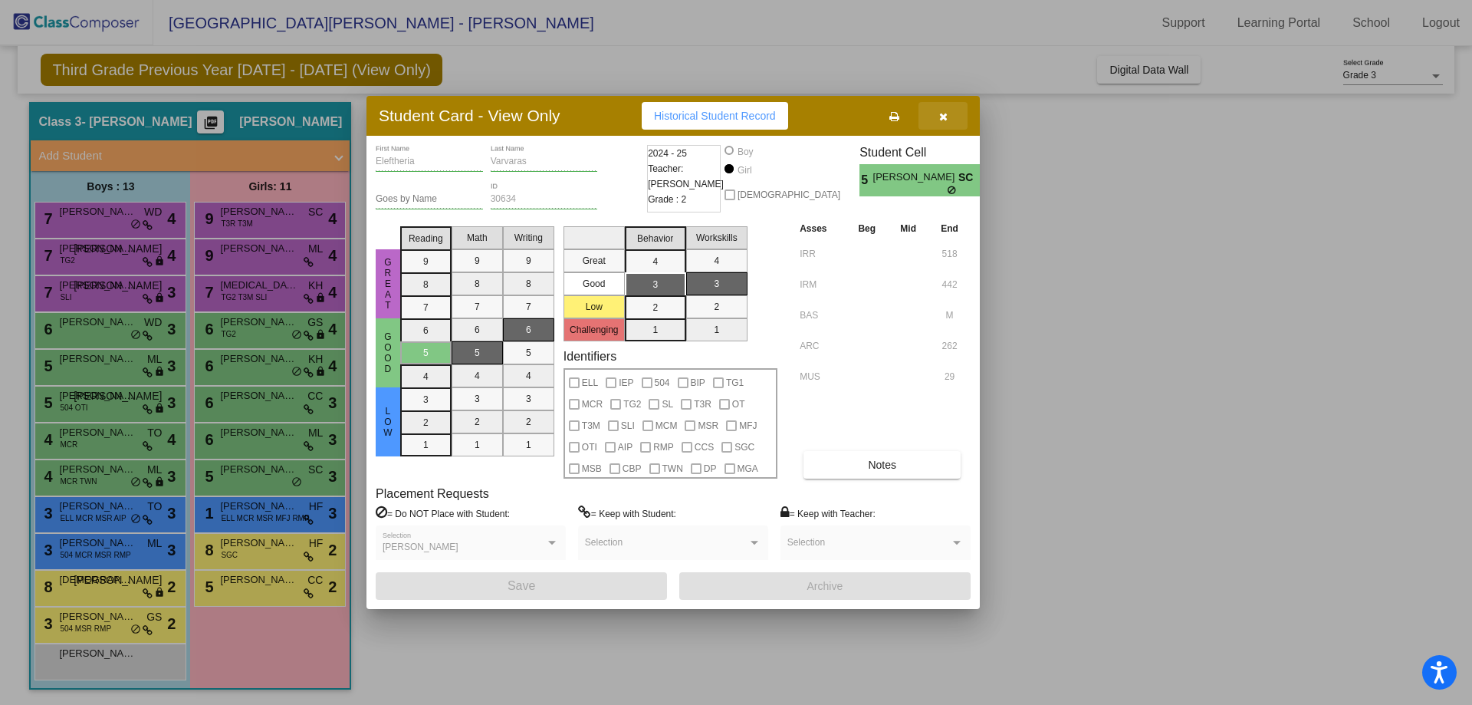
click at [939, 114] on icon "button" at bounding box center [943, 116] width 8 height 11
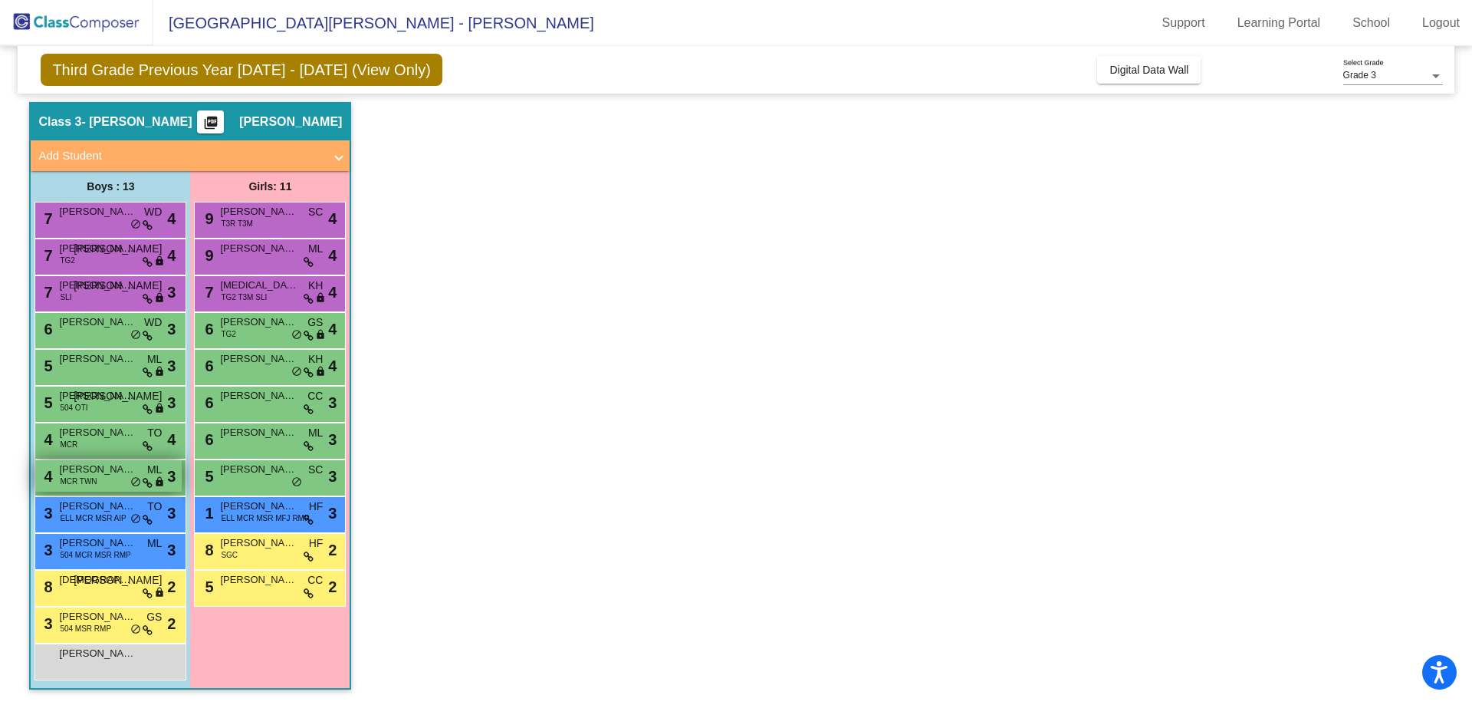
click at [140, 474] on div "4 [PERSON_NAME] MCR TWN ML lock do_not_disturb_alt 3" at bounding box center [108, 475] width 146 height 31
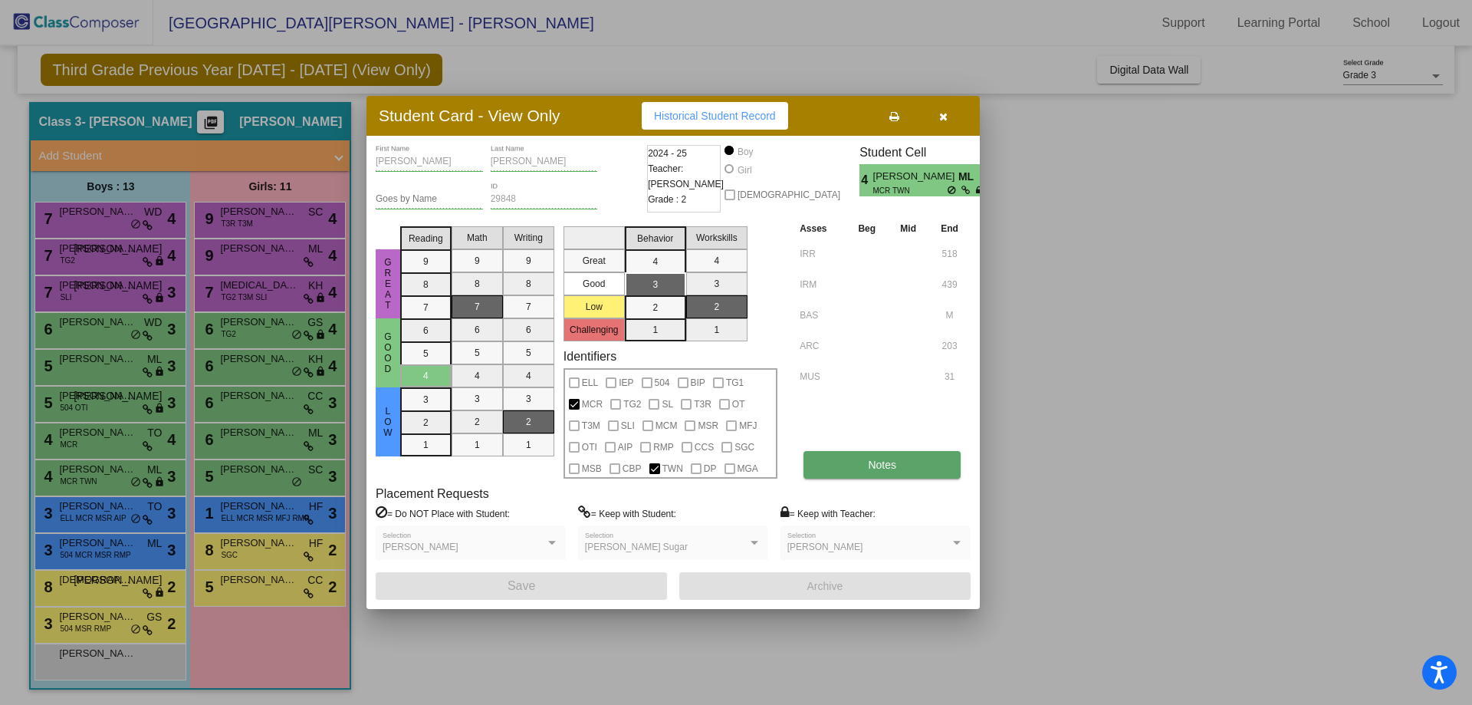
click at [874, 478] on button "Notes" at bounding box center [881, 465] width 157 height 28
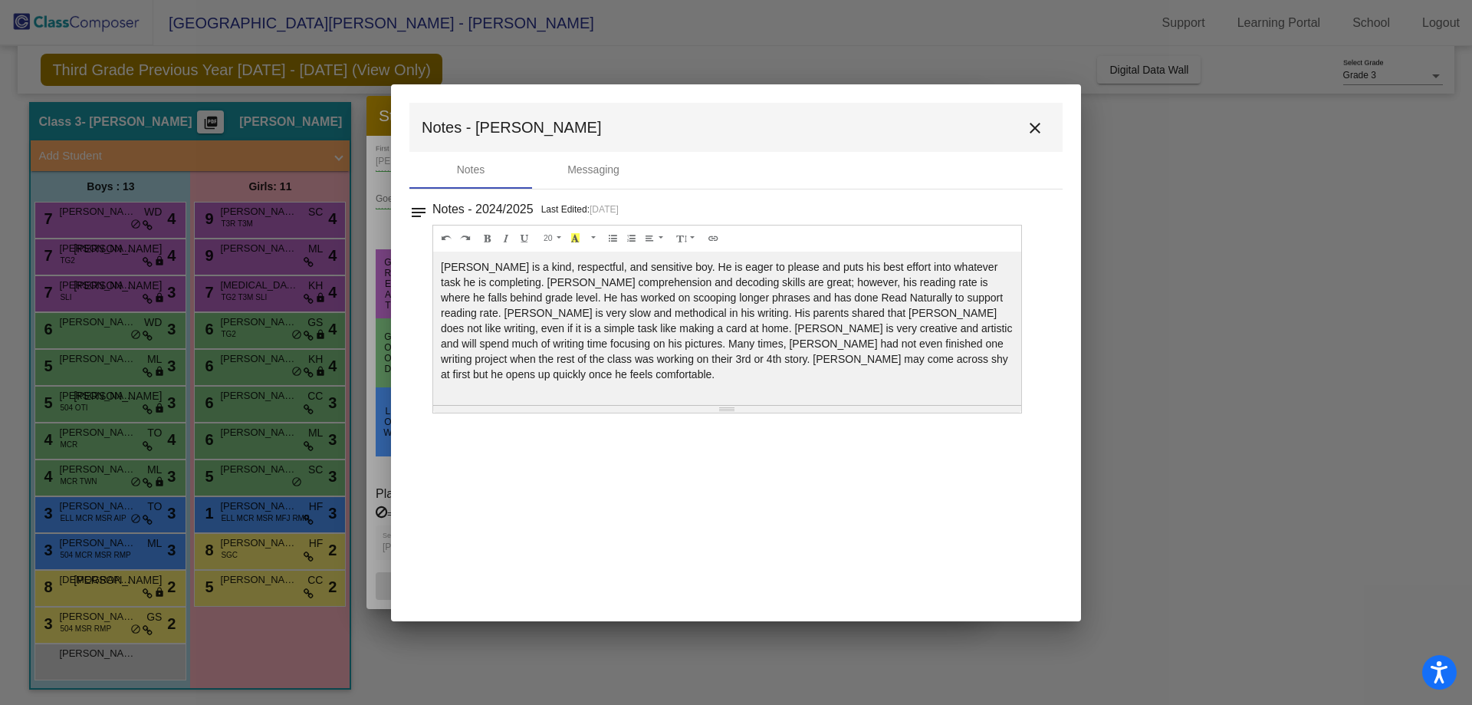
click at [1040, 130] on mat-icon "close" at bounding box center [1035, 128] width 18 height 18
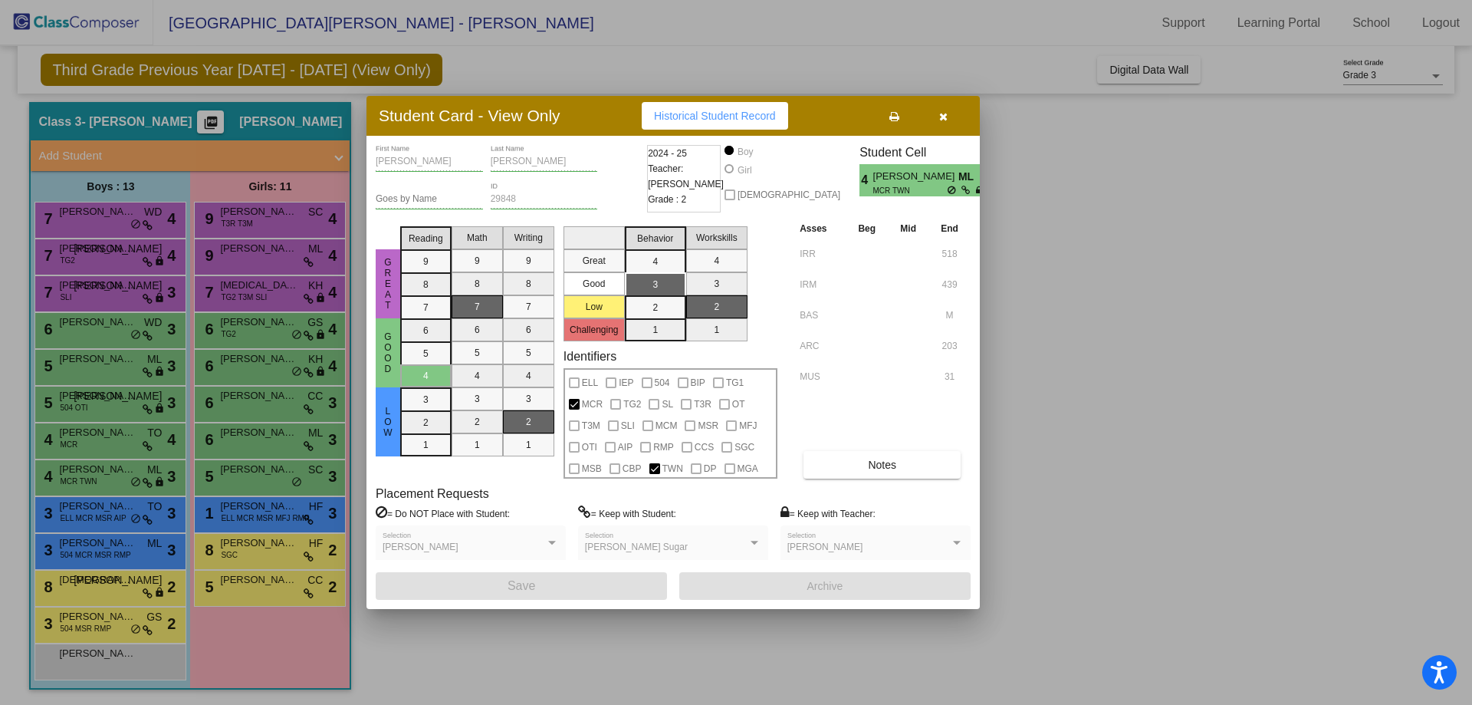
click at [951, 120] on button "button" at bounding box center [942, 116] width 49 height 28
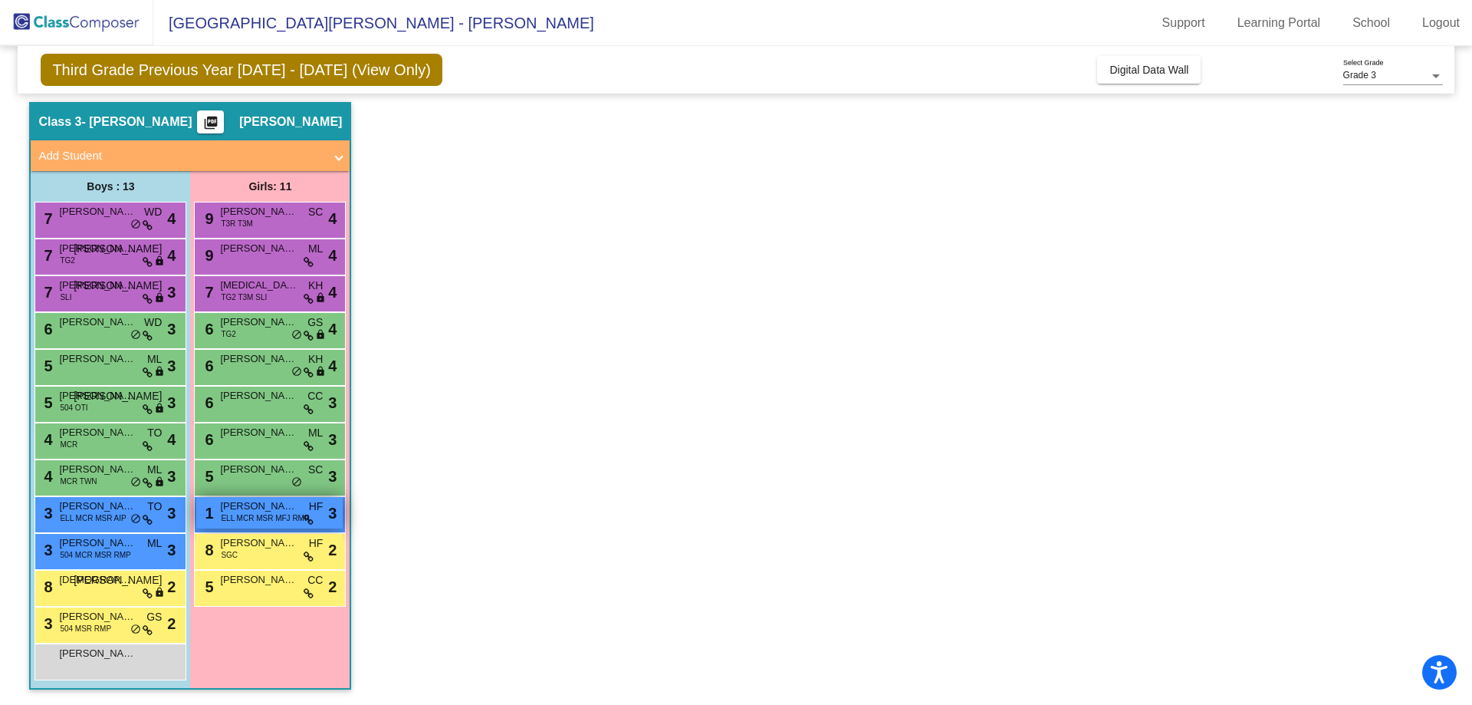
click at [231, 512] on span "ELL MCR MSR MFJ RMP" at bounding box center [265, 517] width 88 height 11
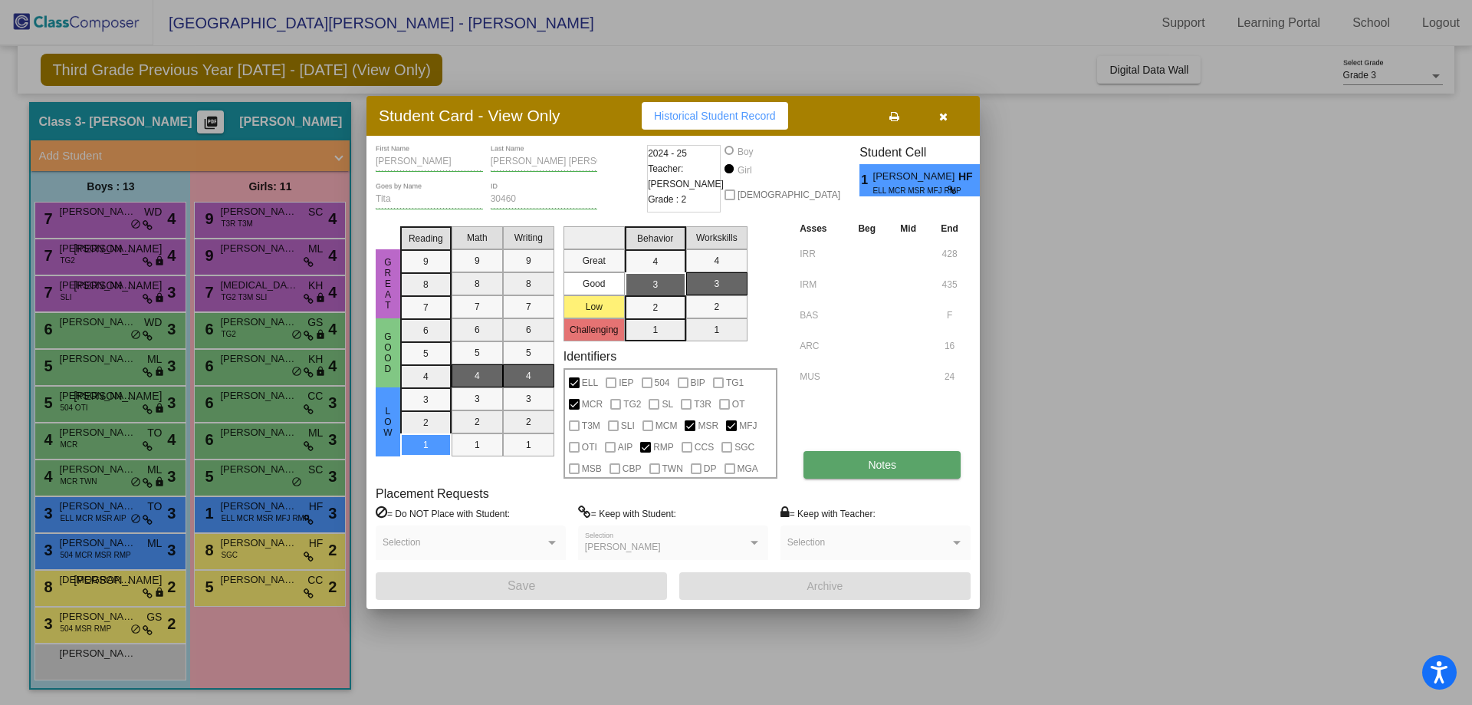
click at [876, 453] on button "Notes" at bounding box center [881, 465] width 157 height 28
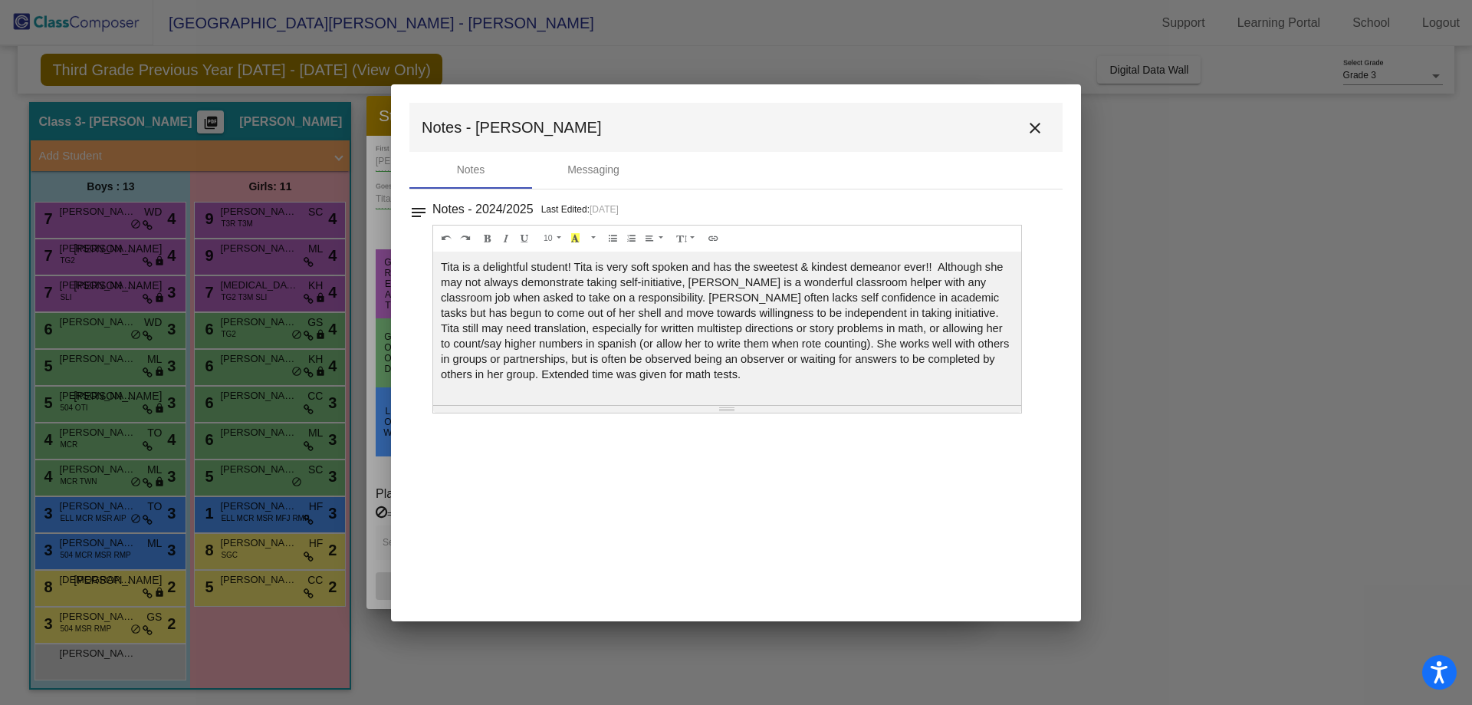
click at [114, 439] on div at bounding box center [736, 352] width 1472 height 705
click at [107, 475] on div at bounding box center [736, 352] width 1472 height 705
click at [1037, 129] on mat-icon "close" at bounding box center [1035, 128] width 18 height 18
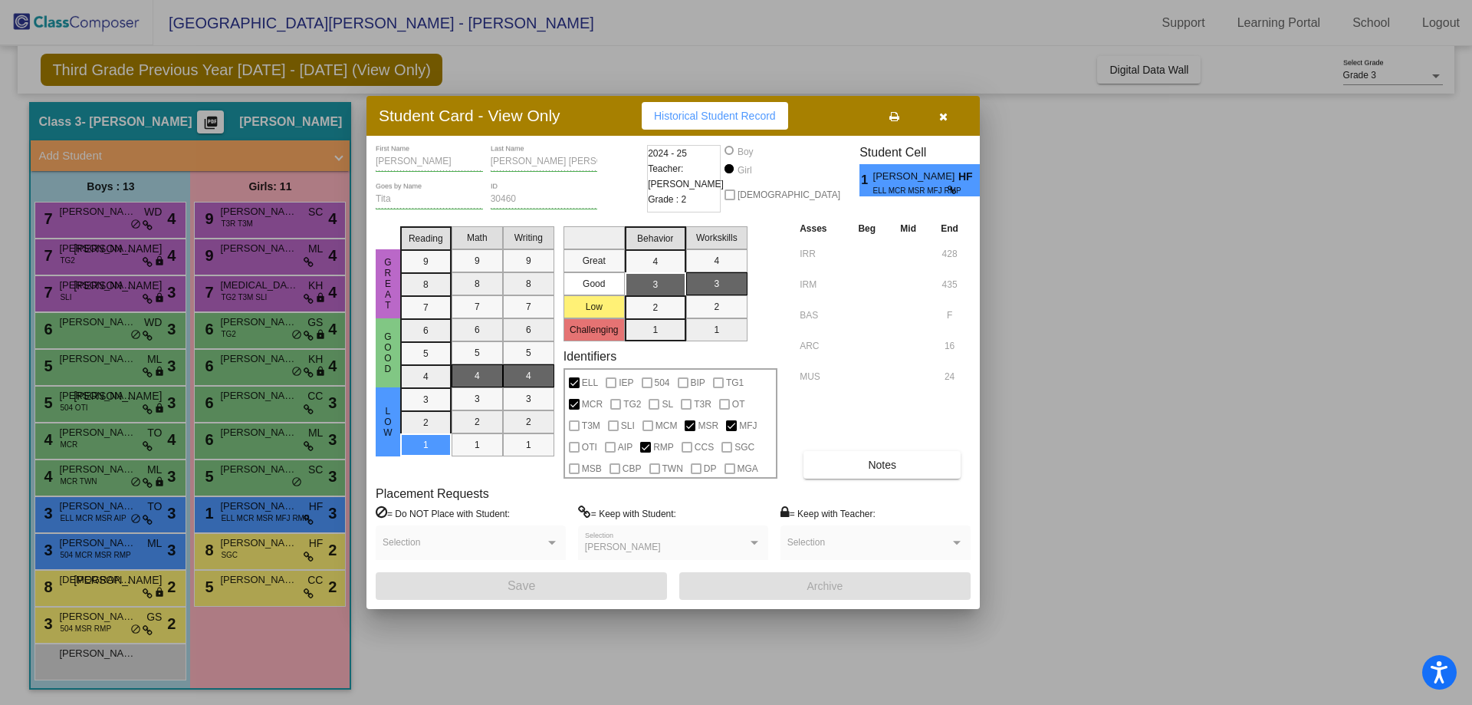
click at [112, 464] on div at bounding box center [736, 352] width 1472 height 705
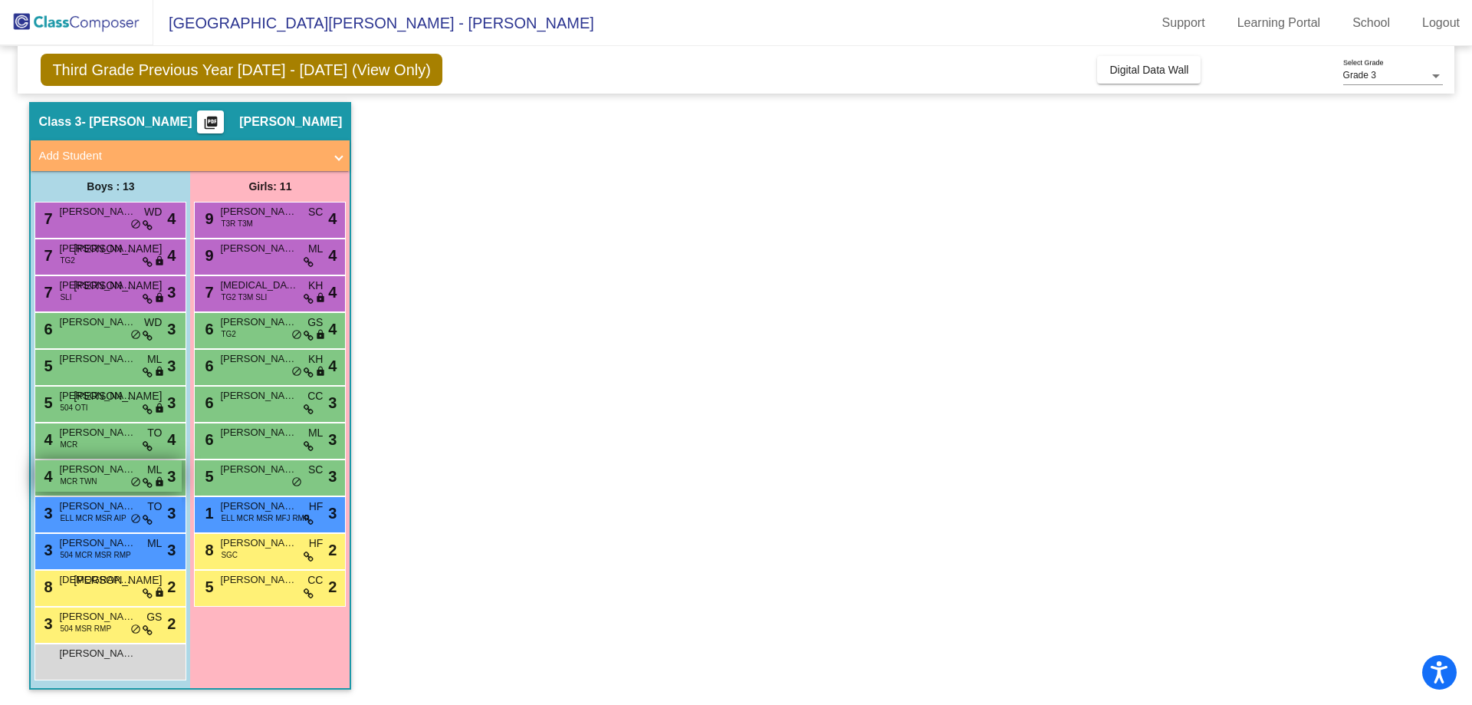
click at [105, 474] on span "[PERSON_NAME]" at bounding box center [97, 469] width 77 height 15
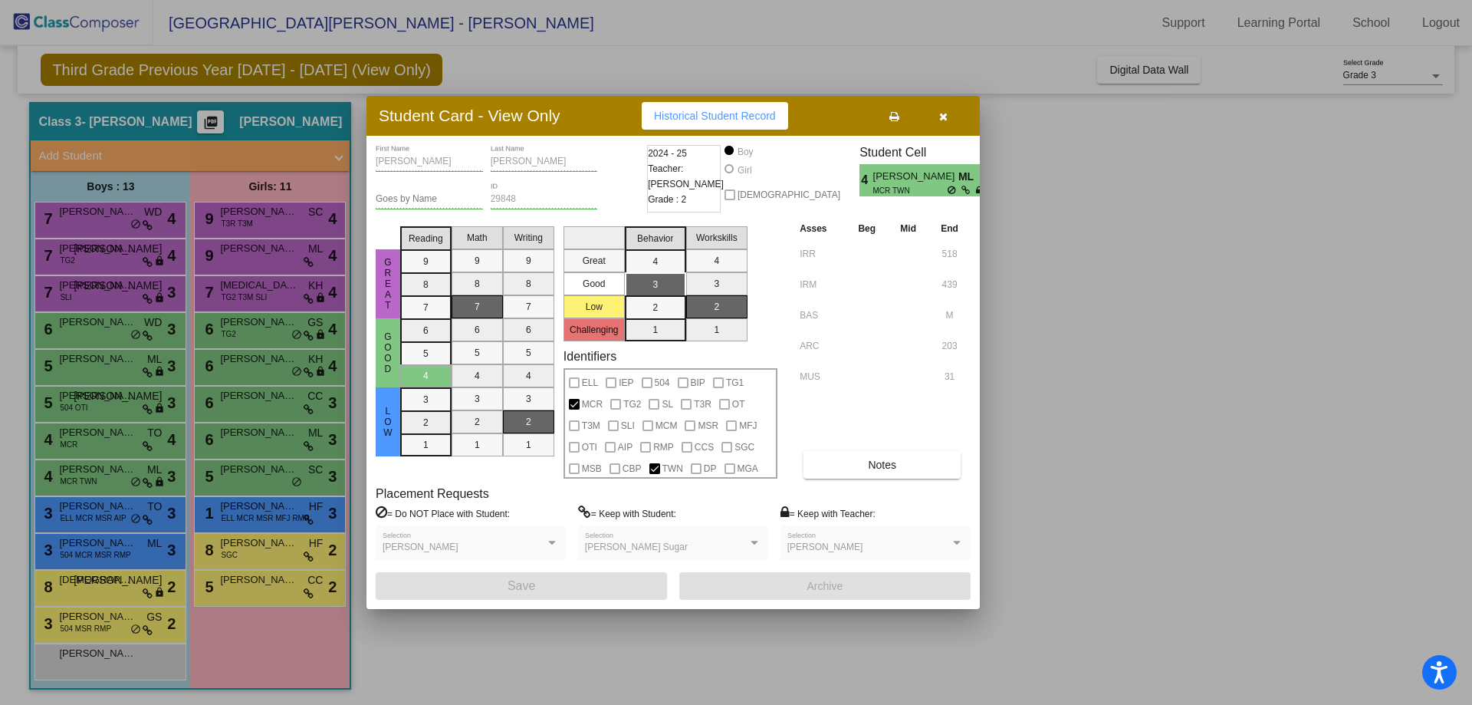
click at [1059, 291] on div at bounding box center [736, 352] width 1472 height 705
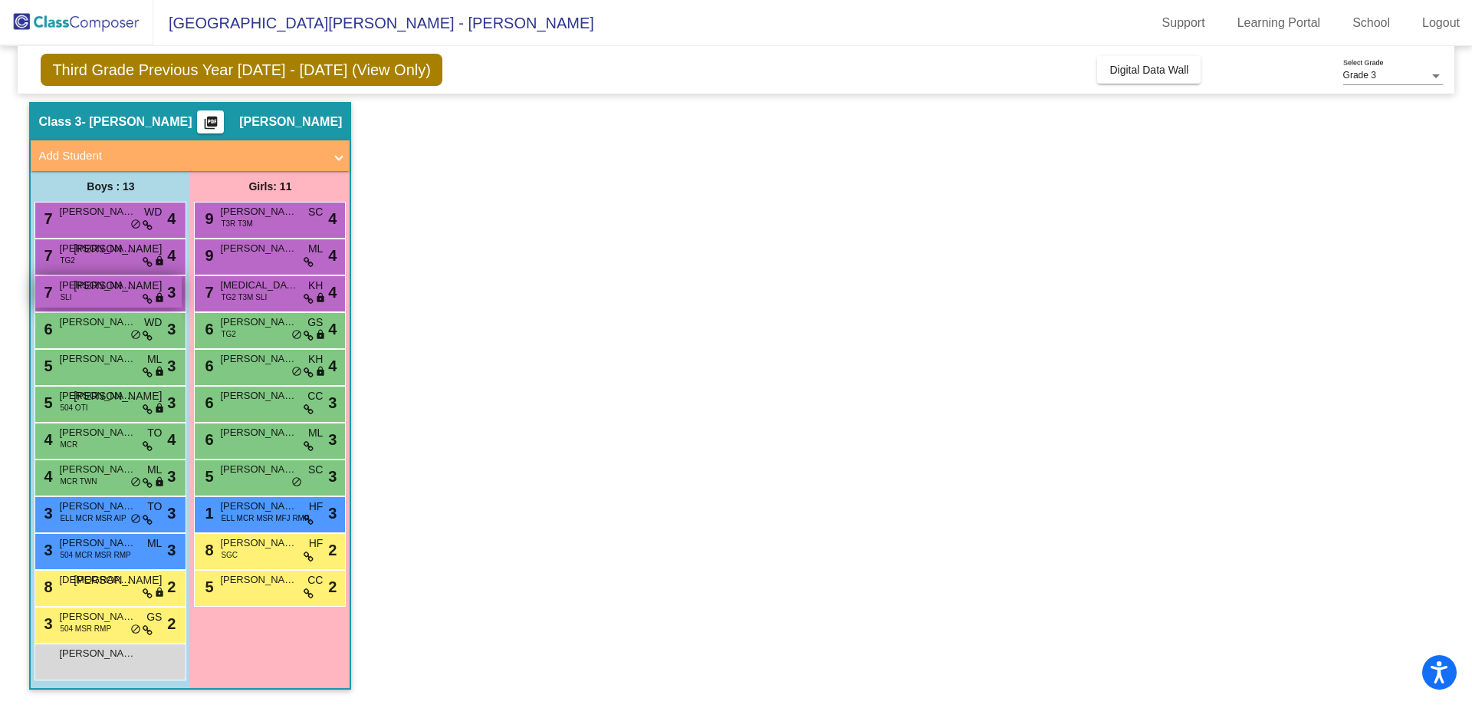
click at [85, 297] on div "7 [PERSON_NAME] SLI JO lock do_not_disturb_alt 3" at bounding box center [108, 291] width 146 height 31
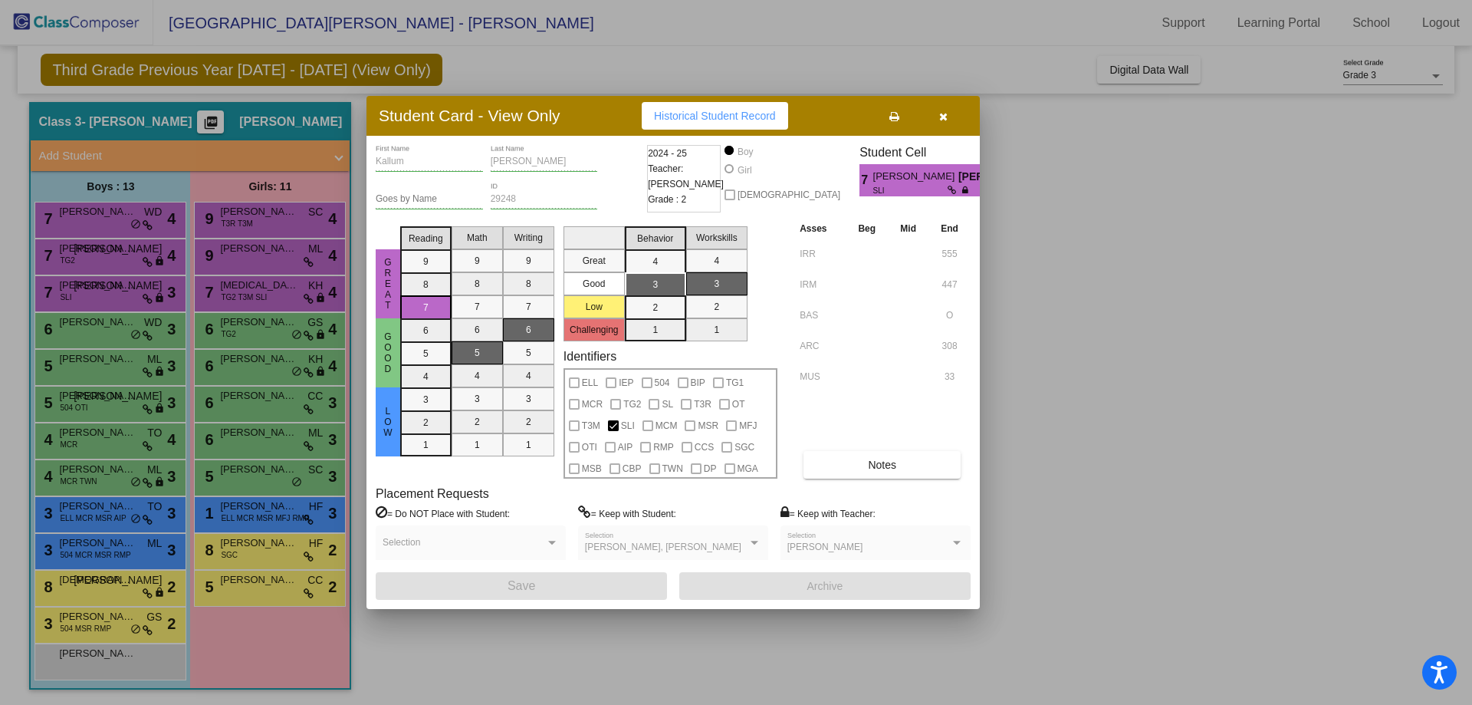
click at [945, 117] on icon "button" at bounding box center [943, 116] width 8 height 11
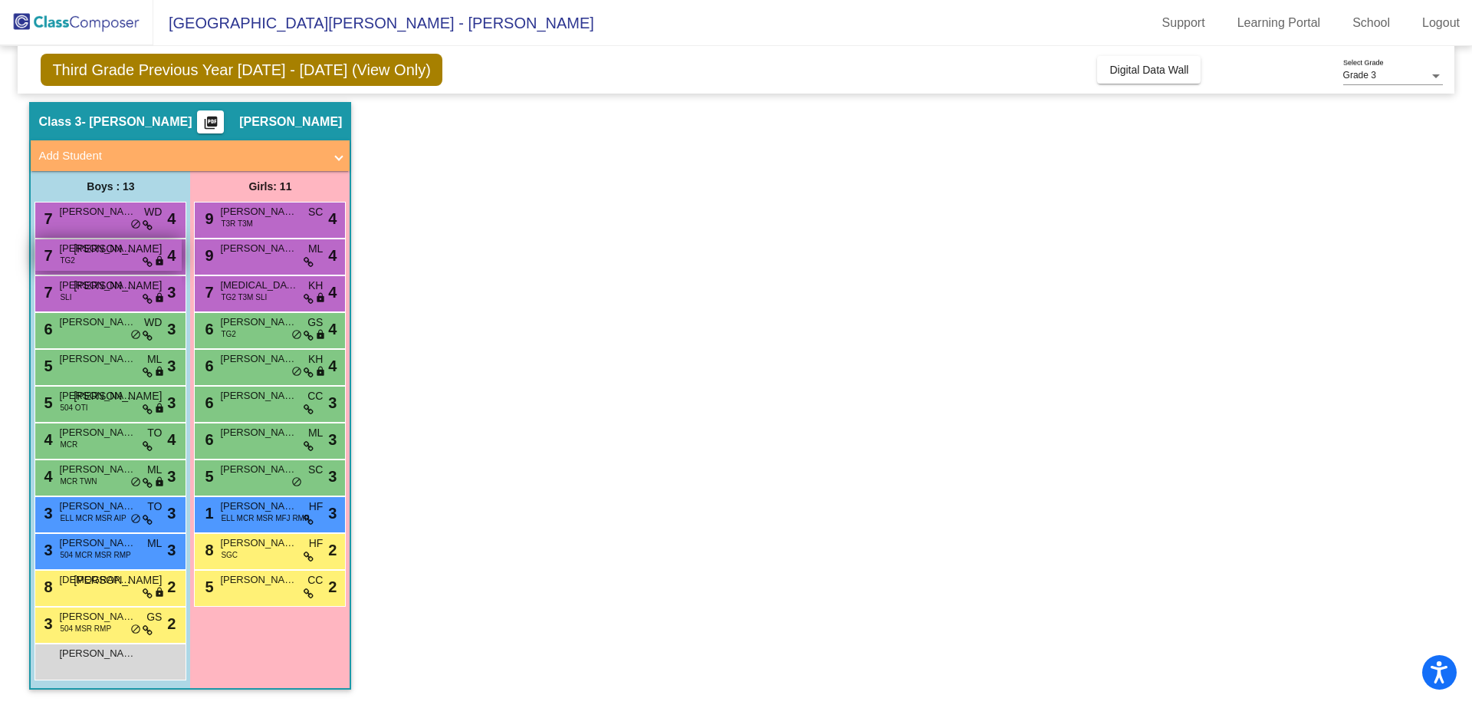
click at [82, 248] on span "[PERSON_NAME]" at bounding box center [97, 248] width 77 height 15
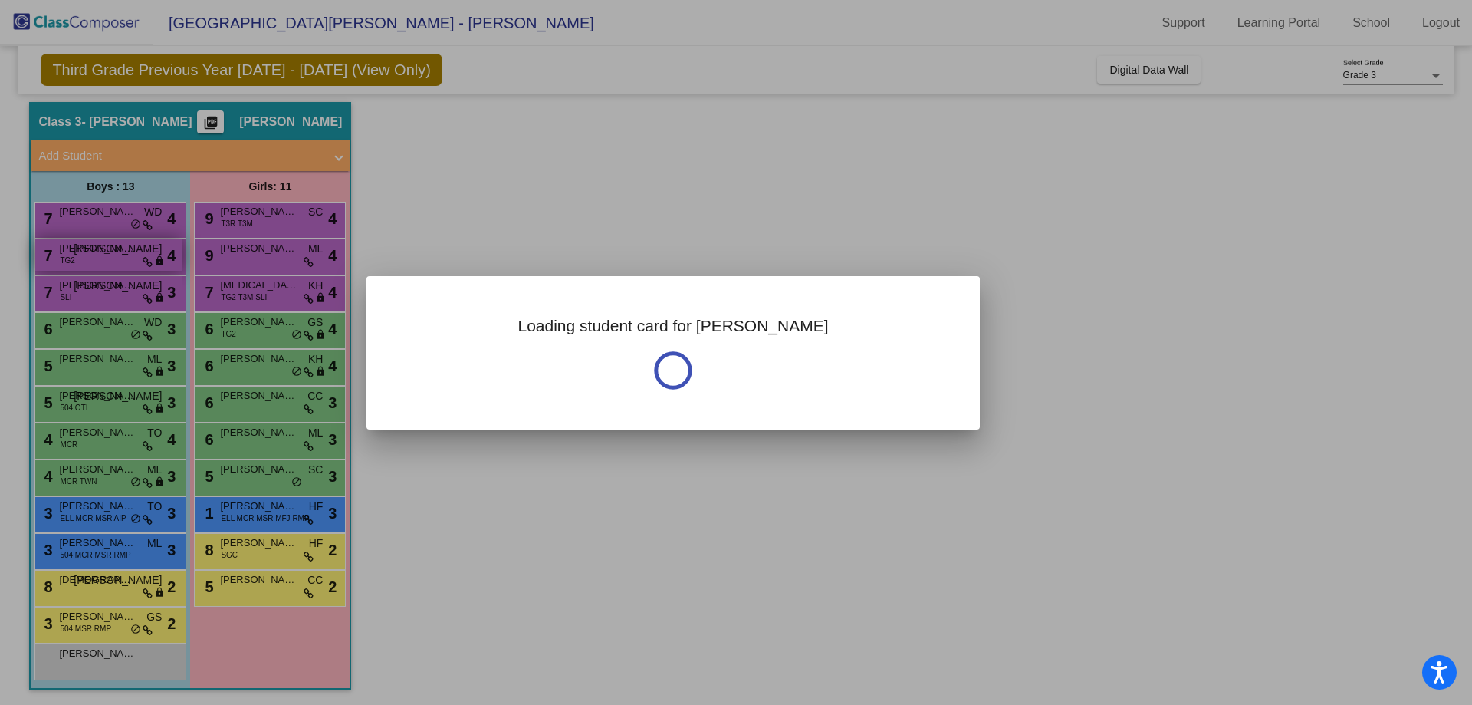
click at [82, 248] on div at bounding box center [736, 352] width 1472 height 705
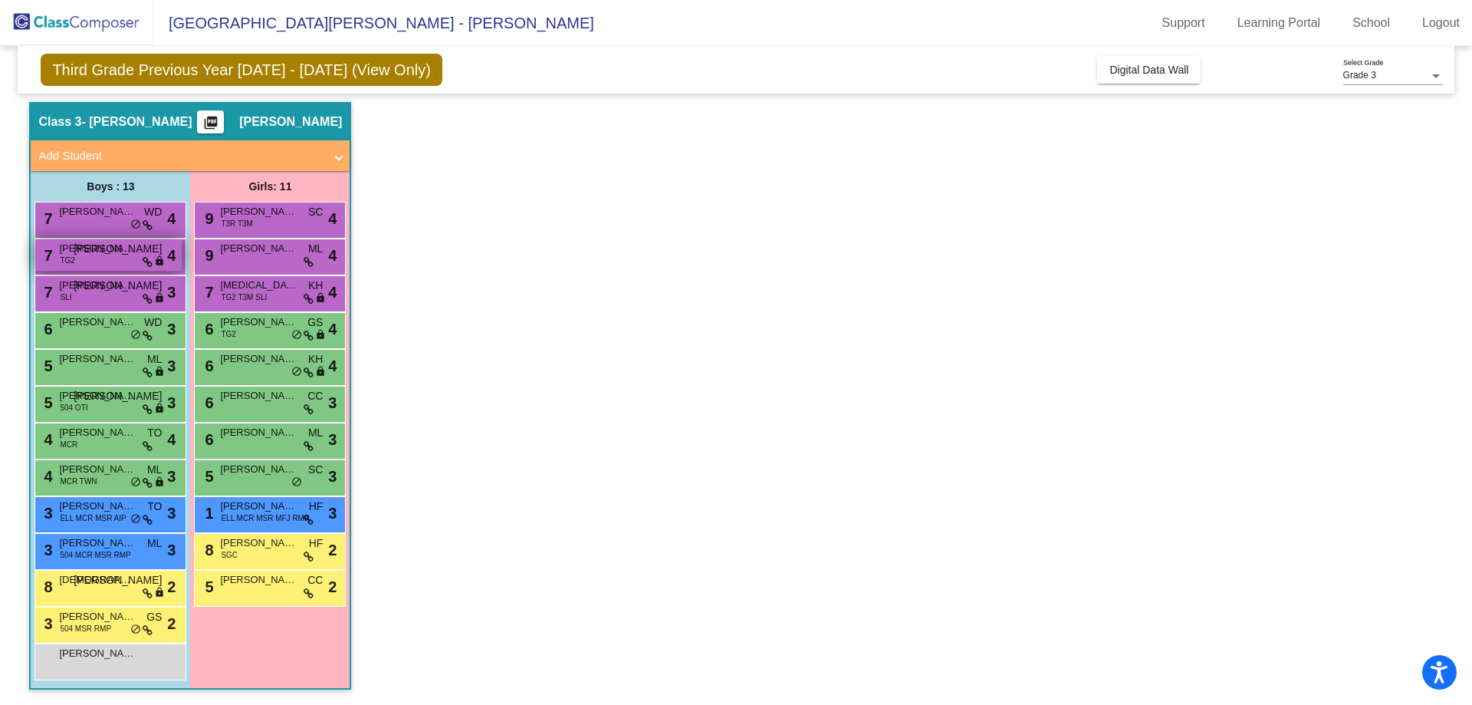
click at [126, 251] on span "[PERSON_NAME]" at bounding box center [97, 248] width 77 height 15
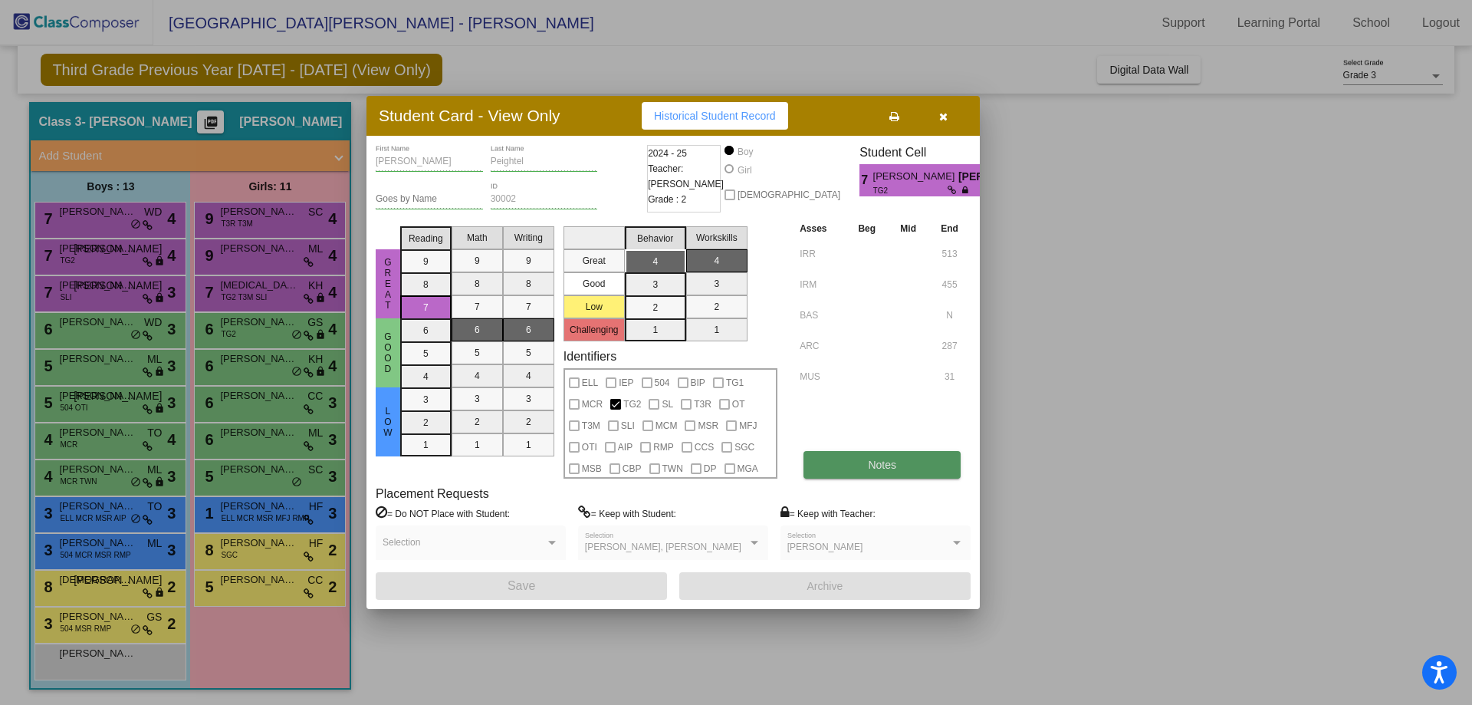
click at [878, 473] on button "Notes" at bounding box center [881, 465] width 157 height 28
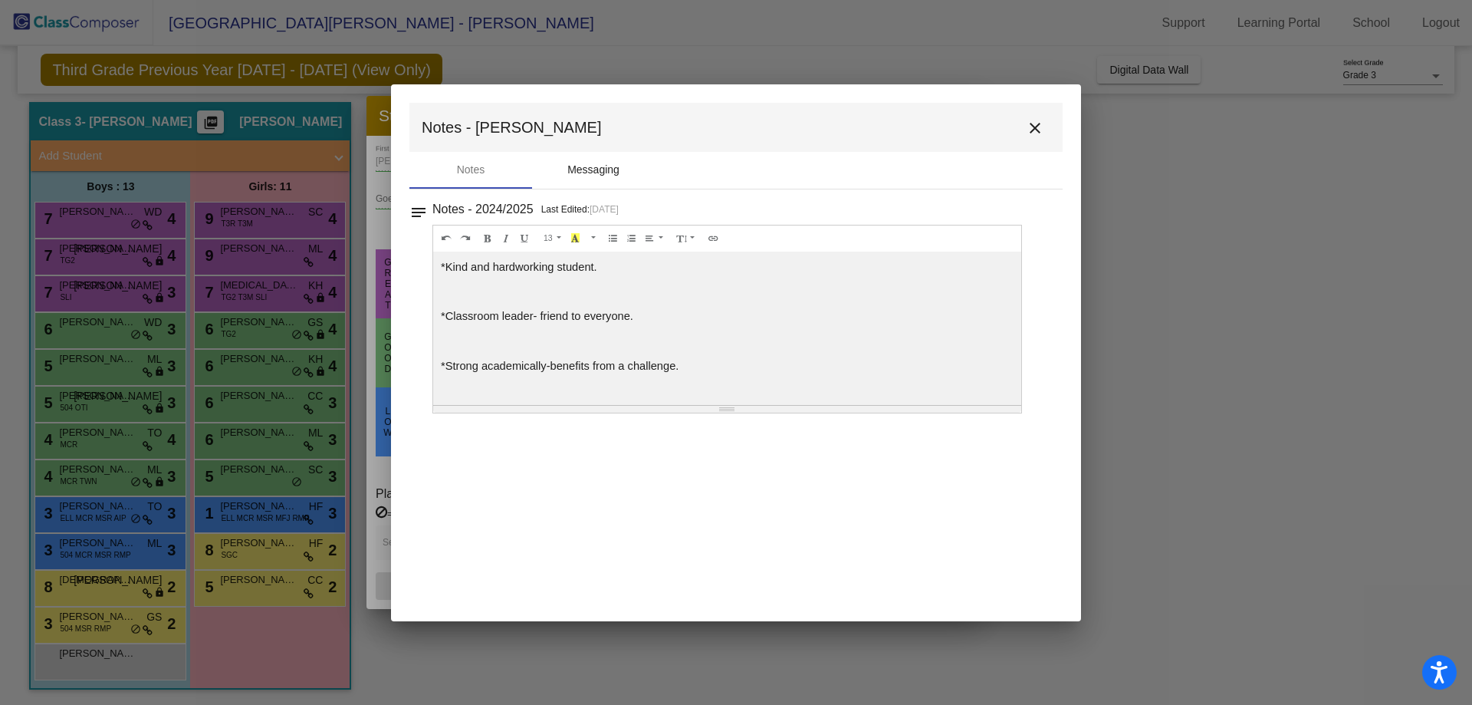
click at [601, 176] on div "Messaging" at bounding box center [593, 170] width 52 height 16
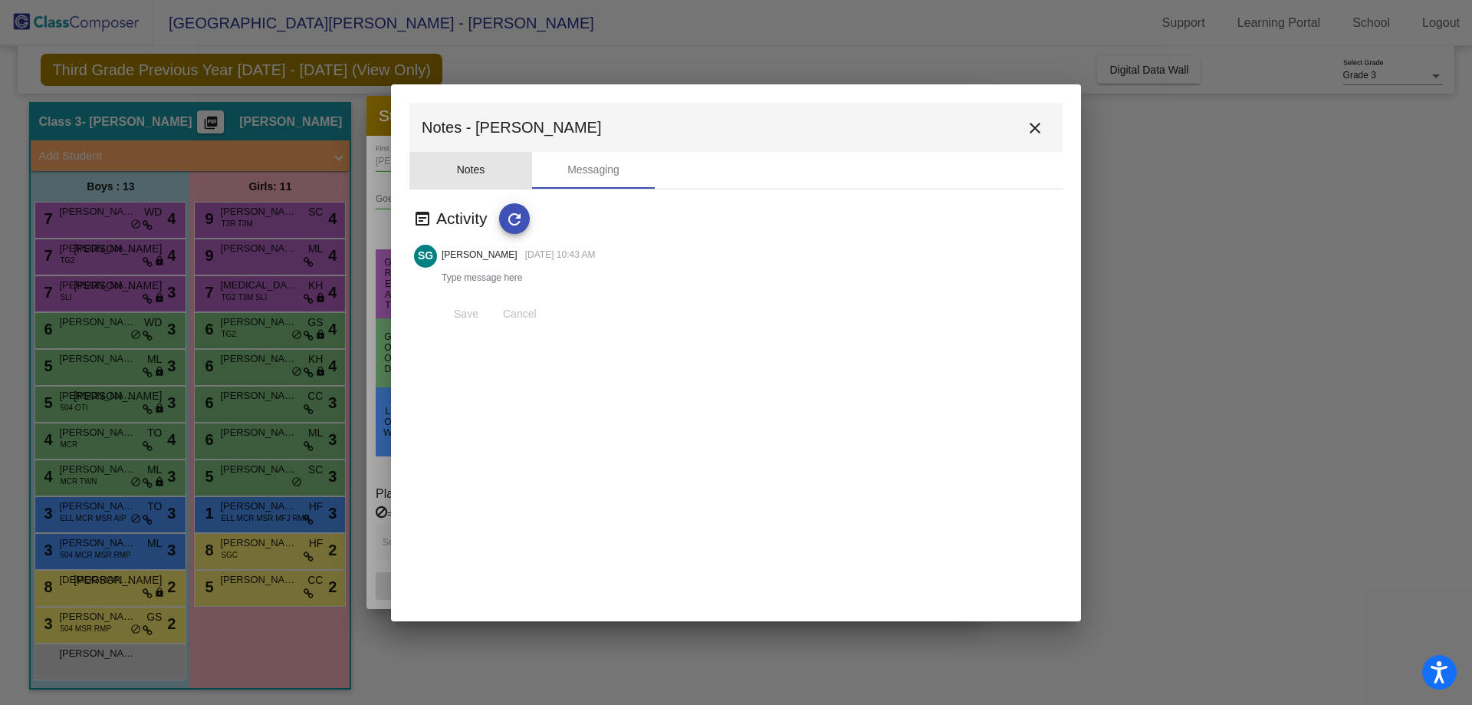
click at [468, 172] on div "Notes" at bounding box center [471, 170] width 28 height 16
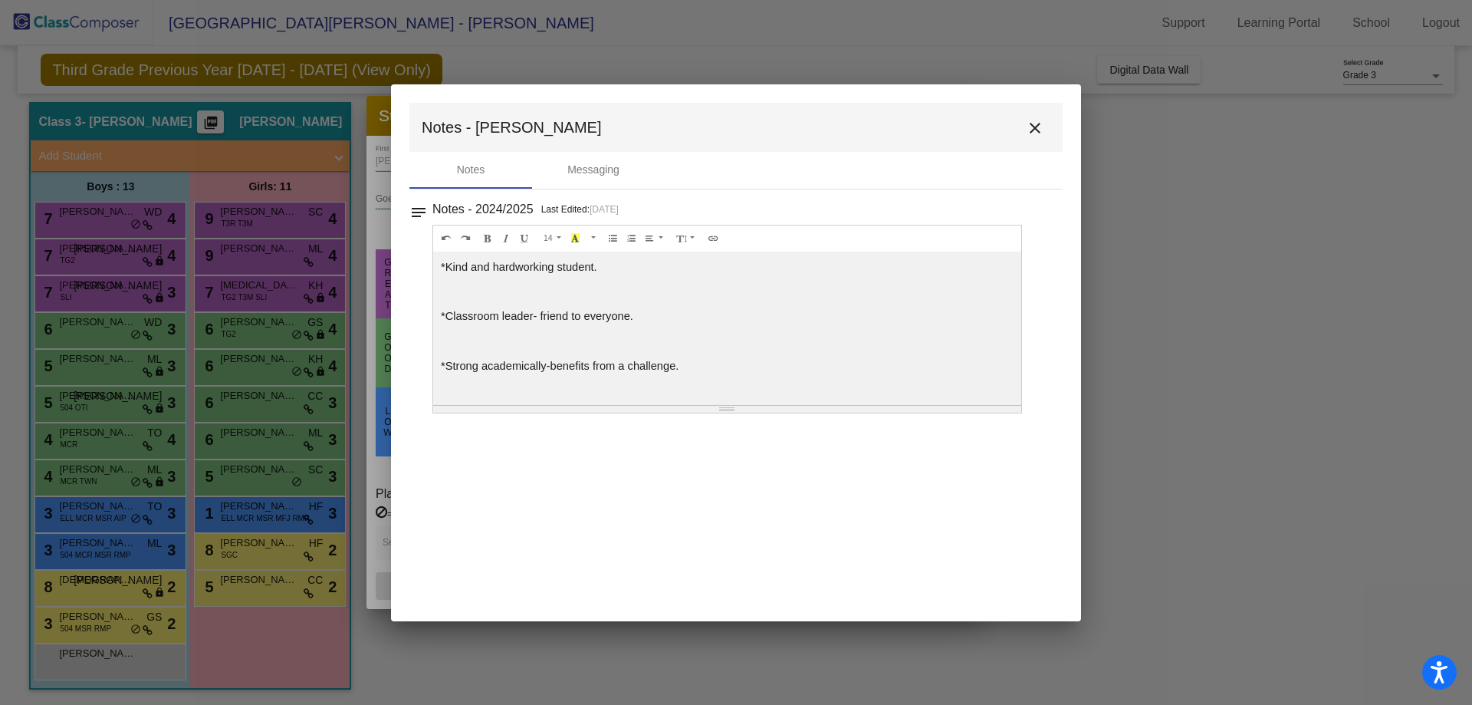
click at [1030, 126] on mat-icon "close" at bounding box center [1035, 128] width 18 height 18
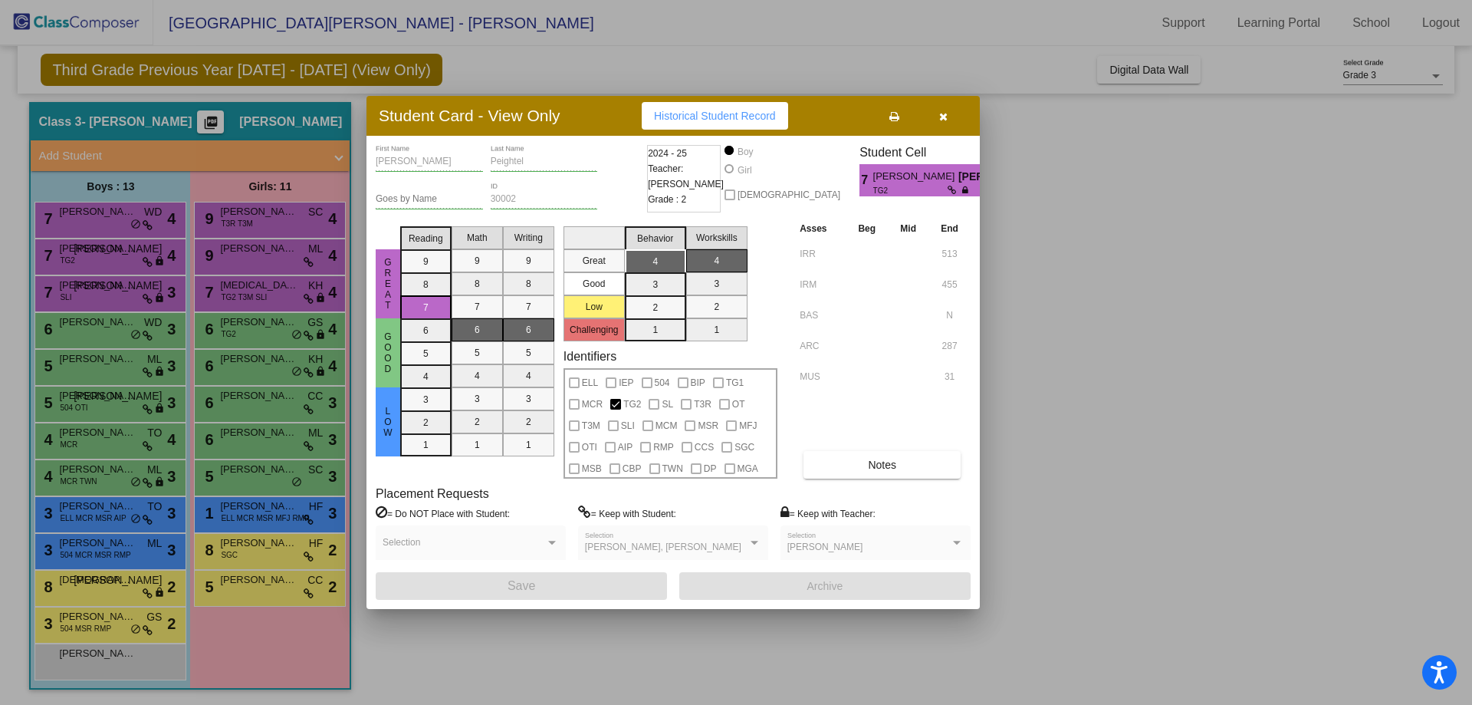
click at [945, 115] on icon "button" at bounding box center [943, 116] width 8 height 11
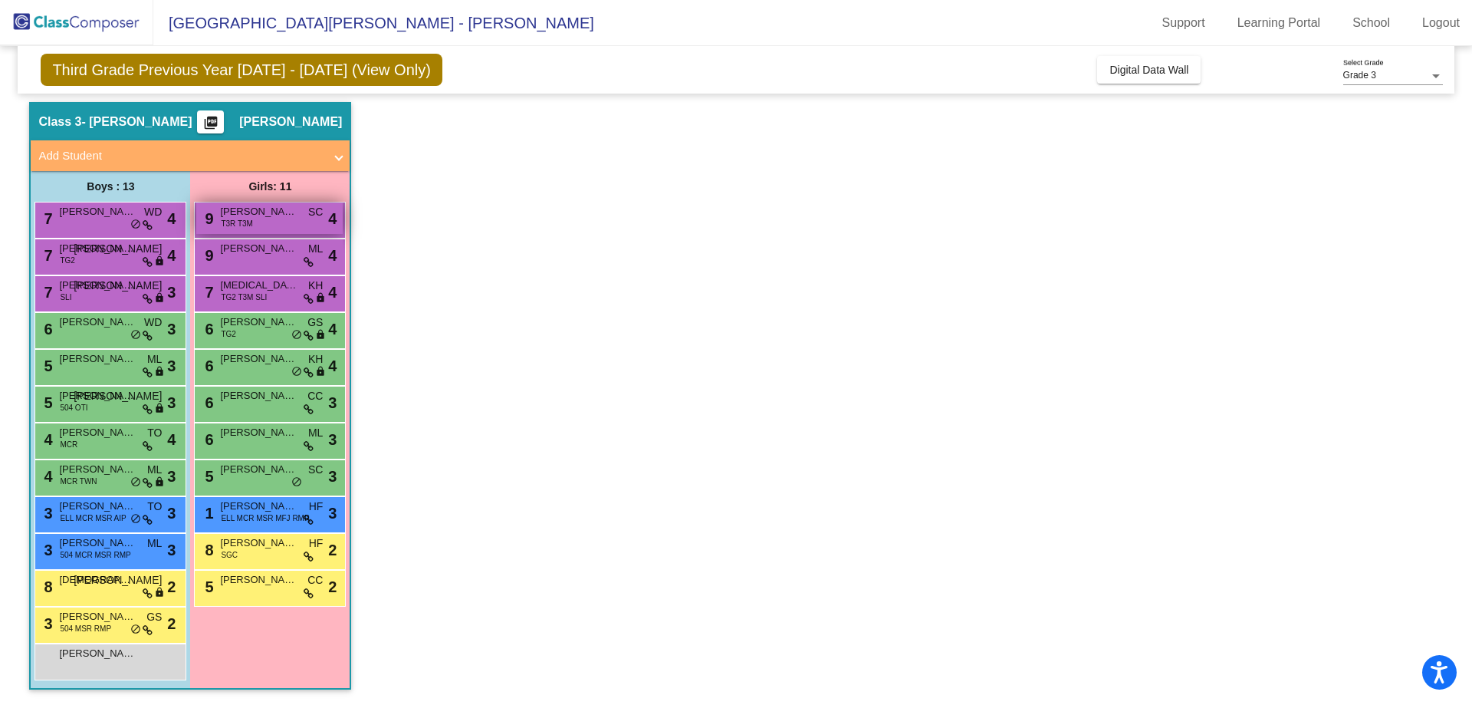
click at [287, 215] on span "[PERSON_NAME]" at bounding box center [258, 211] width 77 height 15
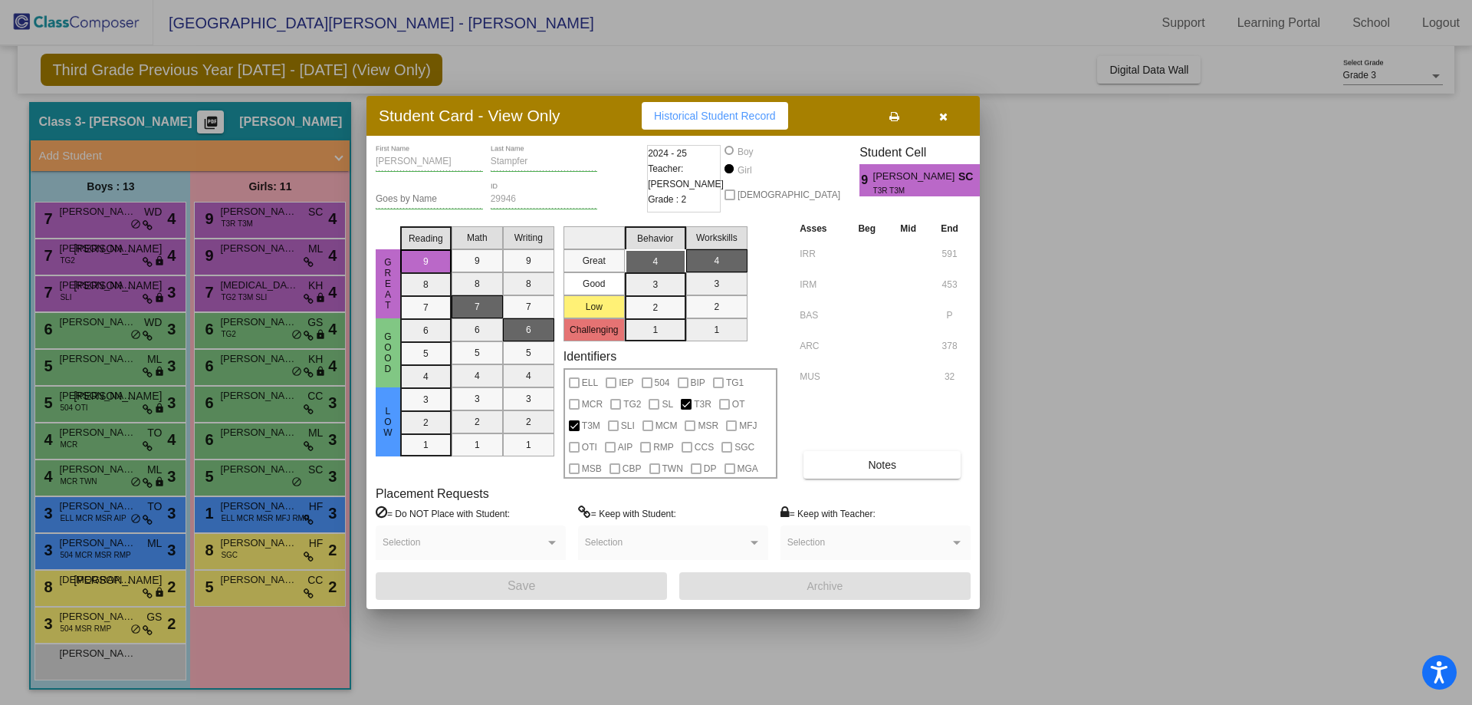
click at [940, 110] on span "button" at bounding box center [943, 116] width 8 height 12
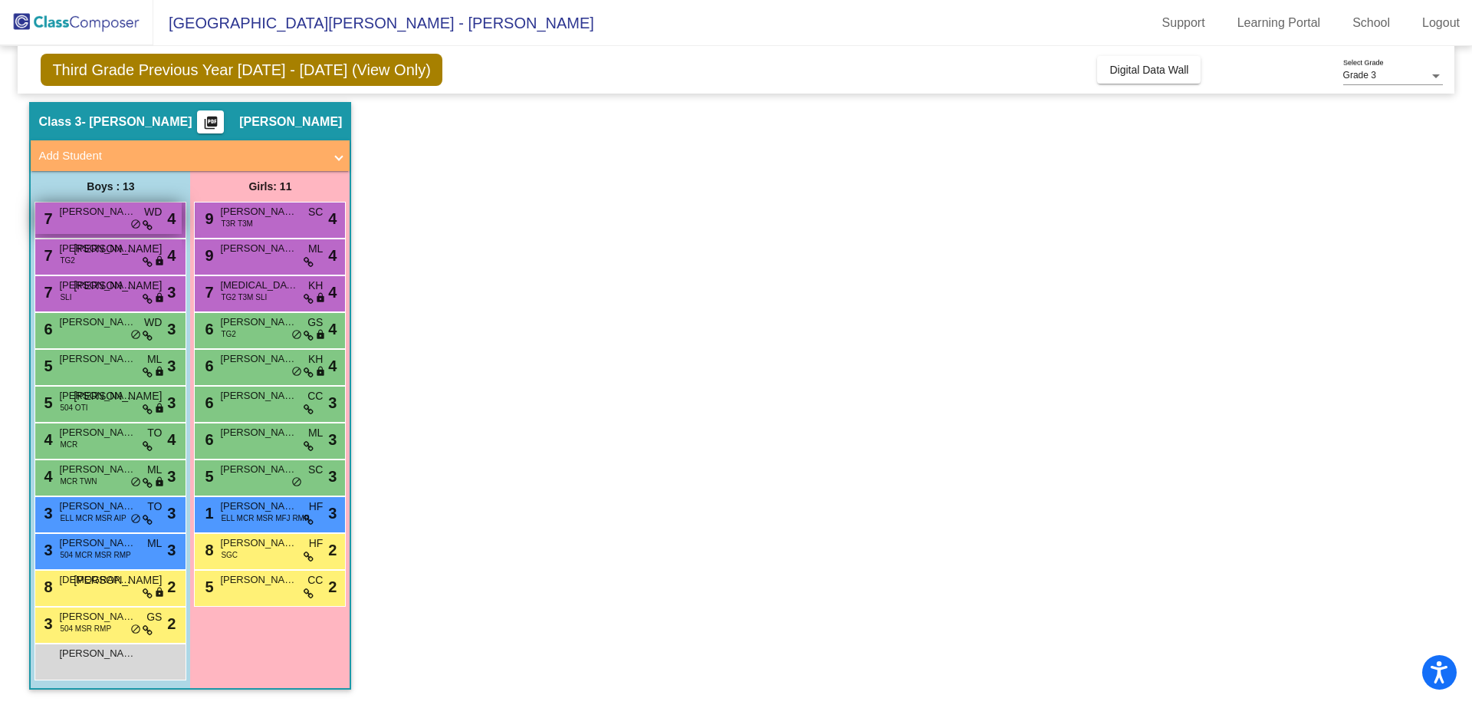
click at [103, 220] on div "7 [PERSON_NAME] WD lock do_not_disturb_alt 4" at bounding box center [108, 217] width 146 height 31
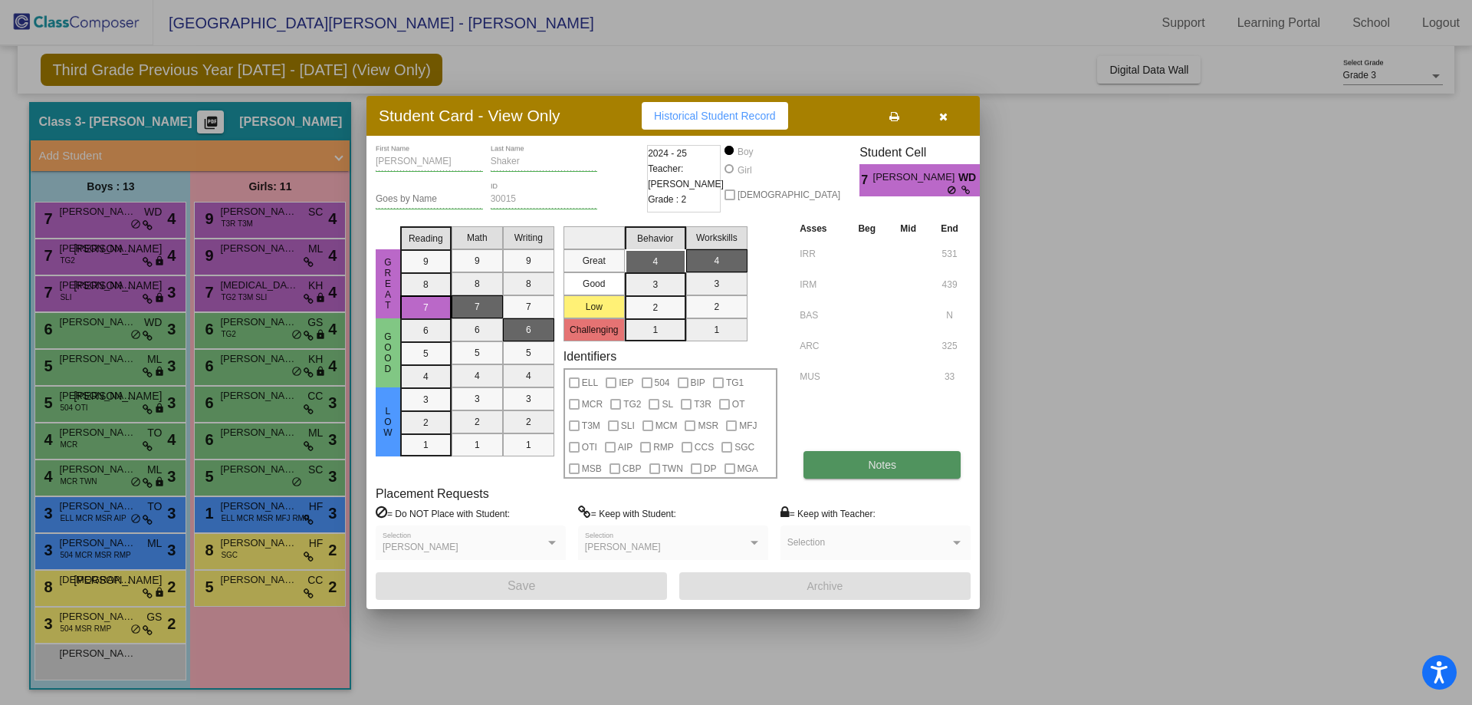
click at [869, 462] on span "Notes" at bounding box center [882, 464] width 28 height 12
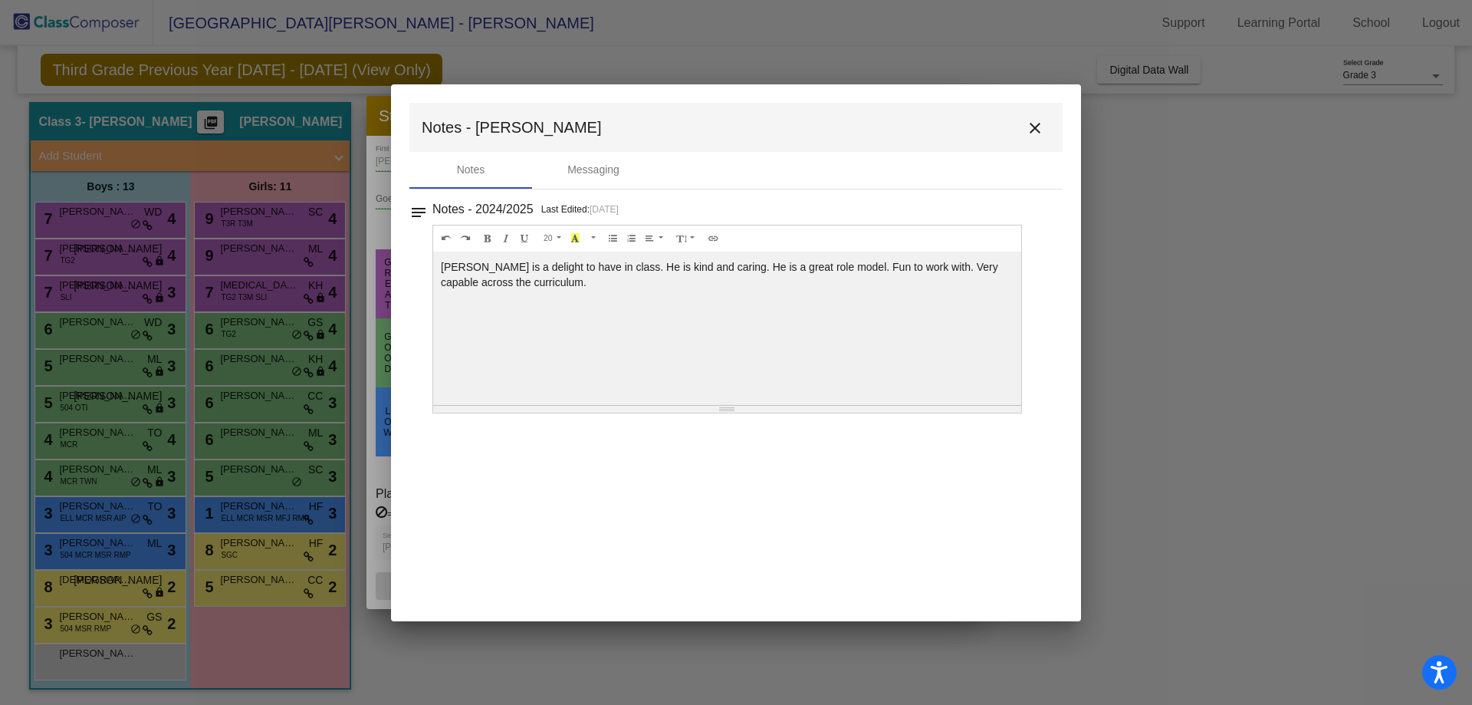
click at [1030, 127] on mat-icon "close" at bounding box center [1035, 128] width 18 height 18
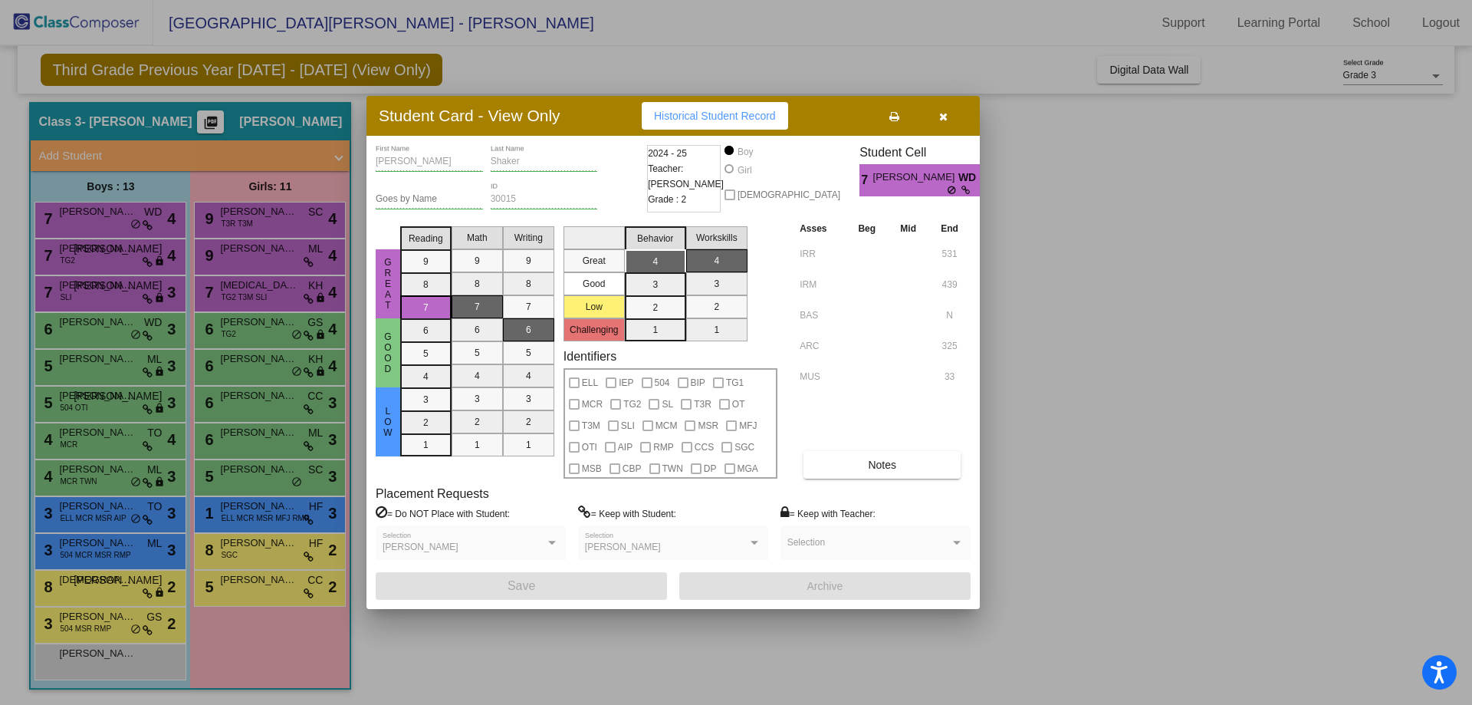
click at [941, 111] on icon "button" at bounding box center [943, 116] width 8 height 11
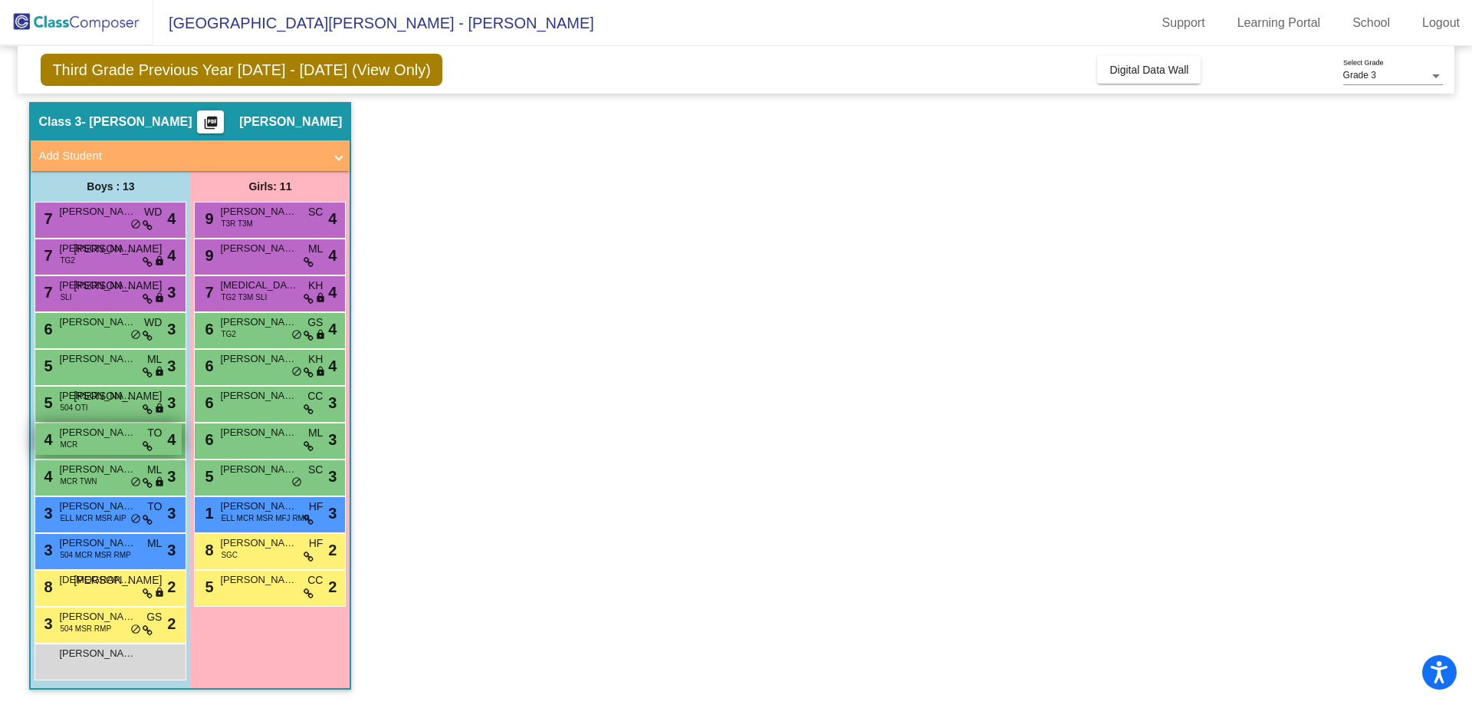
click at [107, 433] on span "[PERSON_NAME]" at bounding box center [97, 432] width 77 height 15
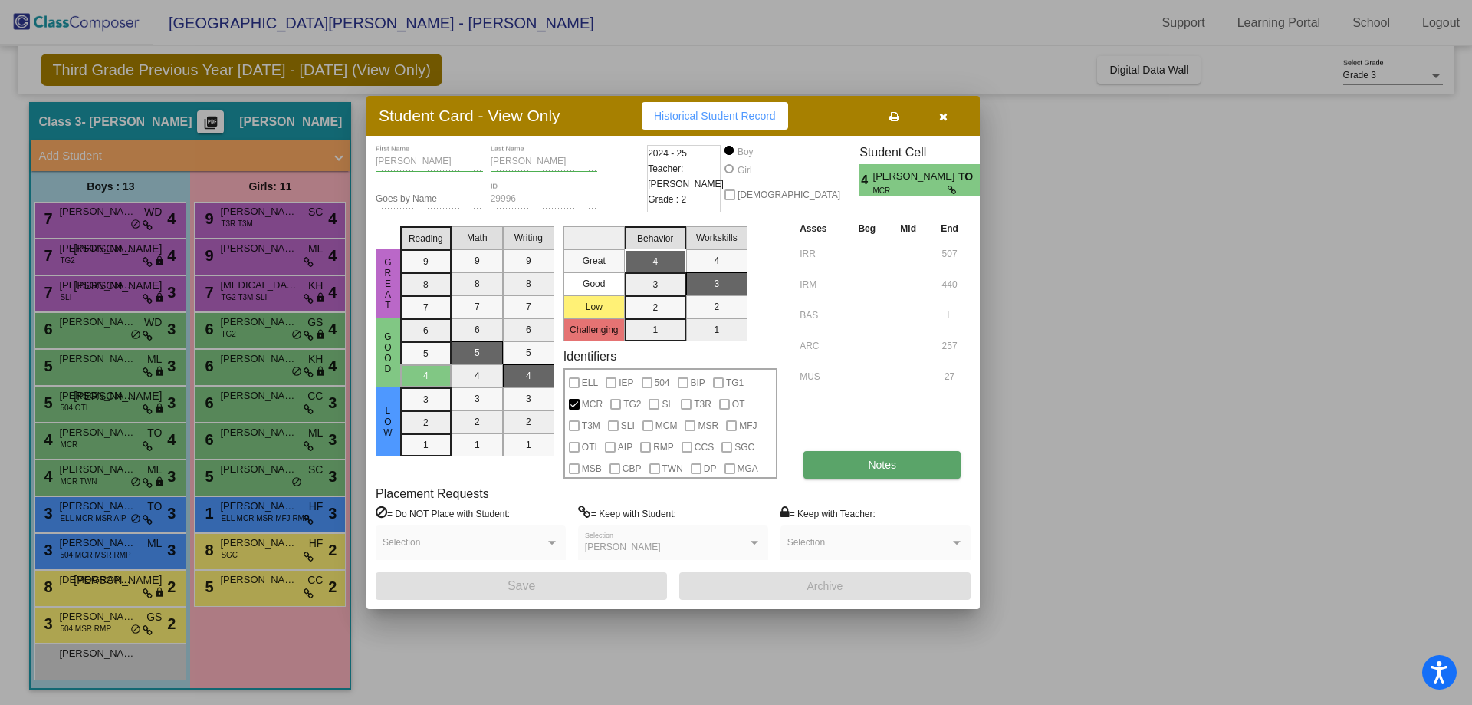
click at [870, 468] on span "Notes" at bounding box center [882, 464] width 28 height 12
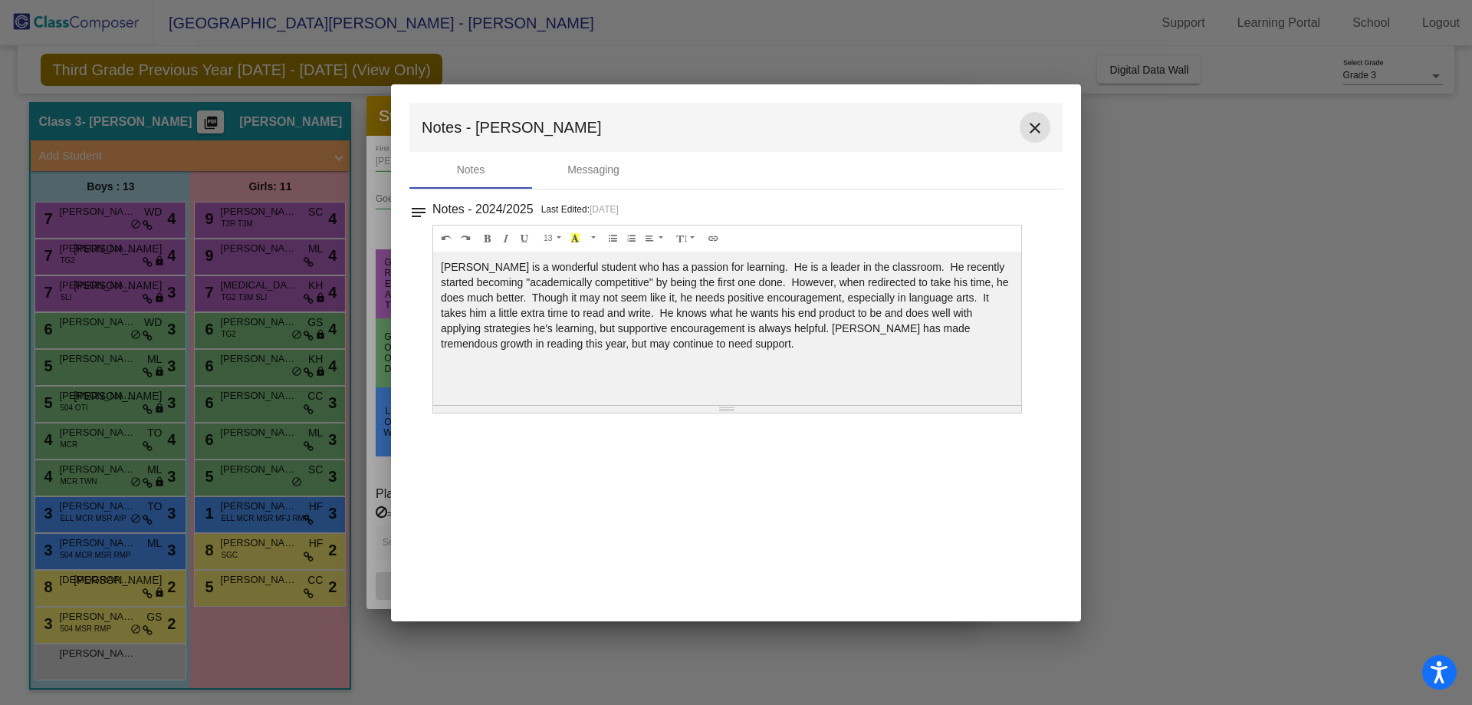
click at [1042, 134] on mat-icon "close" at bounding box center [1035, 128] width 18 height 18
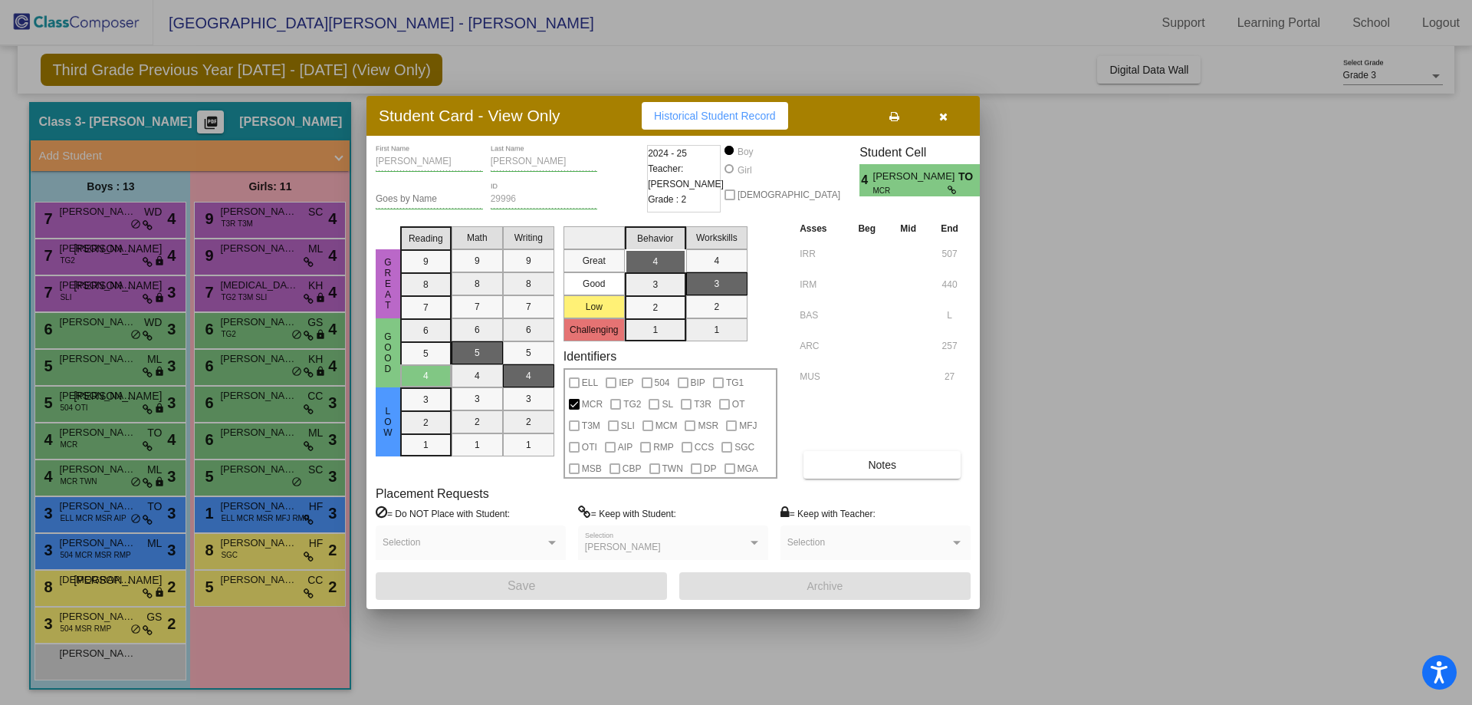
click at [946, 119] on icon "button" at bounding box center [943, 116] width 8 height 11
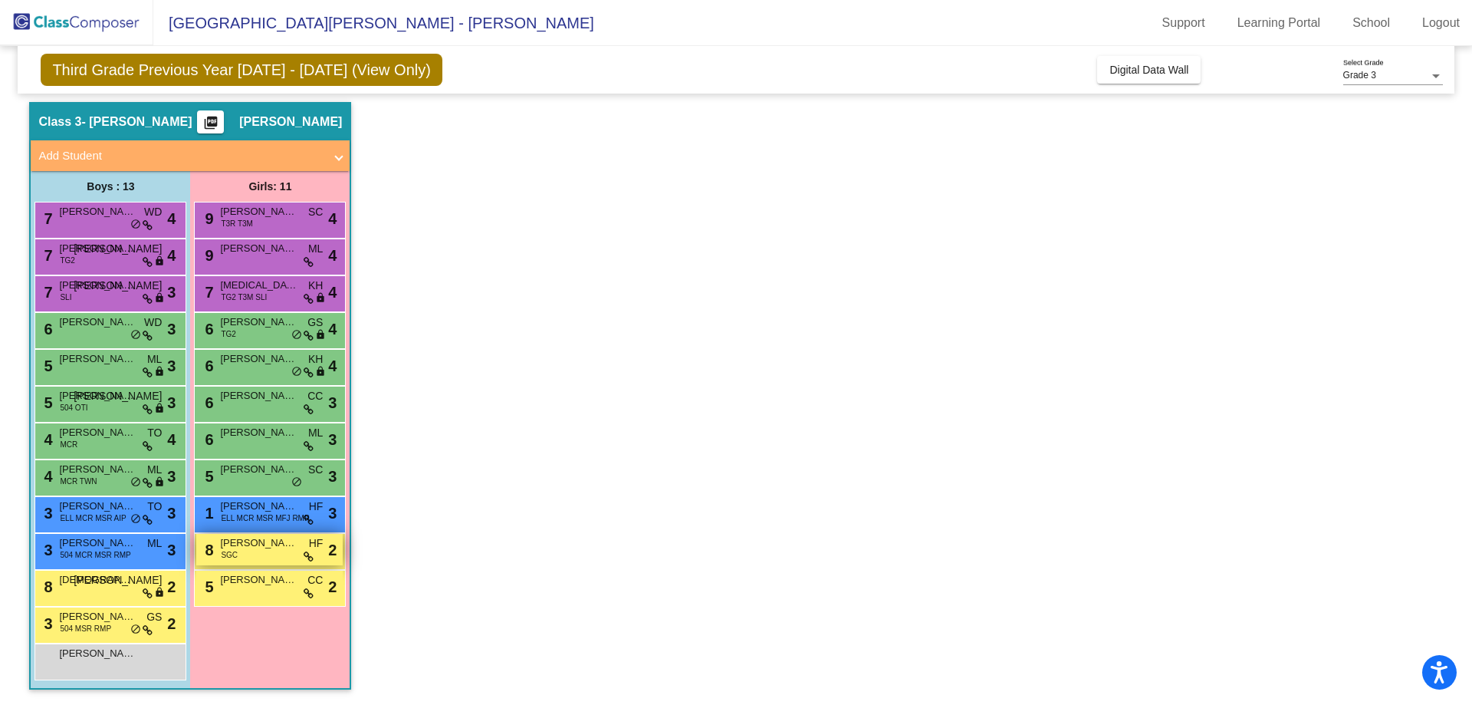
click at [281, 541] on span "[PERSON_NAME]" at bounding box center [258, 542] width 77 height 15
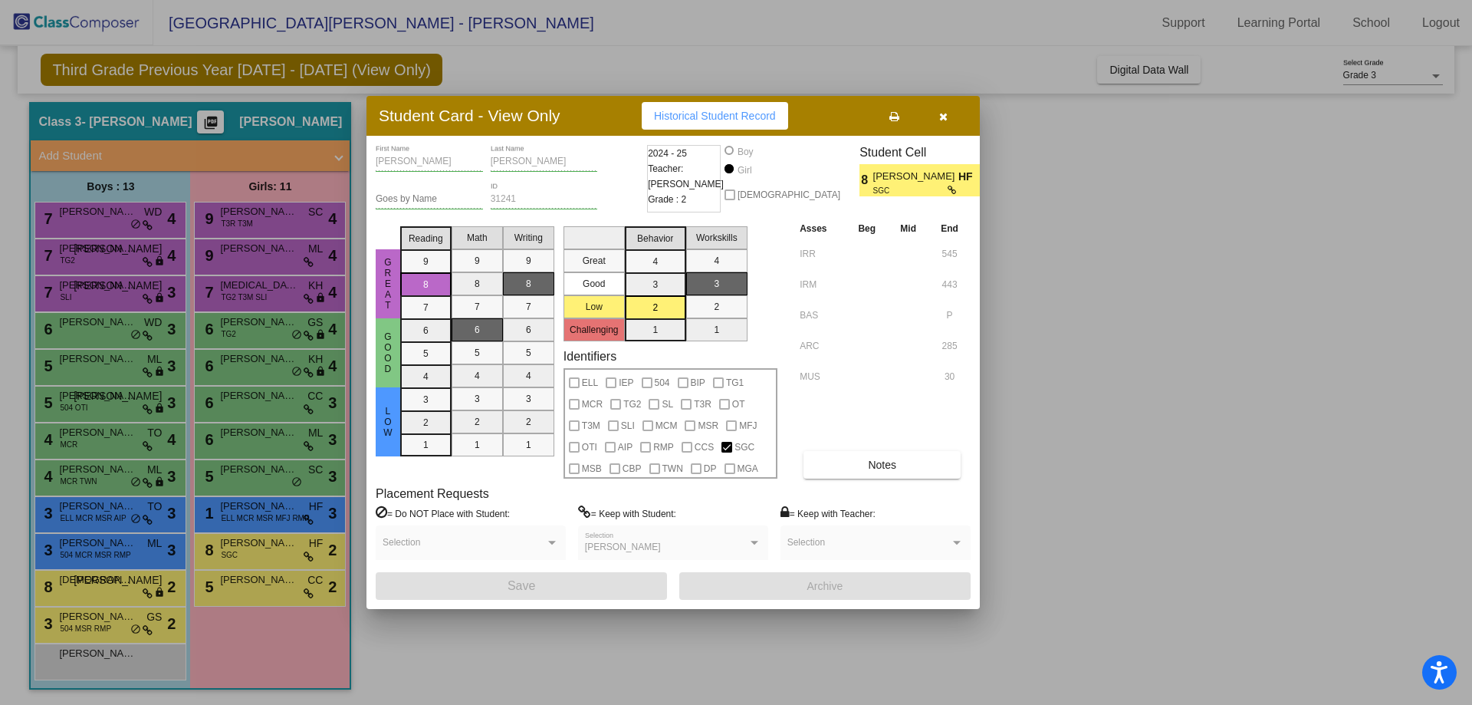
click at [945, 113] on icon "button" at bounding box center [943, 116] width 8 height 11
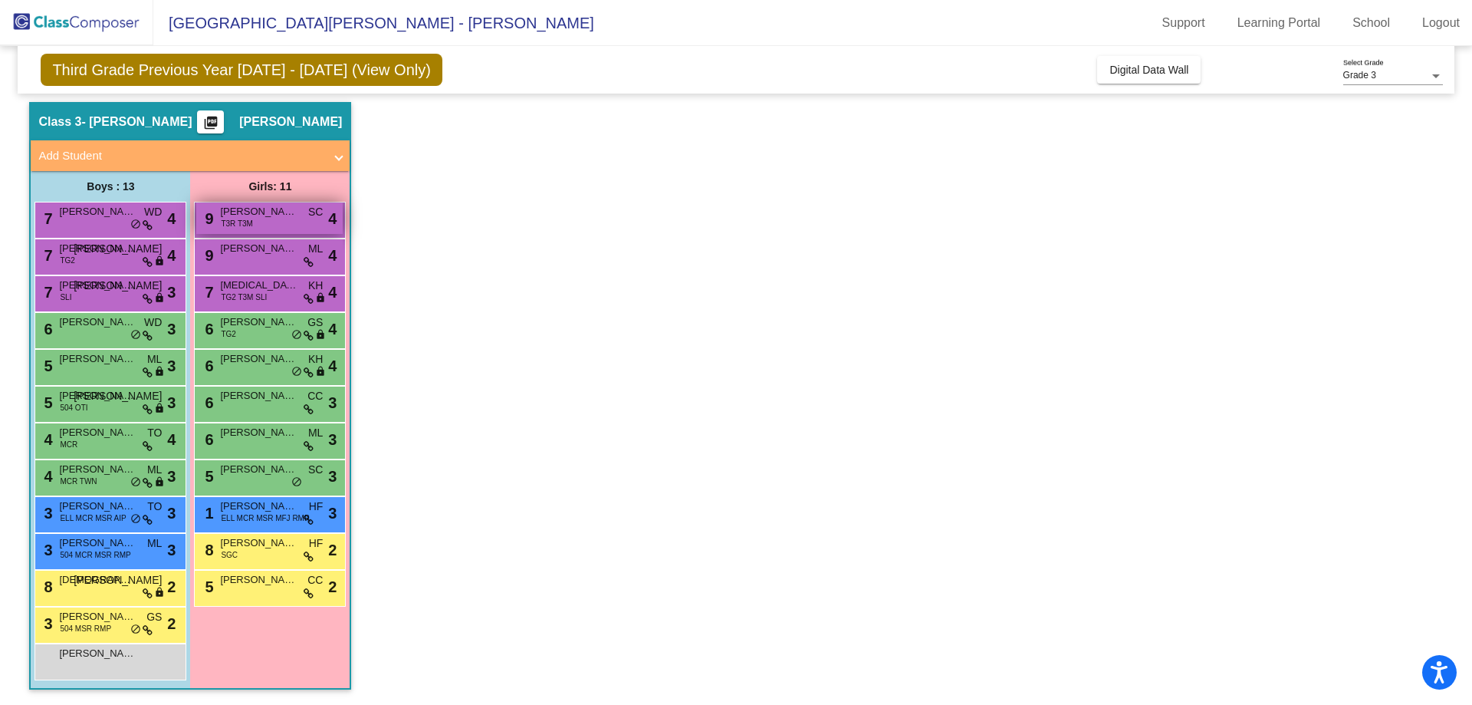
click at [266, 225] on div "9 [PERSON_NAME] T3R T3M SC lock do_not_disturb_alt 4" at bounding box center [269, 217] width 146 height 31
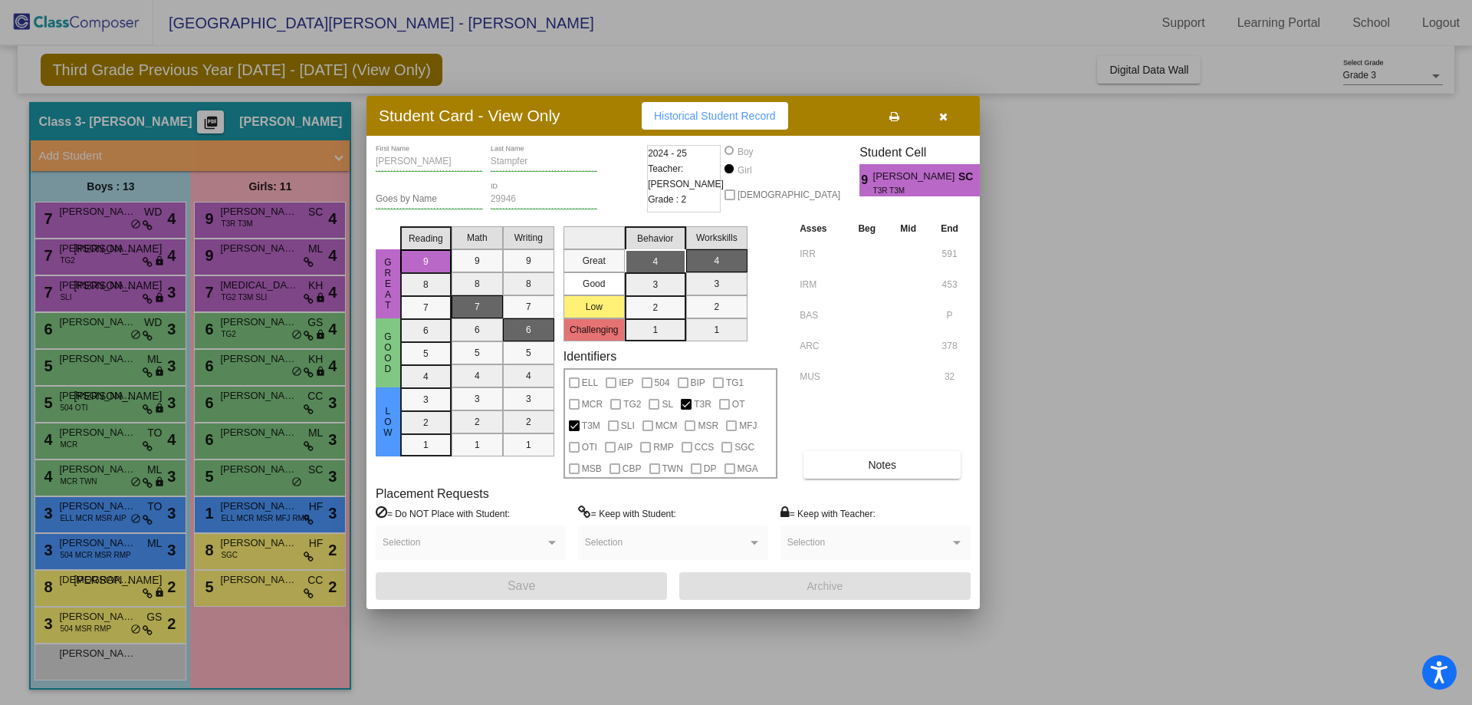
click at [948, 113] on button "button" at bounding box center [942, 116] width 49 height 28
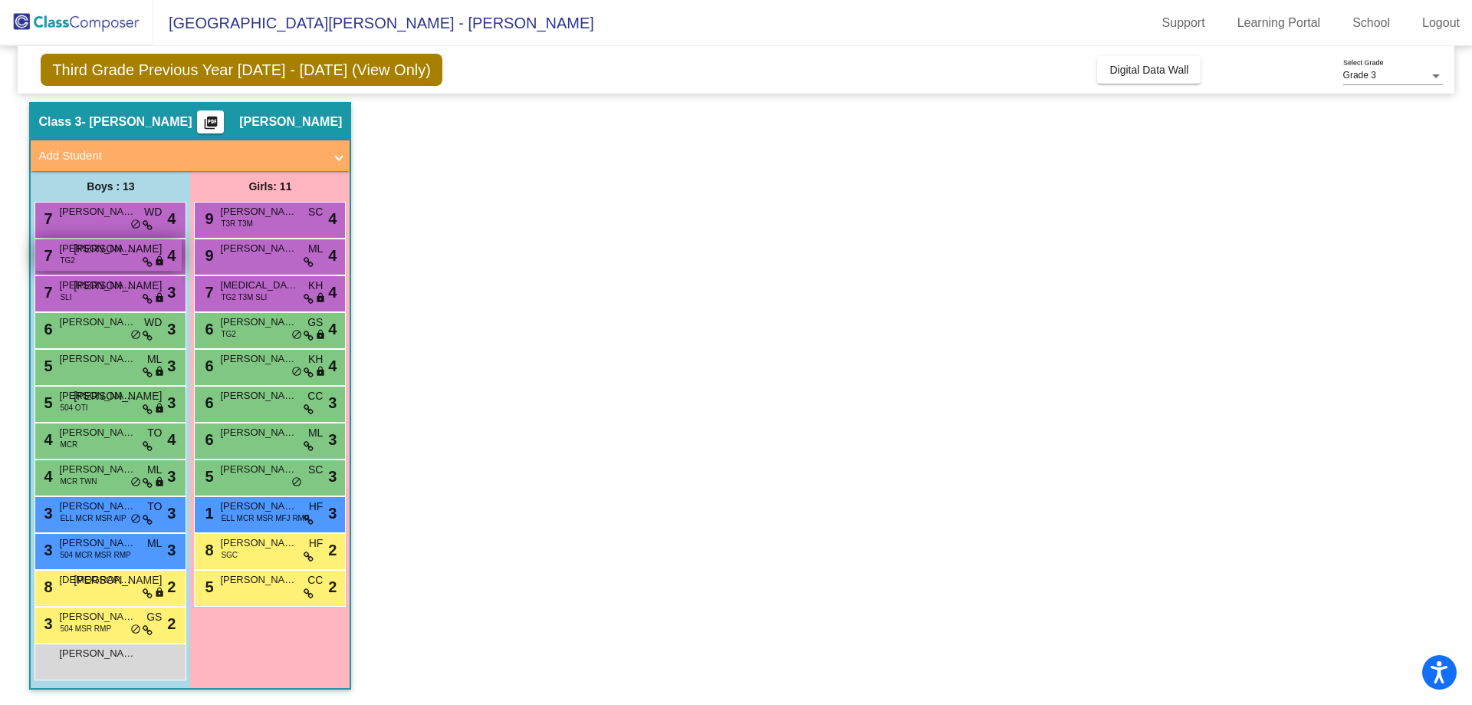
click at [117, 258] on div "7 [PERSON_NAME] TG2 JO lock do_not_disturb_alt 4" at bounding box center [108, 254] width 146 height 31
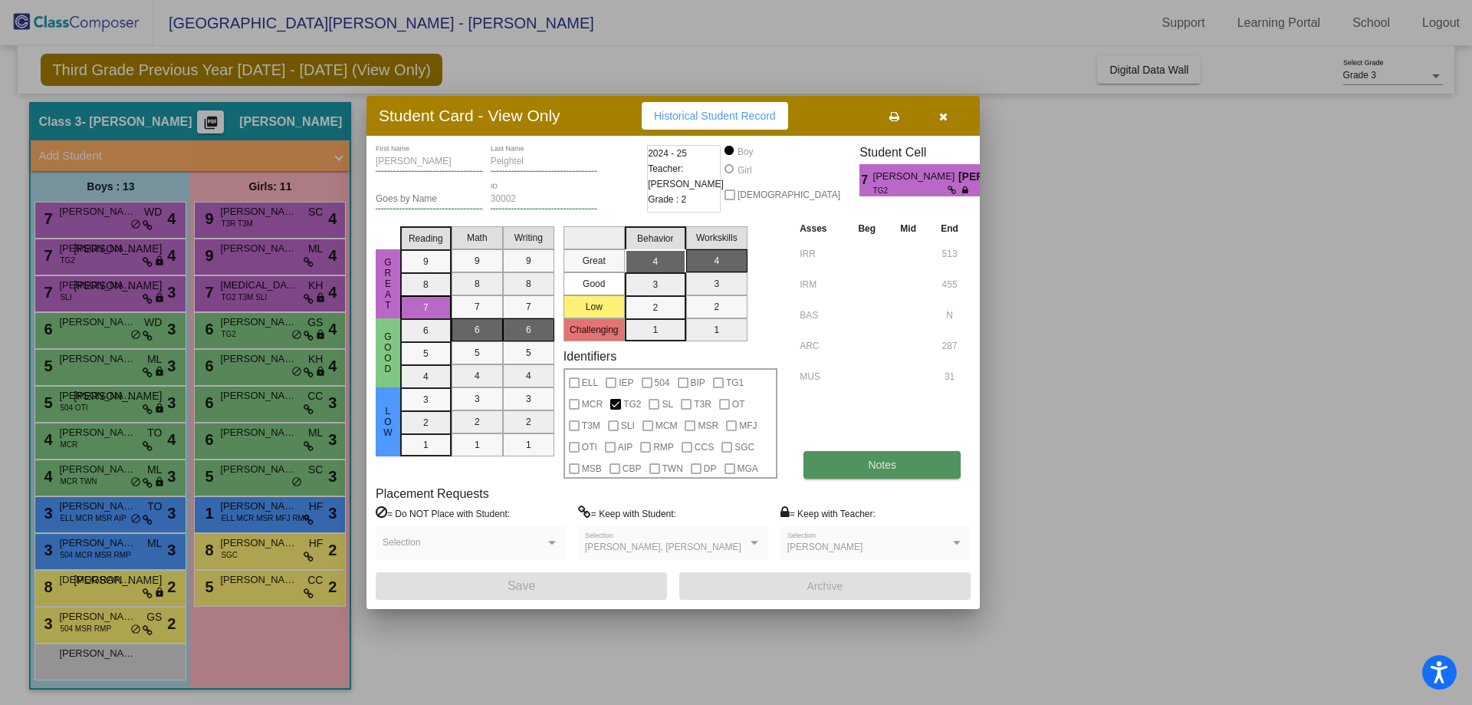
click at [869, 474] on button "Notes" at bounding box center [881, 465] width 157 height 28
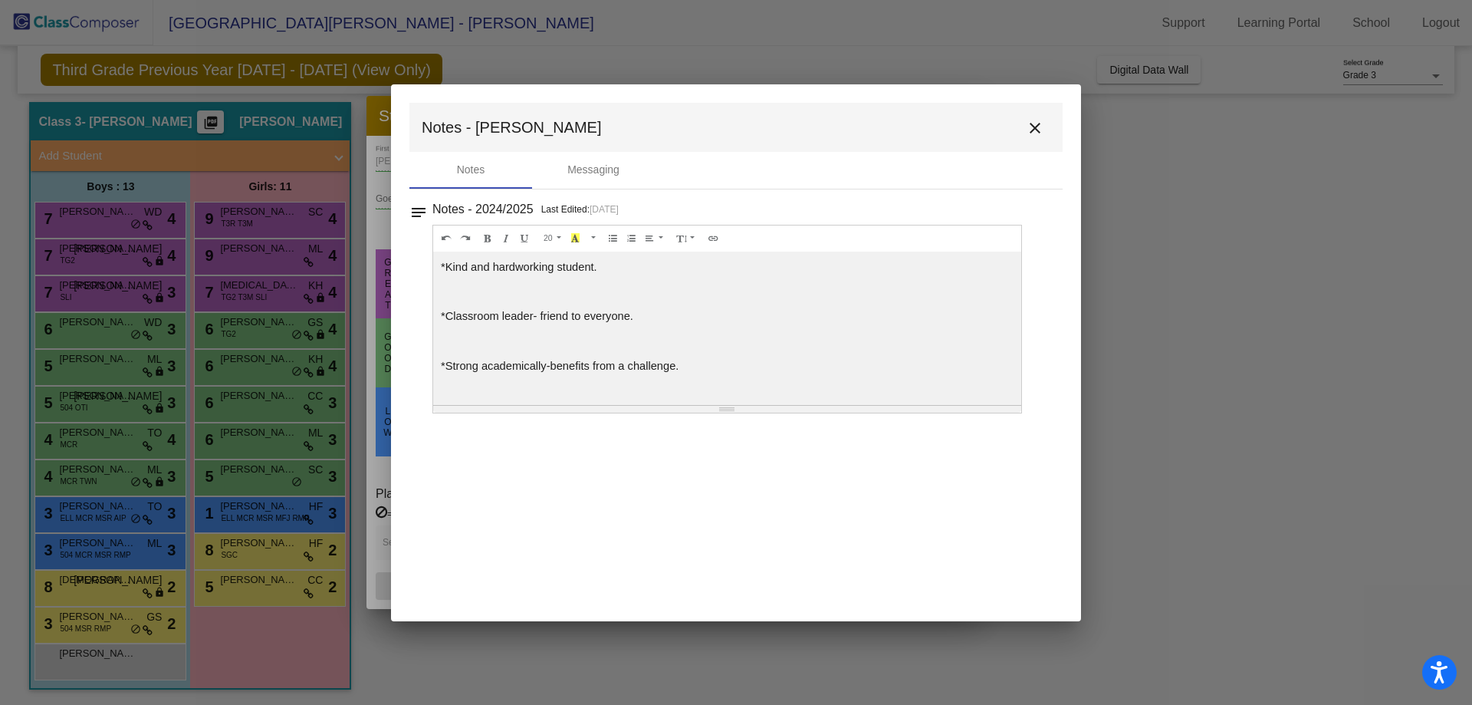
click at [1032, 126] on mat-icon "close" at bounding box center [1035, 128] width 18 height 18
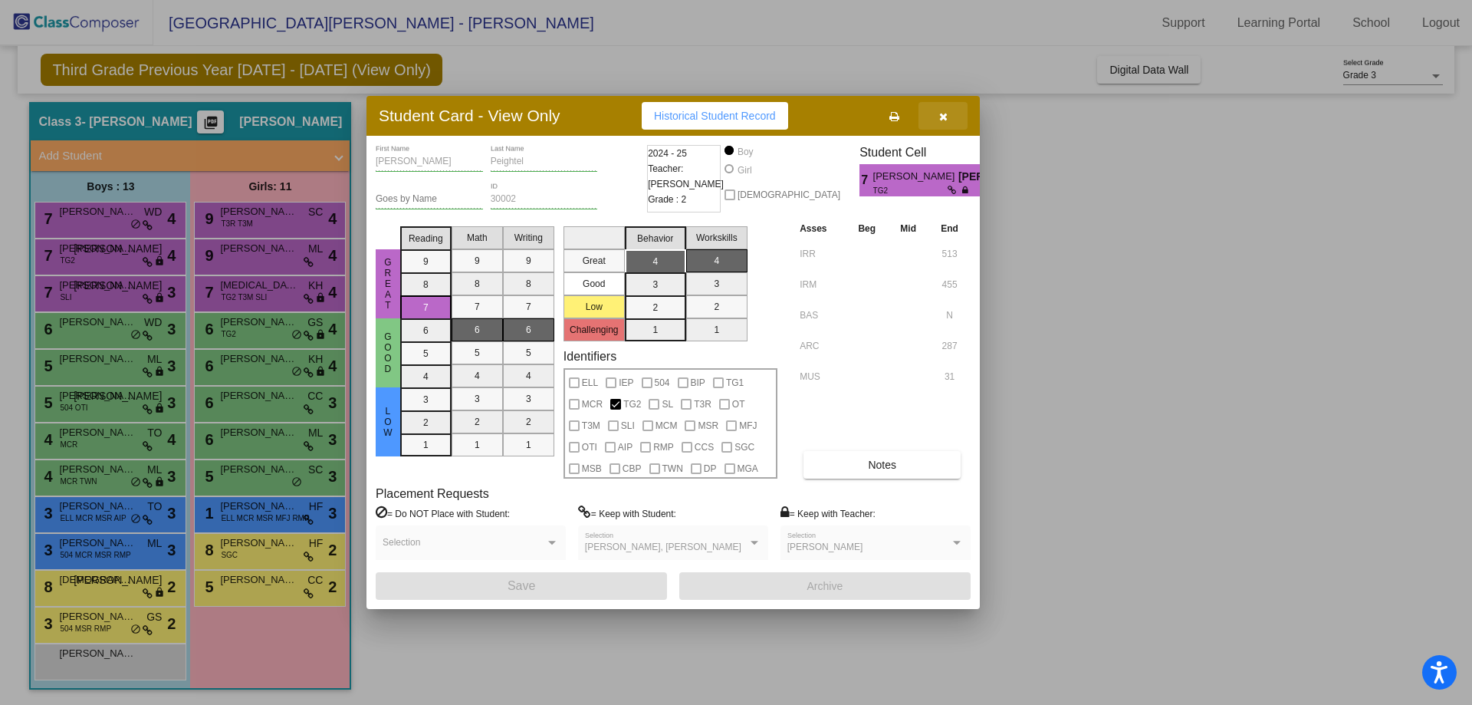
click at [939, 117] on icon "button" at bounding box center [943, 116] width 8 height 11
